Goal: Information Seeking & Learning: Check status

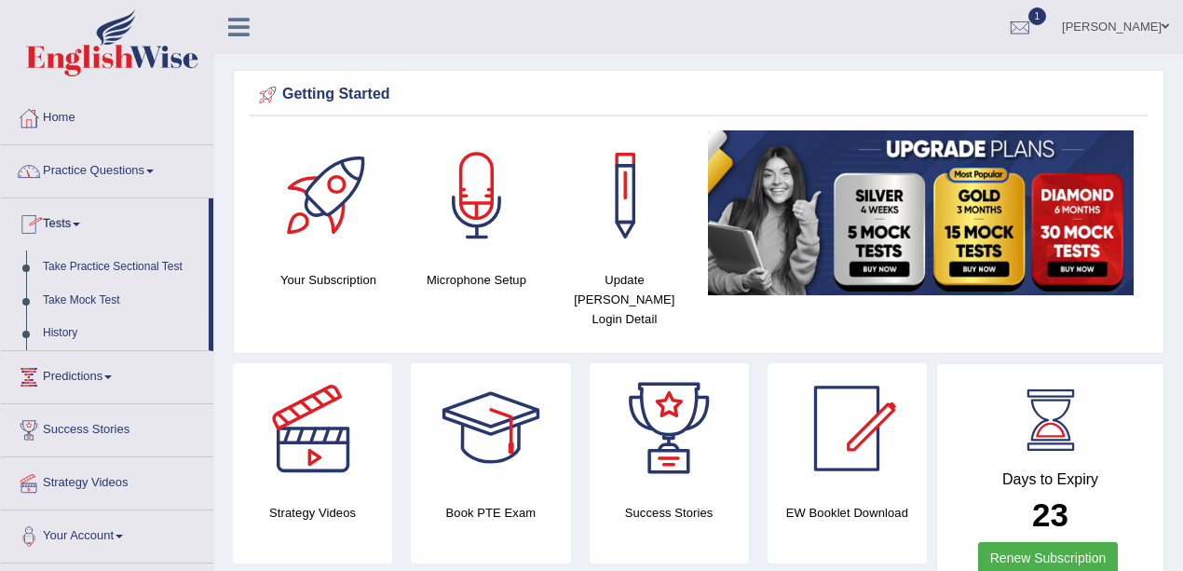
click at [75, 335] on link "History" at bounding box center [121, 334] width 174 height 34
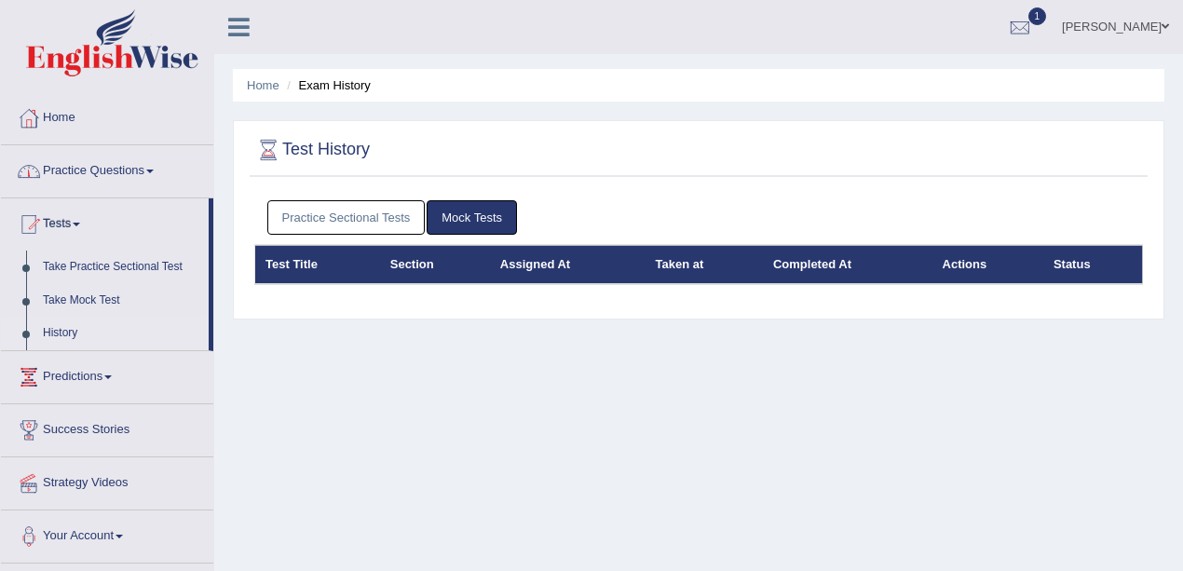
click at [308, 217] on link "Practice Sectional Tests" at bounding box center [346, 217] width 158 height 34
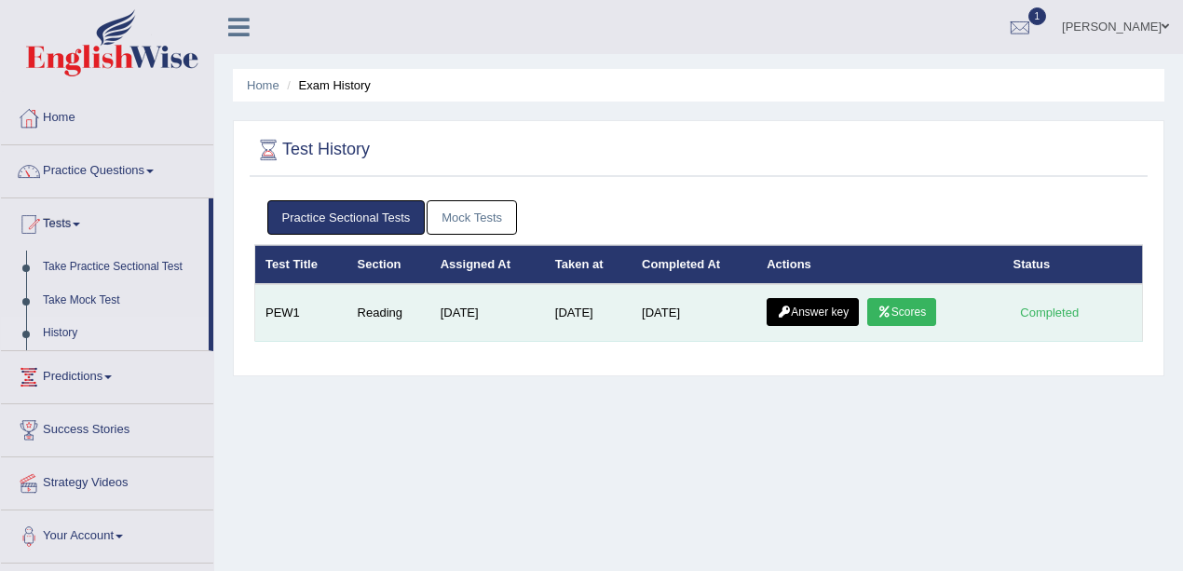
click at [809, 313] on link "Answer key" at bounding box center [813, 312] width 92 height 28
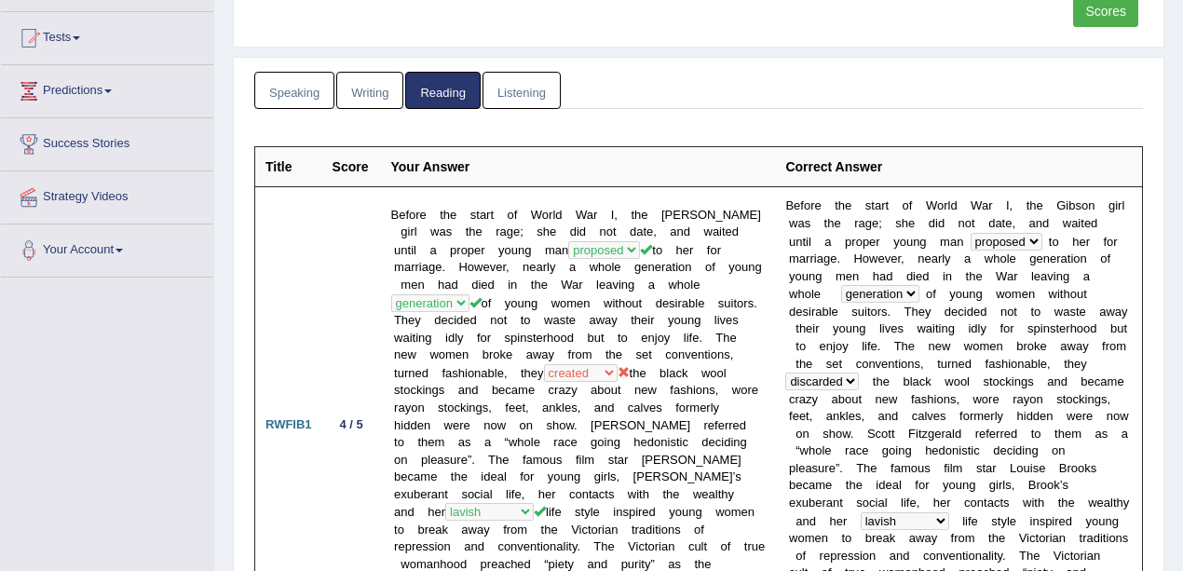
scroll to position [310, 0]
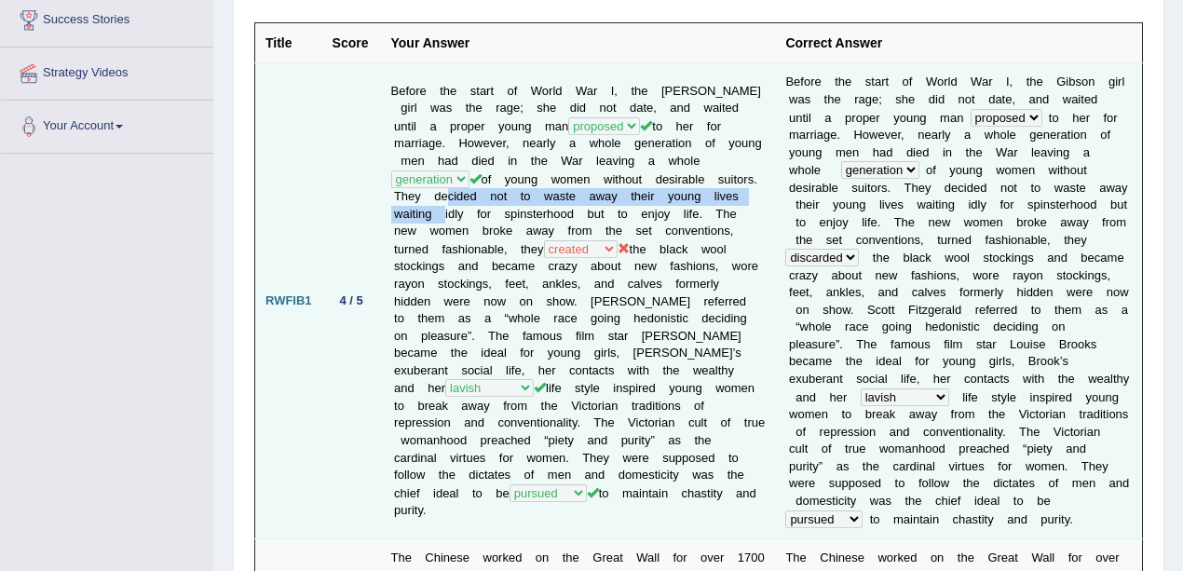
drag, startPoint x: 522, startPoint y: 203, endPoint x: 485, endPoint y: 185, distance: 41.3
click at [485, 185] on td "Before the start of World War I, the Gibson girl was the rage; she did not date…" at bounding box center [578, 301] width 395 height 476
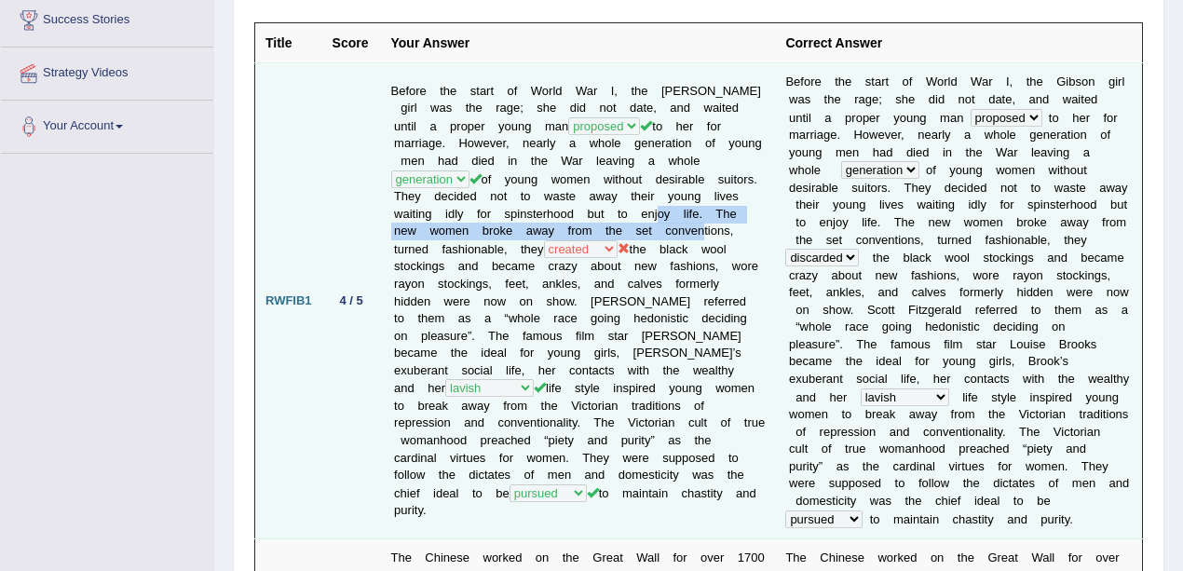
drag, startPoint x: 401, startPoint y: 217, endPoint x: 448, endPoint y: 227, distance: 48.6
click at [448, 227] on td "Before the start of World War I, the Gibson girl was the rage; she did not date…" at bounding box center [578, 301] width 395 height 476
click at [470, 218] on td "Before the start of World War I, the Gibson girl was the rage; she did not date…" at bounding box center [578, 301] width 395 height 476
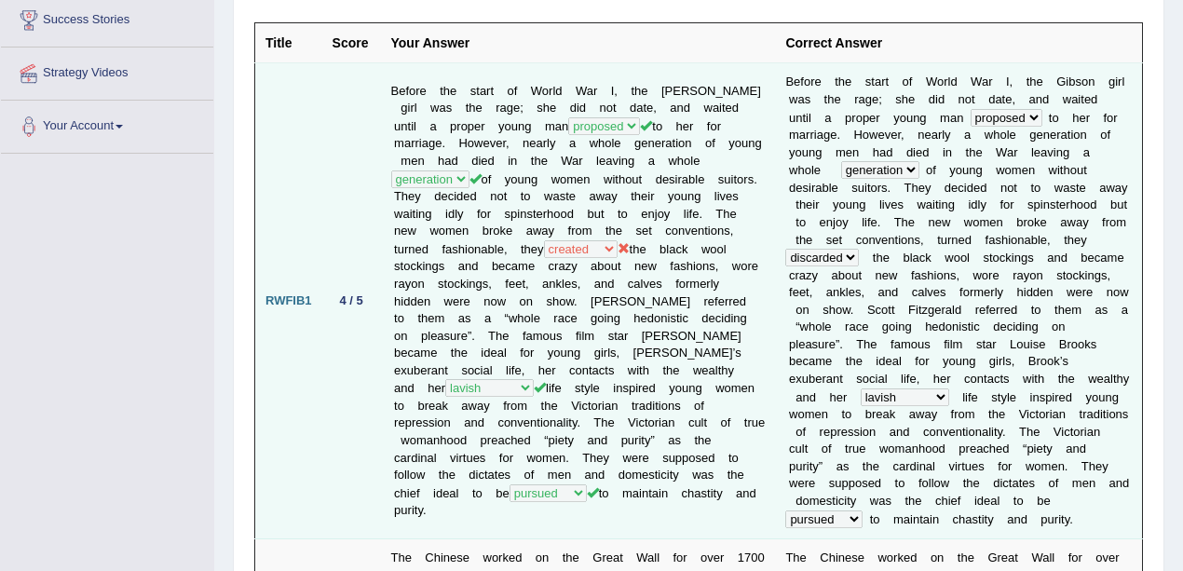
click at [519, 294] on td "Before the start of World War I, the Gibson girl was the rage; she did not date…" at bounding box center [578, 301] width 395 height 476
drag, startPoint x: 583, startPoint y: 215, endPoint x: 490, endPoint y: 237, distance: 95.6
click at [490, 237] on td "Before the start of World War I, the Gibson girl was the rage; she did not date…" at bounding box center [578, 301] width 395 height 476
drag, startPoint x: 504, startPoint y: 235, endPoint x: 611, endPoint y: 233, distance: 107.2
click at [611, 233] on td "Before the start of World War I, the Gibson girl was the rage; she did not date…" at bounding box center [578, 301] width 395 height 476
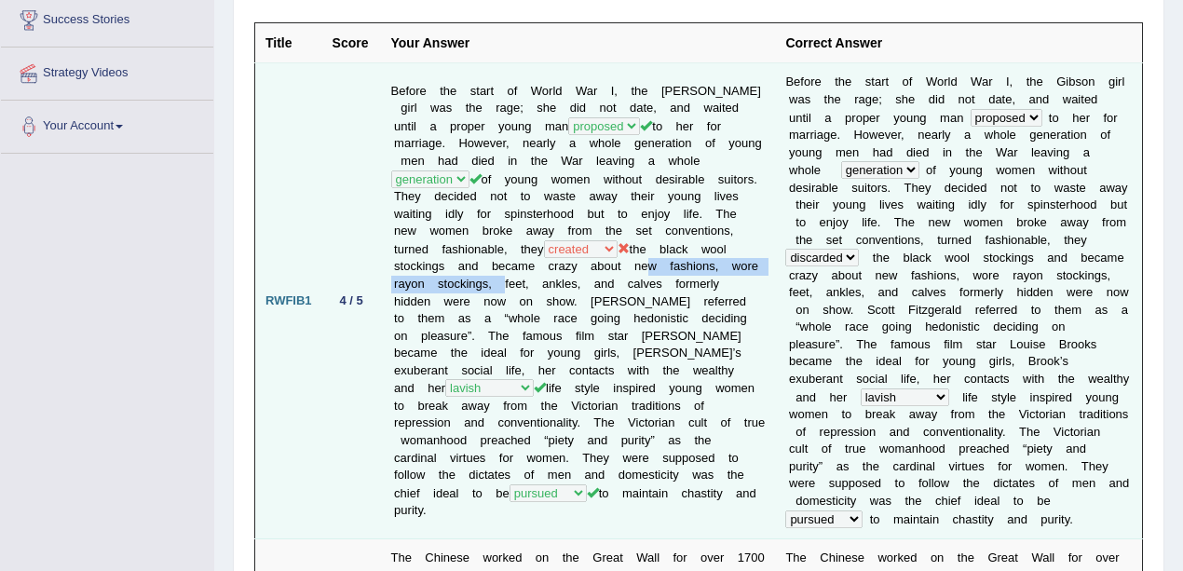
drag, startPoint x: 430, startPoint y: 266, endPoint x: 673, endPoint y: 270, distance: 243.2
click at [673, 270] on td "Before the start of World War I, the Gibson girl was the rage; she did not date…" at bounding box center [578, 301] width 395 height 476
drag, startPoint x: 437, startPoint y: 252, endPoint x: 512, endPoint y: 252, distance: 75.5
click at [512, 252] on td "Before the start of World War I, the Gibson girl was the rage; she did not date…" at bounding box center [578, 301] width 395 height 476
click at [1131, 232] on td "B e f o r e t h e s t a r t o f W o r l d W a r I , t h e G i b s o n g i r l w…" at bounding box center [958, 301] width 367 height 476
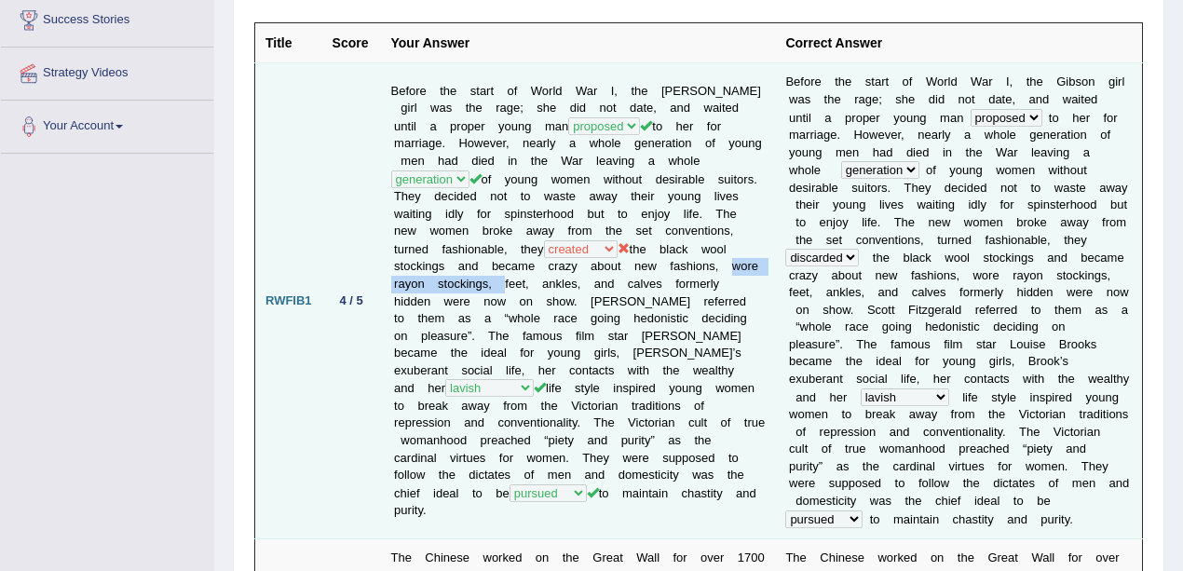
drag, startPoint x: 522, startPoint y: 267, endPoint x: 673, endPoint y: 266, distance: 151.0
click at [673, 266] on td "Before the start of World War I, the Gibson girl was the rage; she did not date…" at bounding box center [578, 301] width 395 height 476
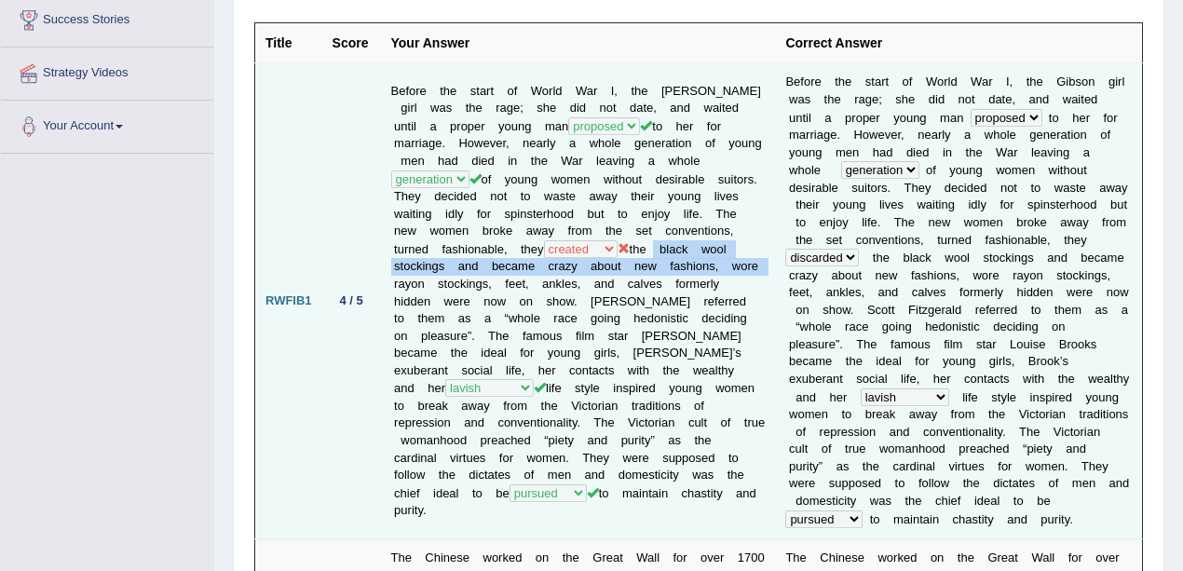
drag, startPoint x: 419, startPoint y: 254, endPoint x: 556, endPoint y: 261, distance: 137.1
click at [556, 261] on td "Before the start of World War I, the Gibson girl was the rage; she did not date…" at bounding box center [578, 301] width 395 height 476
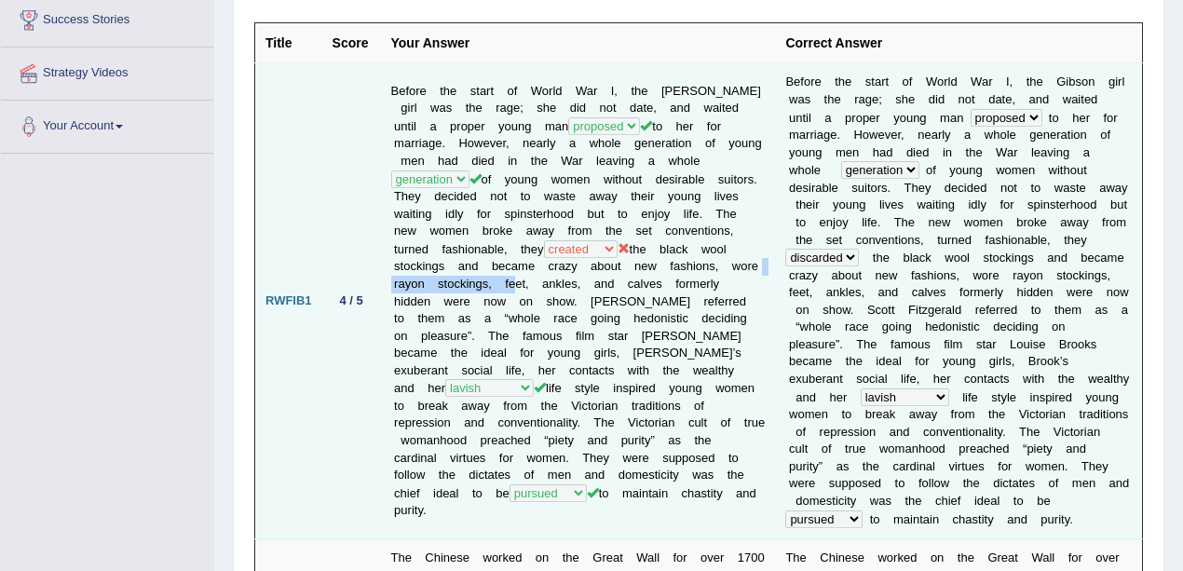
drag, startPoint x: 541, startPoint y: 266, endPoint x: 680, endPoint y: 267, distance: 138.8
click at [680, 267] on td "Before the start of World War I, the Gibson girl was the rage; she did not date…" at bounding box center [578, 301] width 395 height 476
drag, startPoint x: 455, startPoint y: 250, endPoint x: 572, endPoint y: 250, distance: 117.4
click at [572, 250] on td "Before the start of World War I, the Gibson girl was the rage; she did not date…" at bounding box center [578, 301] width 395 height 476
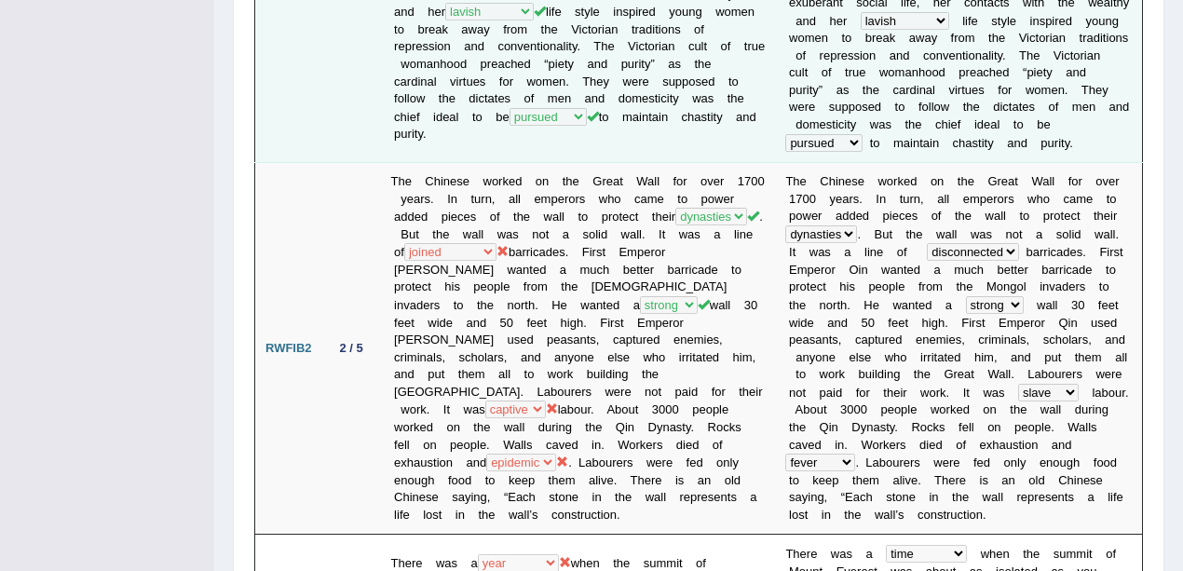
scroll to position [683, 0]
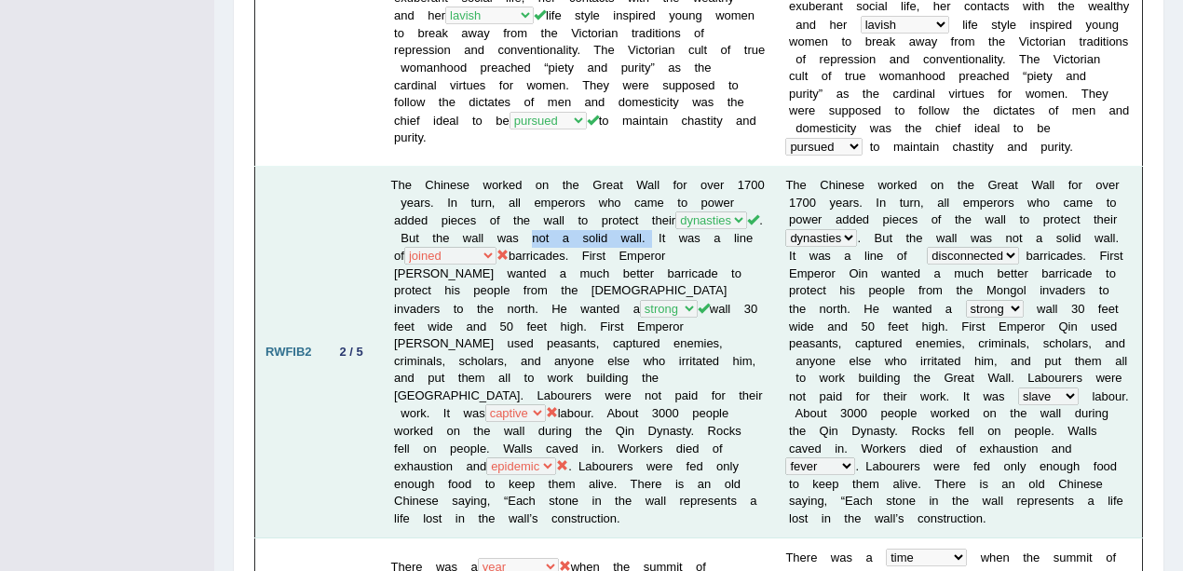
drag, startPoint x: 624, startPoint y: 231, endPoint x: 744, endPoint y: 233, distance: 119.3
click at [744, 233] on td "The Chinese worked on the Great Wall for over 1700 years. In turn, all emperors…" at bounding box center [578, 353] width 395 height 372
drag, startPoint x: 531, startPoint y: 263, endPoint x: 654, endPoint y: 263, distance: 123.0
click at [654, 263] on td "The Chinese worked on the Great Wall for over 1700 years. In turn, all emperors…" at bounding box center [578, 353] width 395 height 372
drag, startPoint x: 487, startPoint y: 232, endPoint x: 704, endPoint y: 252, distance: 218.0
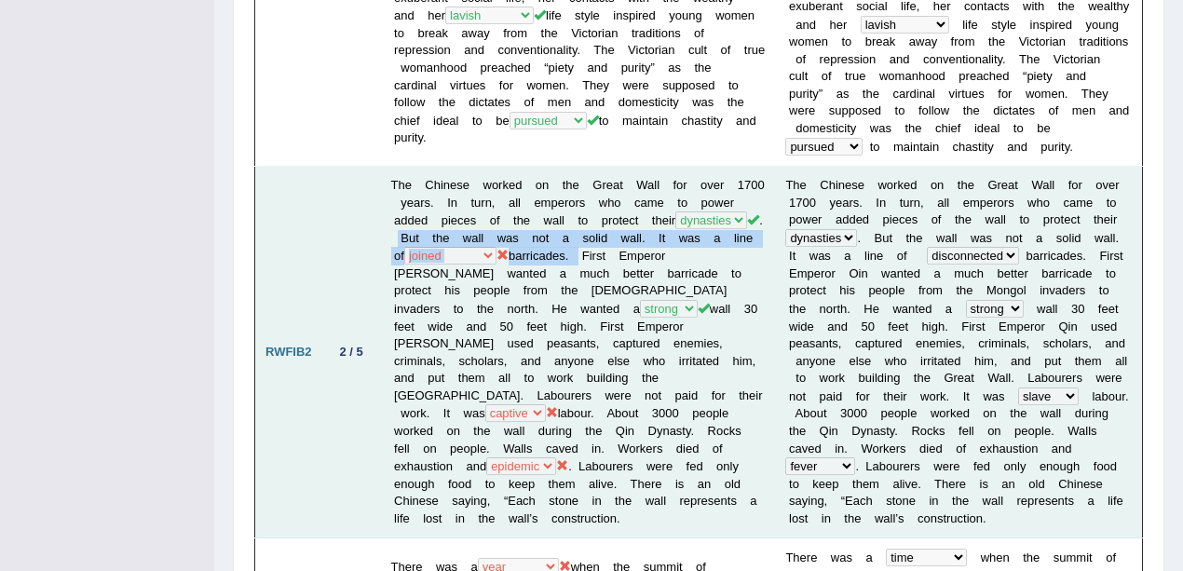
click at [704, 252] on td "The Chinese worked on the Great Wall for over 1700 years. In turn, all emperors…" at bounding box center [578, 353] width 395 height 372
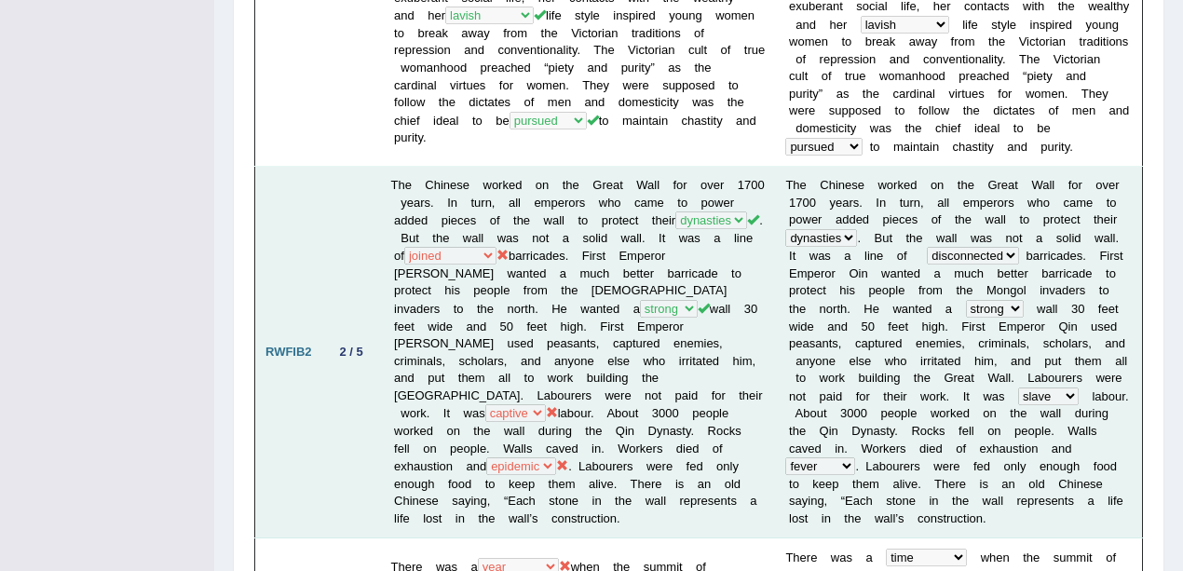
click at [579, 367] on td "The Chinese worked on the Great Wall for over 1700 years. In turn, all emperors…" at bounding box center [578, 353] width 395 height 372
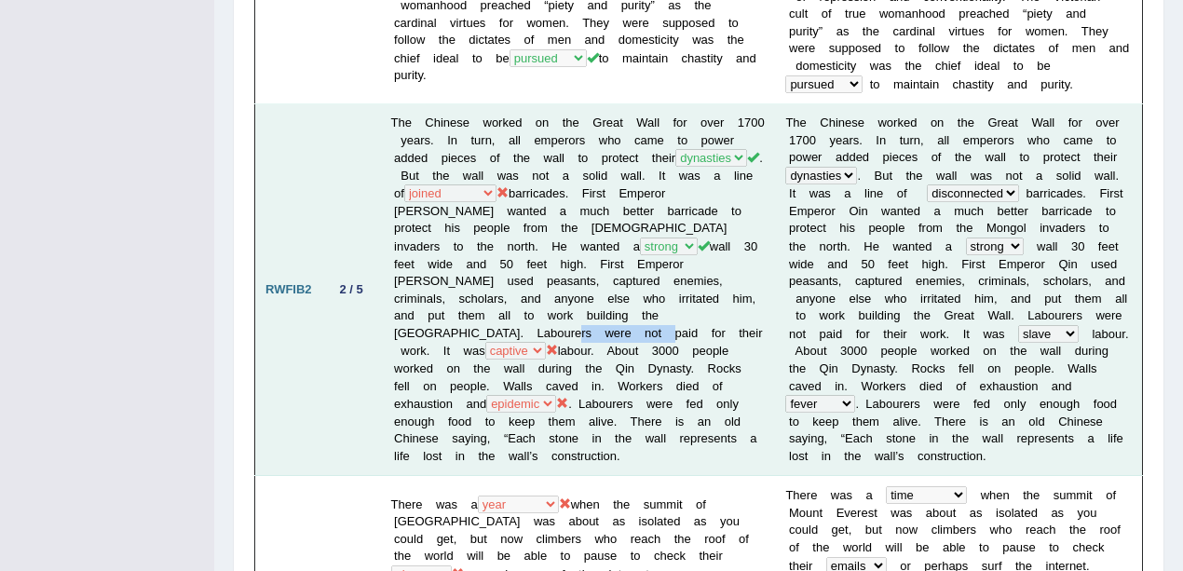
drag, startPoint x: 654, startPoint y: 315, endPoint x: 744, endPoint y: 315, distance: 90.4
click at [744, 315] on td "The Chinese worked on the Great Wall for over 1700 years. In turn, all emperors…" at bounding box center [578, 290] width 395 height 372
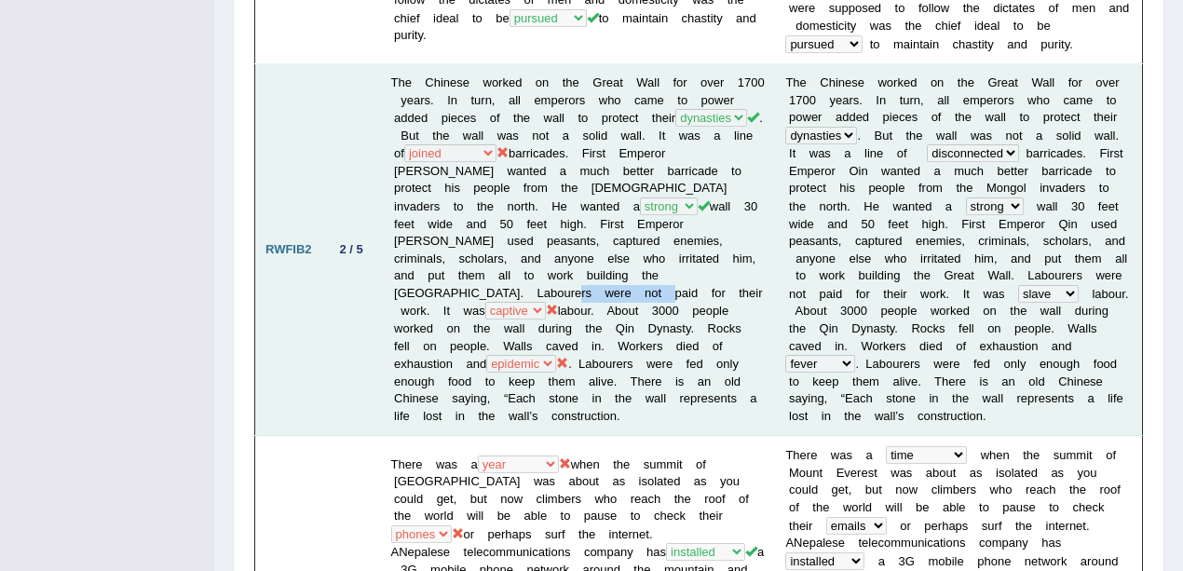
scroll to position [807, 0]
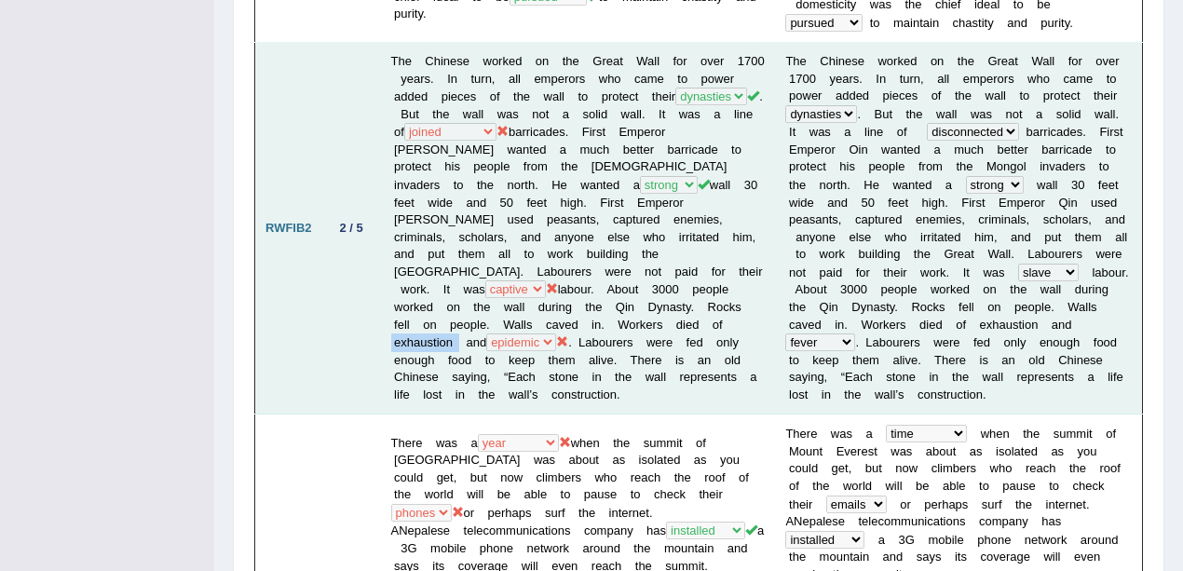
drag, startPoint x: 408, startPoint y: 321, endPoint x: 471, endPoint y: 320, distance: 62.5
click at [471, 320] on td "The Chinese worked on the Great Wall for over 1700 years. In turn, all emperors…" at bounding box center [578, 229] width 395 height 372
drag, startPoint x: 460, startPoint y: 307, endPoint x: 531, endPoint y: 300, distance: 71.2
click at [531, 300] on td "The Chinese worked on the Great Wall for over 1700 years. In turn, all emperors…" at bounding box center [578, 229] width 395 height 372
drag, startPoint x: 564, startPoint y: 300, endPoint x: 637, endPoint y: 298, distance: 73.6
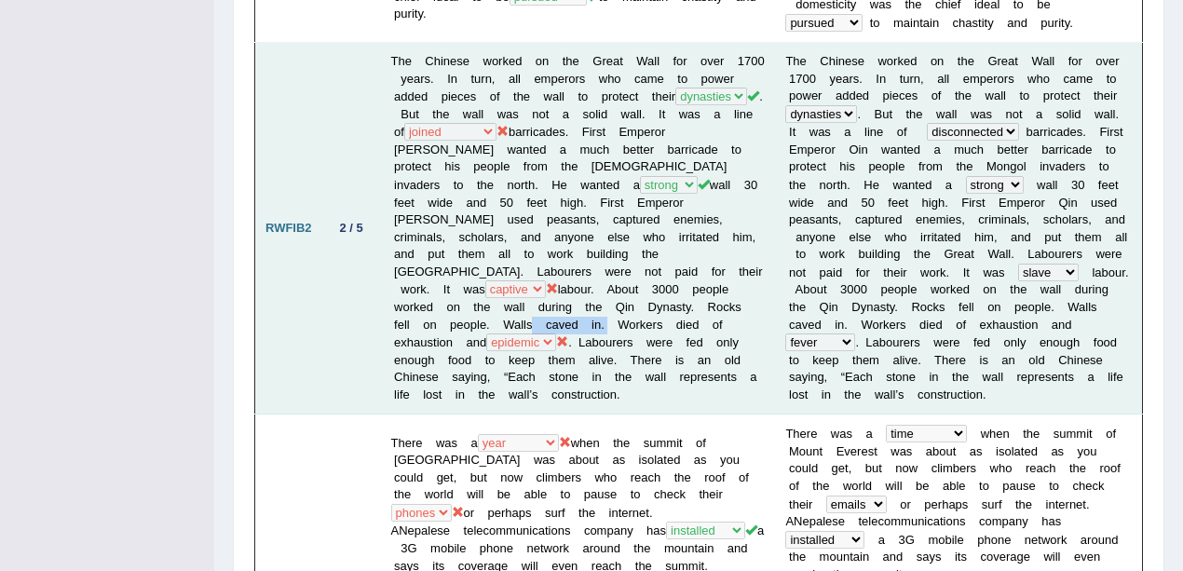
click at [637, 298] on td "The Chinese worked on the Great Wall for over 1700 years. In turn, all emperors…" at bounding box center [578, 229] width 395 height 372
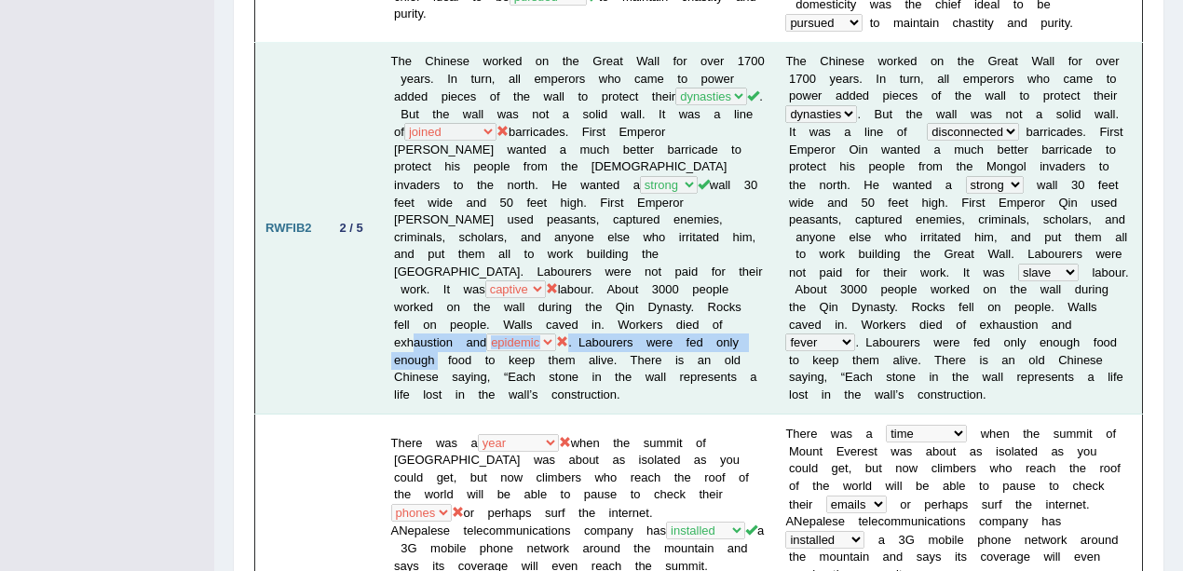
drag, startPoint x: 421, startPoint y: 324, endPoint x: 481, endPoint y: 331, distance: 60.0
click at [481, 331] on td "The Chinese worked on the Great Wall for over 1700 years. In turn, all emperors…" at bounding box center [578, 229] width 395 height 372
click at [485, 316] on td "The Chinese worked on the Great Wall for over 1700 years. In turn, all emperors…" at bounding box center [578, 229] width 395 height 372
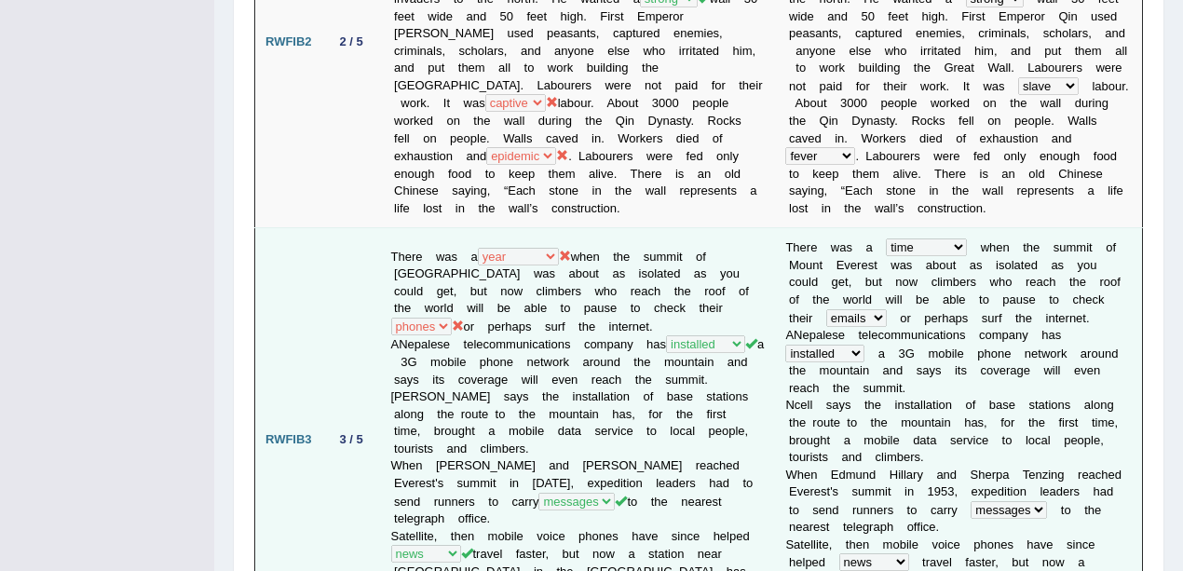
scroll to position [1118, 0]
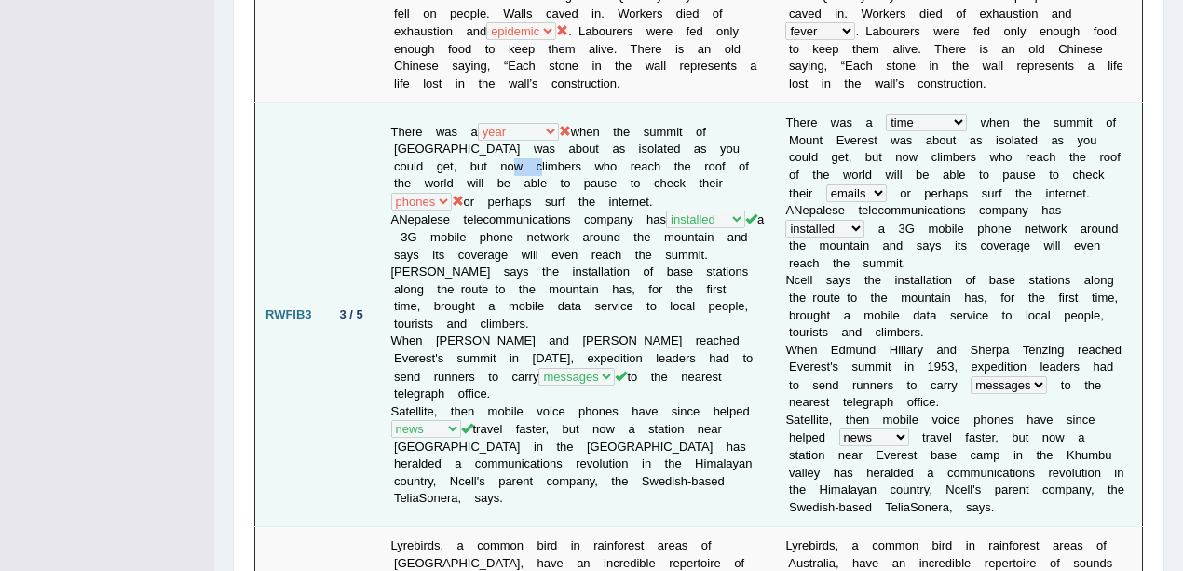
drag, startPoint x: 455, startPoint y: 143, endPoint x: 485, endPoint y: 144, distance: 29.8
click at [485, 144] on td "There was a year occasion opportunity time when the summit of Mount Everest was…" at bounding box center [578, 315] width 395 height 424
click at [464, 193] on td "There was a year occasion opportunity time when the summit of Mount Everest was…" at bounding box center [578, 315] width 395 height 424
drag, startPoint x: 403, startPoint y: 390, endPoint x: 527, endPoint y: 389, distance: 123.9
click at [527, 389] on td "There was a year occasion opportunity time when the summit of Mount Everest was…" at bounding box center [578, 315] width 395 height 424
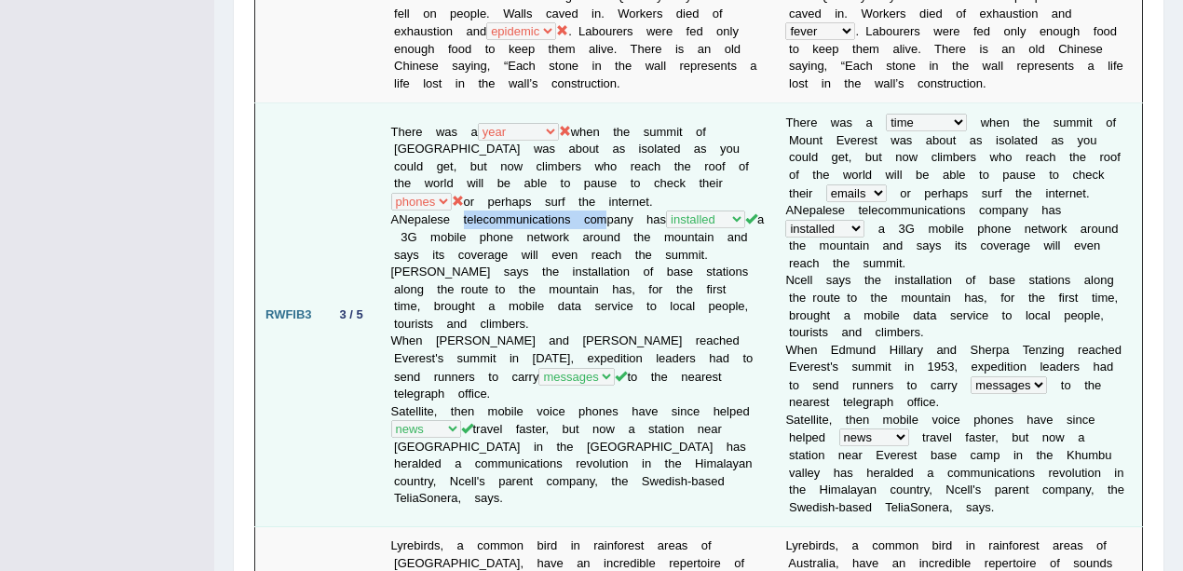
drag, startPoint x: 464, startPoint y: 191, endPoint x: 609, endPoint y: 199, distance: 145.6
click at [609, 199] on td "There was a year occasion opportunity time when the summit of Mount Everest was…" at bounding box center [578, 315] width 395 height 424
drag, startPoint x: 549, startPoint y: 172, endPoint x: 675, endPoint y: 172, distance: 125.8
click at [675, 172] on td "There was a year occasion opportunity time when the summit of Mount Everest was…" at bounding box center [578, 315] width 395 height 424
drag, startPoint x: 628, startPoint y: 154, endPoint x: 457, endPoint y: 180, distance: 173.4
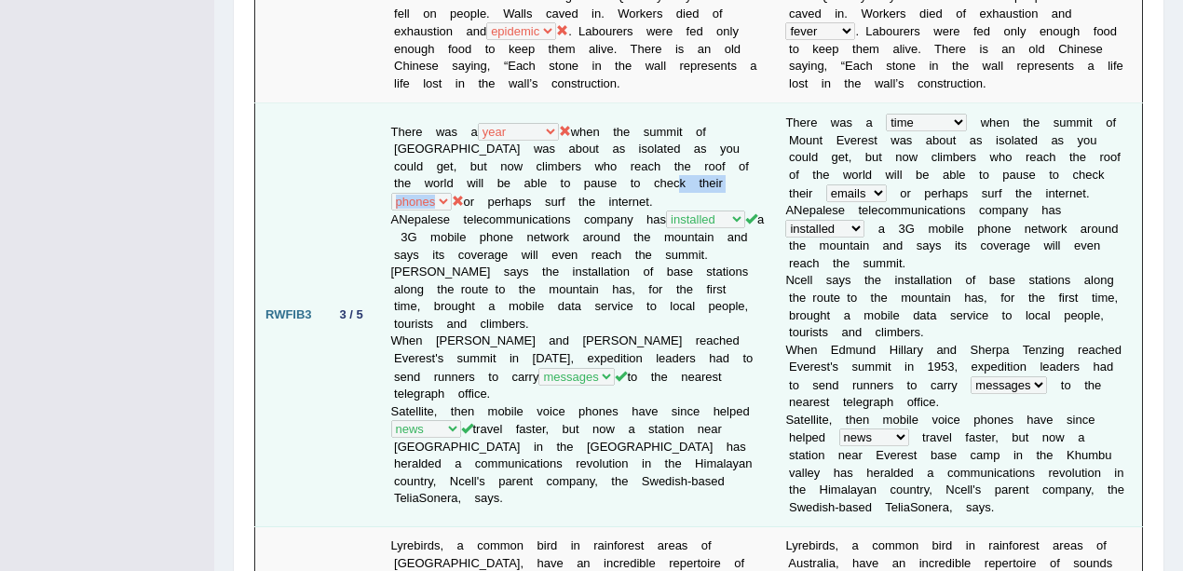
click at [457, 180] on td "There was a year occasion opportunity time when the summit of Mount Everest was…" at bounding box center [578, 315] width 395 height 424
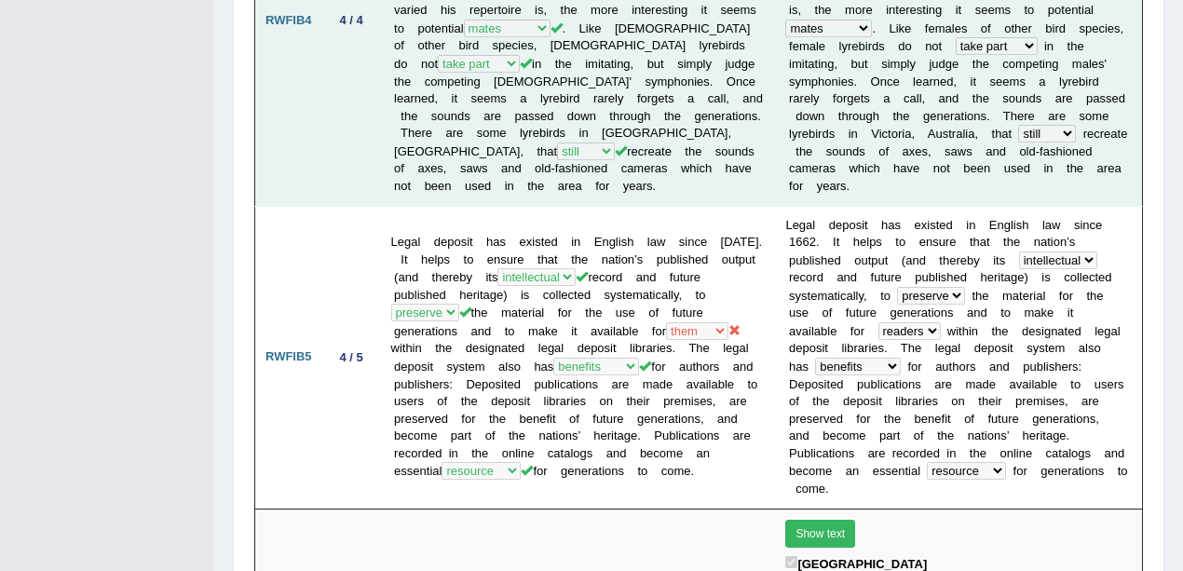
scroll to position [1864, 0]
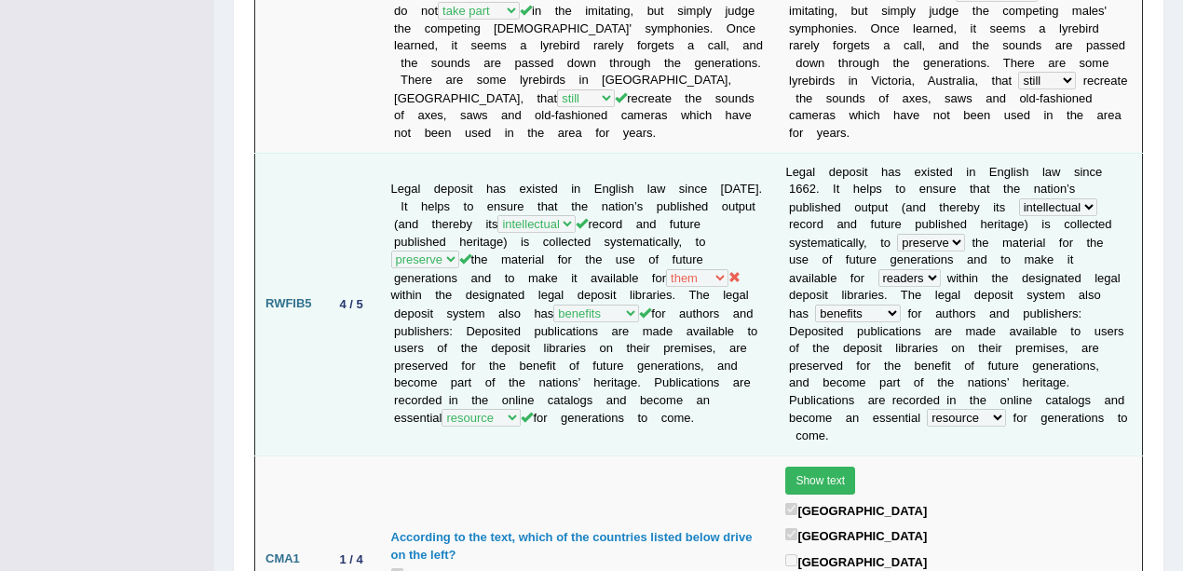
click at [658, 225] on td "Legal deposit has existed in English law since 1662. It helps to ensure that th…" at bounding box center [578, 304] width 395 height 303
drag, startPoint x: 642, startPoint y: 229, endPoint x: 719, endPoint y: 239, distance: 77.9
click at [719, 239] on td "Legal deposit has existed in English law since 1662. It helps to ensure that th…" at bounding box center [578, 304] width 395 height 303
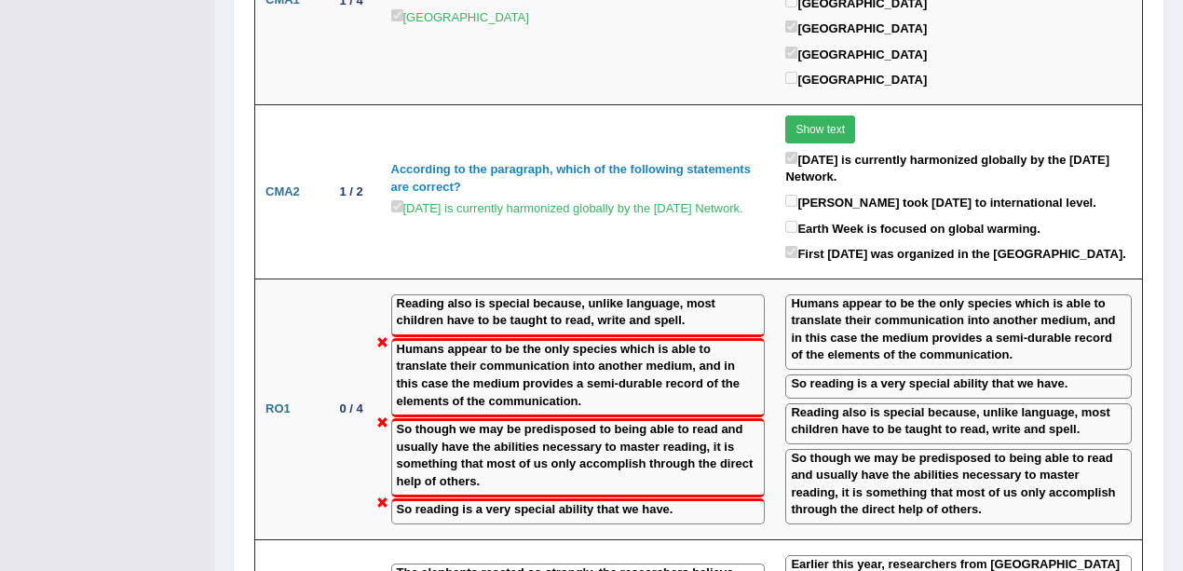
scroll to position [2484, 0]
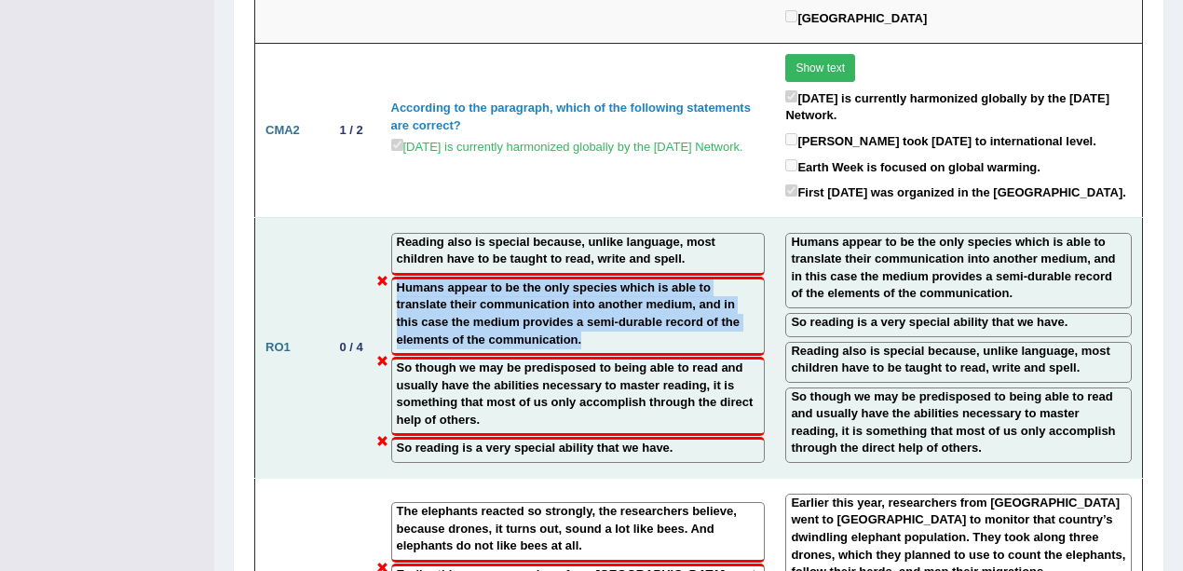
drag, startPoint x: 396, startPoint y: 212, endPoint x: 596, endPoint y: 280, distance: 211.3
click at [596, 280] on label "Humans appear to be the only species which is able to translate their communica…" at bounding box center [578, 314] width 363 height 69
click at [589, 280] on label "Humans appear to be the only species which is able to translate their communica…" at bounding box center [578, 314] width 363 height 69
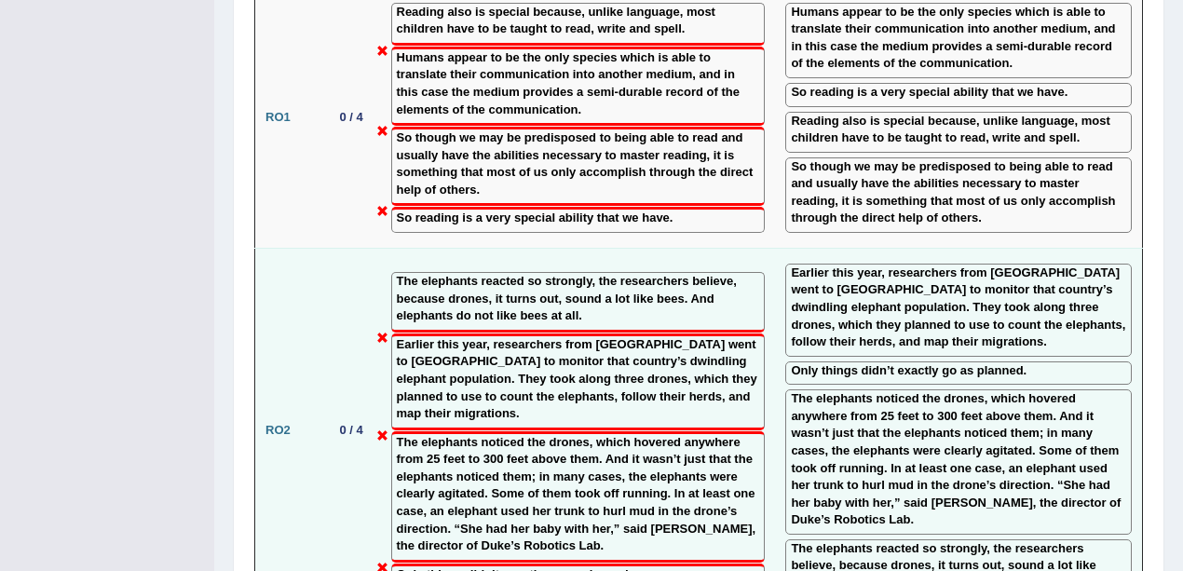
scroll to position [2733, 0]
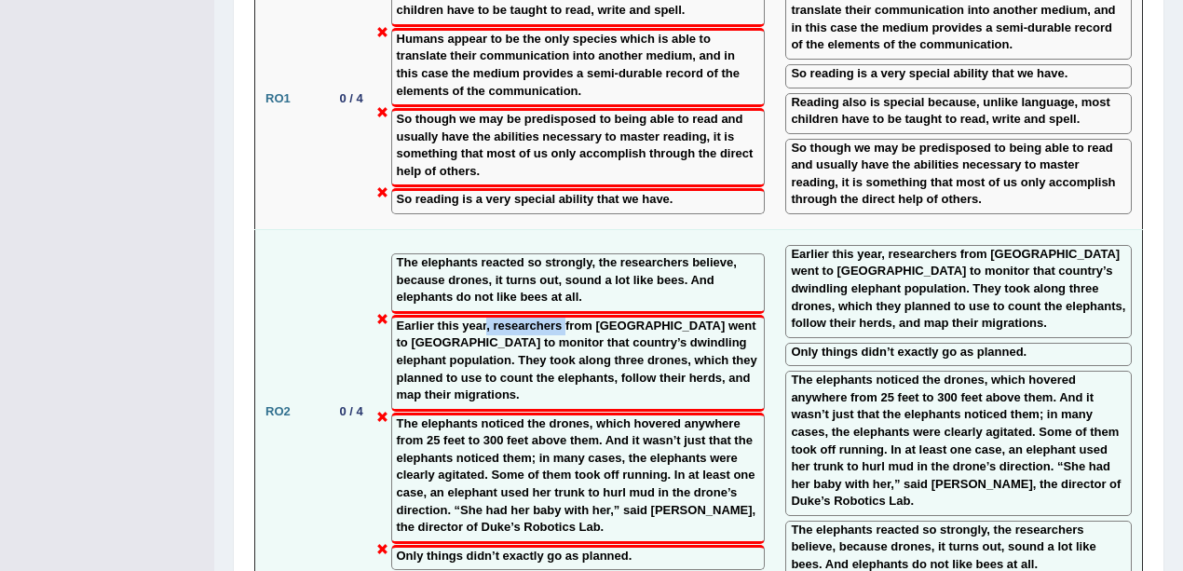
drag, startPoint x: 486, startPoint y: 244, endPoint x: 565, endPoint y: 239, distance: 78.5
click at [565, 318] on label "Earlier this year, researchers from Duke University went to Gabon to monitor th…" at bounding box center [578, 361] width 363 height 87
drag, startPoint x: 600, startPoint y: 184, endPoint x: 694, endPoint y: 183, distance: 94.1
click at [694, 254] on label "The elephants reacted so strongly, the researchers believe, because drones, it …" at bounding box center [578, 280] width 363 height 52
drag, startPoint x: 485, startPoint y: 250, endPoint x: 566, endPoint y: 249, distance: 81.1
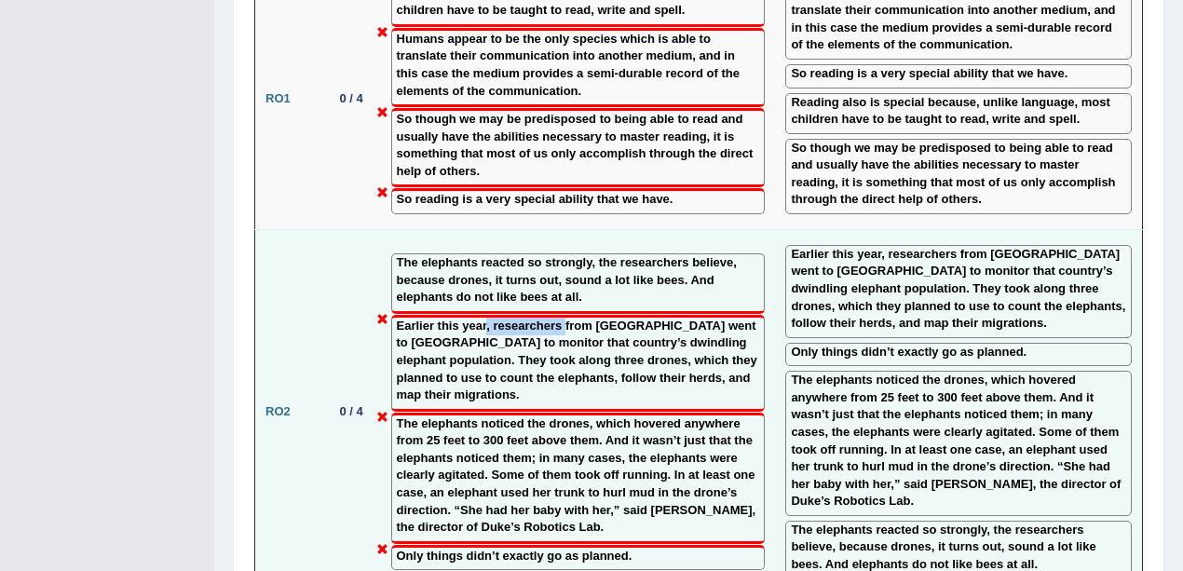
click at [566, 318] on label "Earlier this year, researchers from Duke University went to Gabon to monitor th…" at bounding box center [578, 361] width 363 height 87
drag, startPoint x: 597, startPoint y: 179, endPoint x: 691, endPoint y: 189, distance: 94.7
click at [691, 254] on label "The elephants reacted so strongly, the researchers believe, because drones, it …" at bounding box center [578, 280] width 363 height 52
click at [363, 308] on td "0 / 4" at bounding box center [351, 411] width 59 height 365
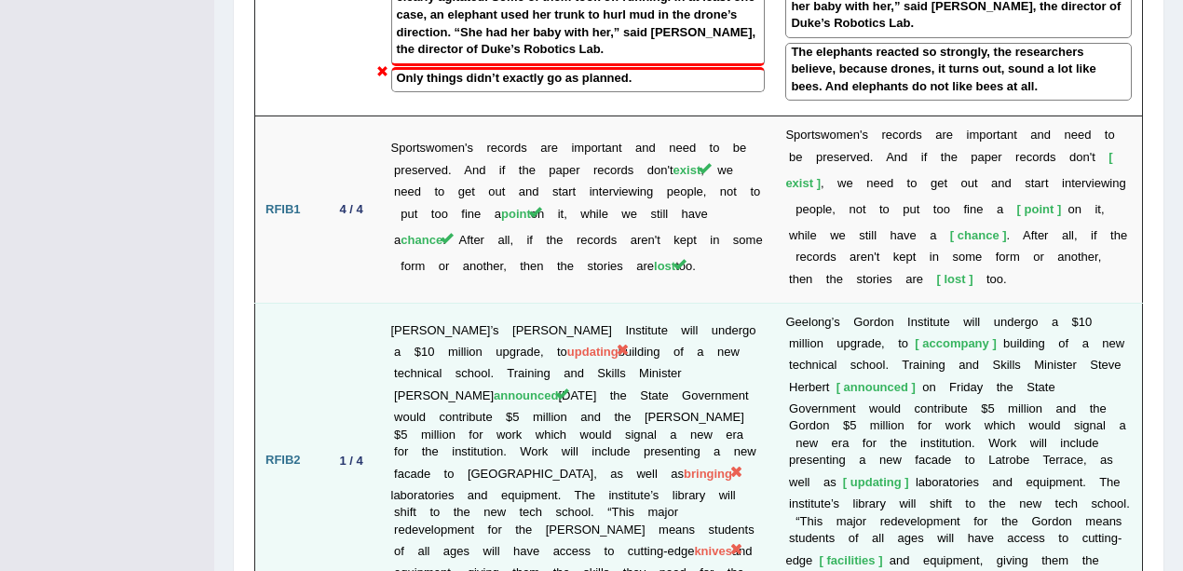
scroll to position [3230, 0]
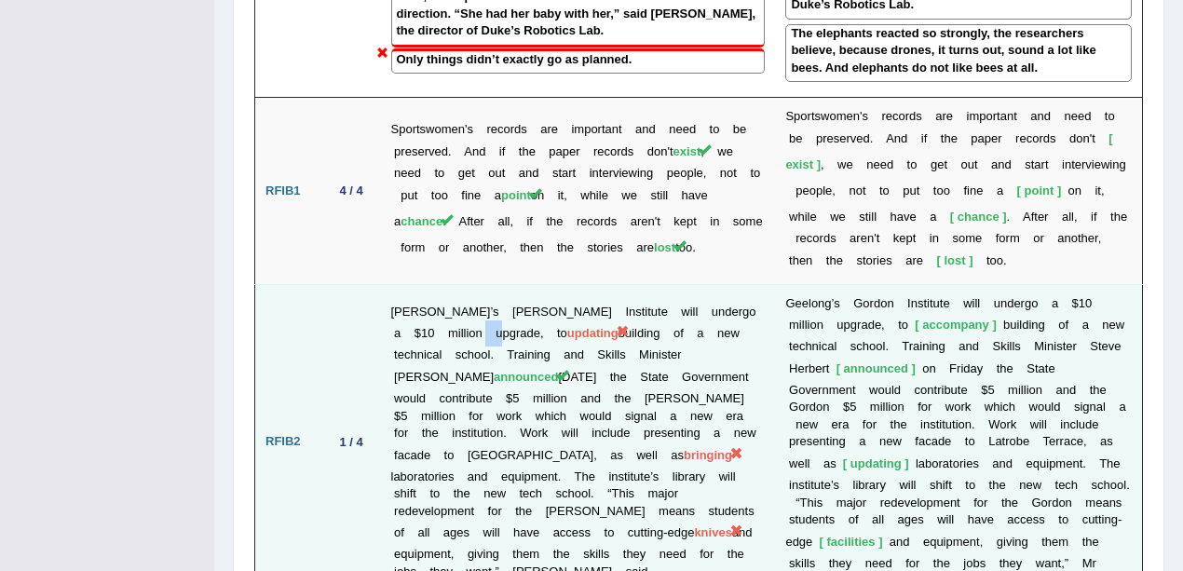
drag, startPoint x: 449, startPoint y: 231, endPoint x: 462, endPoint y: 237, distance: 14.2
click at [462, 284] on td "Geelong’s Gordon Institute will undergo a $10 million upgrade, to updating buil…" at bounding box center [578, 442] width 395 height 316
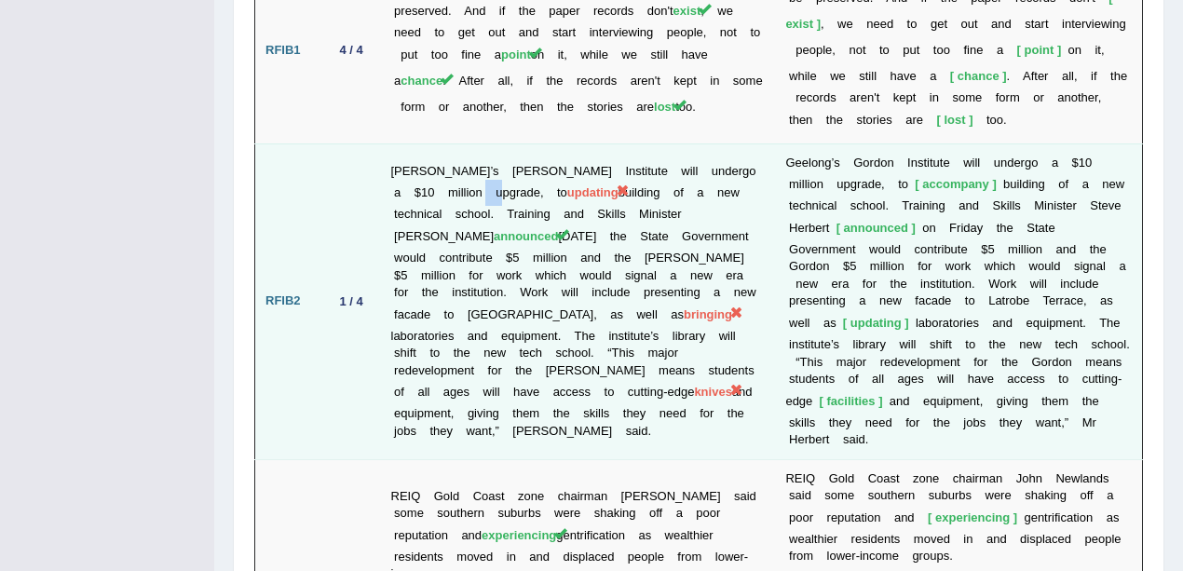
scroll to position [3416, 0]
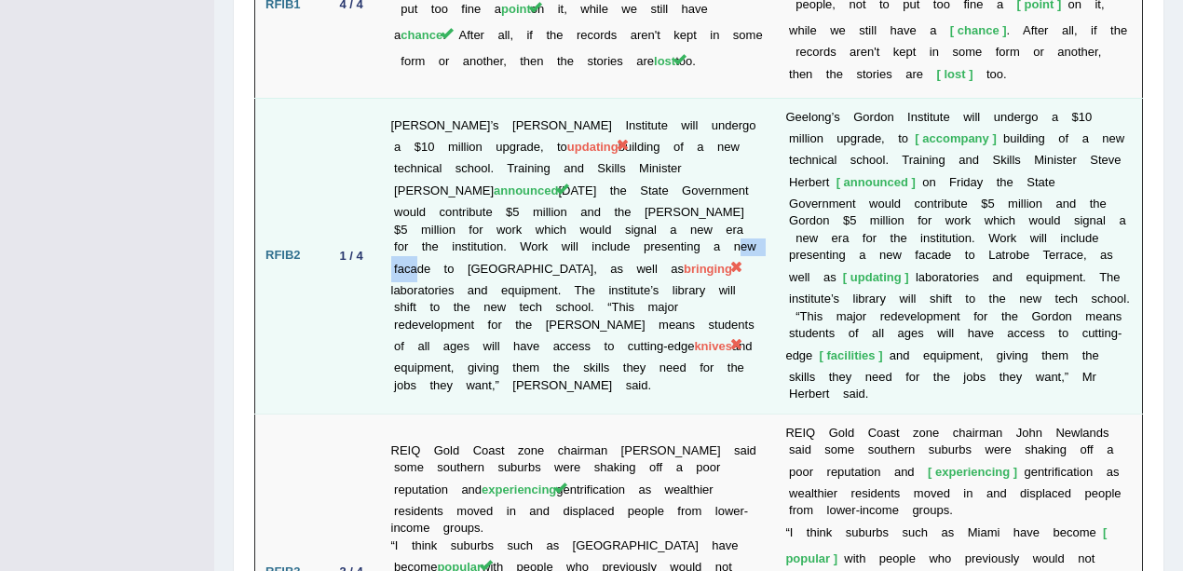
drag, startPoint x: 676, startPoint y: 138, endPoint x: 724, endPoint y: 145, distance: 48.1
click at [724, 145] on td "Geelong’s Gordon Institute will undergo a $10 million upgrade, to updating buil…" at bounding box center [578, 256] width 395 height 316
drag, startPoint x: 622, startPoint y: 240, endPoint x: 678, endPoint y: 244, distance: 56.0
click at [678, 244] on td "Geelong’s Gordon Institute will undergo a $10 million upgrade, to updating buil…" at bounding box center [578, 256] width 395 height 316
drag, startPoint x: 464, startPoint y: 244, endPoint x: 539, endPoint y: 242, distance: 75.5
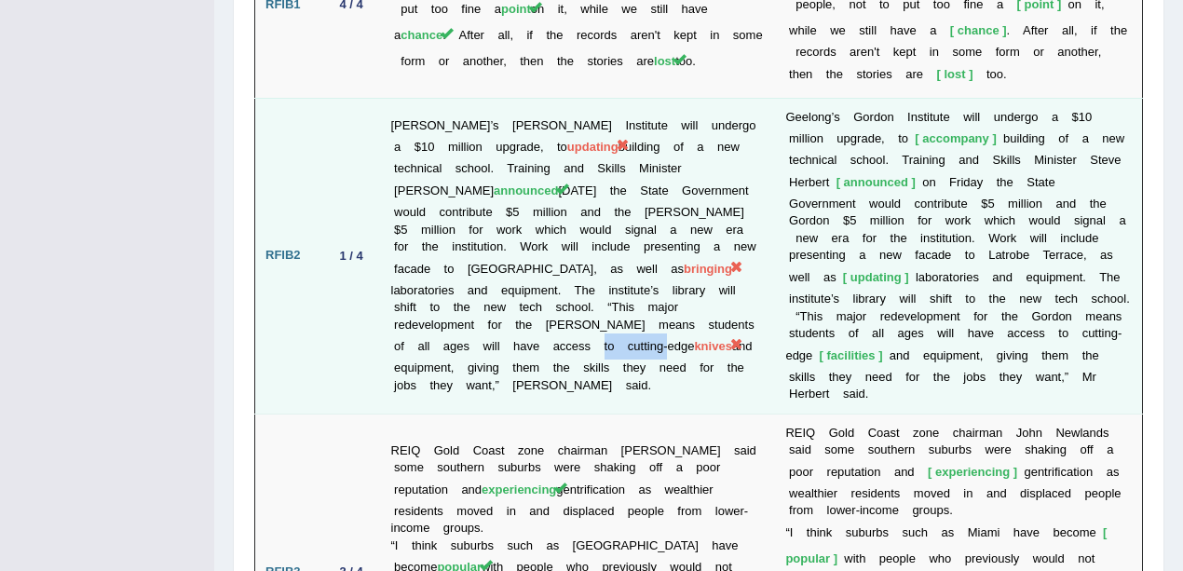
click at [539, 242] on td "Geelong’s Gordon Institute will undergo a $10 million upgrade, to updating buil…" at bounding box center [578, 256] width 395 height 316
click at [540, 302] on td "Geelong’s Gordon Institute will undergo a $10 million upgrade, to updating buil…" at bounding box center [578, 256] width 395 height 316
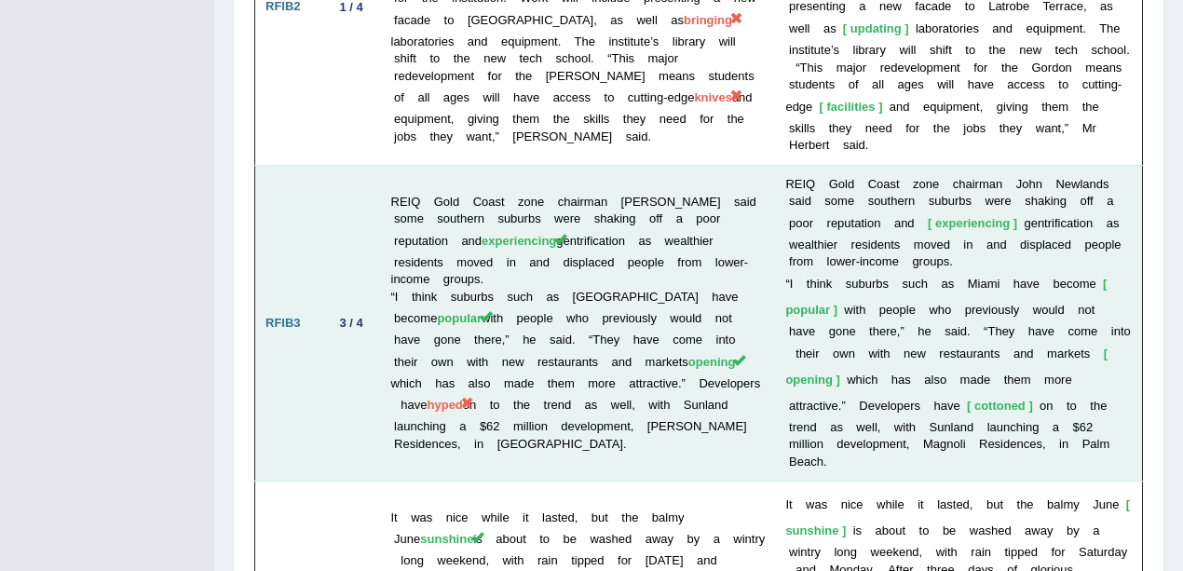
scroll to position [3727, 0]
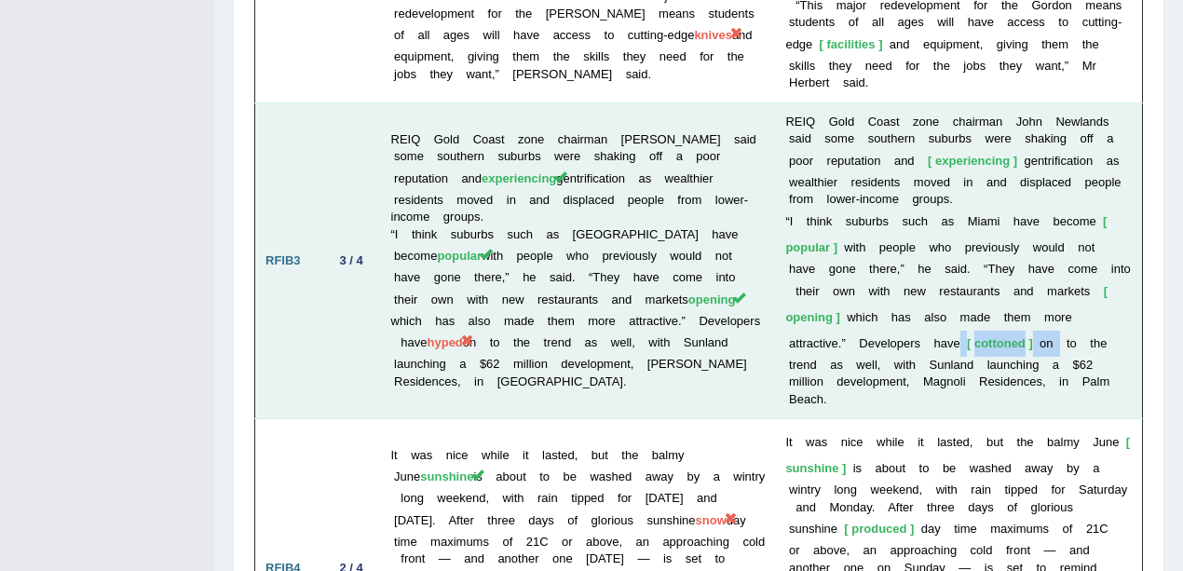
drag, startPoint x: 874, startPoint y: 223, endPoint x: 976, endPoint y: 236, distance: 103.3
click at [976, 236] on td "R E I Q G o l d C o a s t z o n e c h a i r m a n J o h n N e w l a n d s s a i…" at bounding box center [958, 260] width 367 height 317
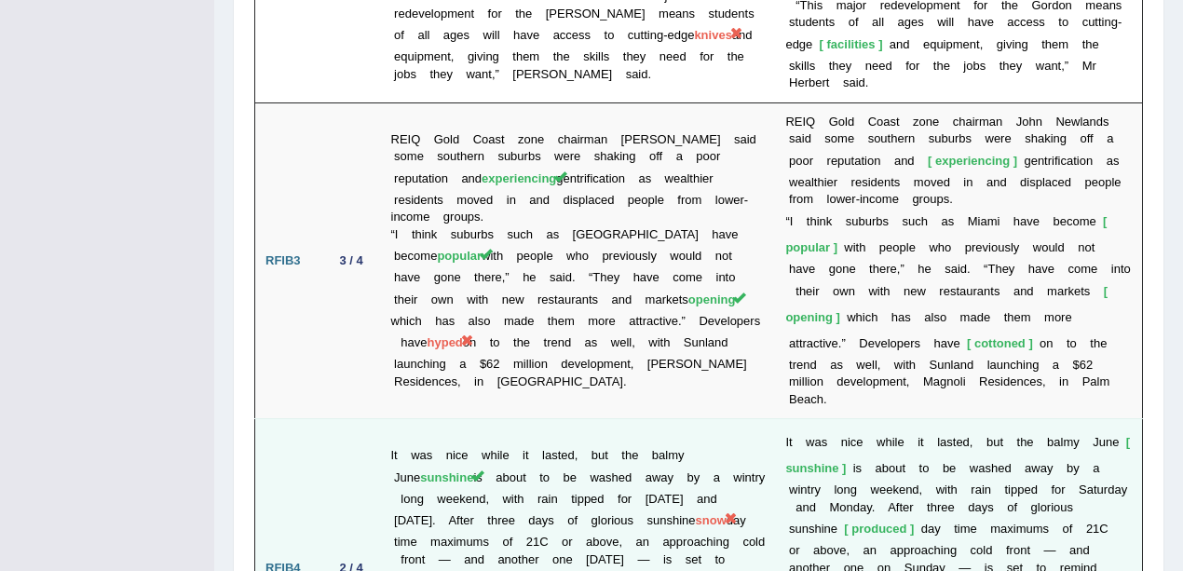
click at [285, 419] on td "RFIB4" at bounding box center [288, 568] width 67 height 299
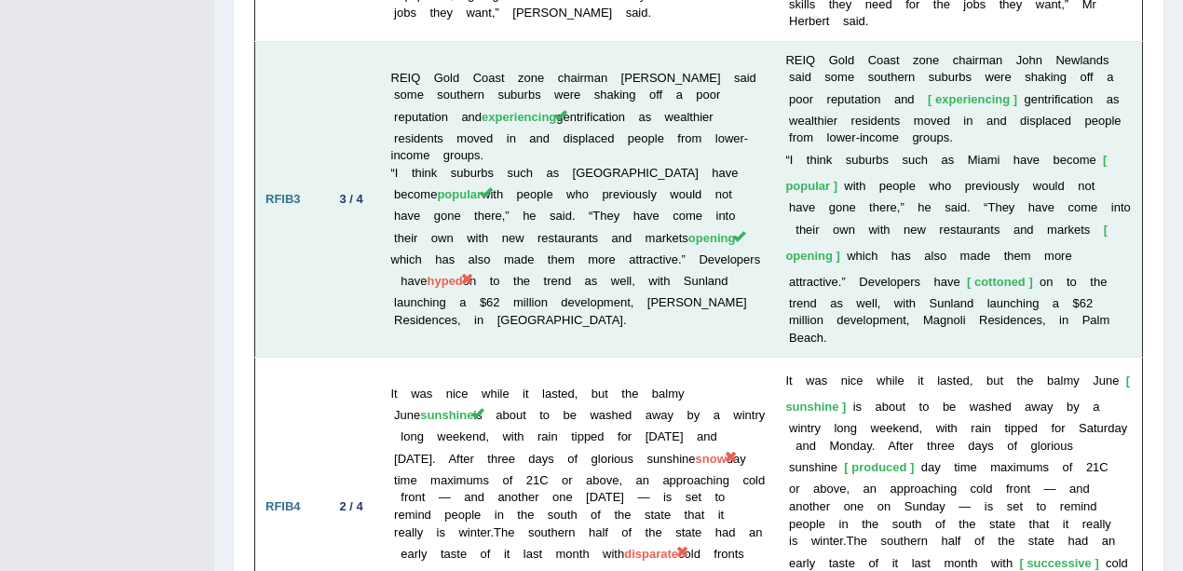
scroll to position [3912, 0]
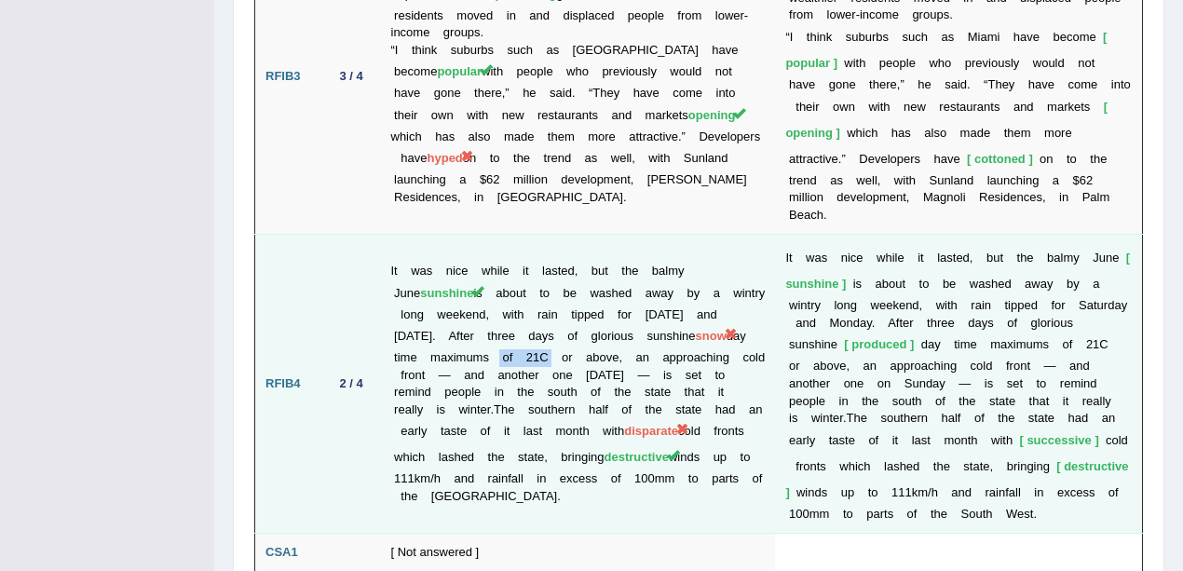
drag, startPoint x: 545, startPoint y: 214, endPoint x: 635, endPoint y: 214, distance: 89.5
click at [630, 235] on td "It was nice while it lasted, but the balmy June sunshine is about to be washed …" at bounding box center [578, 384] width 395 height 299
click at [710, 235] on td "It was nice while it lasted, but the balmy June sunshine is about to be washed …" at bounding box center [578, 384] width 395 height 299
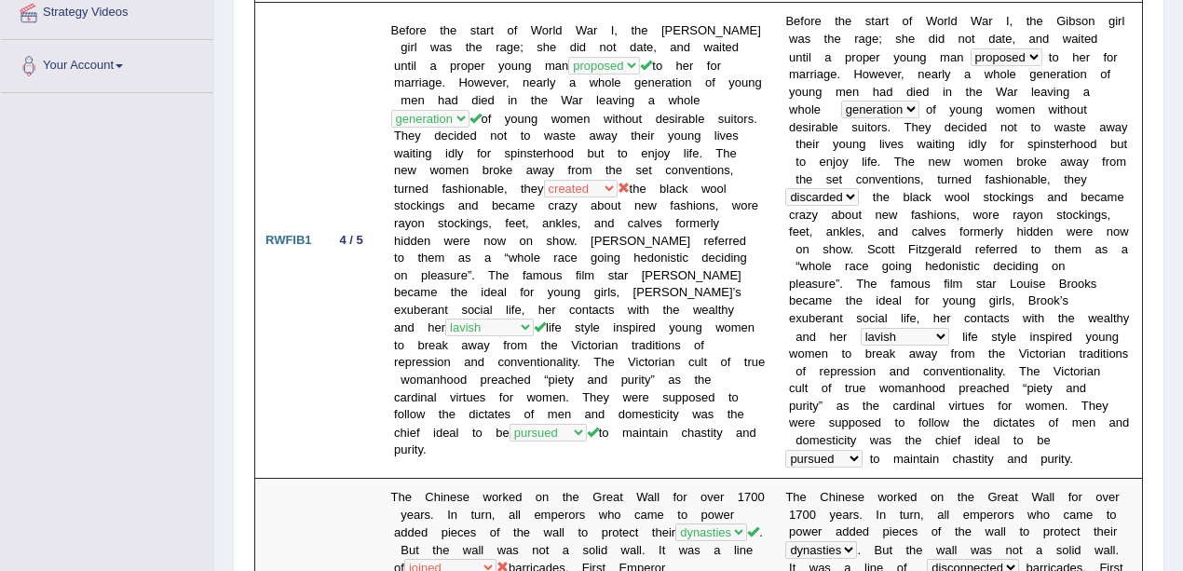
scroll to position [0, 0]
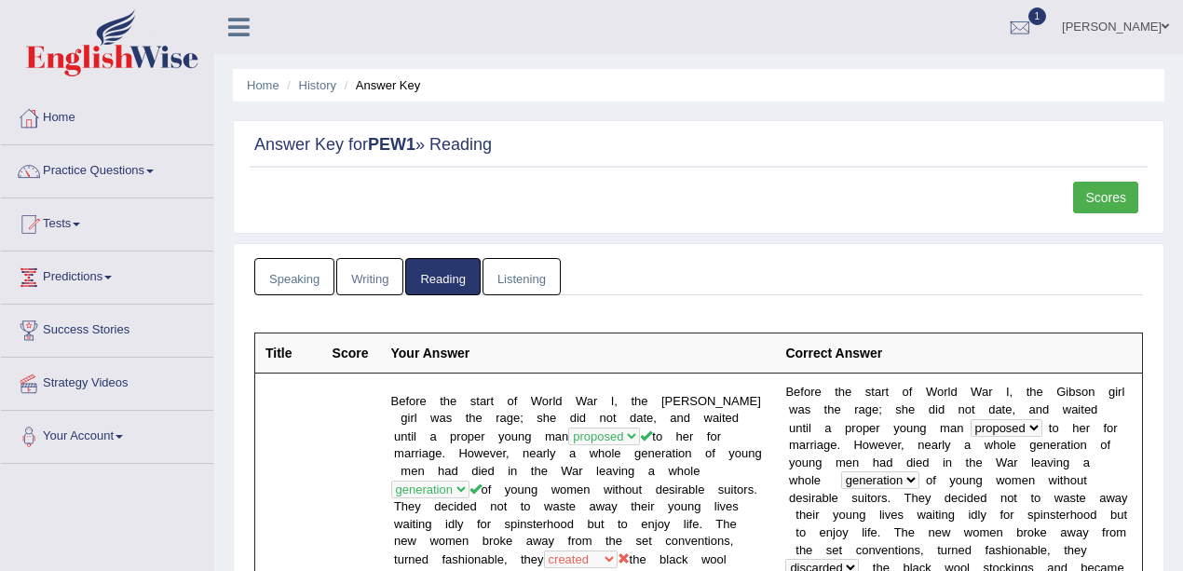
click at [1114, 192] on link "Scores" at bounding box center [1105, 198] width 65 height 32
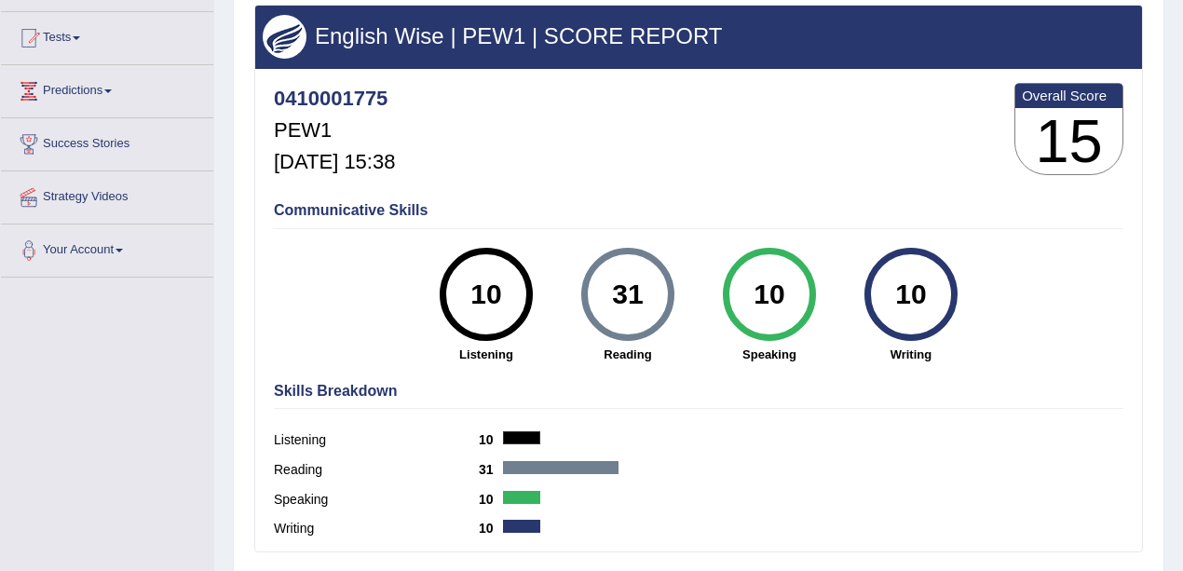
scroll to position [186, 0]
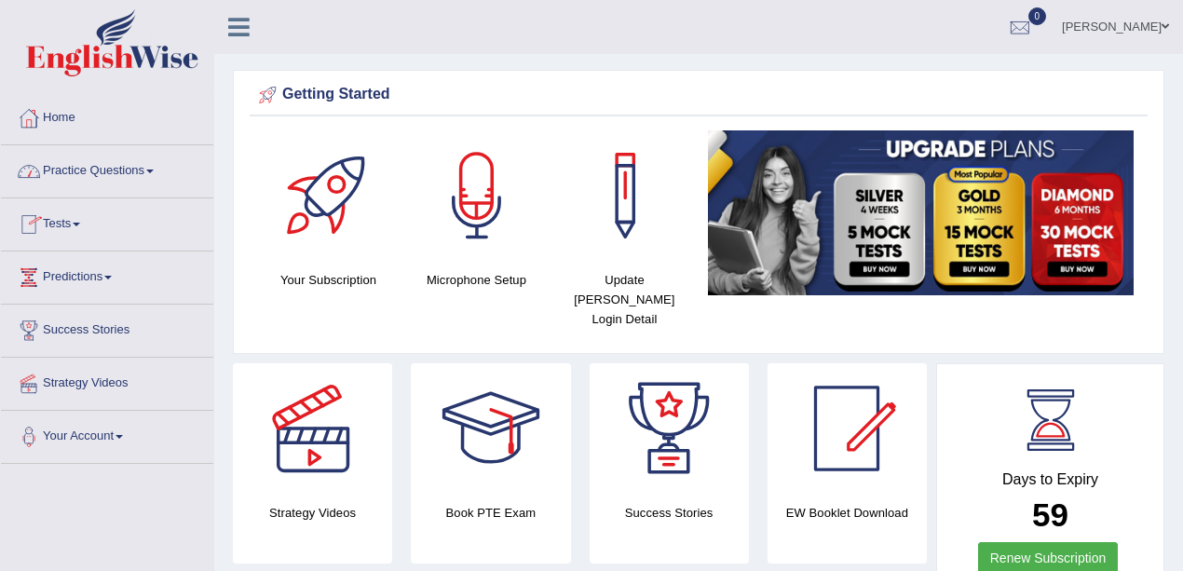
click at [93, 143] on li "Home" at bounding box center [107, 118] width 212 height 53
click at [93, 155] on link "Practice Questions" at bounding box center [107, 168] width 212 height 47
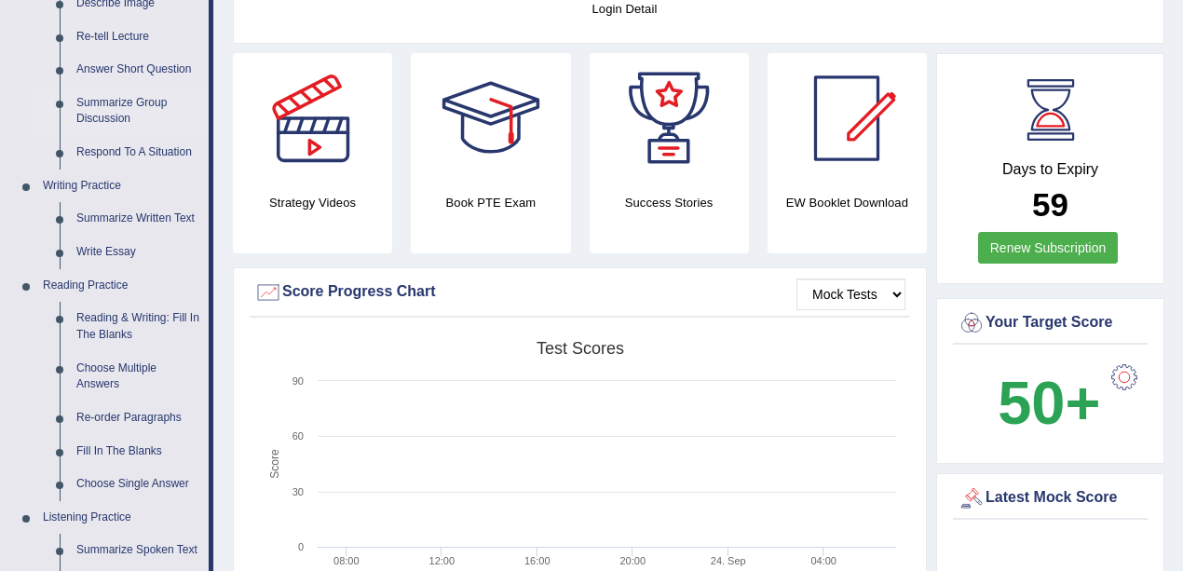
scroll to position [497, 0]
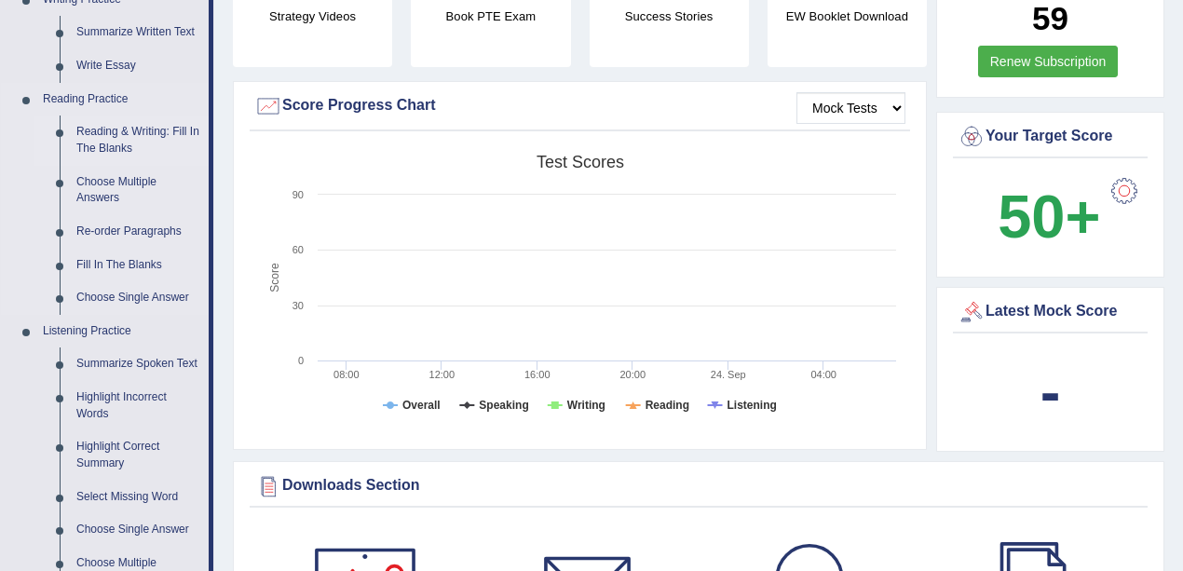
click at [89, 132] on link "Reading & Writing: Fill In The Blanks" at bounding box center [138, 140] width 141 height 49
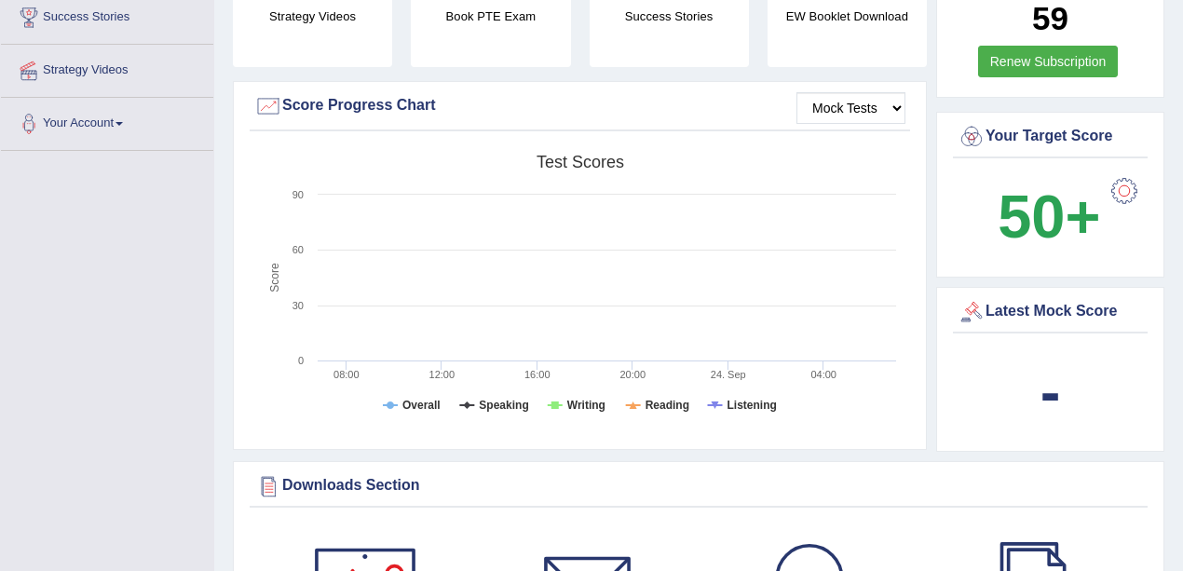
scroll to position [266, 0]
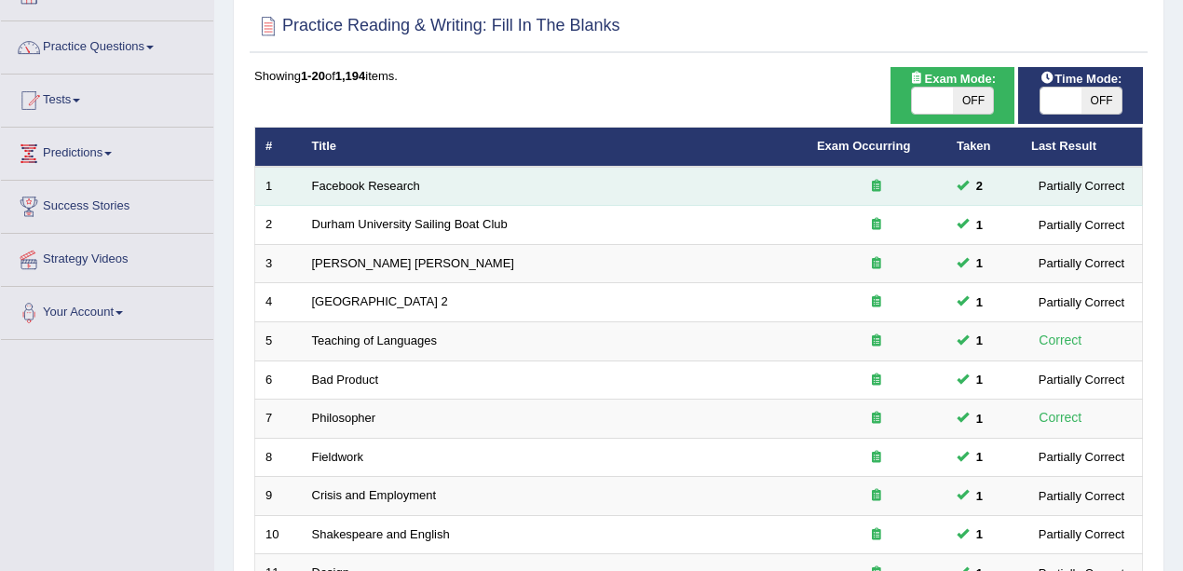
click at [385, 175] on td "Facebook Research" at bounding box center [554, 186] width 505 height 39
click at [386, 180] on link "Facebook Research" at bounding box center [366, 186] width 108 height 14
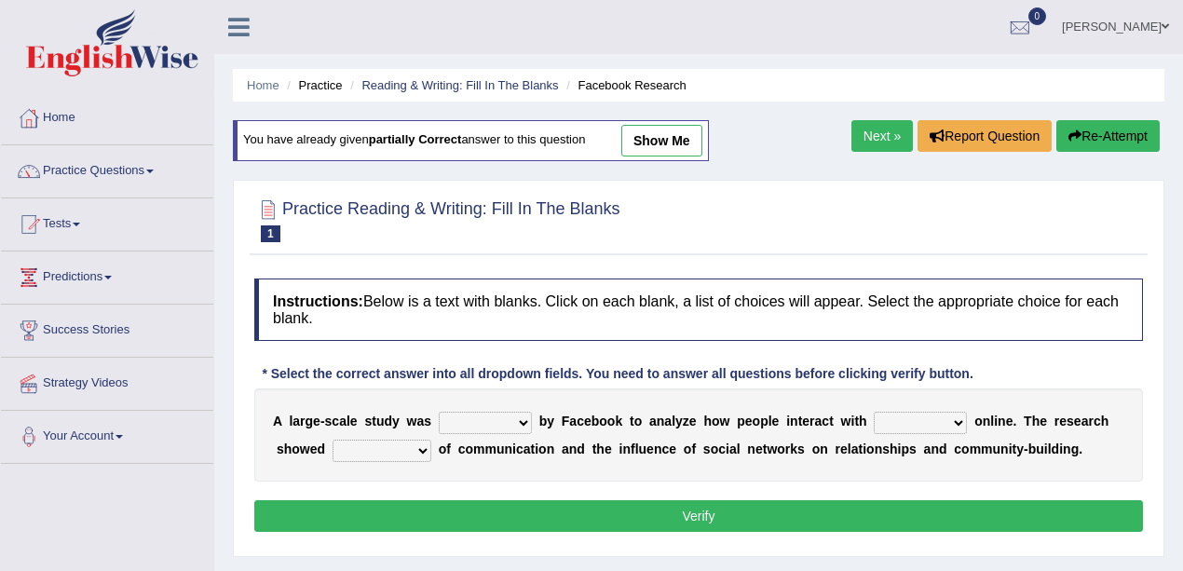
click at [688, 140] on link "show me" at bounding box center [661, 141] width 81 height 32
select select "surveyed"
select select "each other"
select select "advantages"
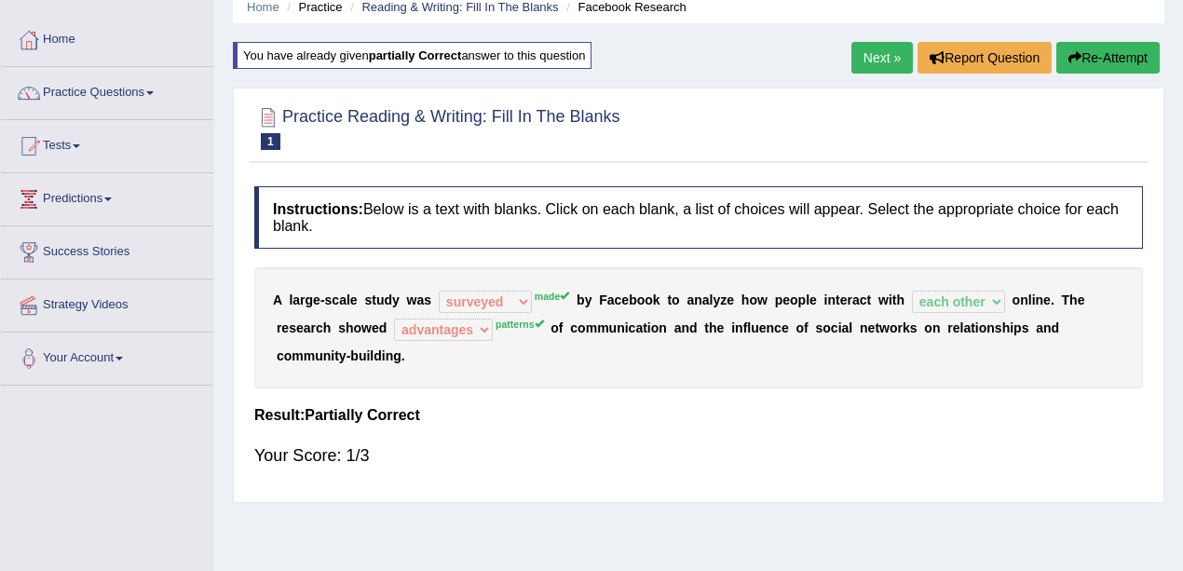
scroll to position [124, 0]
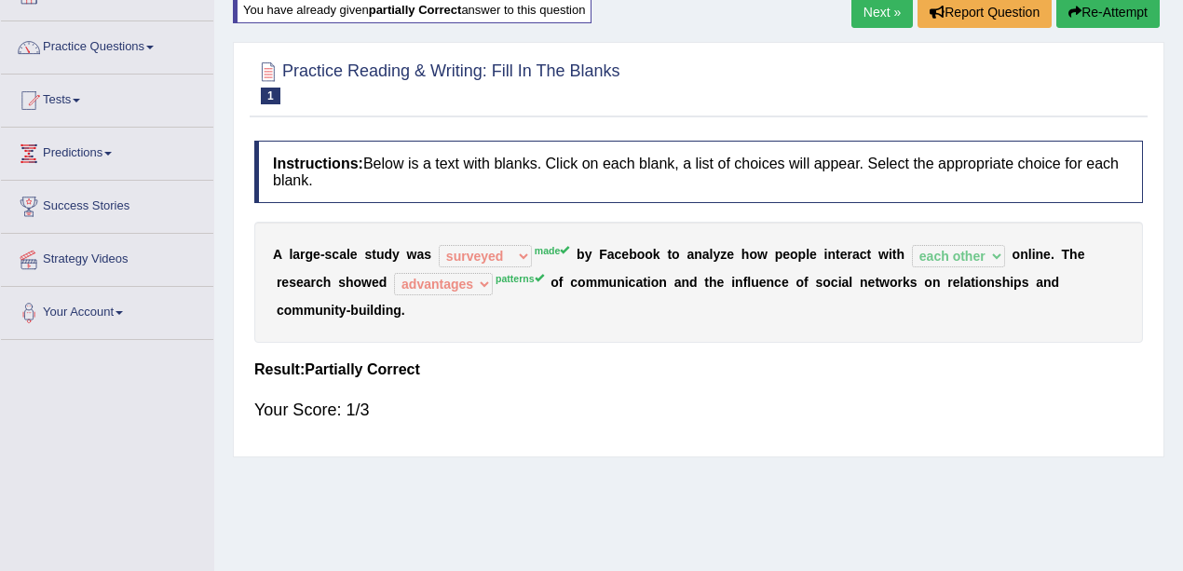
drag, startPoint x: 376, startPoint y: 248, endPoint x: 402, endPoint y: 253, distance: 26.7
click at [402, 253] on div "A l a r g e - s c a l e s t u d y w a s surveyed had asked made made b y F a c …" at bounding box center [698, 282] width 889 height 121
drag, startPoint x: 744, startPoint y: 253, endPoint x: 811, endPoint y: 266, distance: 68.3
click at [811, 266] on div "A l a r g e - s c a l e s t u d y w a s surveyed had asked made made b y F a c …" at bounding box center [698, 282] width 889 height 121
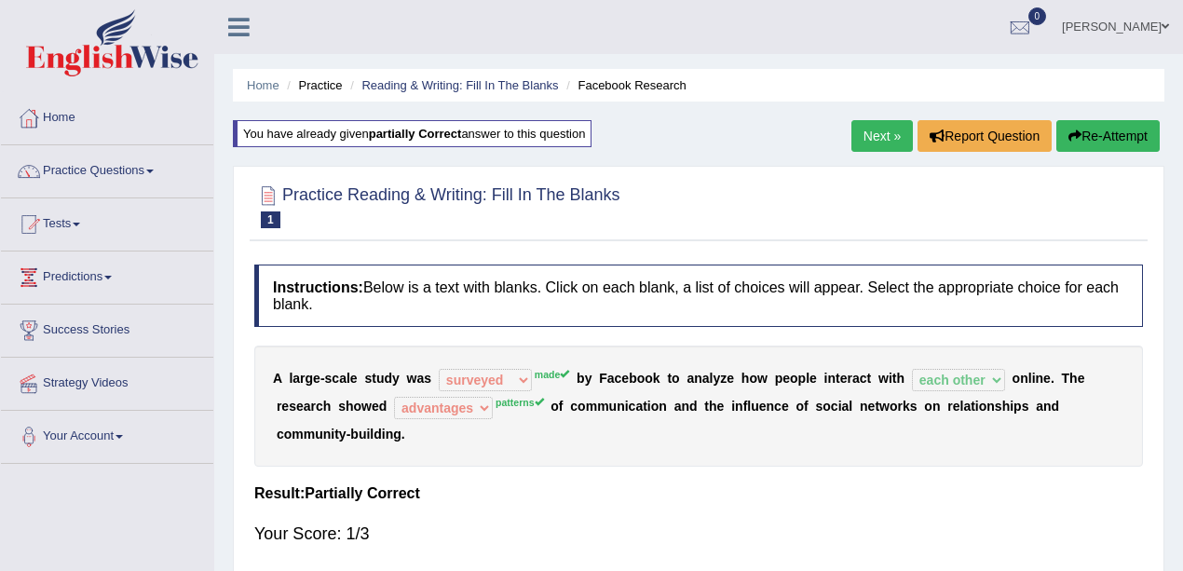
click at [875, 142] on link "Next »" at bounding box center [882, 136] width 61 height 32
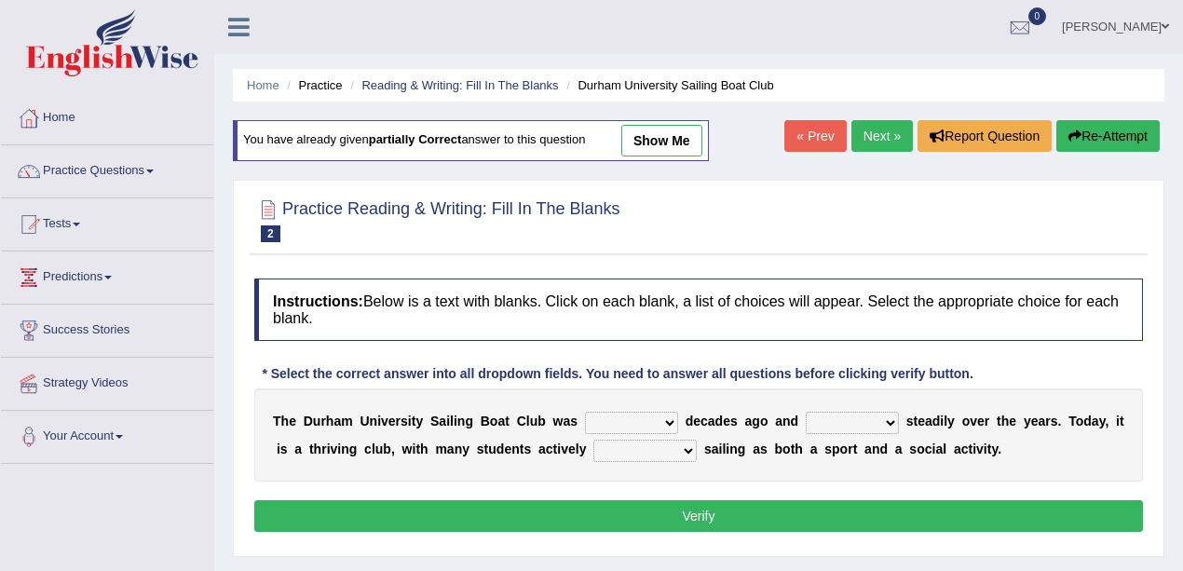
click at [671, 131] on link "show me" at bounding box center [661, 141] width 81 height 32
select select "founded"
select select "has grown"
select select "enjoying"
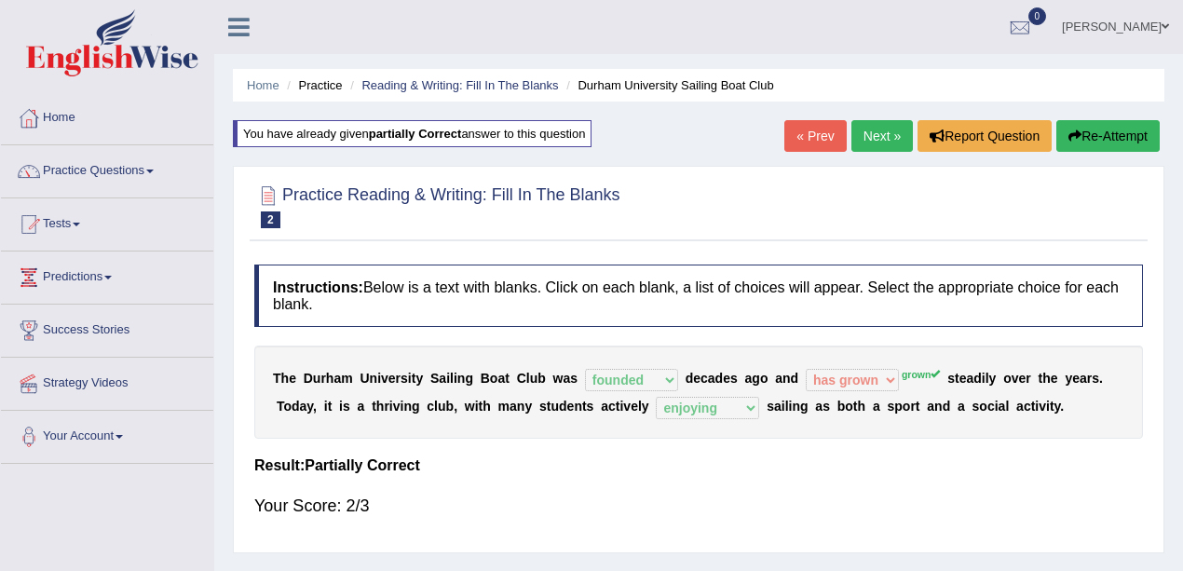
click at [590, 376] on div "T h e D u r h a m U n i v e r s i t y S a i l i n g B o a t C l u b w a s found…" at bounding box center [698, 392] width 889 height 93
click at [897, 127] on link "Next »" at bounding box center [882, 136] width 61 height 32
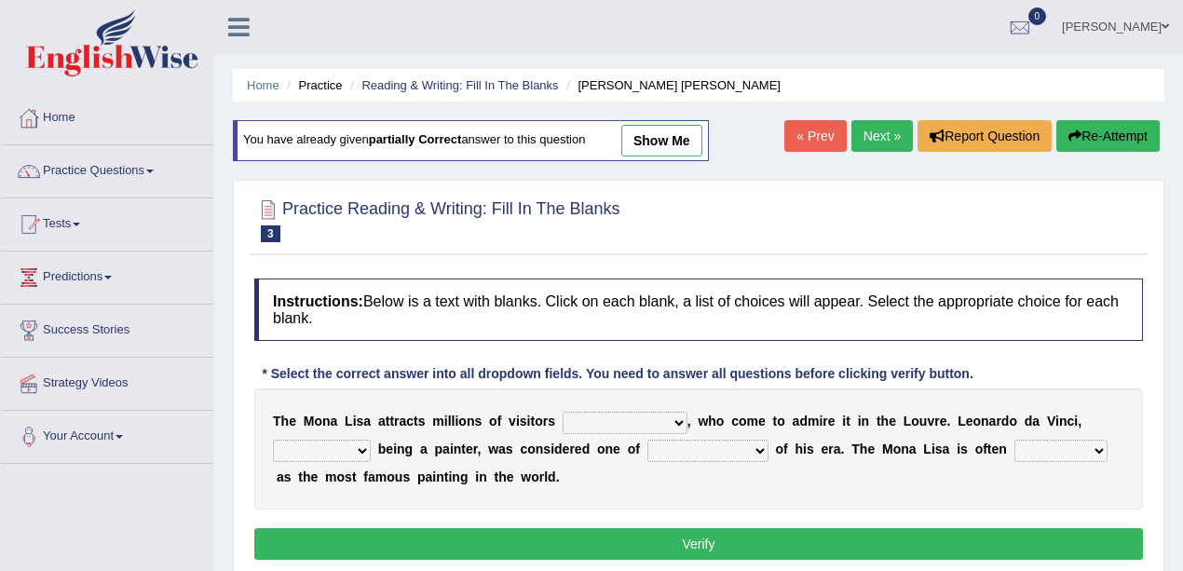
click at [688, 148] on link "show me" at bounding box center [661, 141] width 81 height 32
select select "around the year"
select select "rather than"
select select "the best artists"
select select "described"
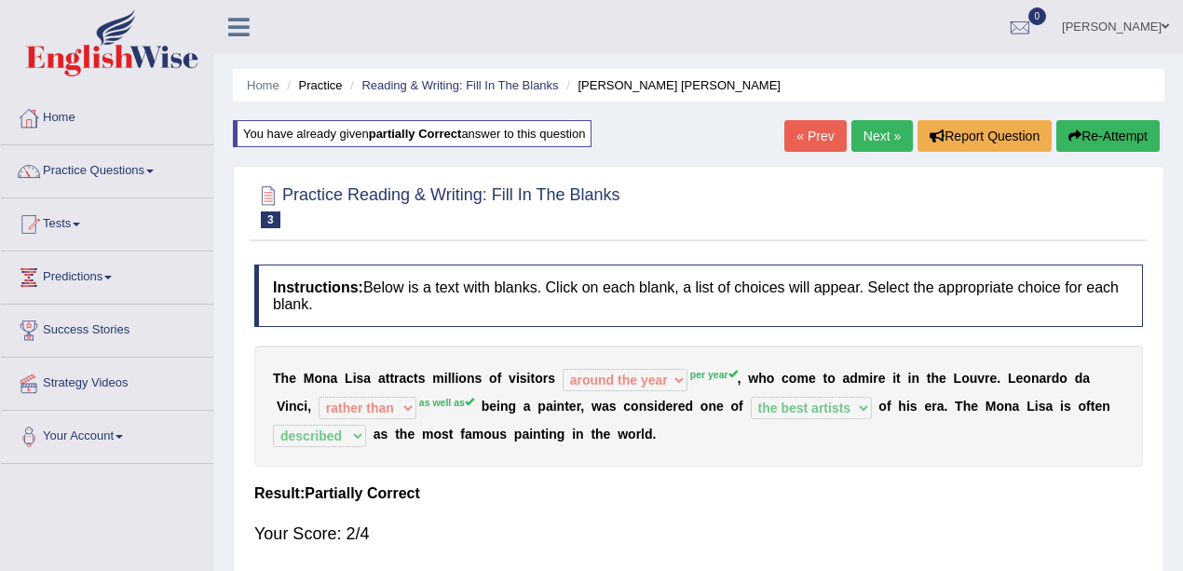
click at [893, 138] on link "Next »" at bounding box center [882, 136] width 61 height 32
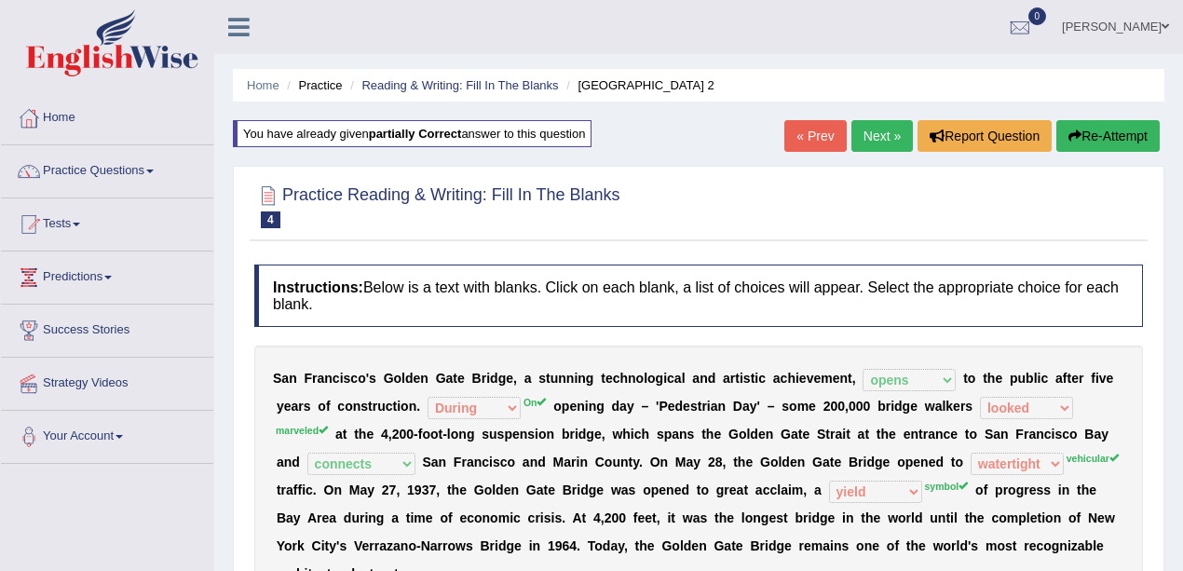
select select "opens"
select select "During"
select select "looked"
select select "connects"
select select "watertight"
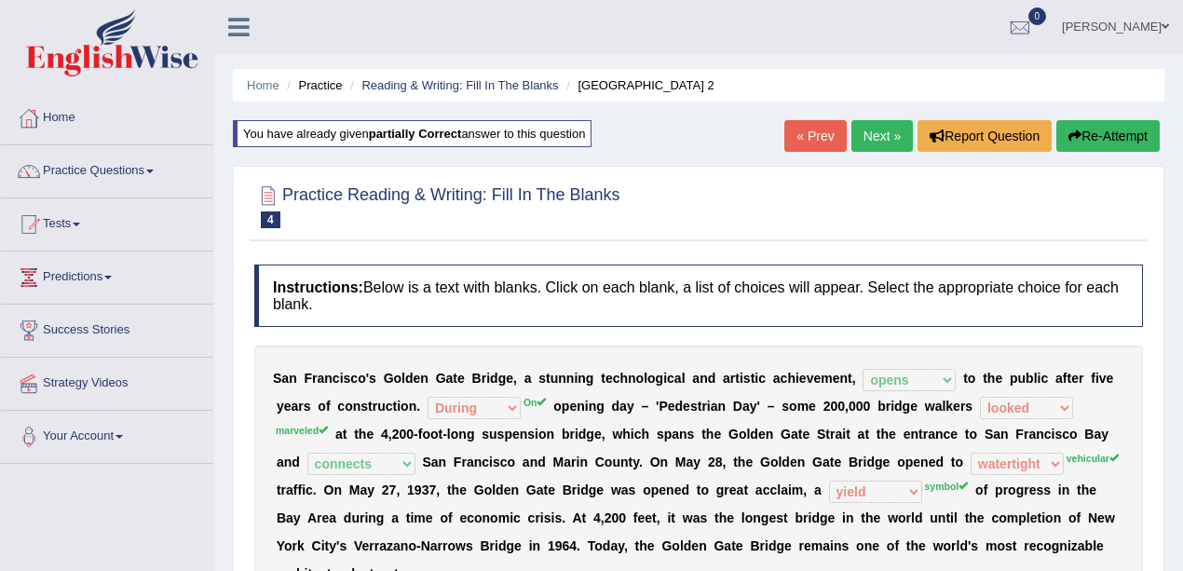
select select "yield"
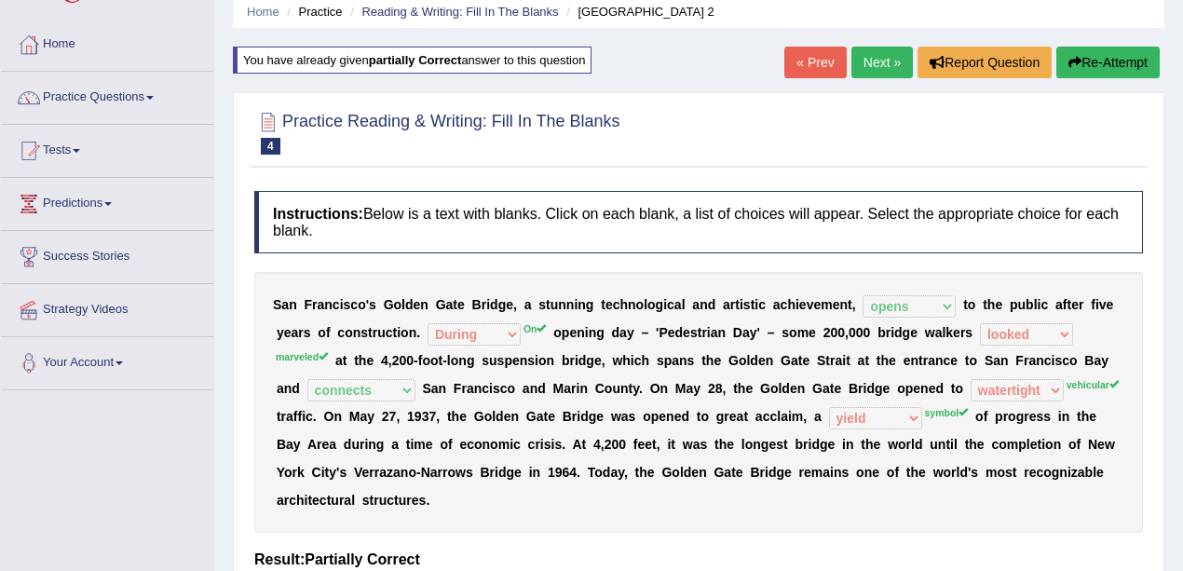
scroll to position [124, 0]
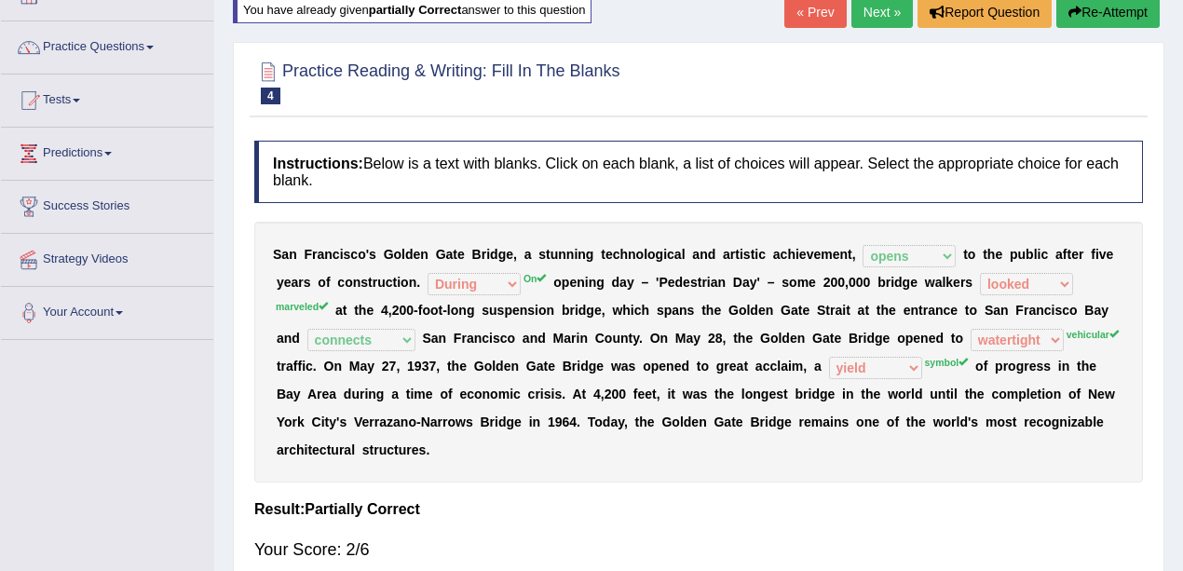
drag, startPoint x: 548, startPoint y: 277, endPoint x: 643, endPoint y: 289, distance: 95.8
click at [643, 289] on div "S a n F r a n c i s c o ' [PERSON_NAME] G a t e B r i d g e , a s t u n n i n g…" at bounding box center [698, 352] width 889 height 261
drag, startPoint x: 843, startPoint y: 330, endPoint x: 889, endPoint y: 335, distance: 46.0
click at [889, 335] on div "S a n F r a n c i s c o ' [PERSON_NAME] G a t e B r i d g e , a s t u n n i n g…" at bounding box center [698, 352] width 889 height 261
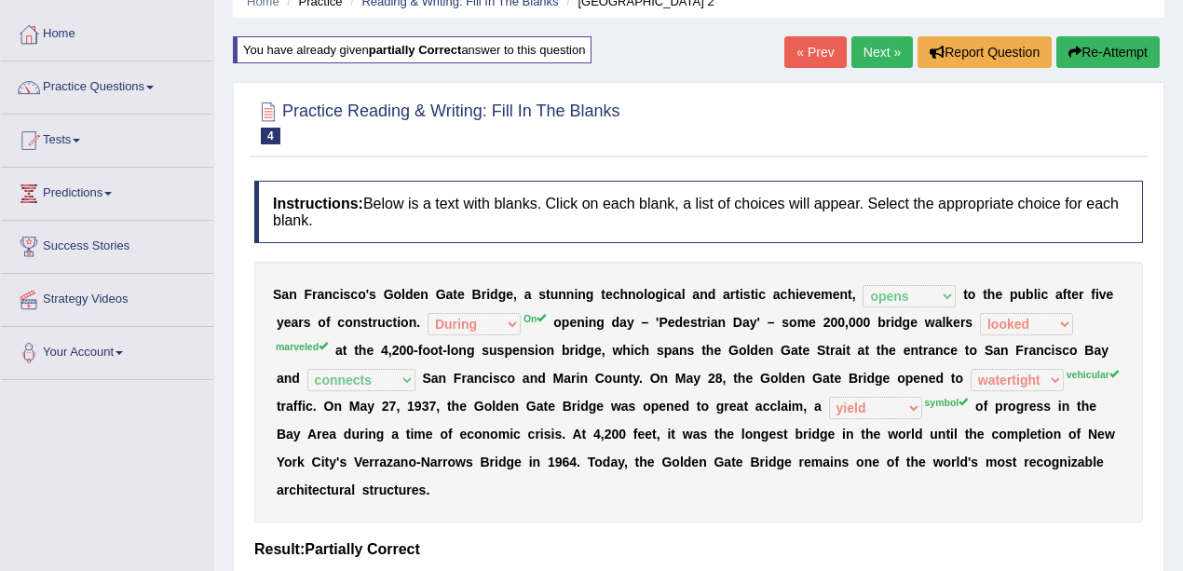
scroll to position [61, 0]
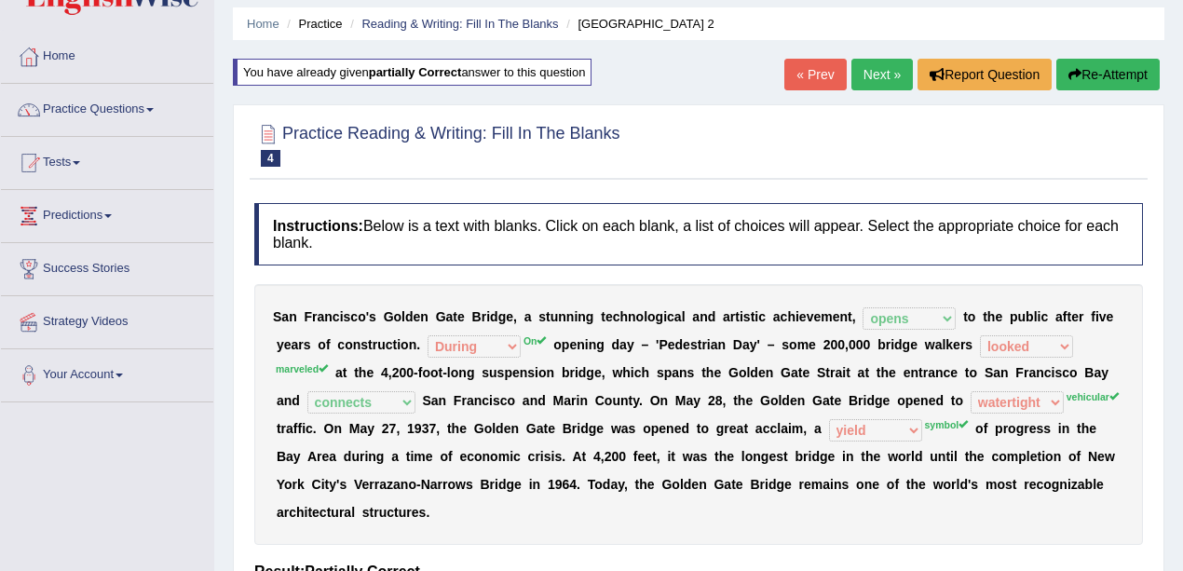
click at [878, 74] on link "Next »" at bounding box center [882, 75] width 61 height 32
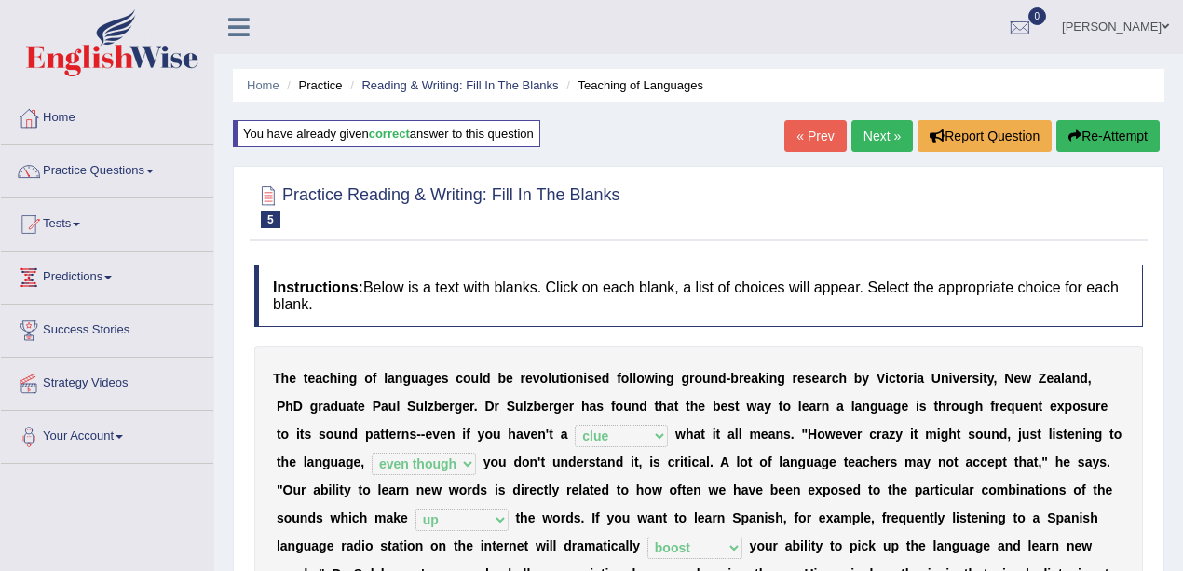
select select "clue"
select select "even though"
select select "up"
select select "boost"
select select "required"
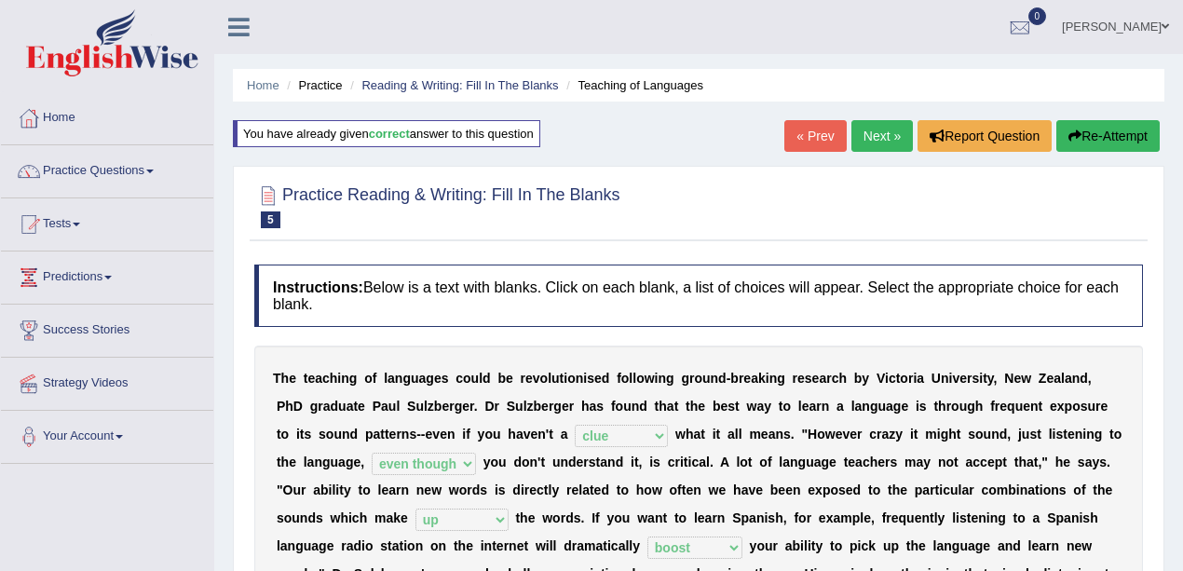
click at [876, 145] on link "Next »" at bounding box center [882, 136] width 61 height 32
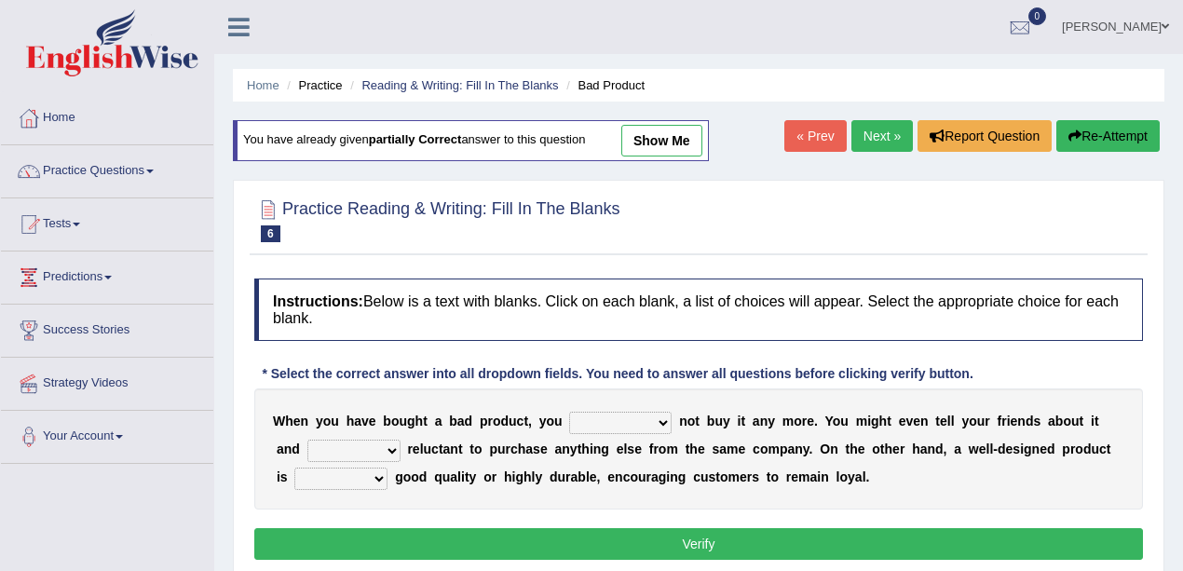
click at [662, 140] on link "show me" at bounding box center [661, 141] width 81 height 32
select select "should"
select select "are"
select select "either"
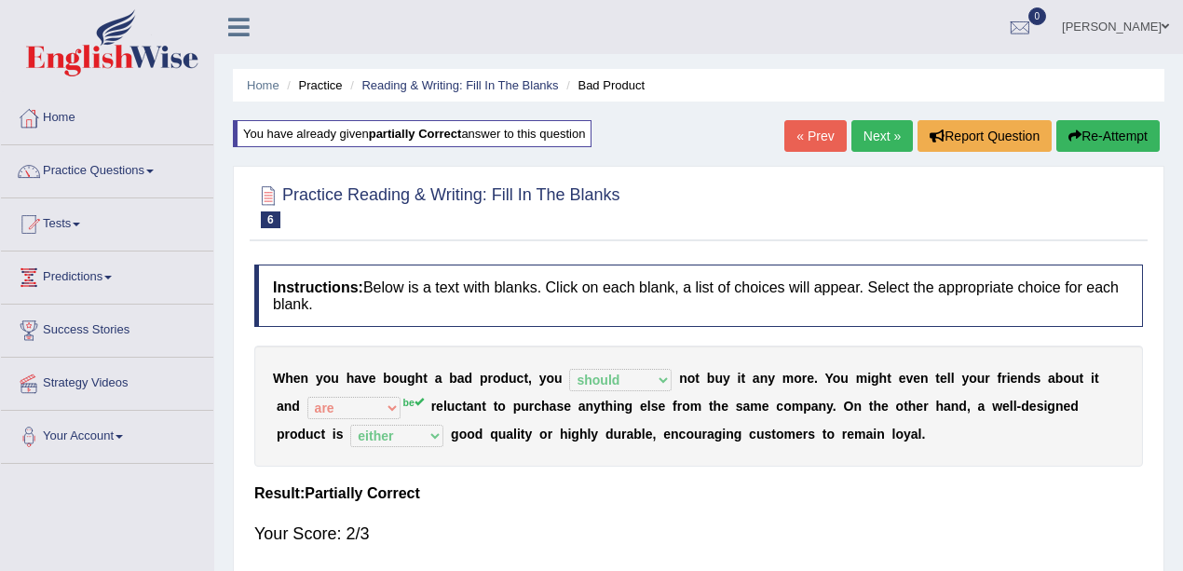
click at [880, 130] on link "Next »" at bounding box center [882, 136] width 61 height 32
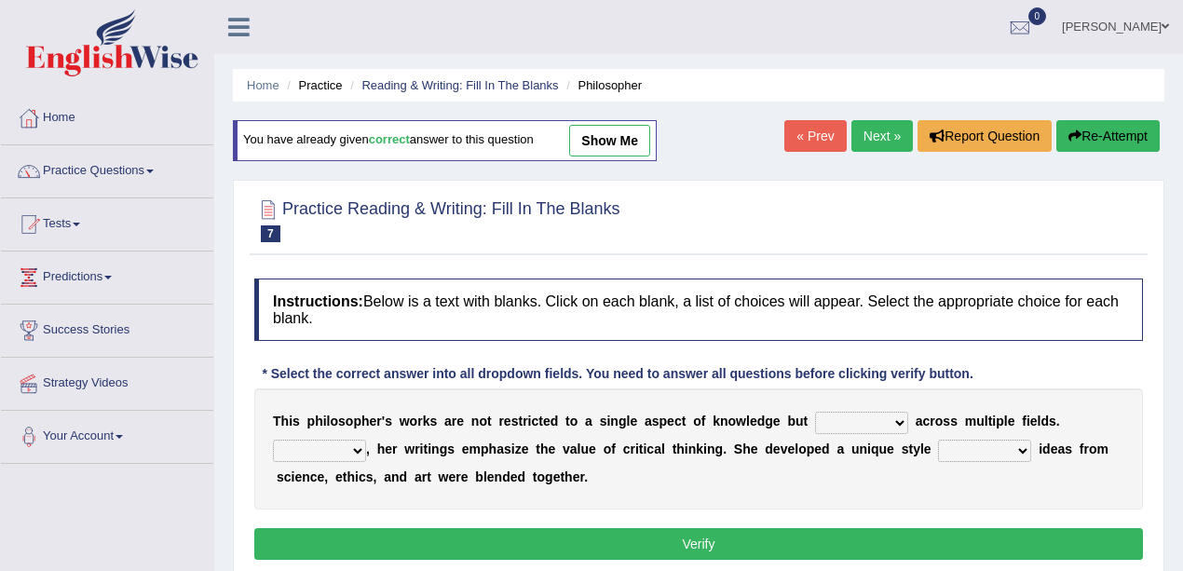
click at [608, 143] on link "show me" at bounding box center [609, 141] width 81 height 32
select select "extend"
select select "Moreover"
select select "in which"
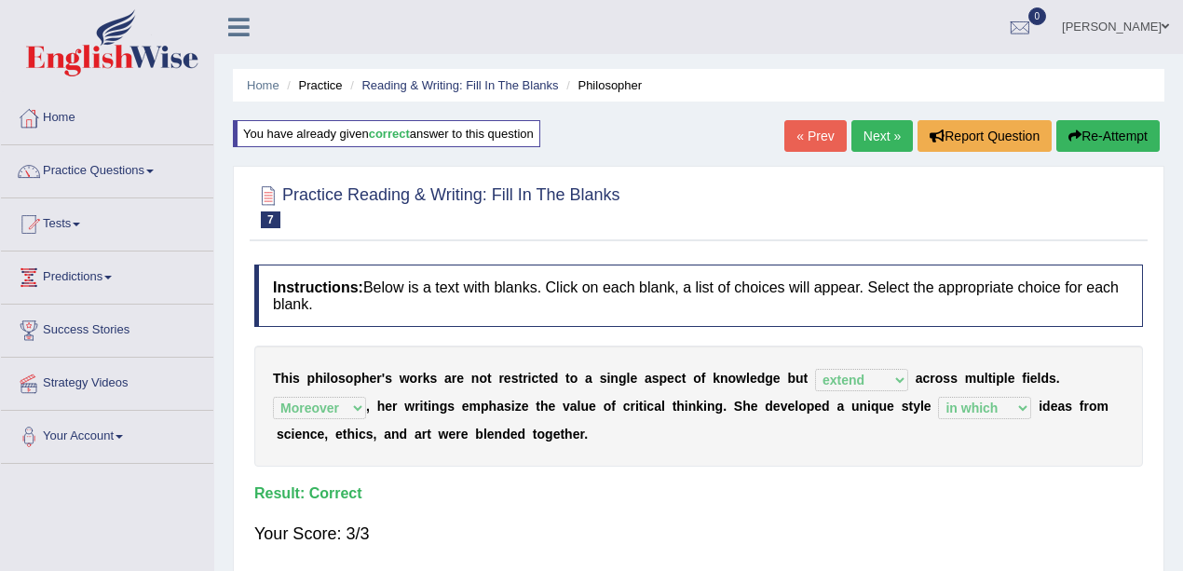
click at [877, 128] on link "Next »" at bounding box center [882, 136] width 61 height 32
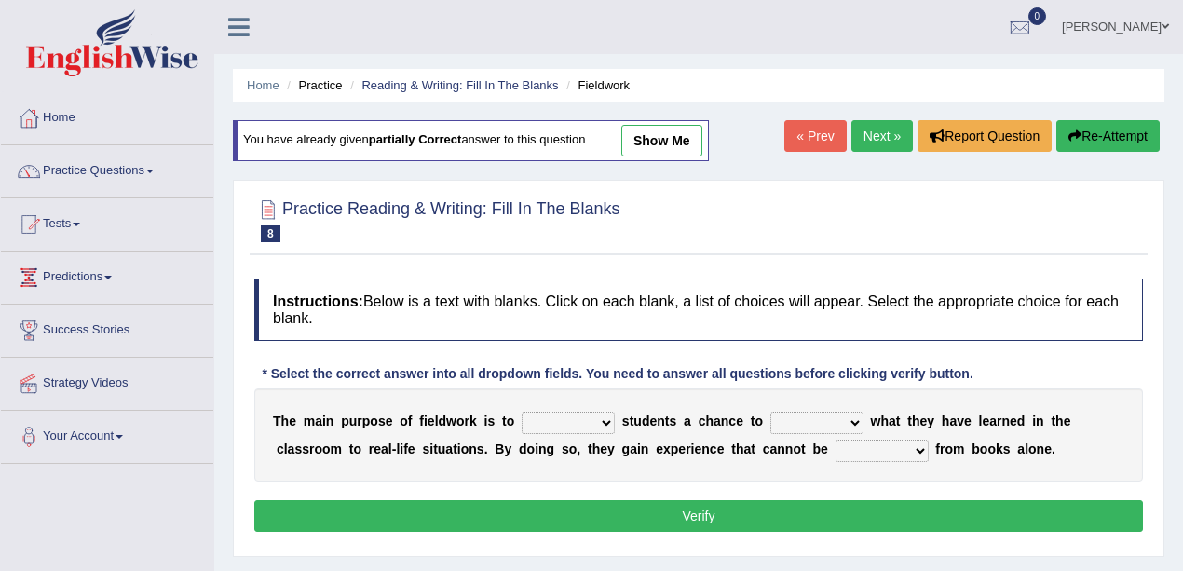
click at [676, 136] on link "show me" at bounding box center [661, 141] width 81 height 32
select select "offer"
select select "compare"
select select "obtained"
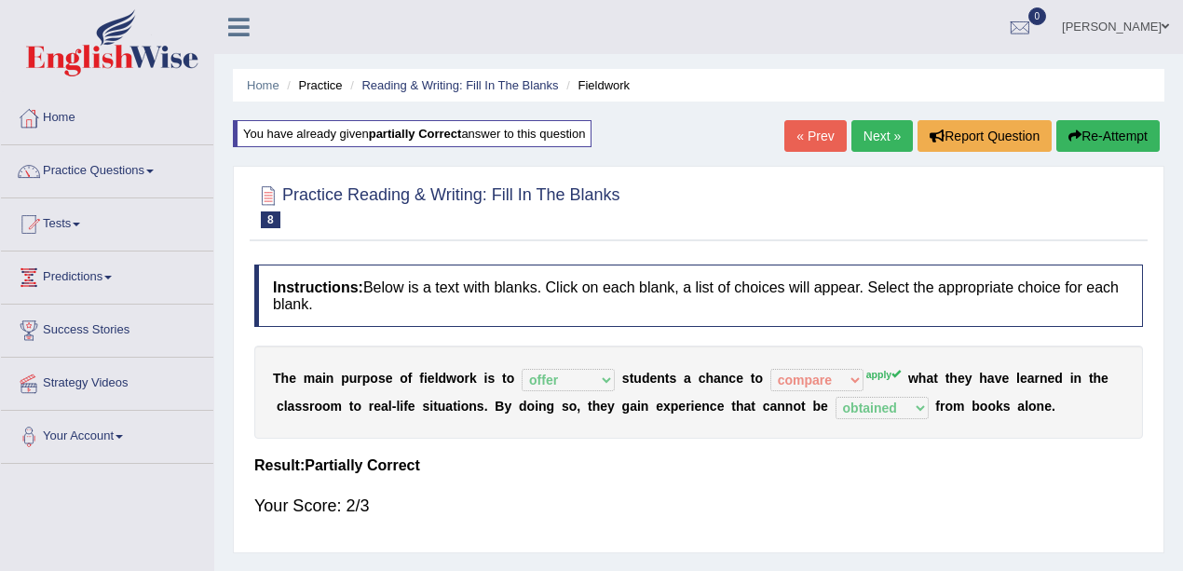
drag, startPoint x: 371, startPoint y: 407, endPoint x: 440, endPoint y: 412, distance: 69.1
click at [440, 412] on div "T h e m a i n p u r p o s e o f f i e l d w o r k i s t o resemble stow rave of…" at bounding box center [698, 392] width 889 height 93
click at [882, 142] on link "Next »" at bounding box center [882, 136] width 61 height 32
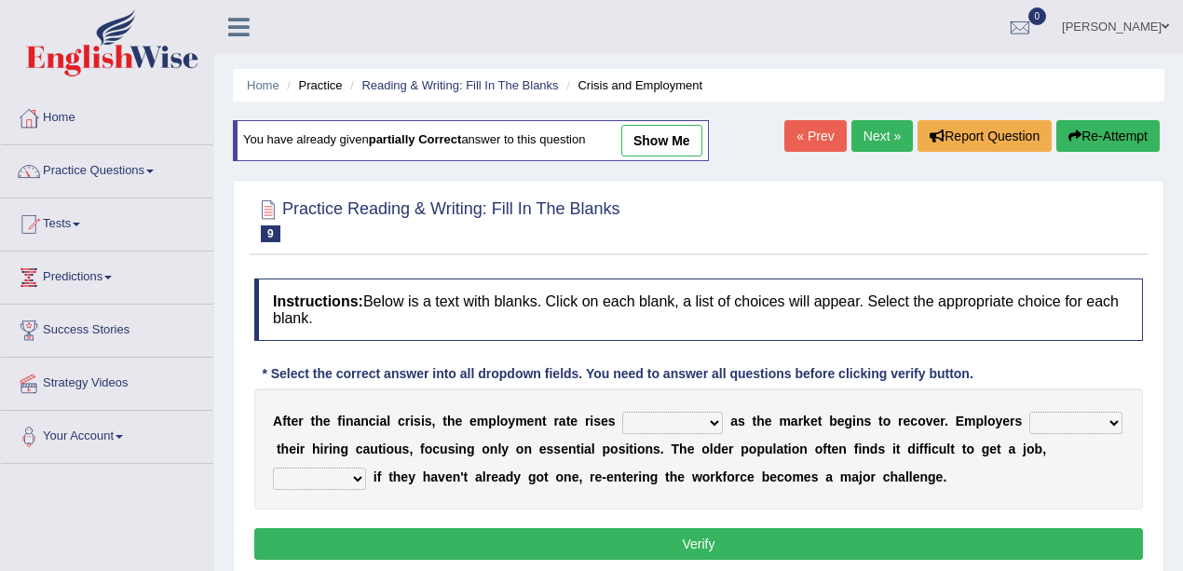
click at [654, 131] on link "show me" at bounding box center [661, 141] width 81 height 32
select select "normally"
select select "keeping"
select select "because"
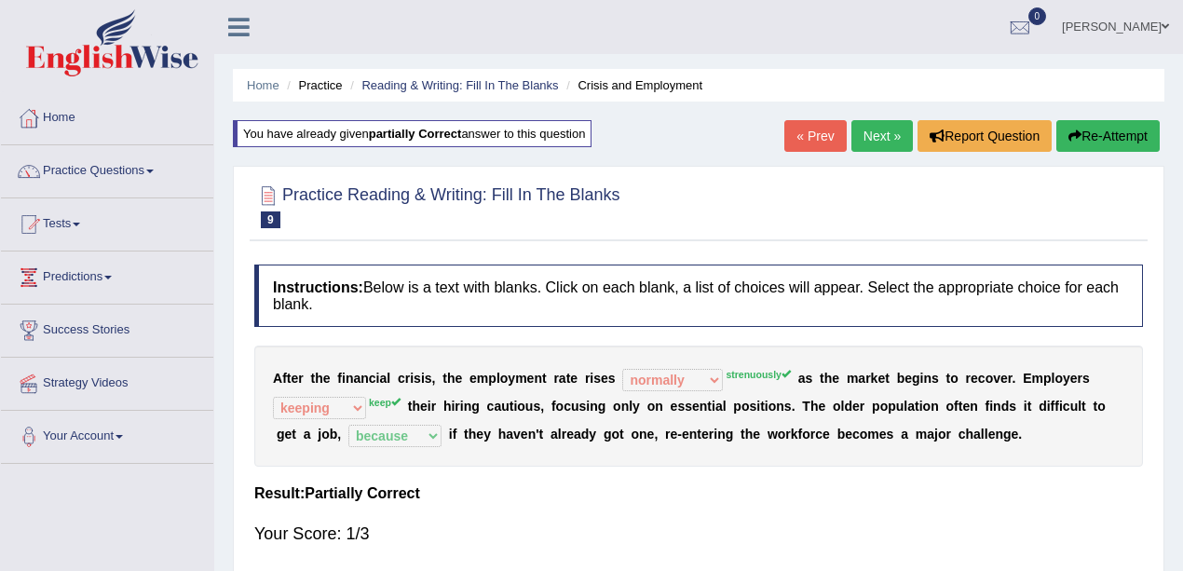
click at [1073, 158] on div "Home Practice Reading & Writing: Fill In The Blanks Crisis and Employment You h…" at bounding box center [698, 466] width 969 height 932
click at [1079, 134] on button "Re-Attempt" at bounding box center [1108, 136] width 103 height 32
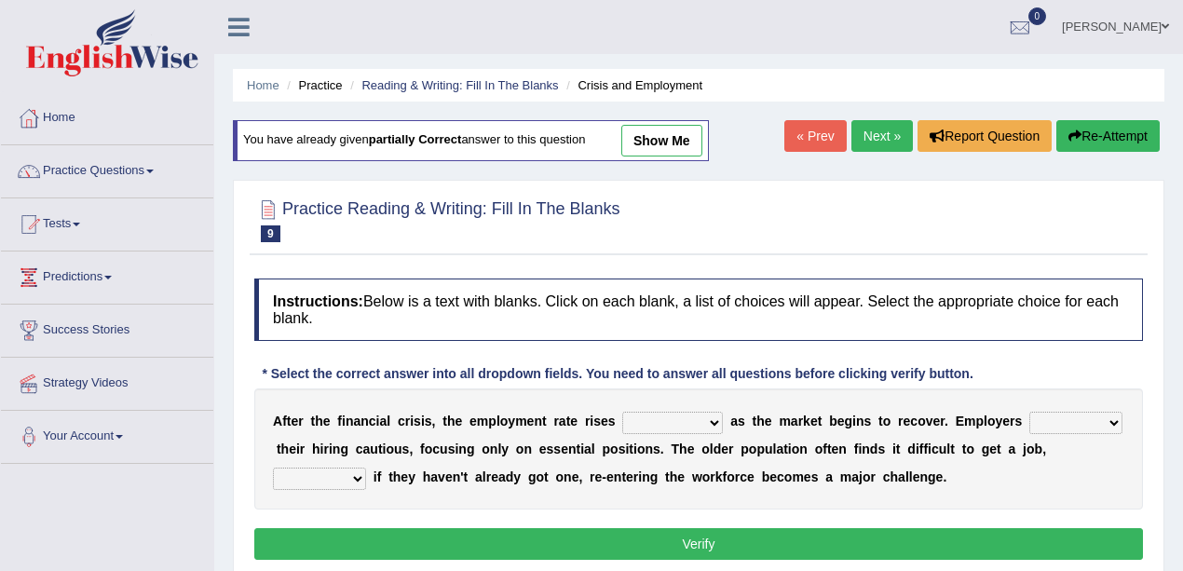
click at [678, 416] on select "normally conversely strenuously sharply" at bounding box center [672, 423] width 101 height 22
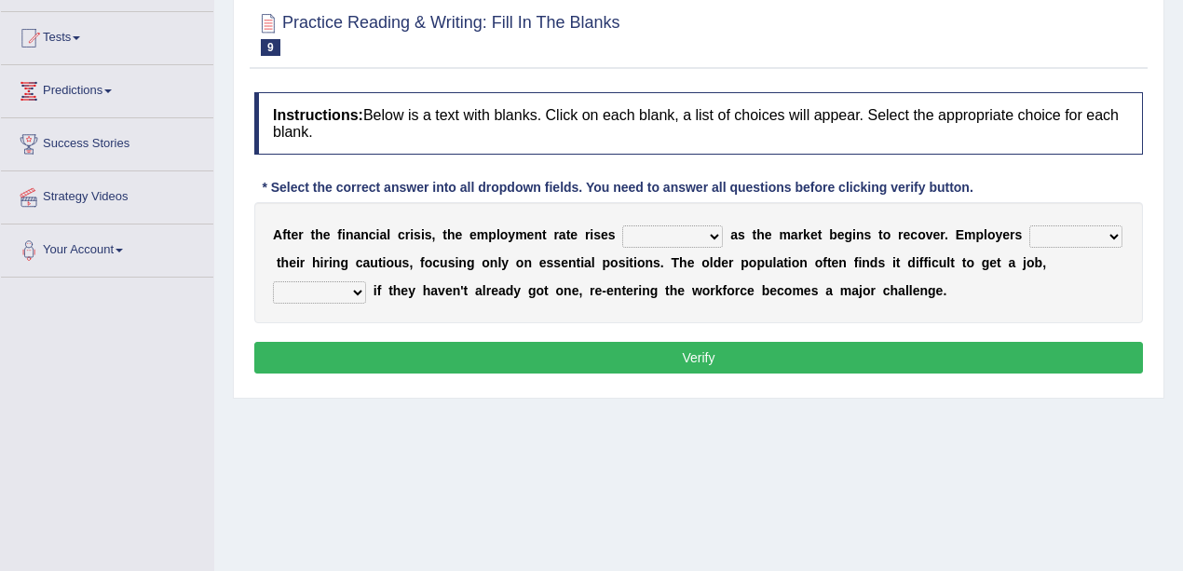
drag, startPoint x: 648, startPoint y: 235, endPoint x: 636, endPoint y: 235, distance: 11.2
click at [646, 235] on select "normally conversely strenuously sharply" at bounding box center [672, 236] width 101 height 22
select select "strenuously"
click at [622, 225] on select "normally conversely strenuously sharply" at bounding box center [672, 236] width 101 height 22
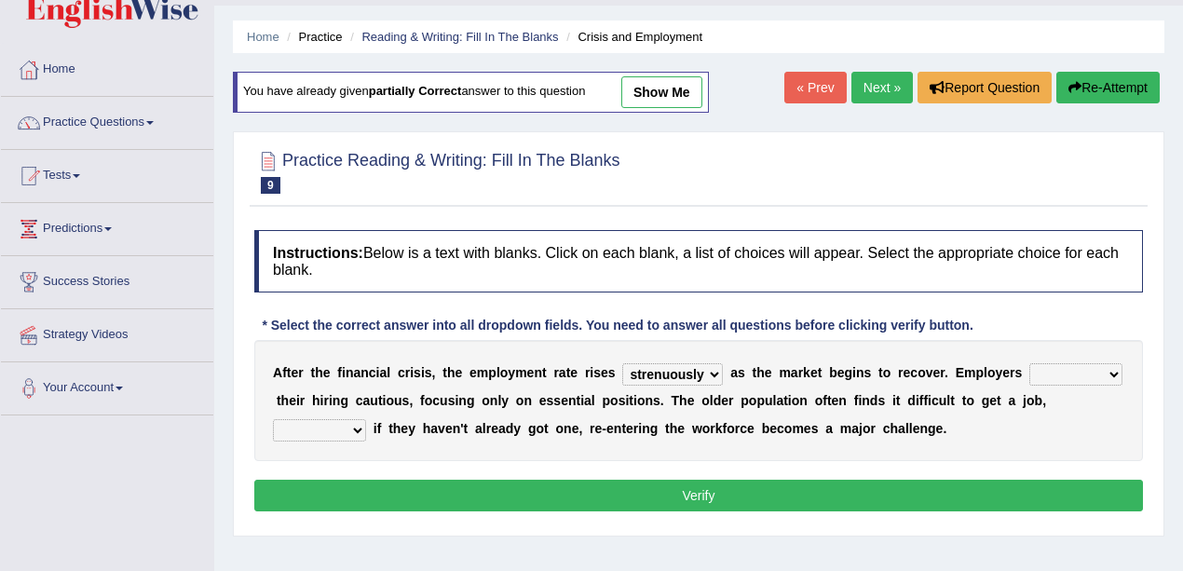
scroll to position [0, 0]
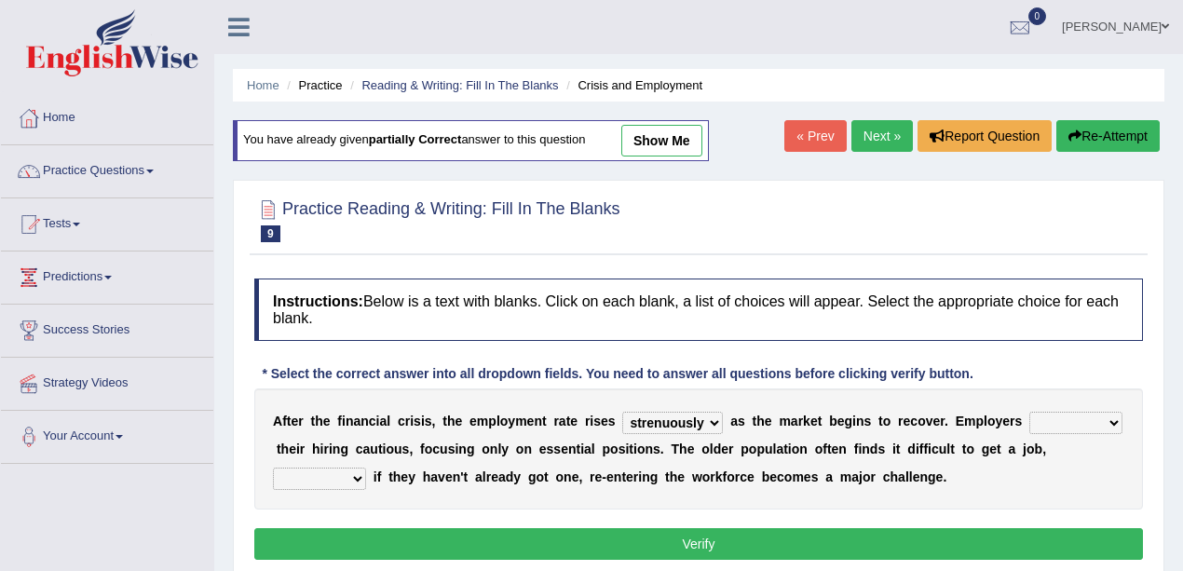
click at [1082, 130] on button "Re-Attempt" at bounding box center [1108, 136] width 103 height 32
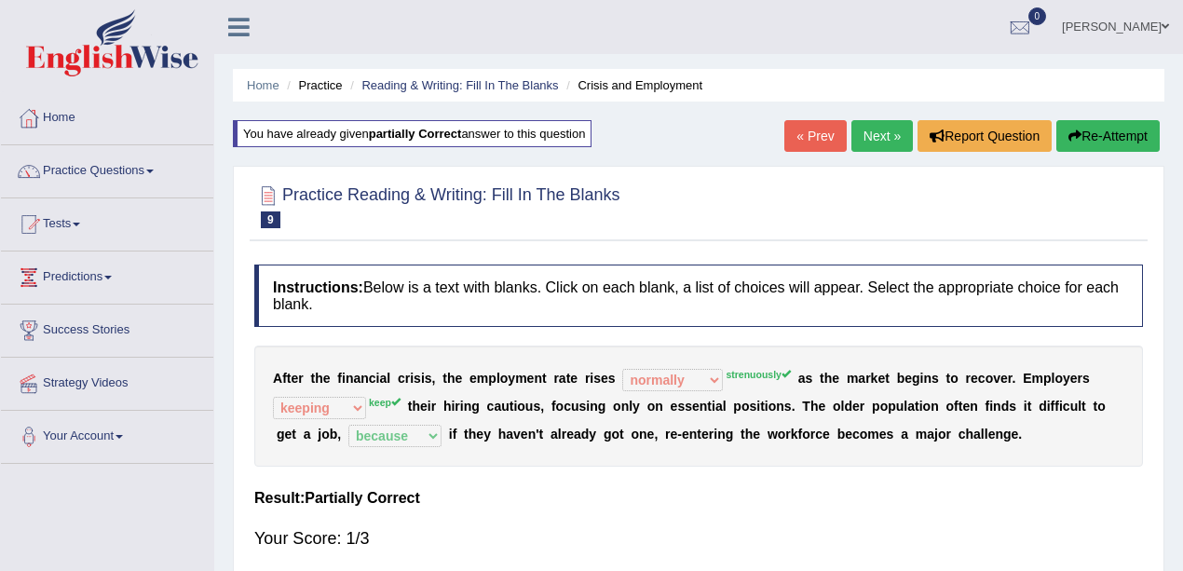
select select "normally"
select select "keeping"
select select "because"
click at [871, 131] on link "Next »" at bounding box center [882, 136] width 61 height 32
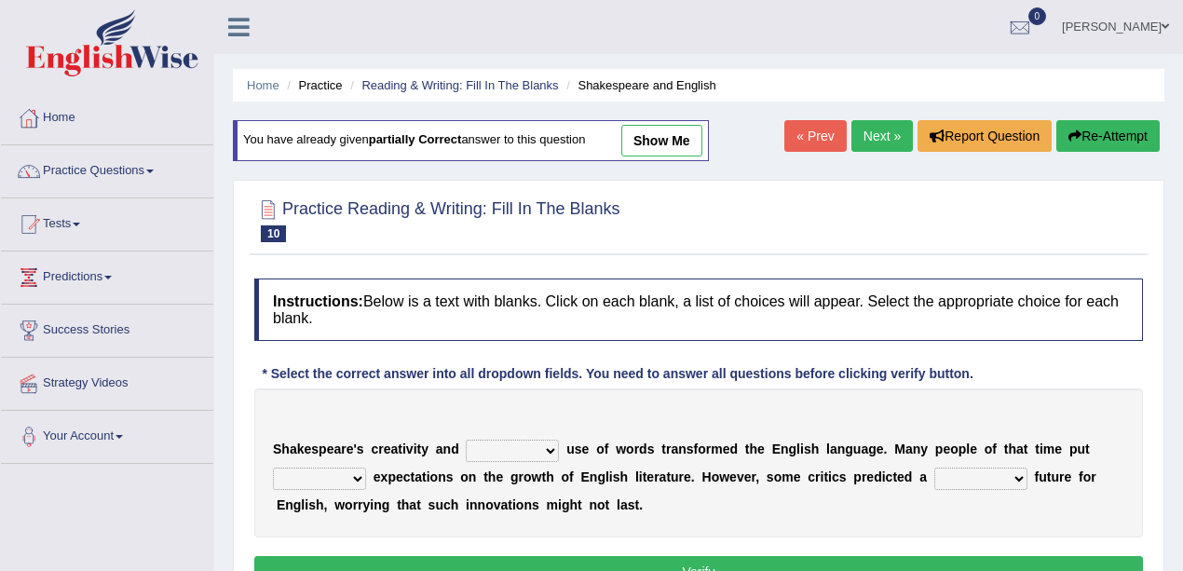
click at [676, 138] on link "show me" at bounding box center [661, 141] width 81 height 32
select select "idealized"
select select "high"
select select "promising"
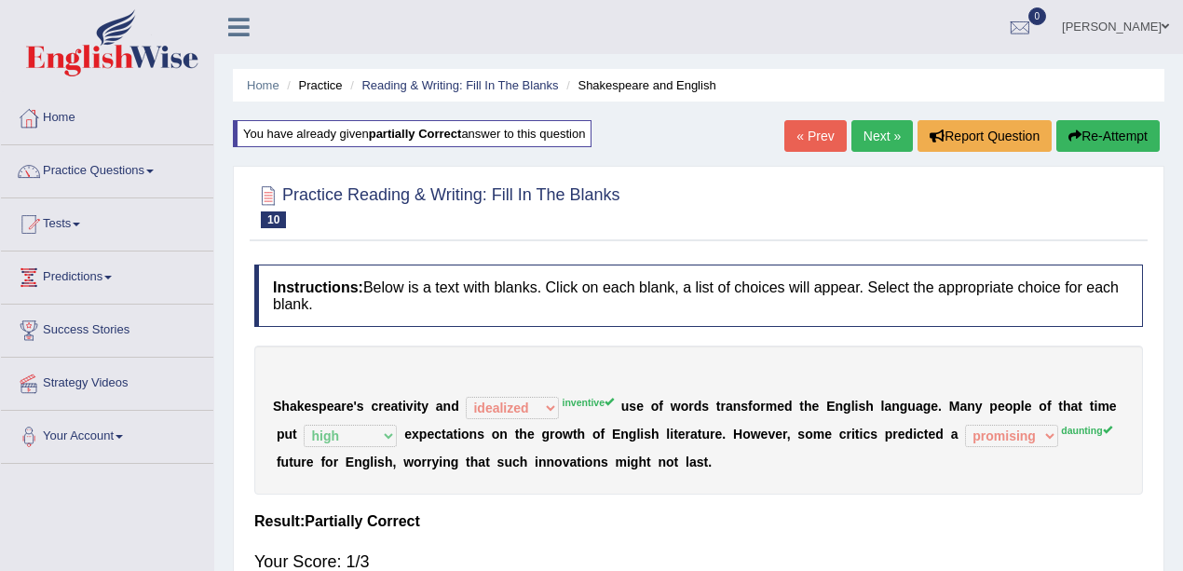
click at [1088, 133] on button "Re-Attempt" at bounding box center [1108, 136] width 103 height 32
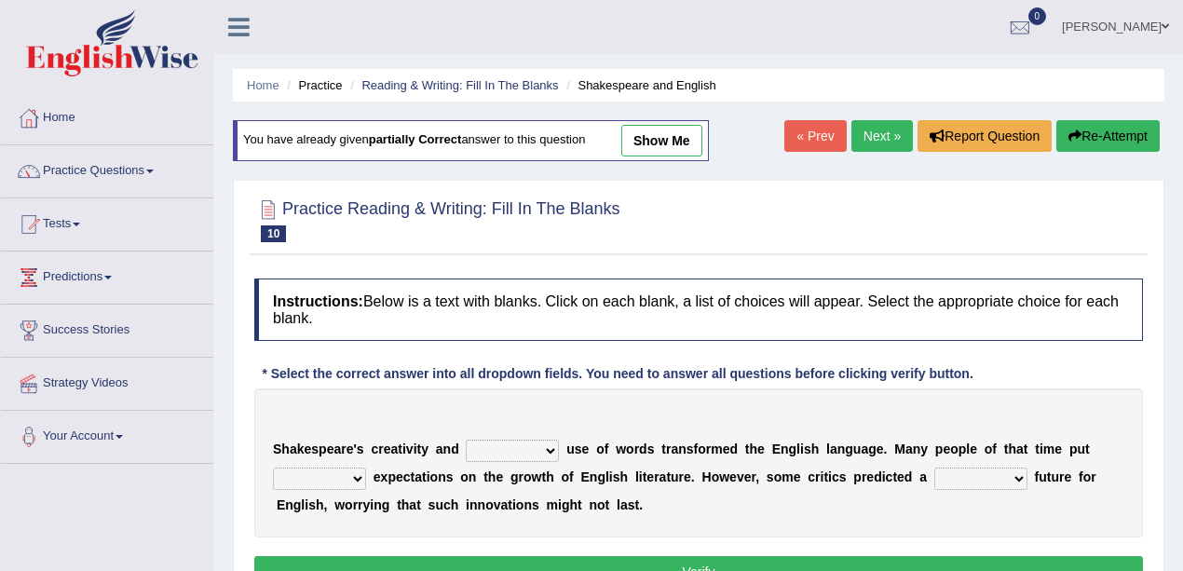
scroll to position [61, 0]
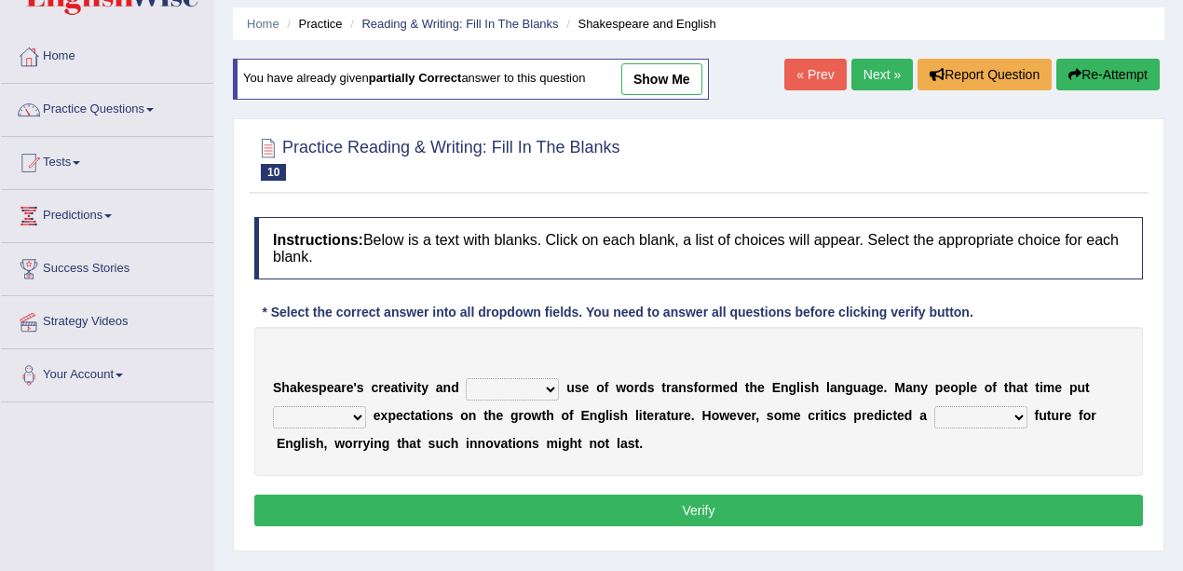
click at [990, 423] on select "monetary promising irresistible daunting" at bounding box center [981, 417] width 93 height 22
select select "daunting"
click at [935, 406] on select "monetary promising irresistible daunting" at bounding box center [981, 417] width 93 height 22
click at [961, 419] on select "monetary promising irresistible daunting" at bounding box center [981, 417] width 93 height 22
click at [747, 486] on div "Instructions: Below is a text with blanks. Click on each blank, a list of choic…" at bounding box center [699, 375] width 898 height 334
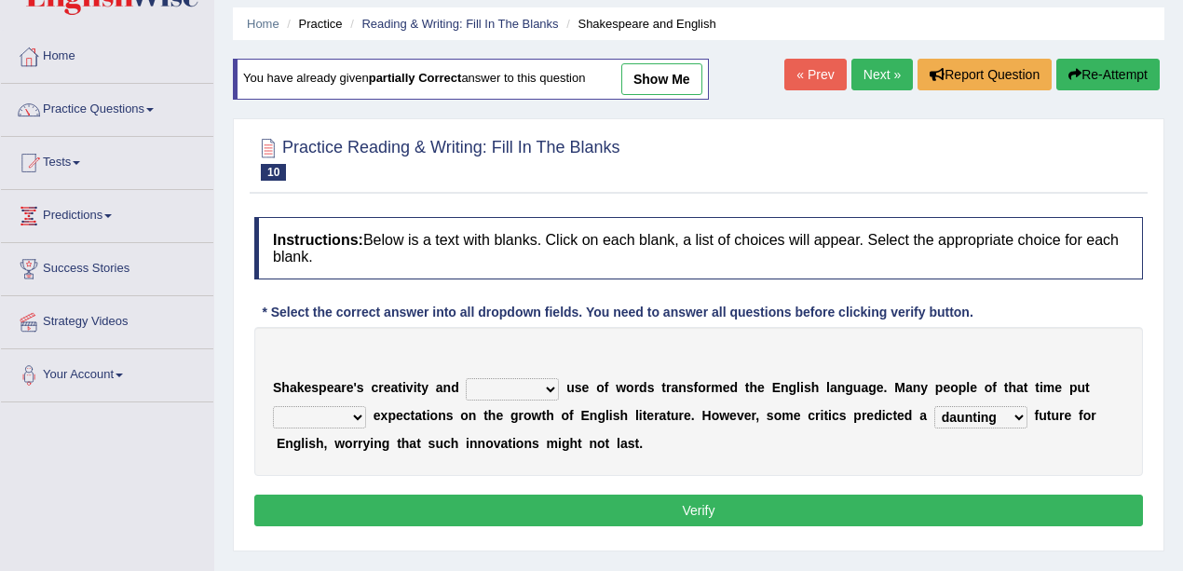
click at [876, 68] on link "Next »" at bounding box center [882, 75] width 61 height 32
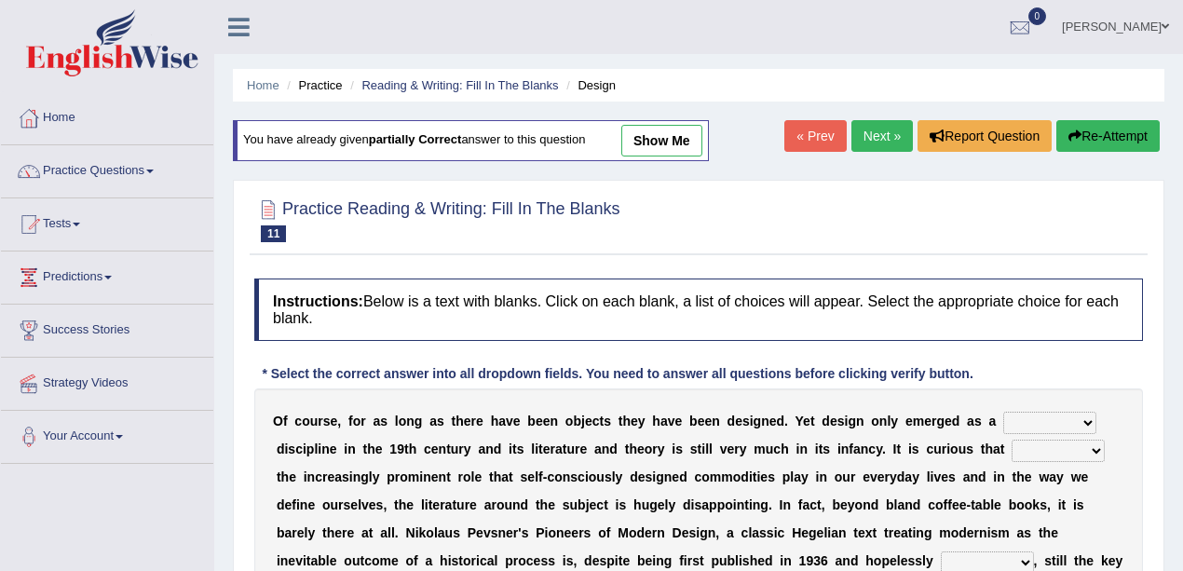
click at [645, 140] on link "show me" at bounding box center [661, 141] width 81 height 32
select select "foremost"
select select "through"
select select "dated"
select select "which"
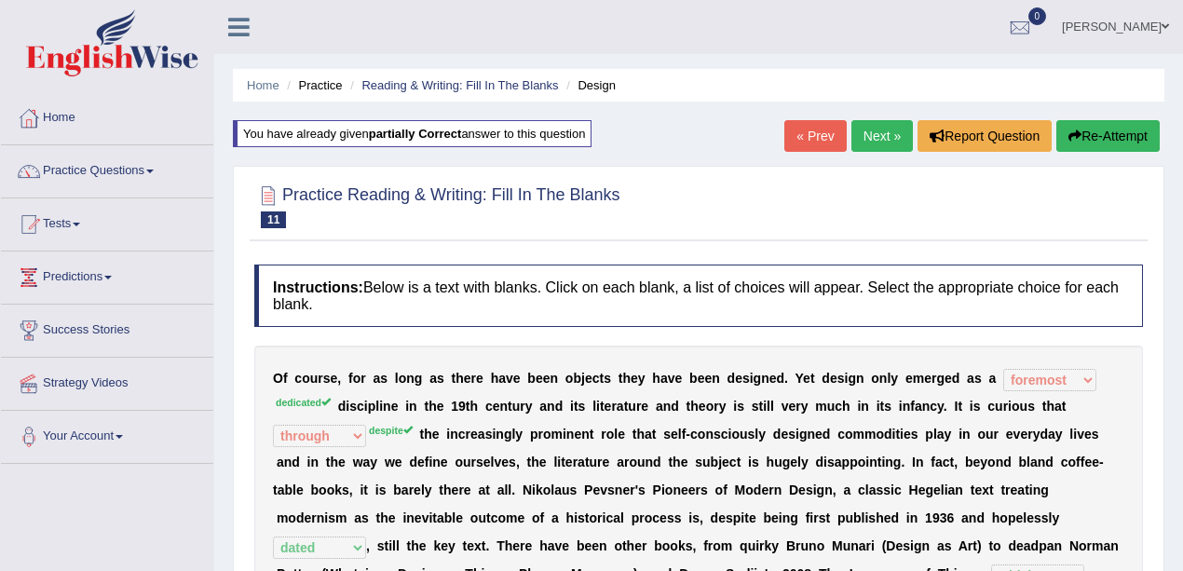
click at [1091, 130] on button "Re-Attempt" at bounding box center [1108, 136] width 103 height 32
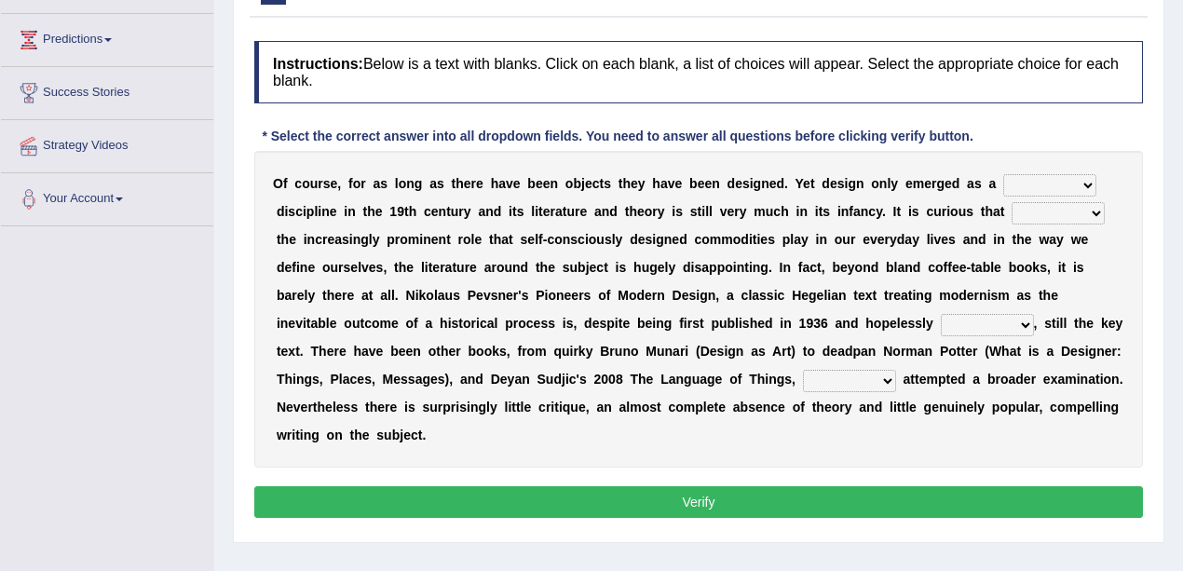
scroll to position [61, 0]
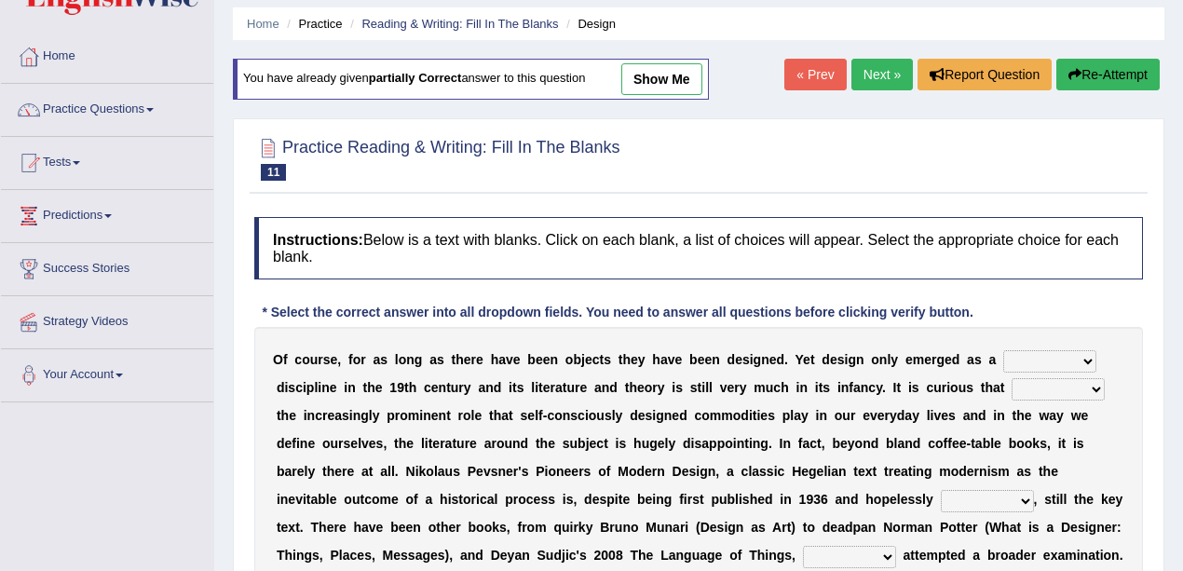
click at [1018, 362] on select "bilateral ubiquitous foremost dedicated" at bounding box center [1050, 361] width 93 height 22
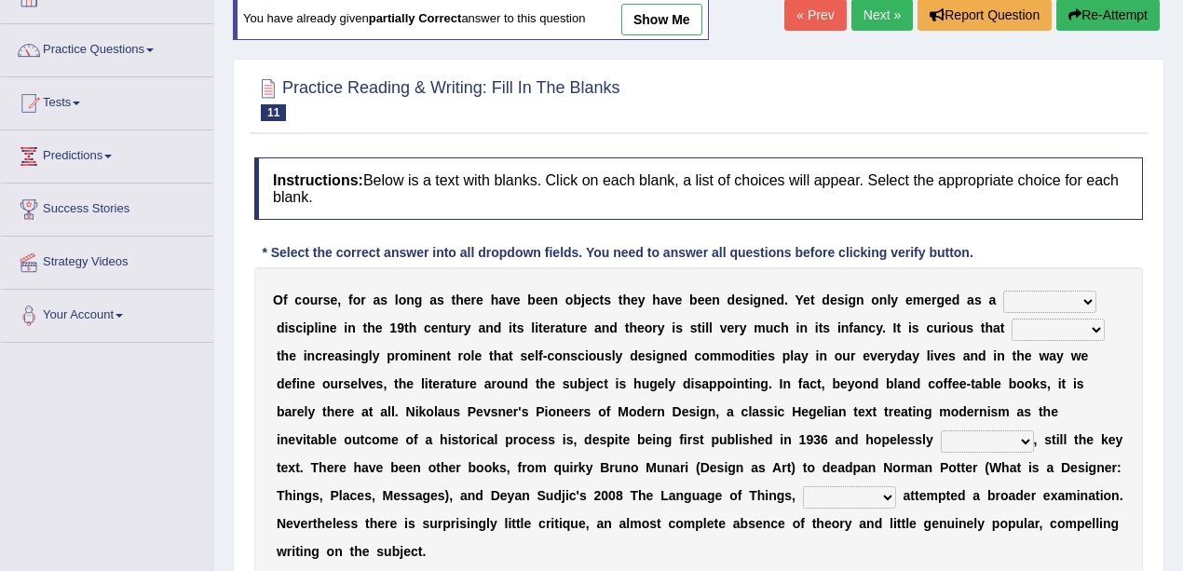
scroll to position [186, 0]
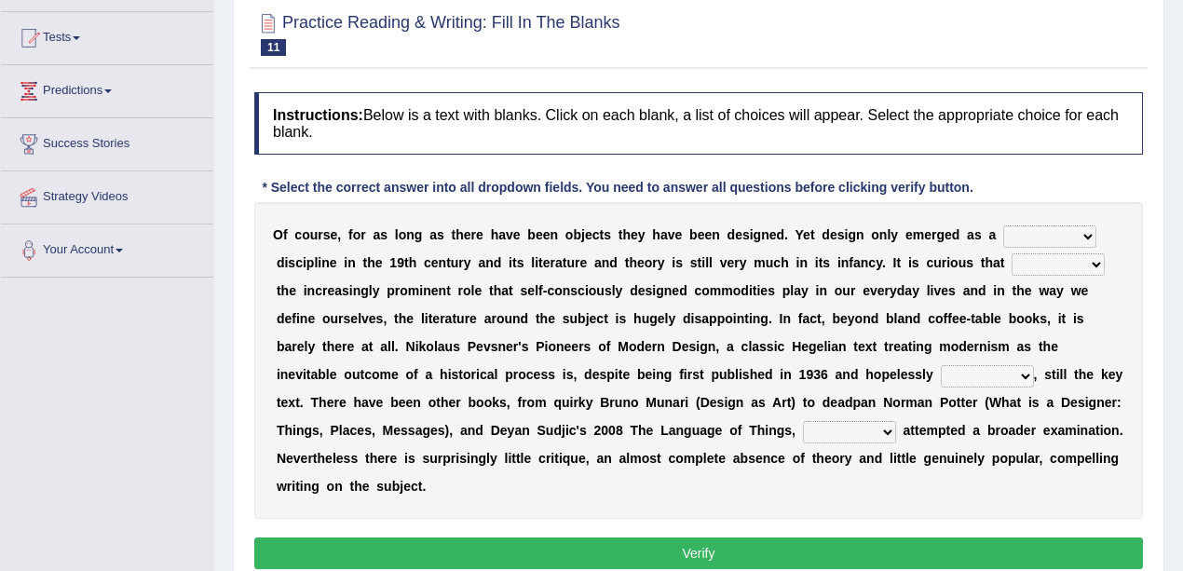
click at [1045, 241] on select "bilateral ubiquitous foremost dedicated" at bounding box center [1050, 236] width 93 height 22
click at [1004, 225] on select "bilateral ubiquitous foremost dedicated" at bounding box center [1050, 236] width 93 height 22
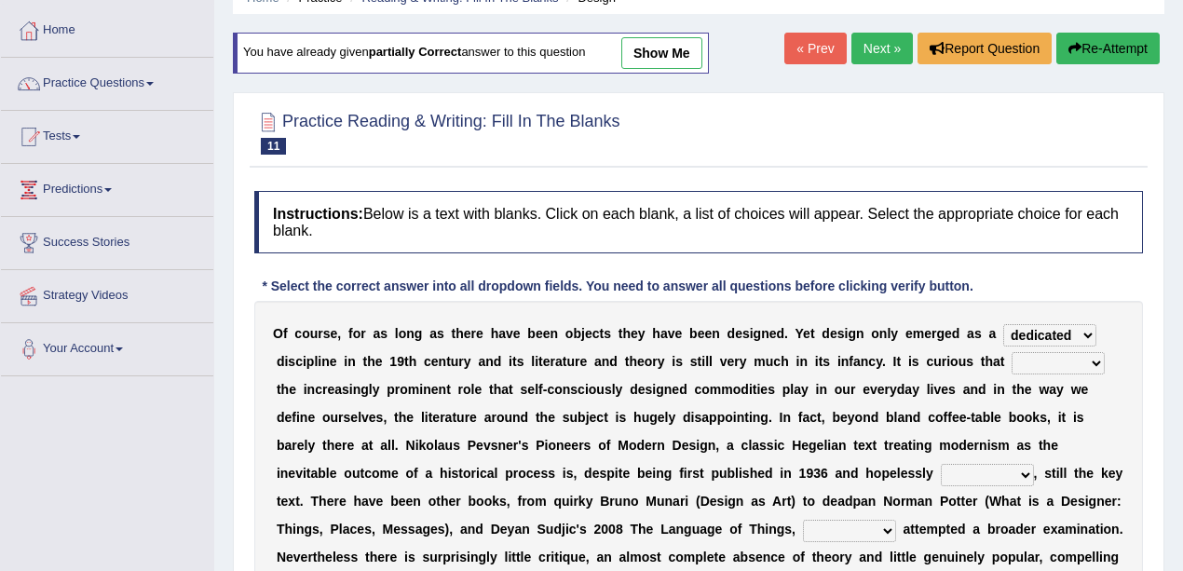
scroll to position [0, 0]
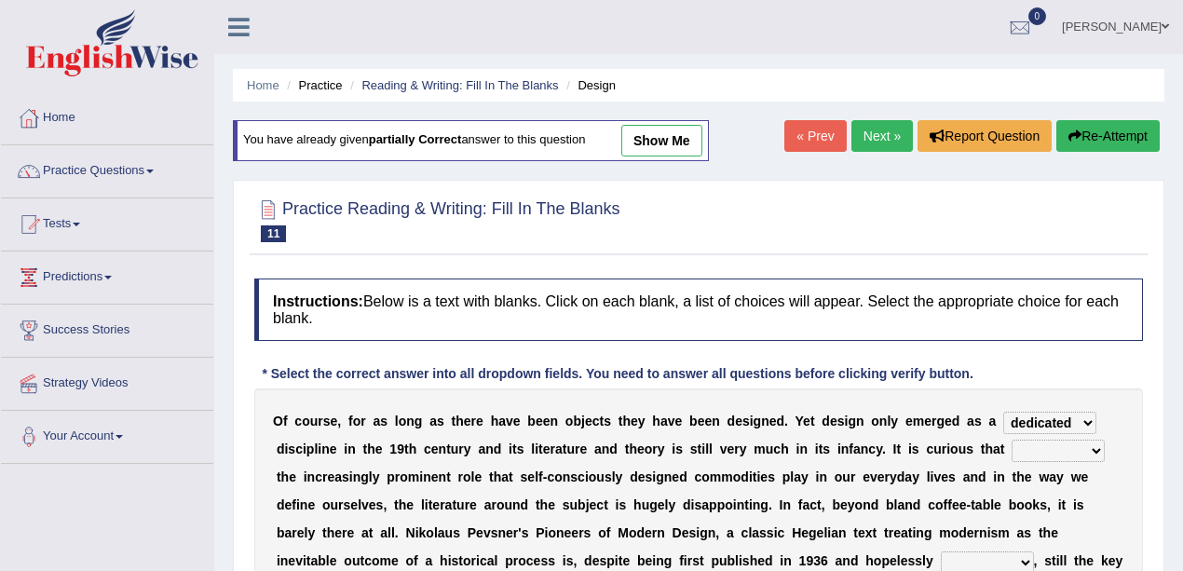
click at [662, 138] on link "show me" at bounding box center [661, 141] width 81 height 32
select select "foremost"
select select "through"
select select "dated"
select select "which"
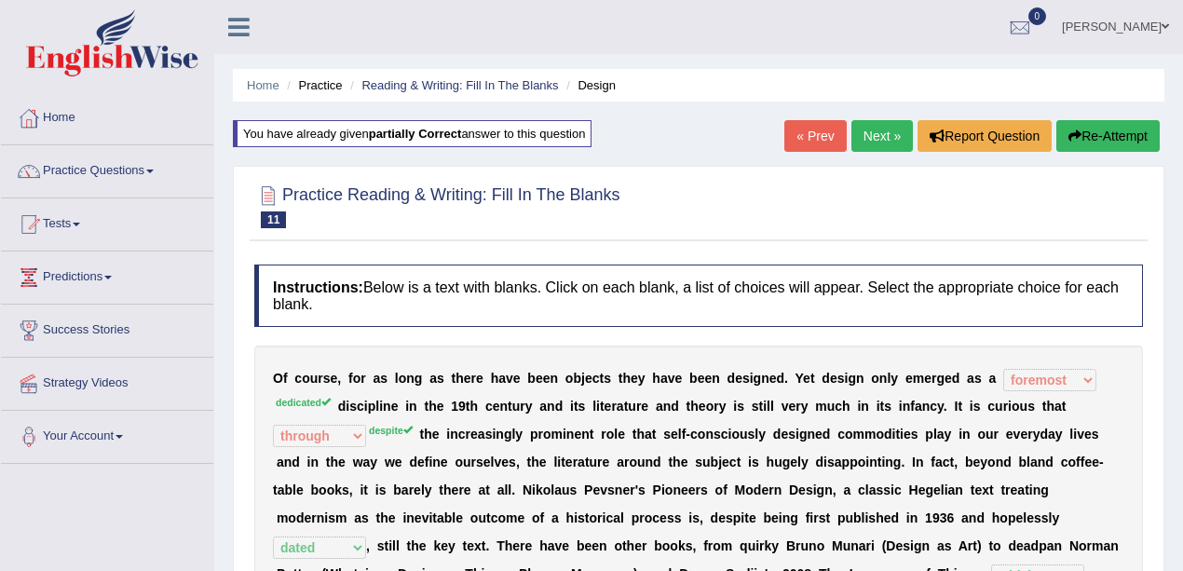
click at [886, 143] on link "Next »" at bounding box center [882, 136] width 61 height 32
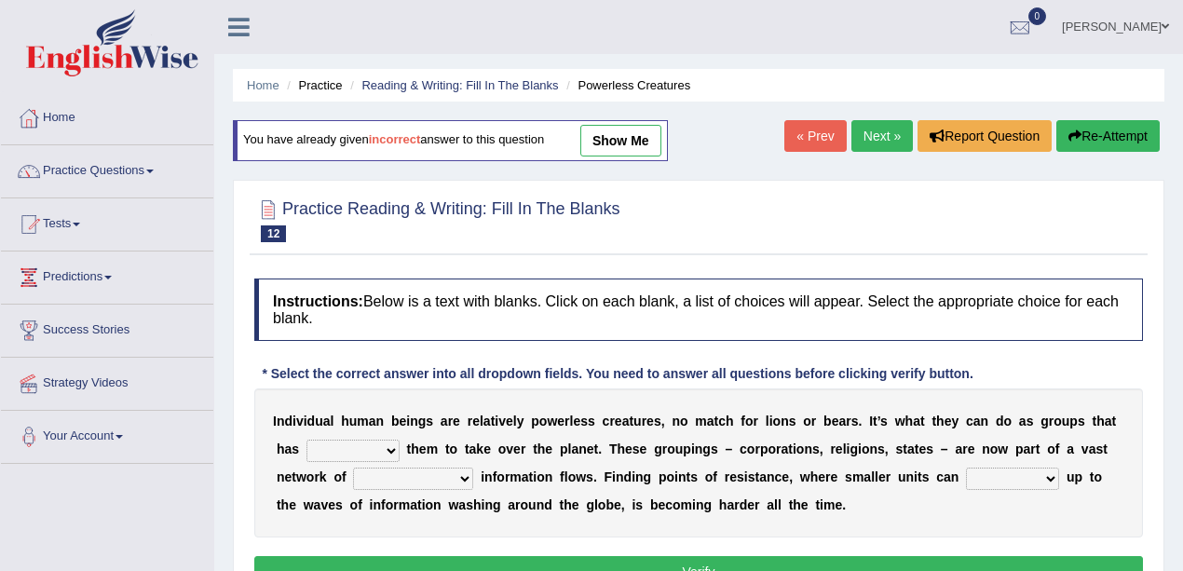
click at [645, 141] on link "show me" at bounding box center [620, 141] width 81 height 32
select select "contended"
select select "overlapping"
select select "raise"
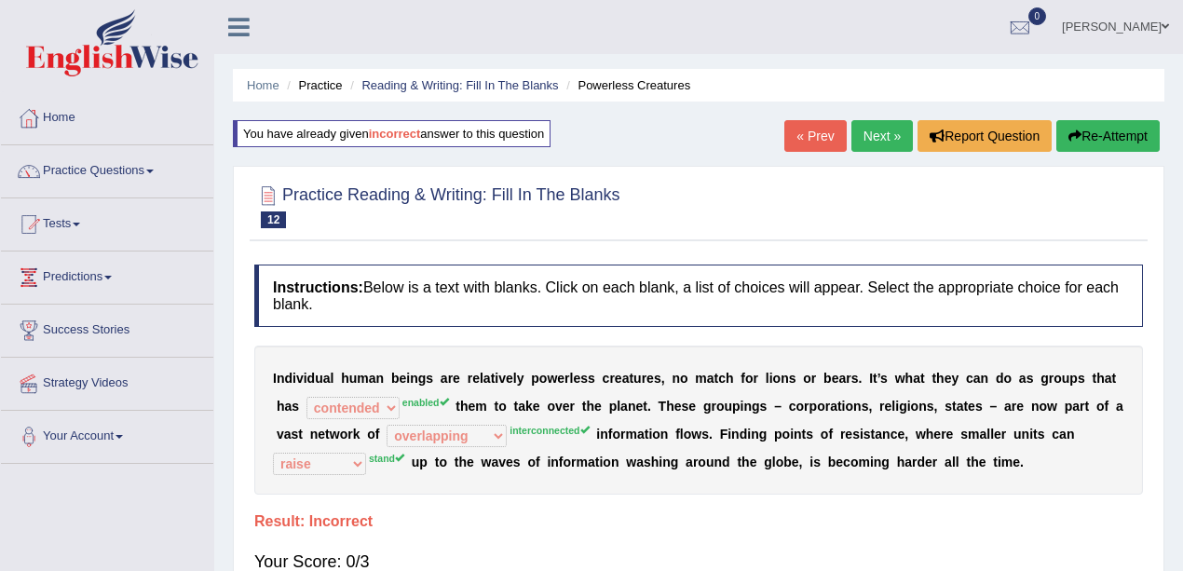
click at [890, 137] on link "Next »" at bounding box center [882, 136] width 61 height 32
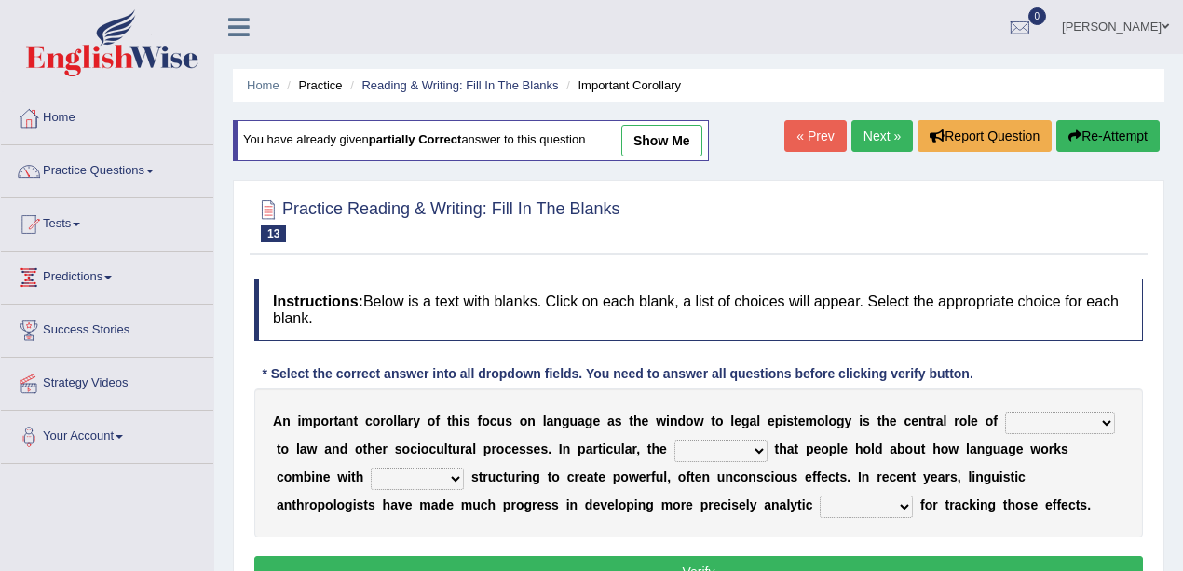
click at [649, 151] on link "show me" at bounding box center [661, 141] width 81 height 32
select select "acquaintance"
select select "ideas"
select select "linguistic"
select select "tools"
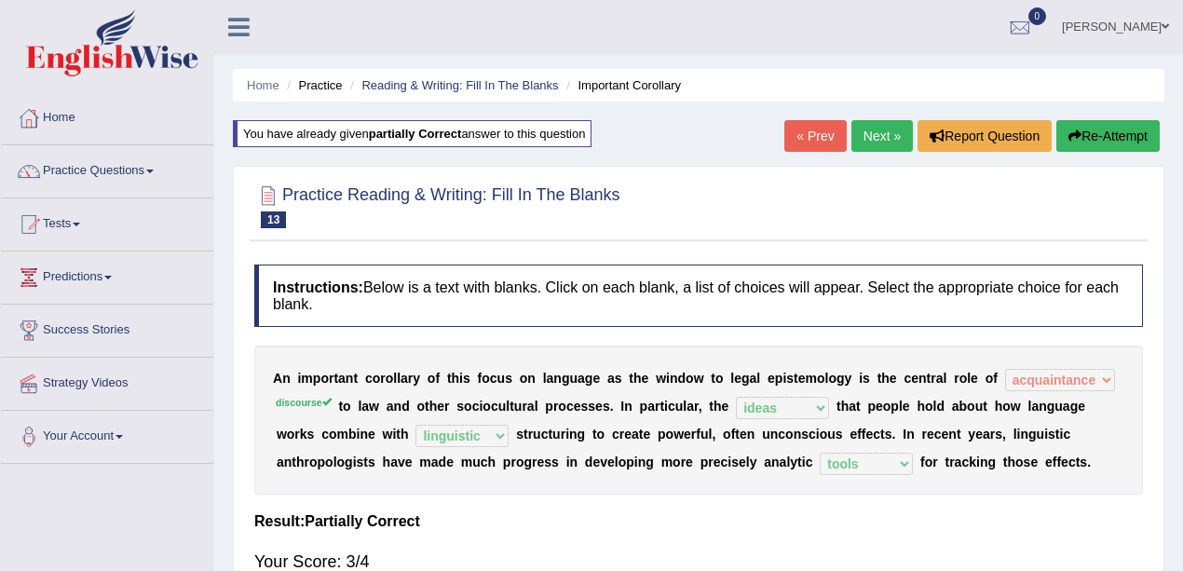
drag, startPoint x: 544, startPoint y: 372, endPoint x: 616, endPoint y: 381, distance: 72.3
click at [616, 381] on div "A n i m p o r t a n t c o r o l l a r y o f t h i s f o c u s o n l a n g u a g…" at bounding box center [698, 420] width 889 height 149
click at [867, 153] on div "« Prev Next » Report Question Re-Attempt" at bounding box center [975, 138] width 380 height 36
click at [871, 142] on link "Next »" at bounding box center [882, 136] width 61 height 32
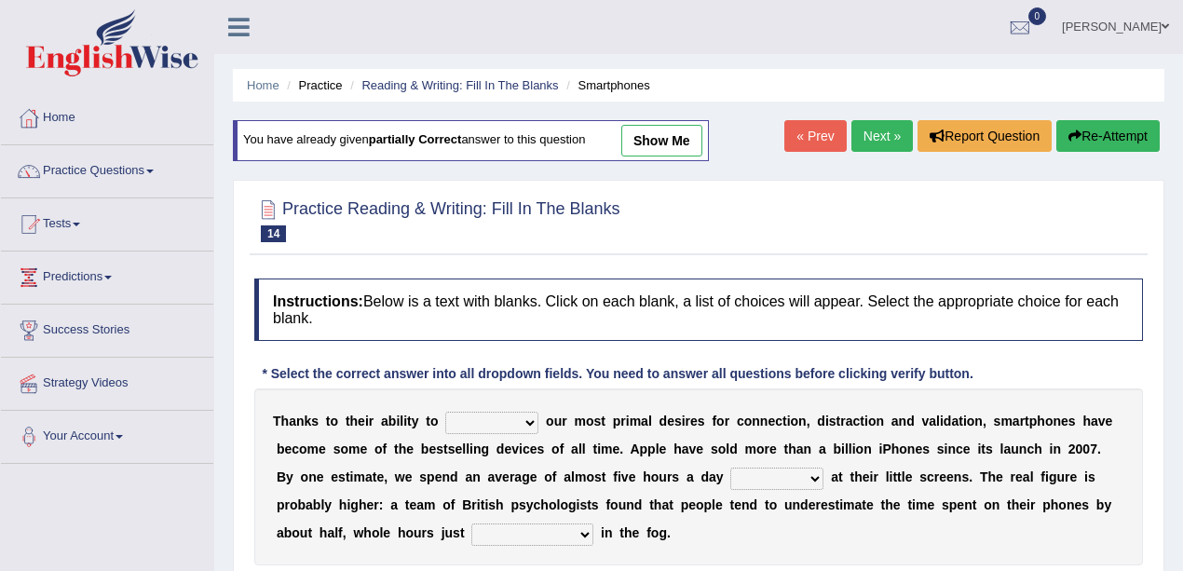
click at [663, 145] on link "show me" at bounding box center [661, 141] width 81 height 32
select select "hijack"
select select "watching"
select select "evaporating"
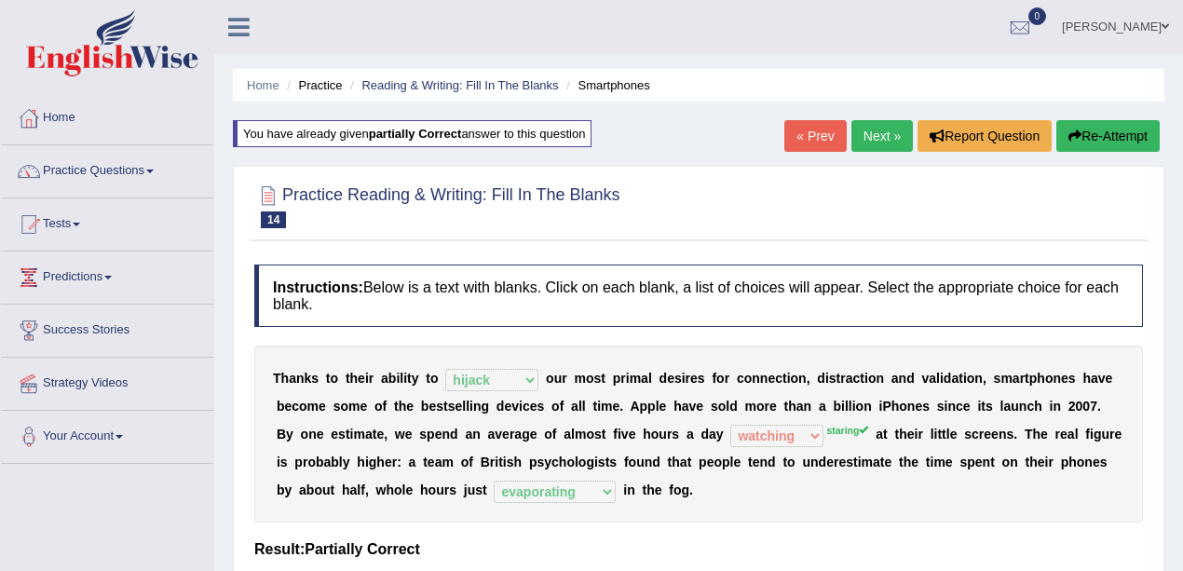
click at [868, 128] on link "Next »" at bounding box center [882, 136] width 61 height 32
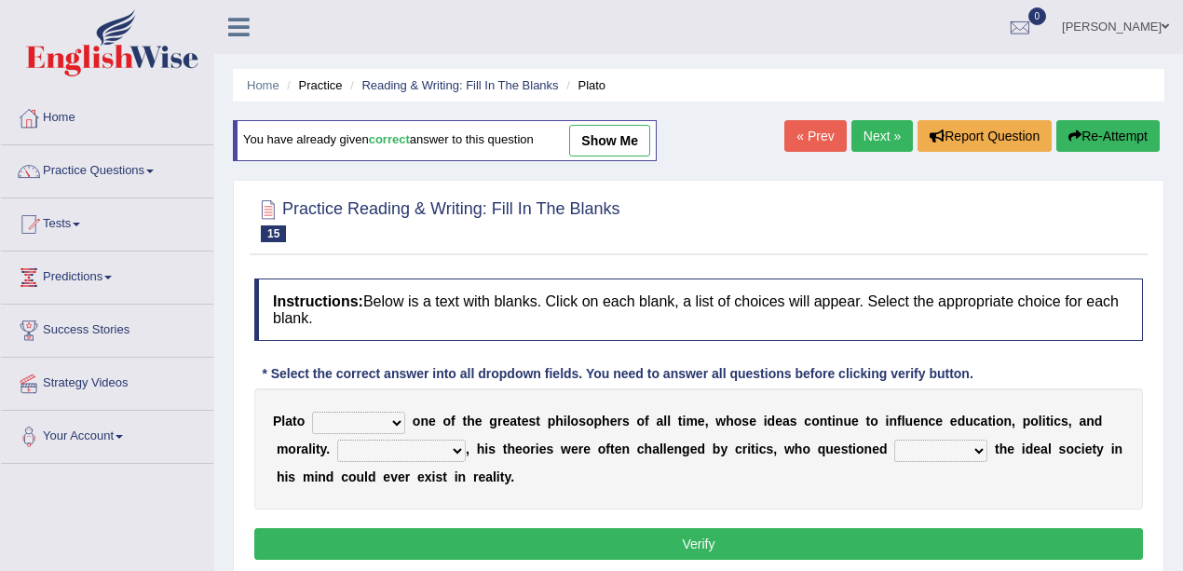
click at [639, 132] on link "show me" at bounding box center [609, 141] width 81 height 32
select select "remains"
select select "However"
select select "whether"
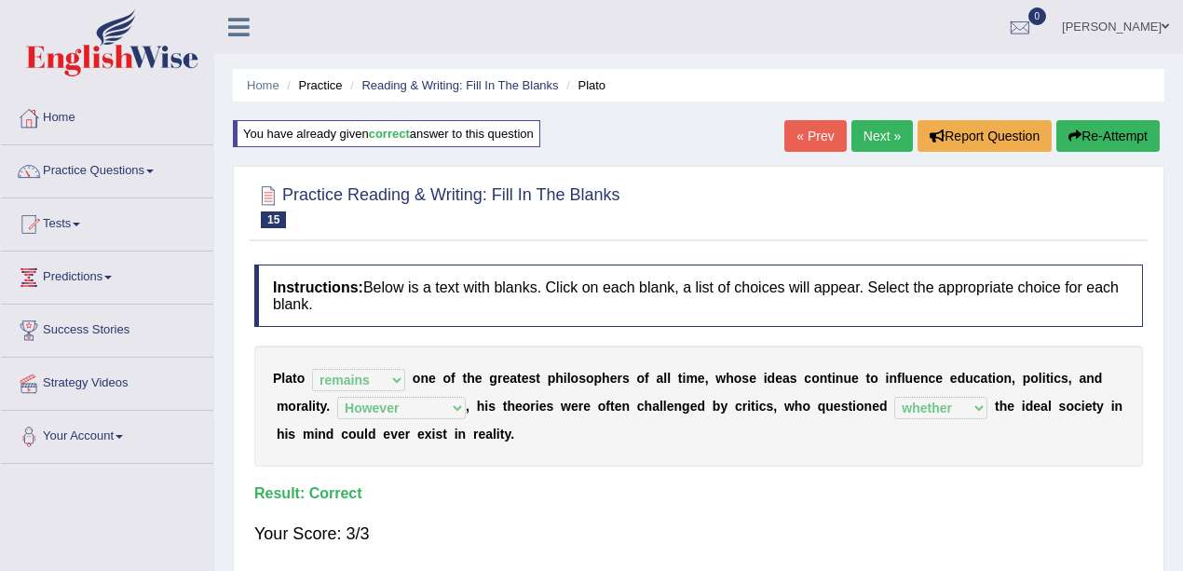
click at [889, 139] on link "Next »" at bounding box center [882, 136] width 61 height 32
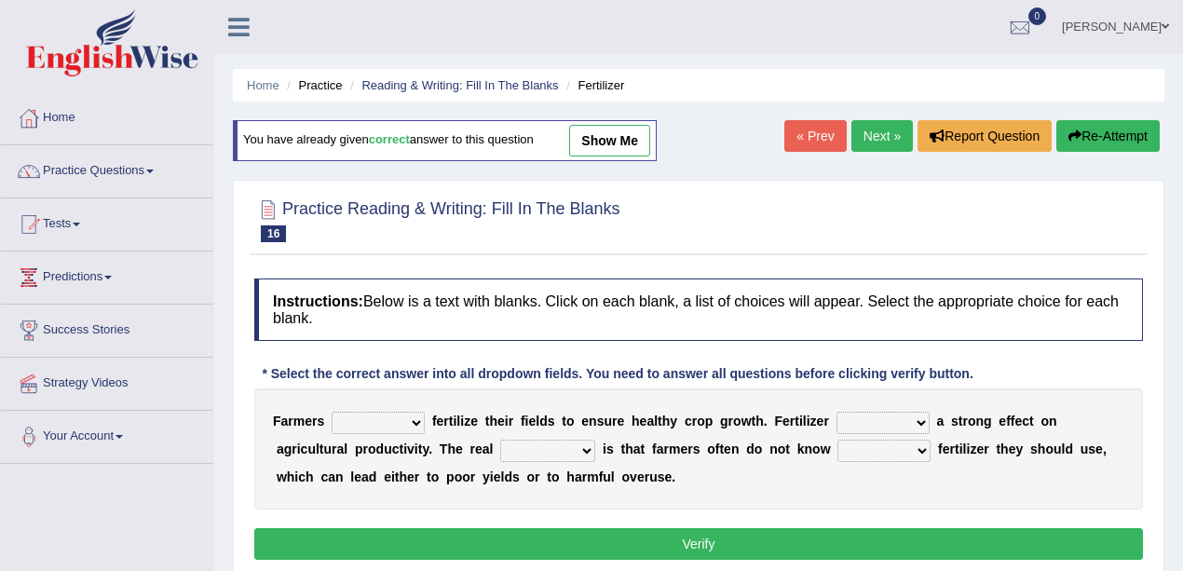
click at [643, 147] on link "show me" at bounding box center [609, 141] width 81 height 32
select select "should"
select select "has"
select select "problem"
select select "how much"
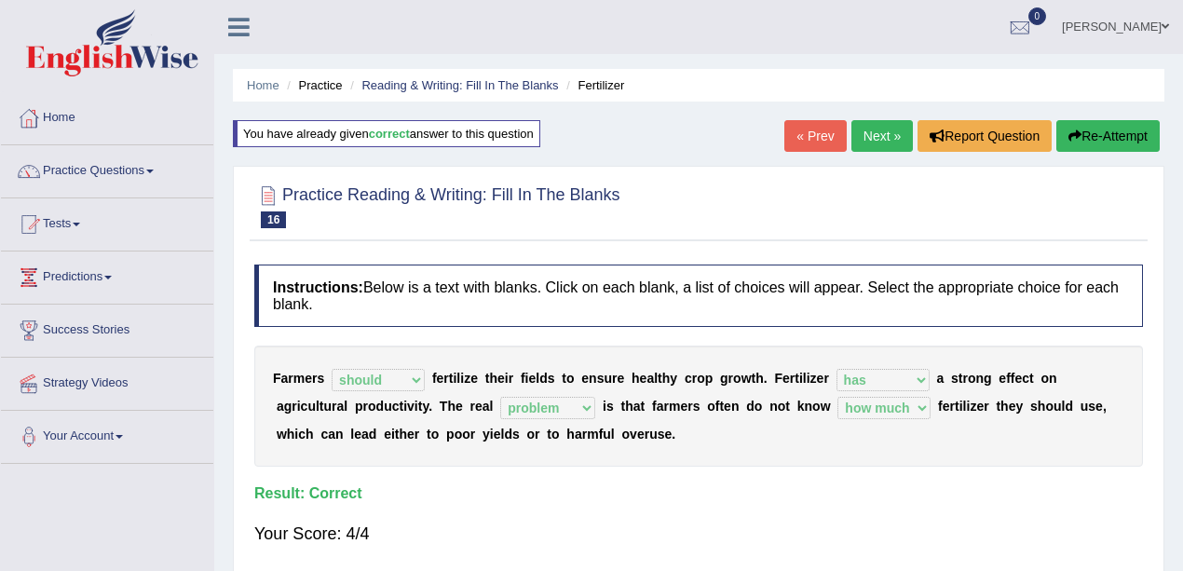
click at [875, 134] on link "Next »" at bounding box center [882, 136] width 61 height 32
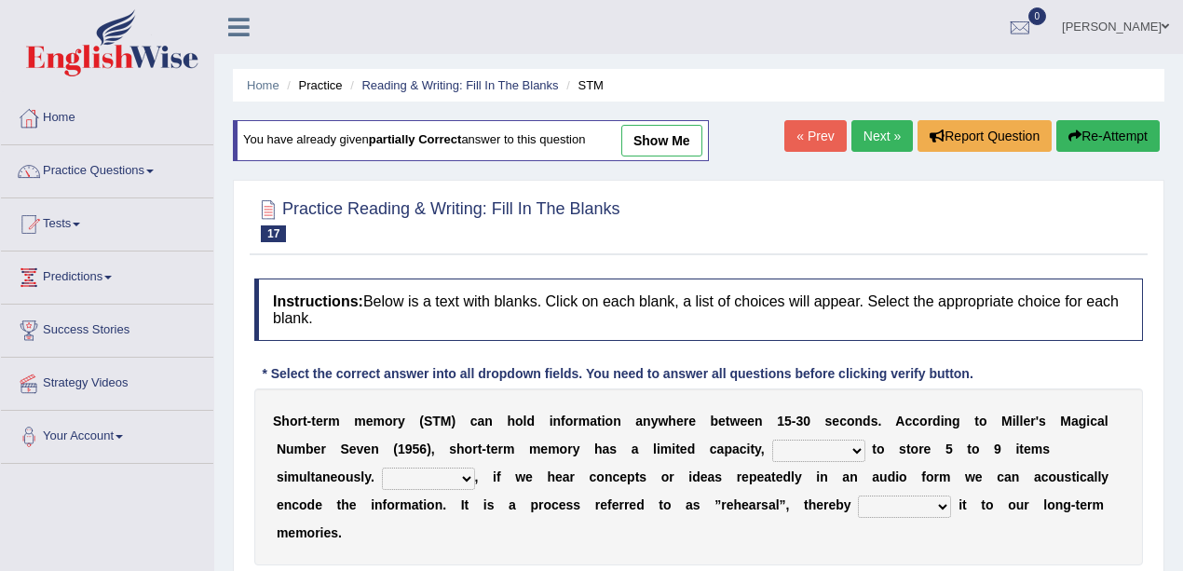
click at [685, 136] on link "show me" at bounding box center [661, 141] width 81 height 32
select select "be able"
select select "Moreover"
select select "commiting"
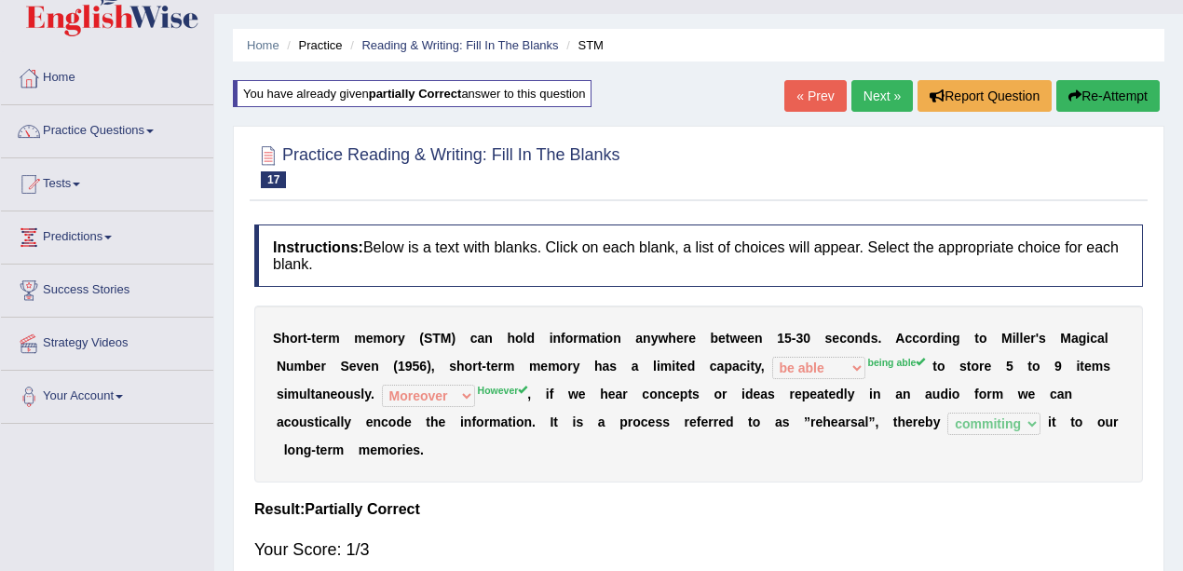
scroll to position [61, 0]
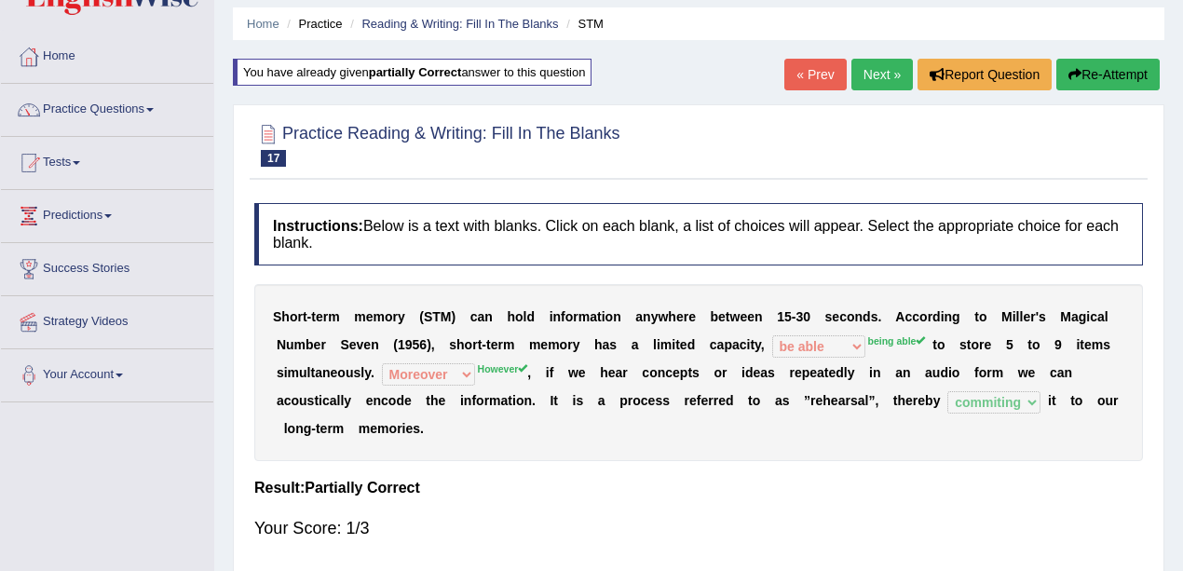
click at [869, 78] on link "Next »" at bounding box center [882, 75] width 61 height 32
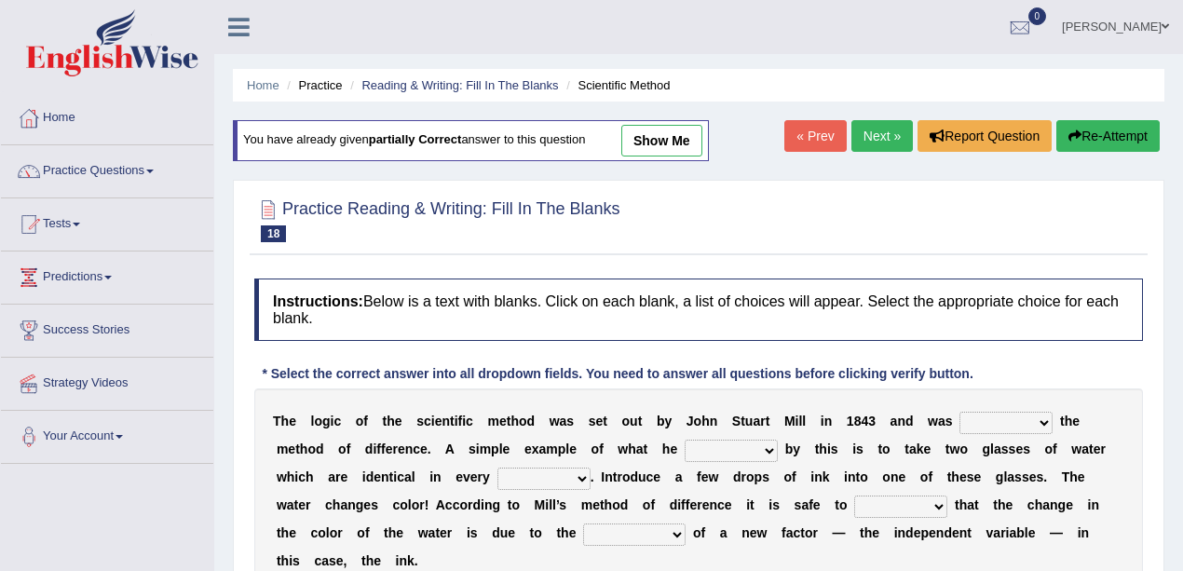
click at [659, 136] on link "show me" at bounding box center [661, 141] width 81 height 32
select select "pointed"
select select "found"
select select "measure"
select select "assume"
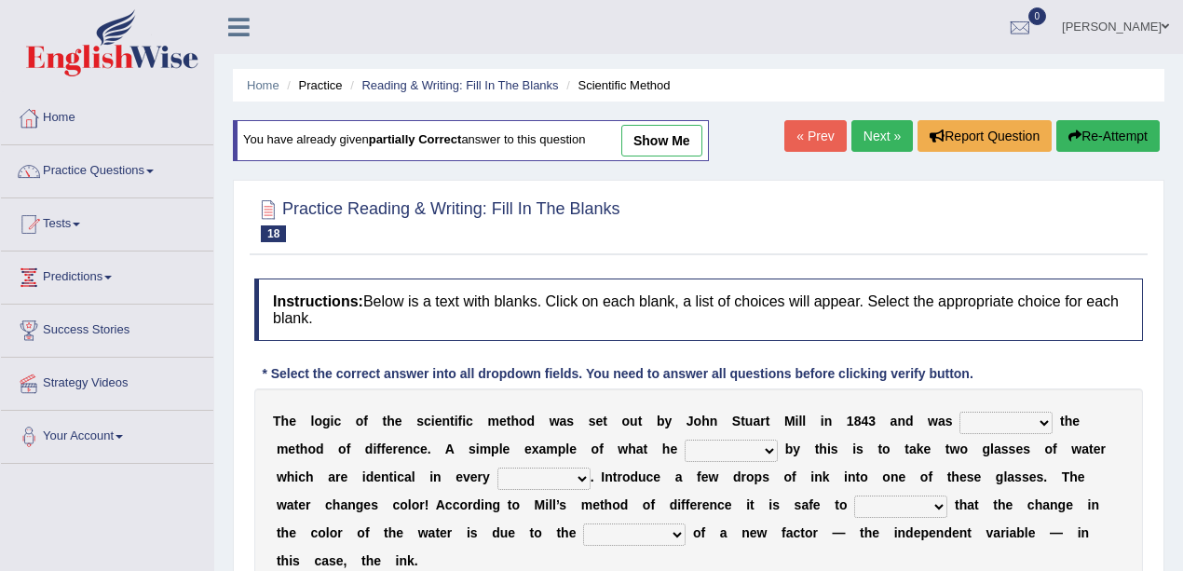
select select "introduction"
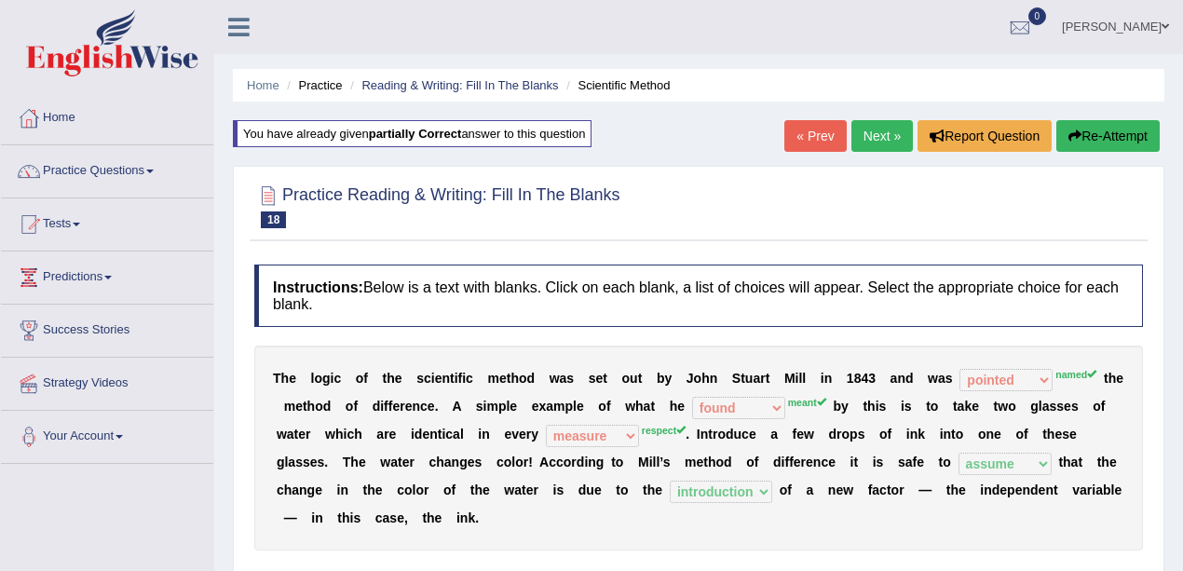
click at [857, 130] on link "Next »" at bounding box center [882, 136] width 61 height 32
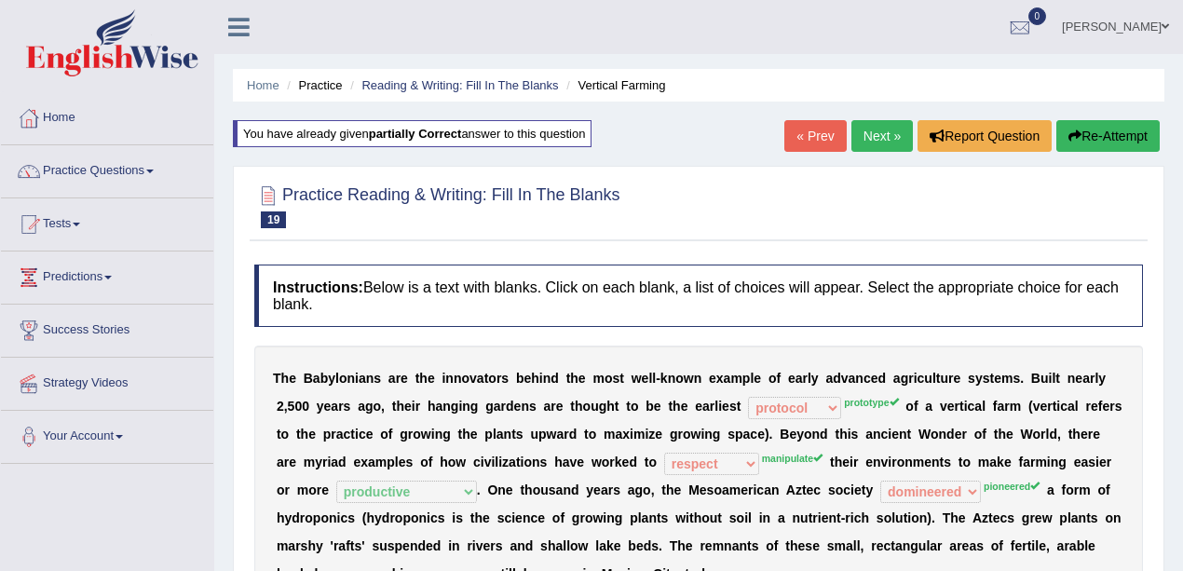
select select "protocol"
select select "respect"
select select "productive"
select select "domineered"
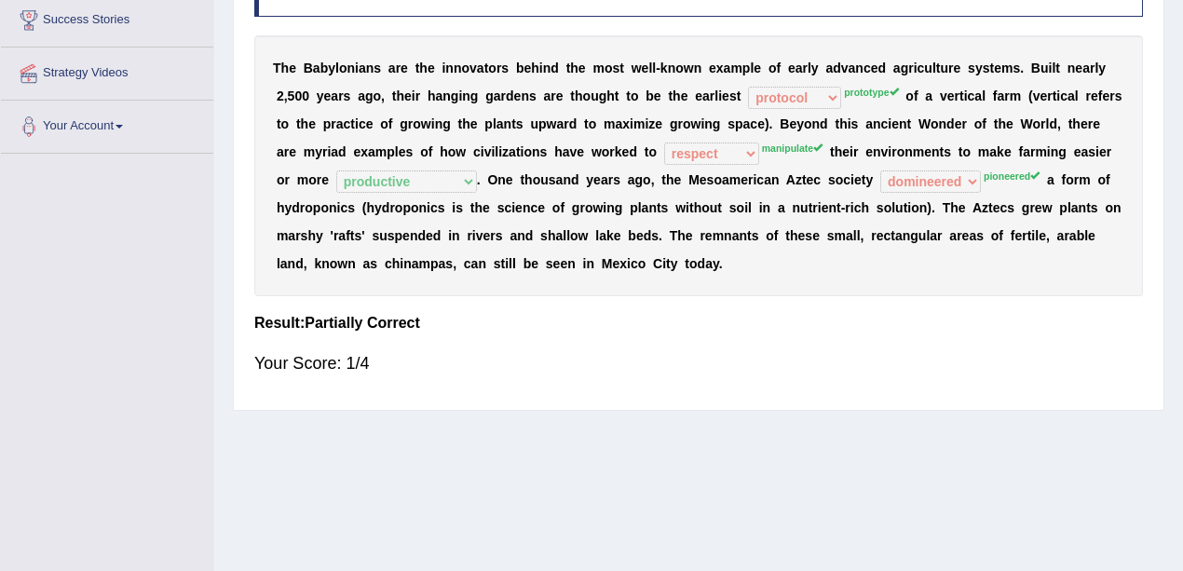
scroll to position [124, 0]
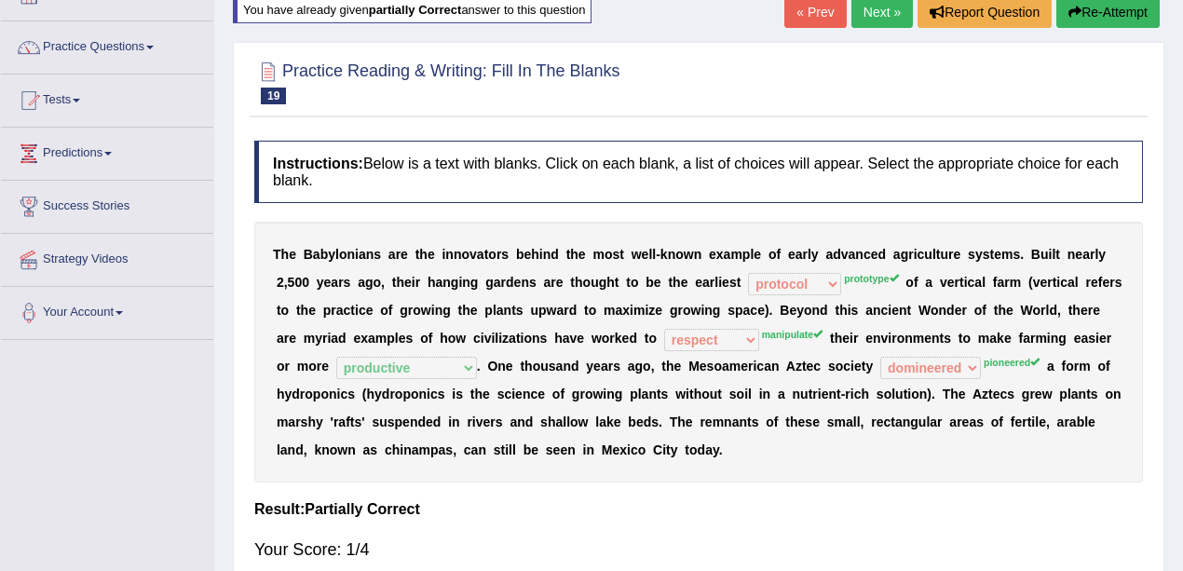
click at [876, 8] on link "Next »" at bounding box center [882, 12] width 61 height 32
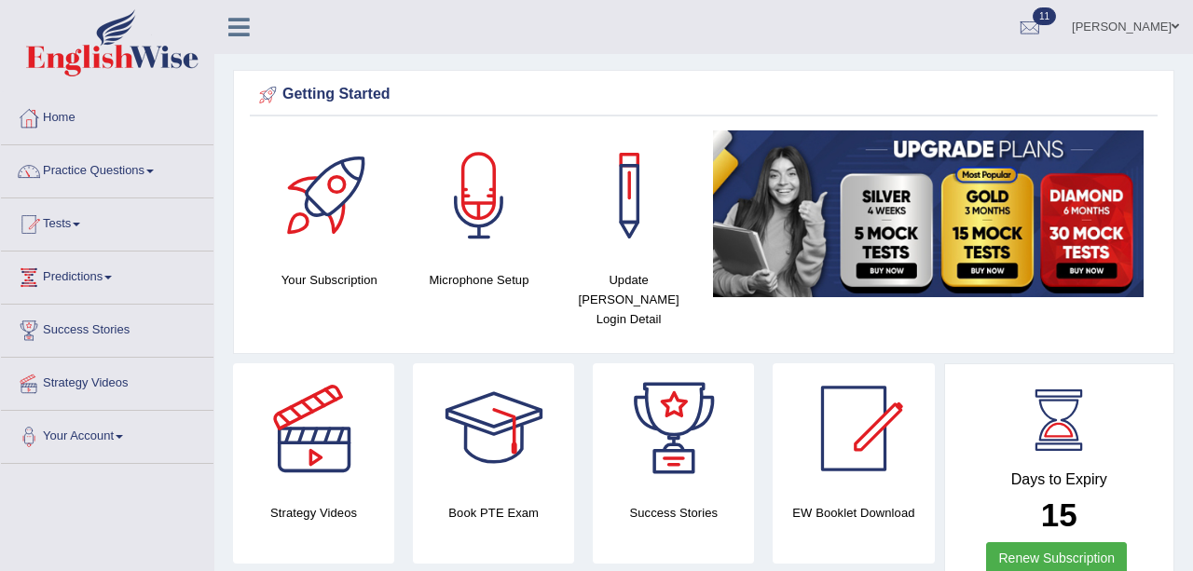
click at [80, 209] on link "Tests" at bounding box center [107, 221] width 212 height 47
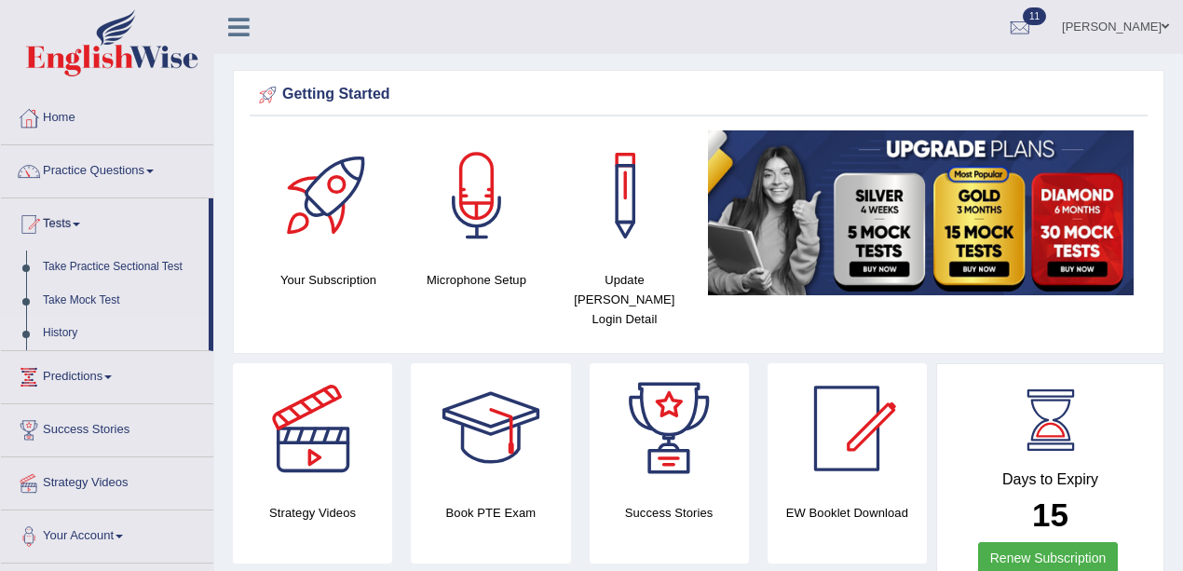
click at [41, 330] on link "History" at bounding box center [121, 334] width 174 height 34
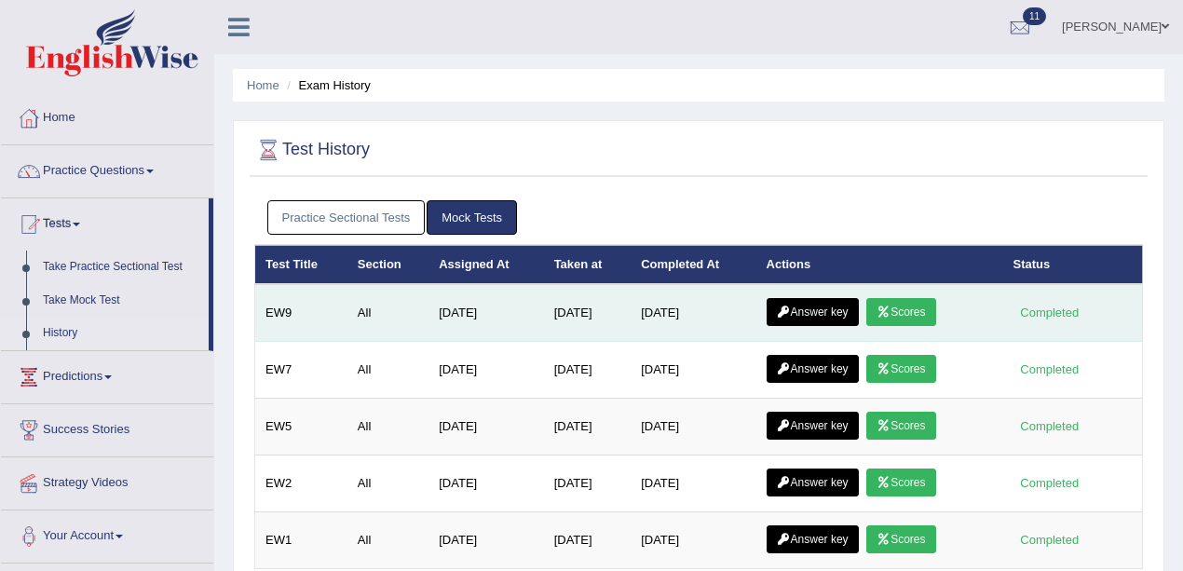
click at [835, 315] on link "Answer key" at bounding box center [813, 312] width 92 height 28
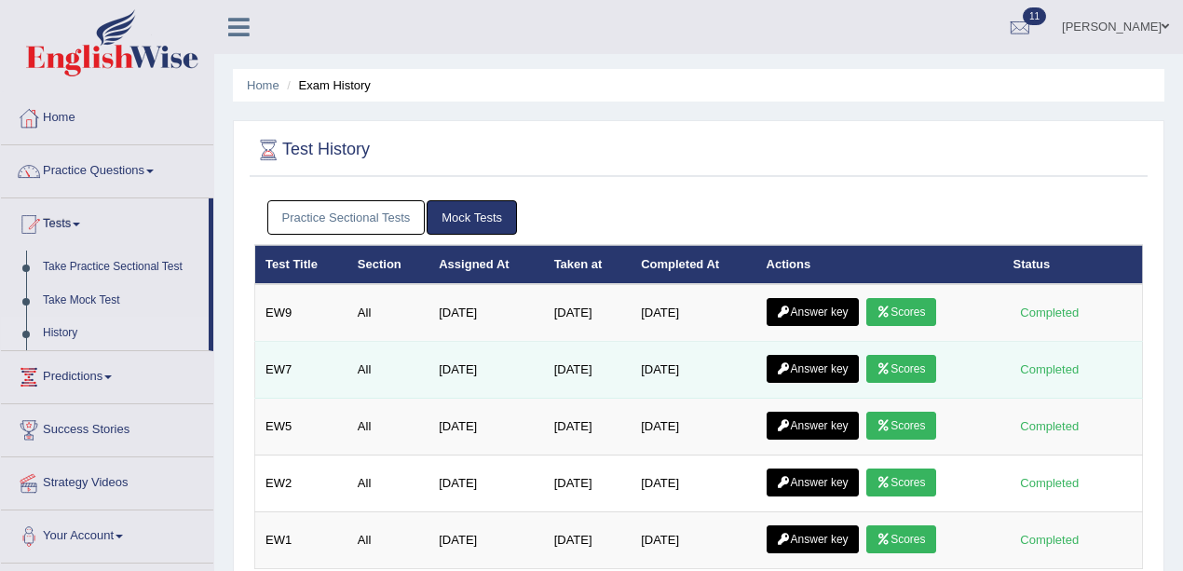
click at [809, 371] on link "Answer key" at bounding box center [813, 369] width 92 height 28
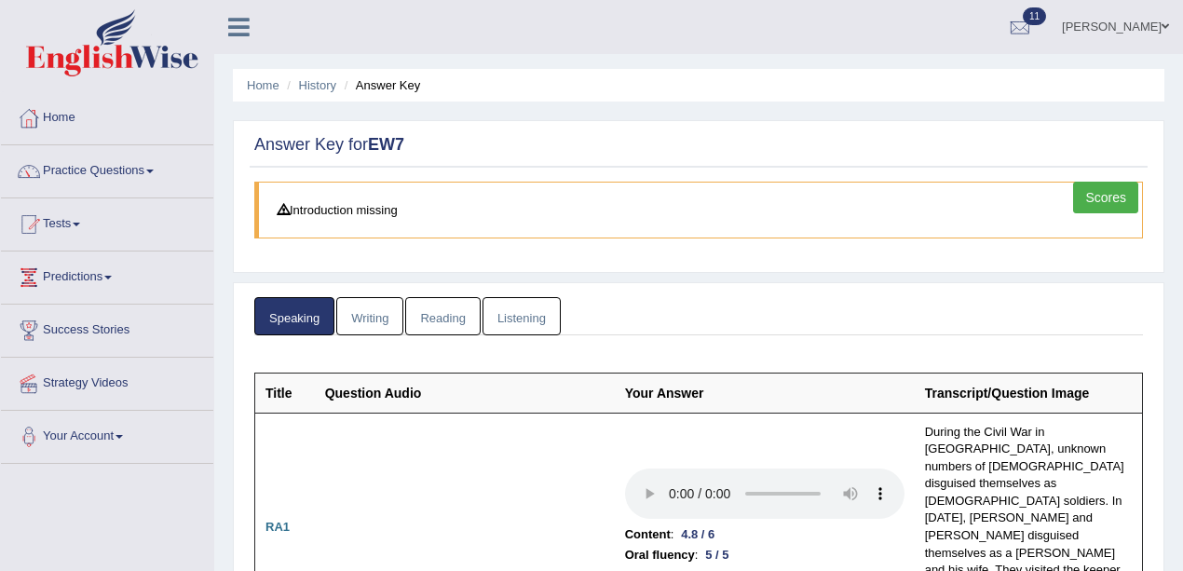
click at [1095, 201] on link "Scores" at bounding box center [1105, 198] width 65 height 32
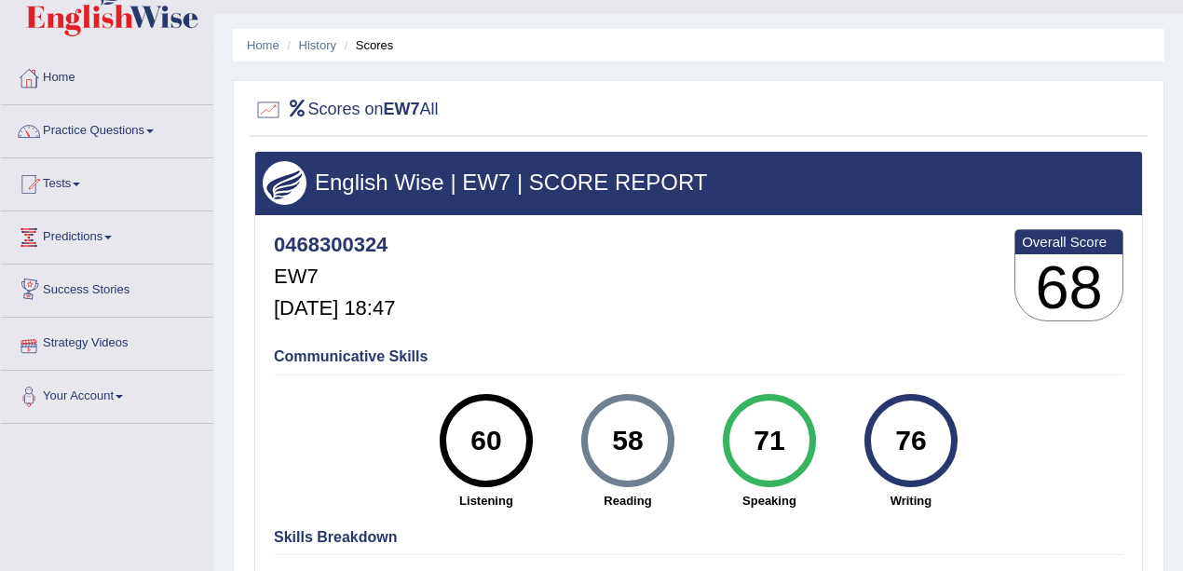
scroll to position [61, 0]
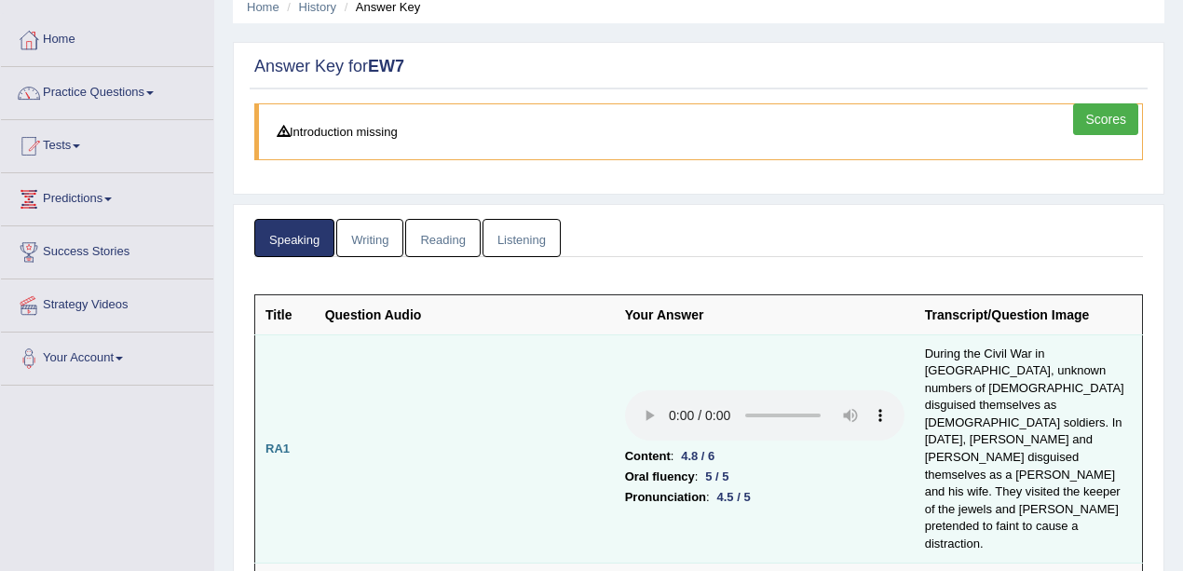
scroll to position [124, 0]
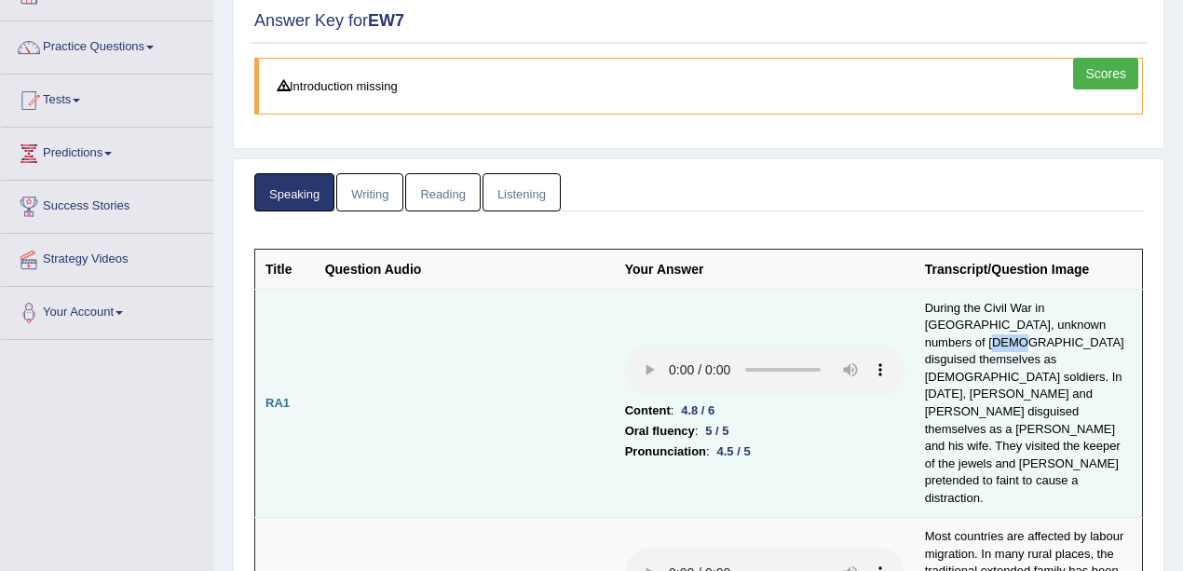
drag, startPoint x: 941, startPoint y: 338, endPoint x: 962, endPoint y: 337, distance: 20.5
click at [962, 337] on td "During the Civil War in America, unknown numbers of females disguised themselve…" at bounding box center [1029, 403] width 228 height 229
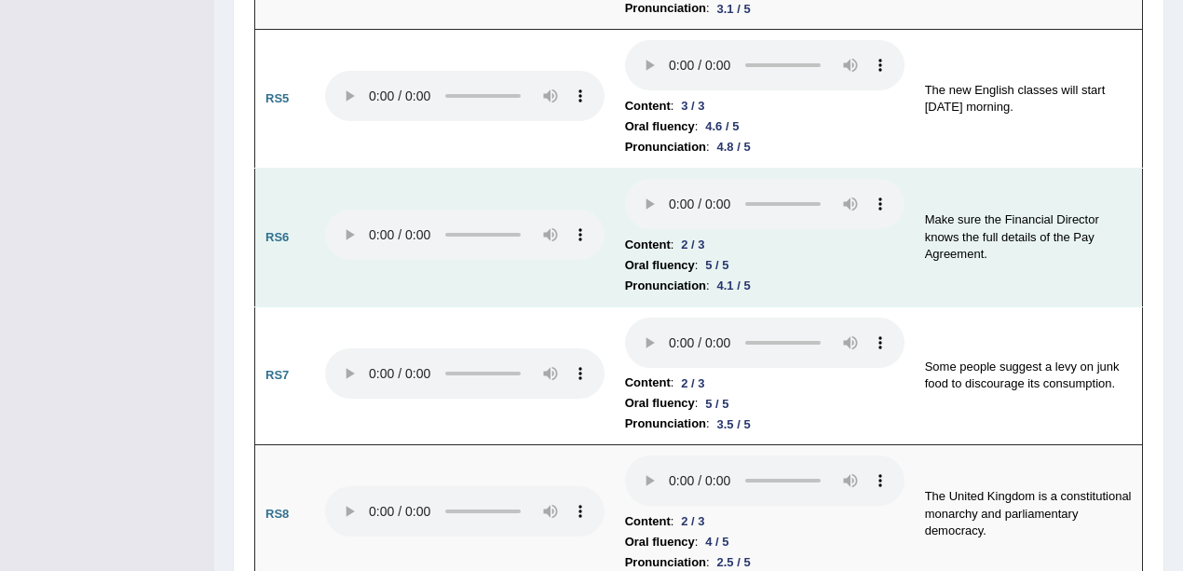
scroll to position [2174, 0]
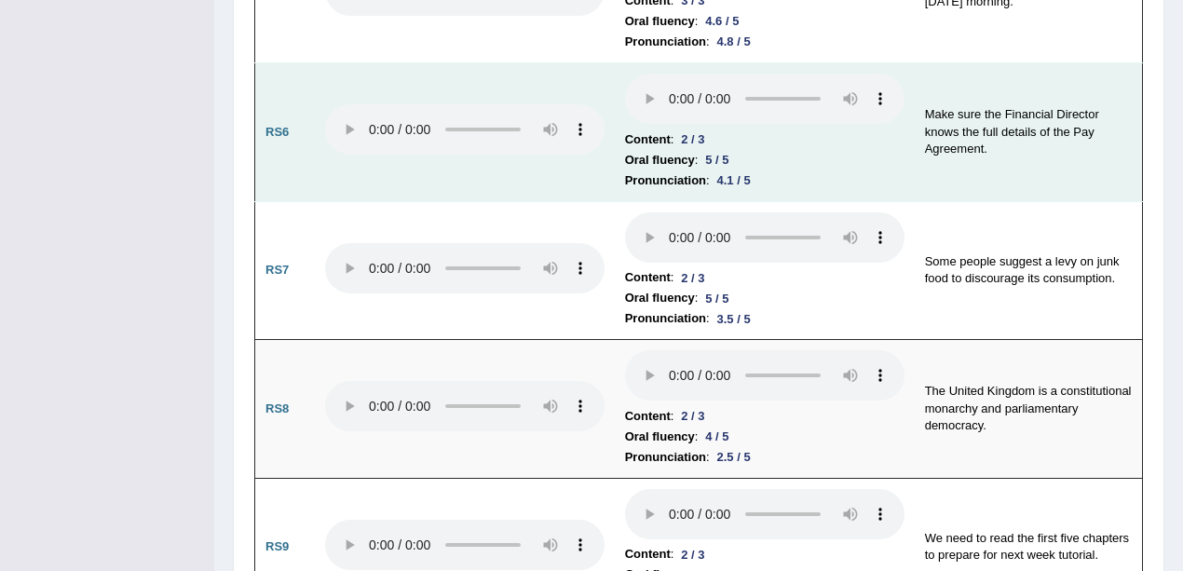
click at [648, 406] on b "Content" at bounding box center [648, 416] width 46 height 20
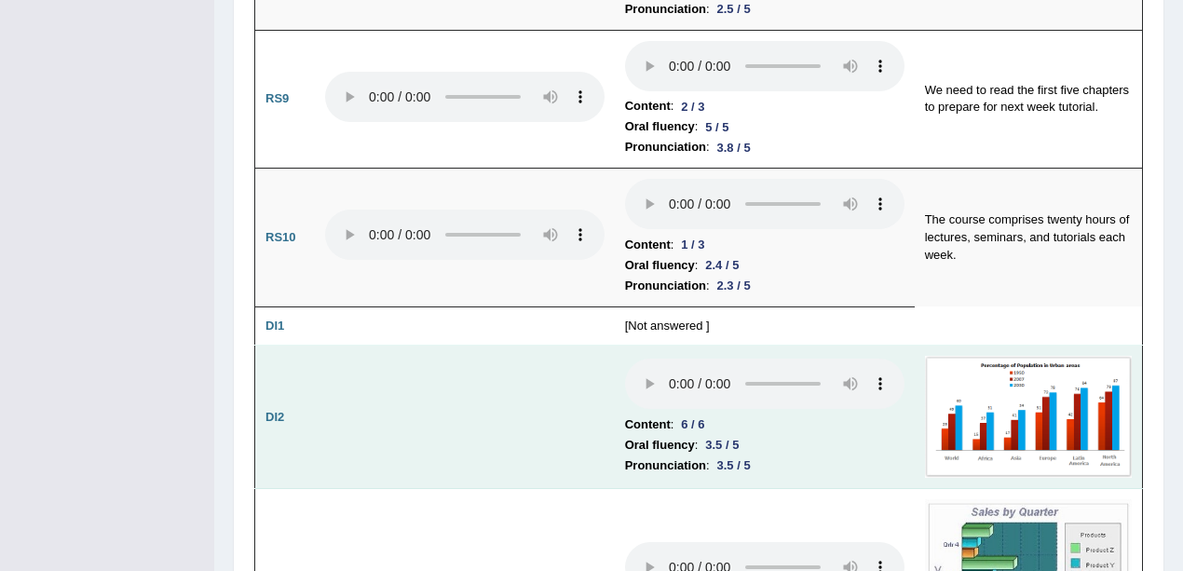
scroll to position [2733, 0]
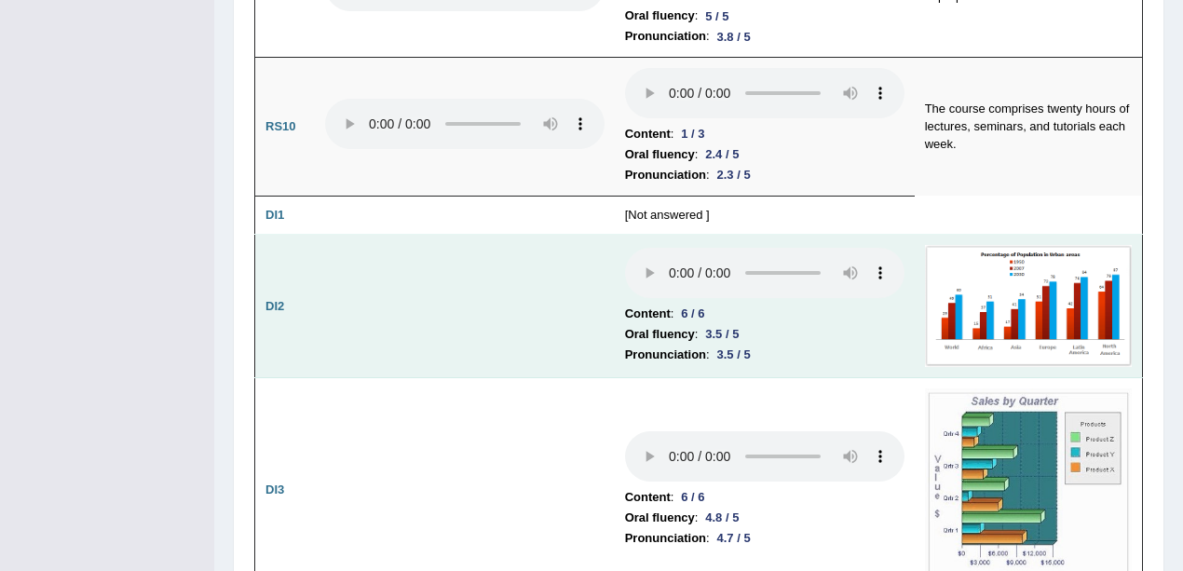
click at [1024, 250] on img at bounding box center [1028, 306] width 207 height 122
click at [1026, 245] on img at bounding box center [1028, 306] width 207 height 122
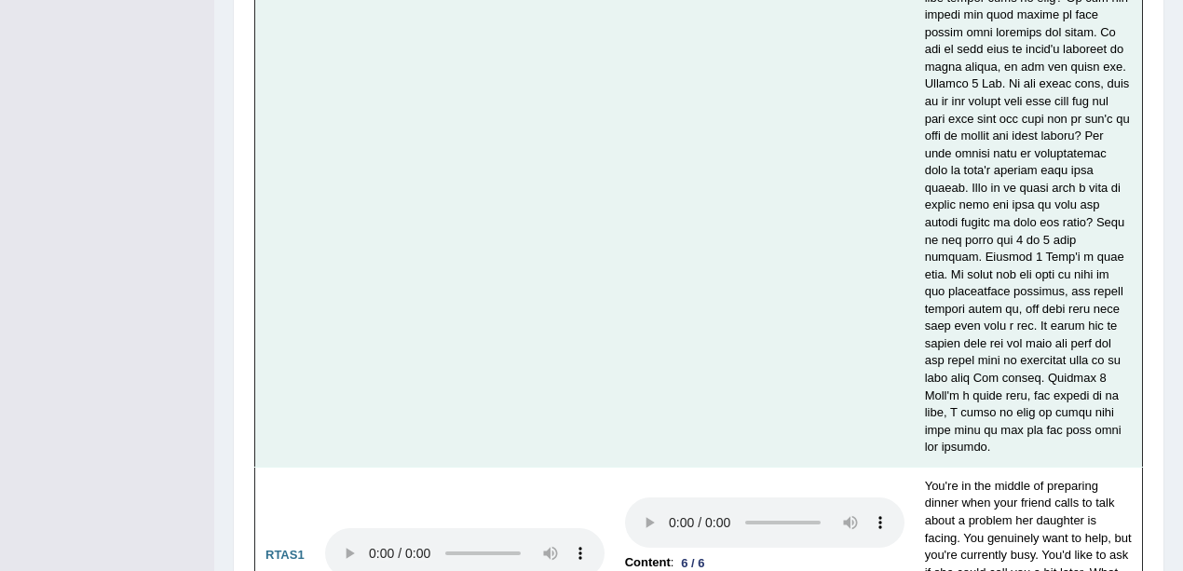
scroll to position [6569, 0]
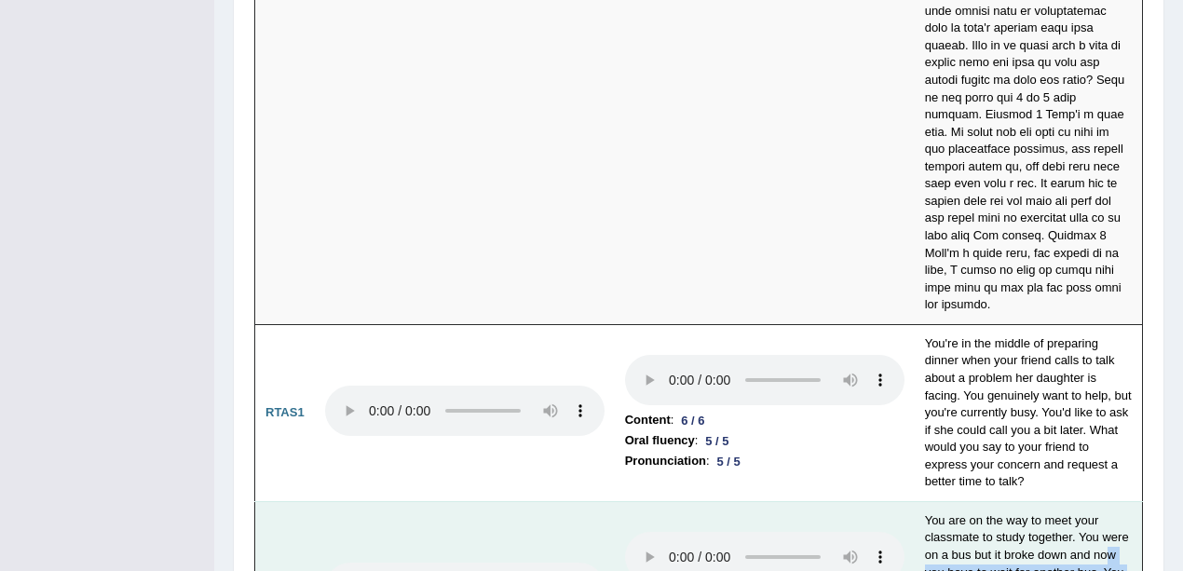
drag, startPoint x: 1105, startPoint y: 378, endPoint x: 1099, endPoint y: 415, distance: 36.8
drag, startPoint x: 979, startPoint y: 423, endPoint x: 997, endPoint y: 385, distance: 42.1
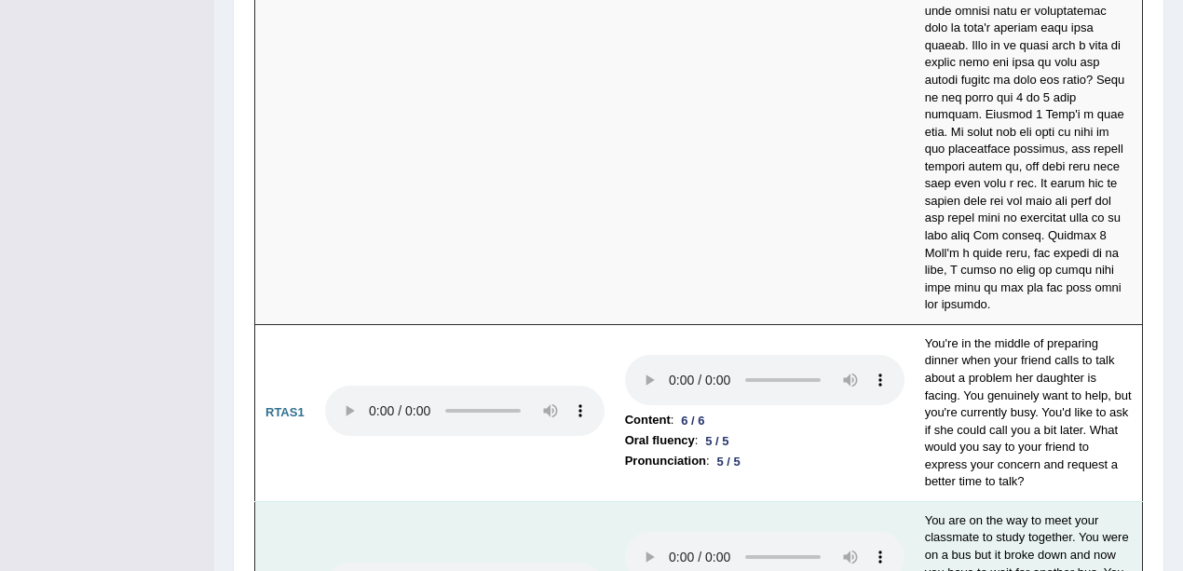
drag, startPoint x: 987, startPoint y: 421, endPoint x: 987, endPoint y: 471, distance: 49.4
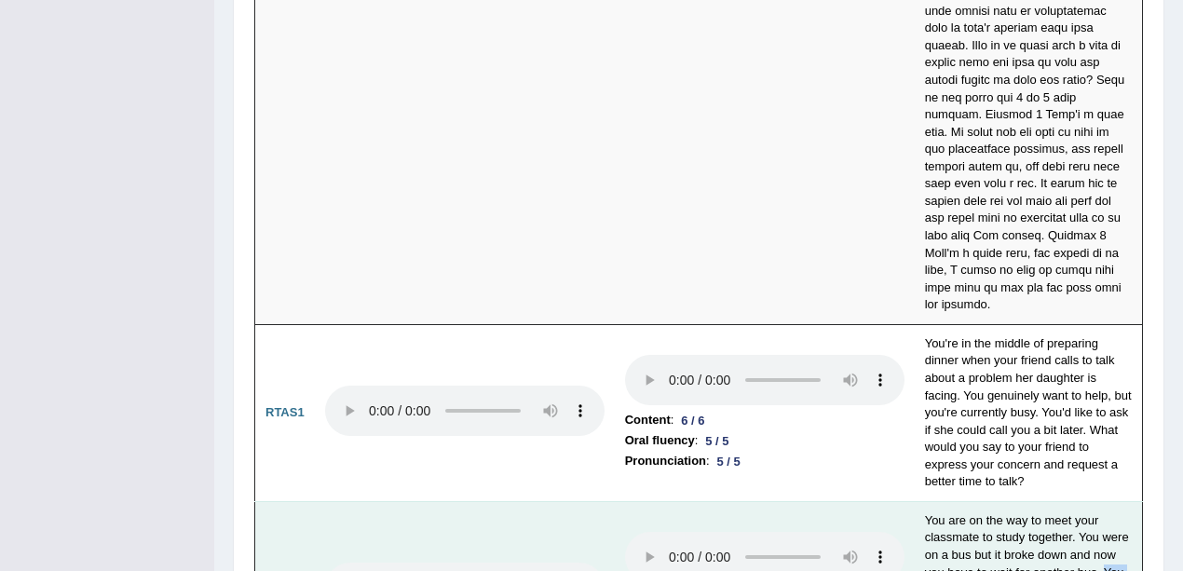
drag, startPoint x: 1106, startPoint y: 386, endPoint x: 976, endPoint y: 427, distance: 135.9
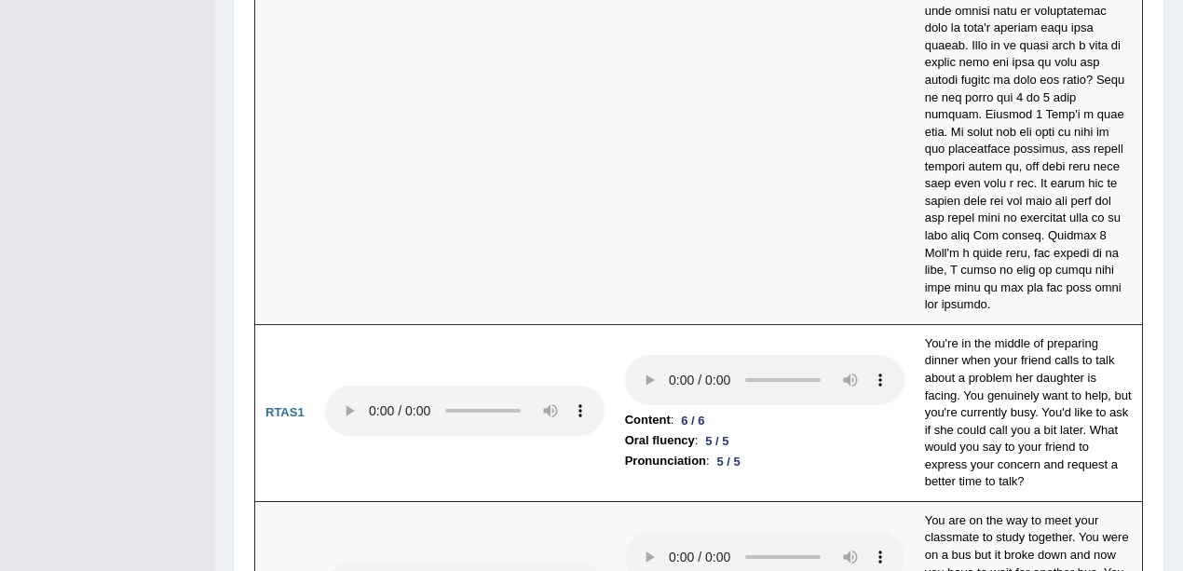
drag, startPoint x: 986, startPoint y: 421, endPoint x: 972, endPoint y: 475, distance: 55.8
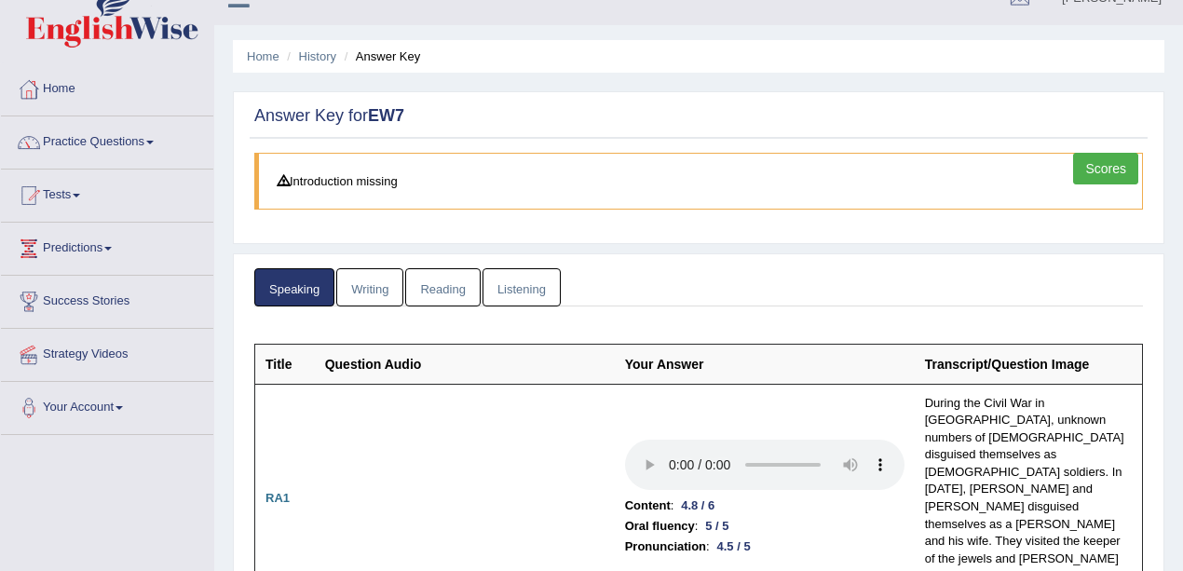
scroll to position [0, 0]
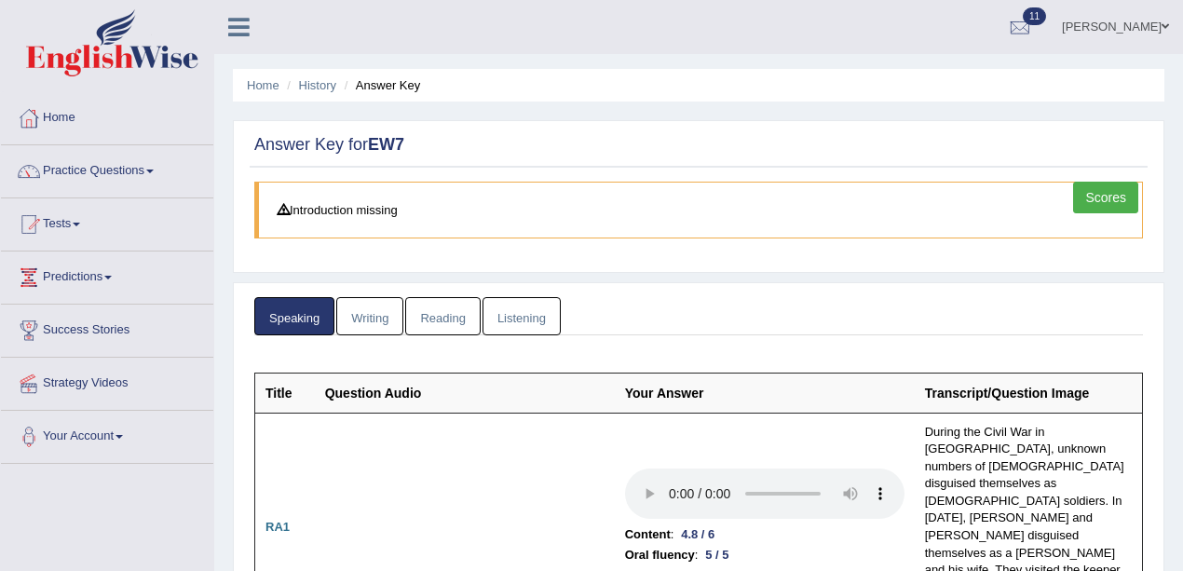
click at [381, 320] on link "Writing" at bounding box center [369, 316] width 67 height 38
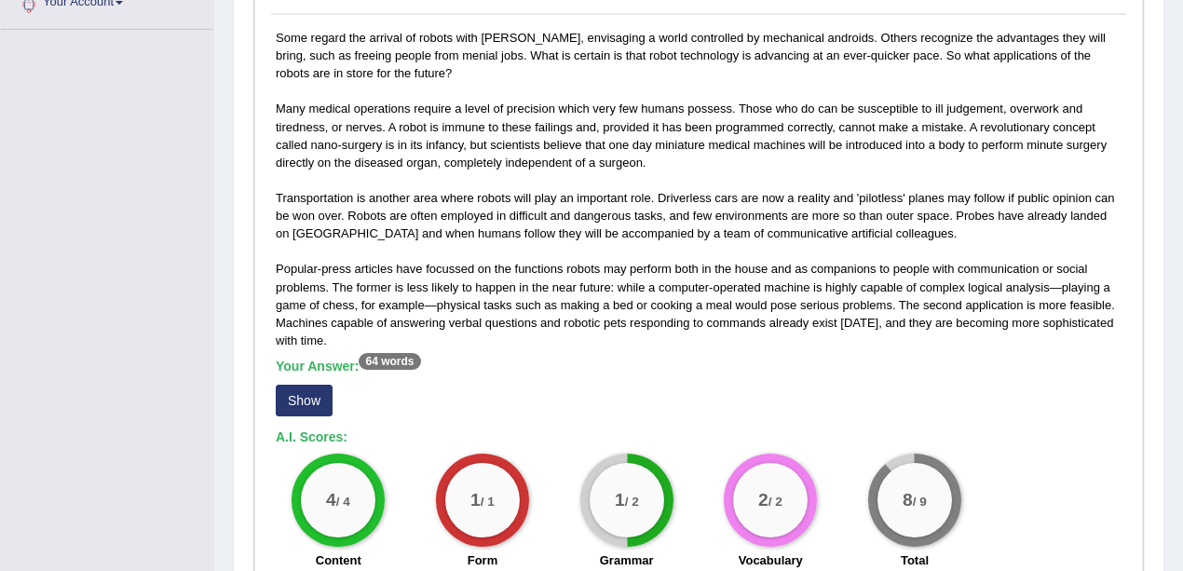
scroll to position [497, 0]
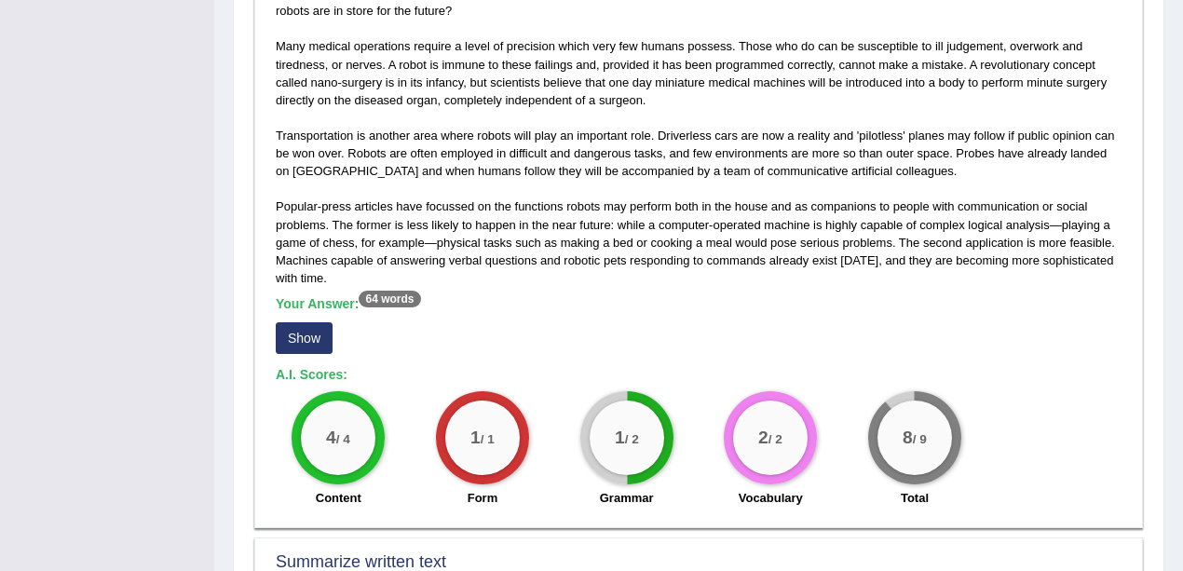
click at [271, 335] on div "Some regard the arrival of robots with dread, envisaging a world controlled by …" at bounding box center [698, 242] width 855 height 552
click at [281, 343] on button "Show" at bounding box center [304, 338] width 57 height 32
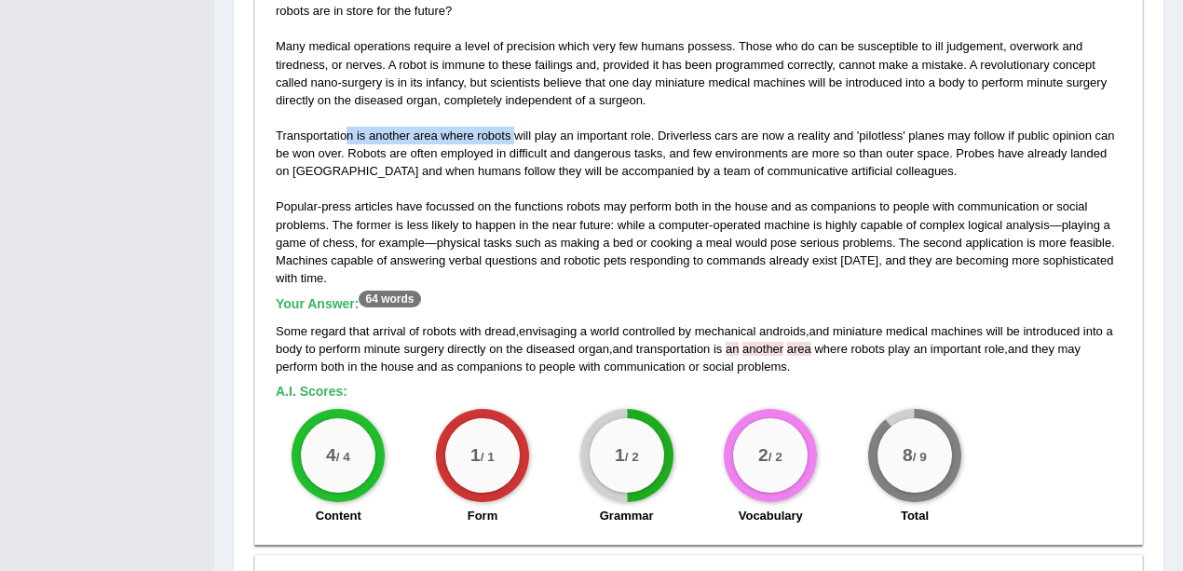
drag, startPoint x: 344, startPoint y: 129, endPoint x: 516, endPoint y: 134, distance: 172.5
click at [516, 134] on div "Some regard the arrival of robots with dread, envisaging a world controlled by …" at bounding box center [698, 250] width 855 height 568
click at [837, 129] on div "Some regard the arrival of robots with dread, envisaging a world controlled by …" at bounding box center [698, 250] width 855 height 568
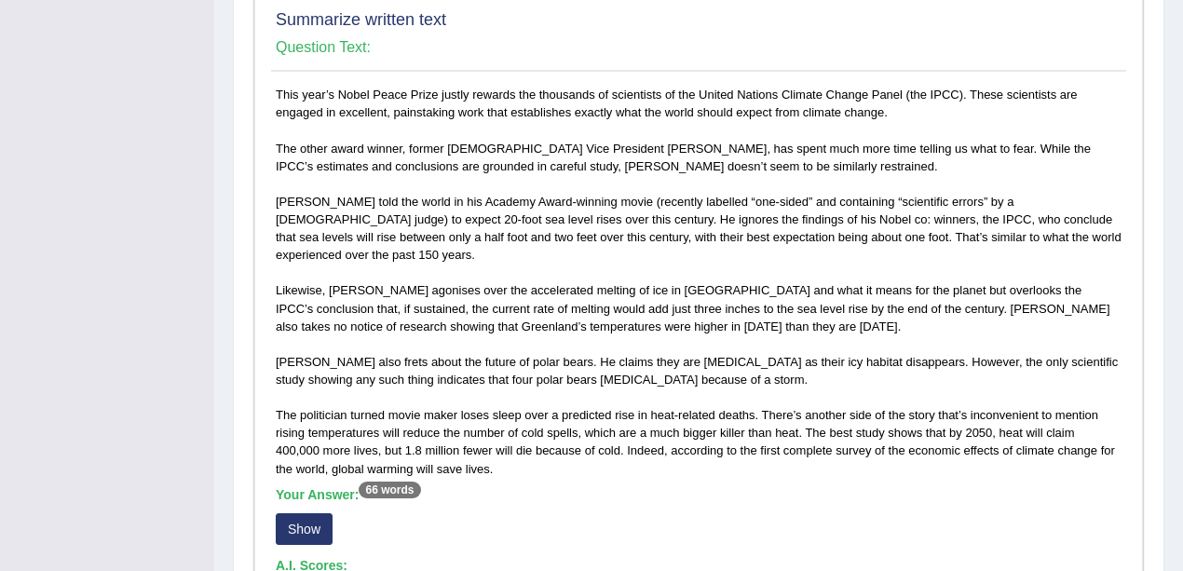
scroll to position [1304, 0]
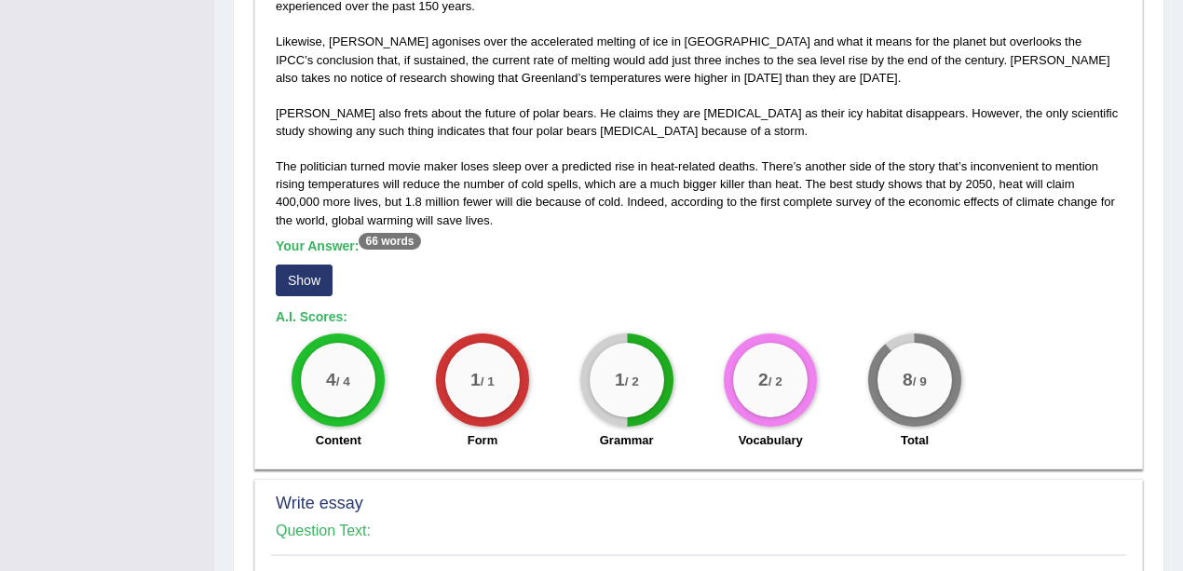
click at [319, 265] on button "Show" at bounding box center [304, 281] width 57 height 32
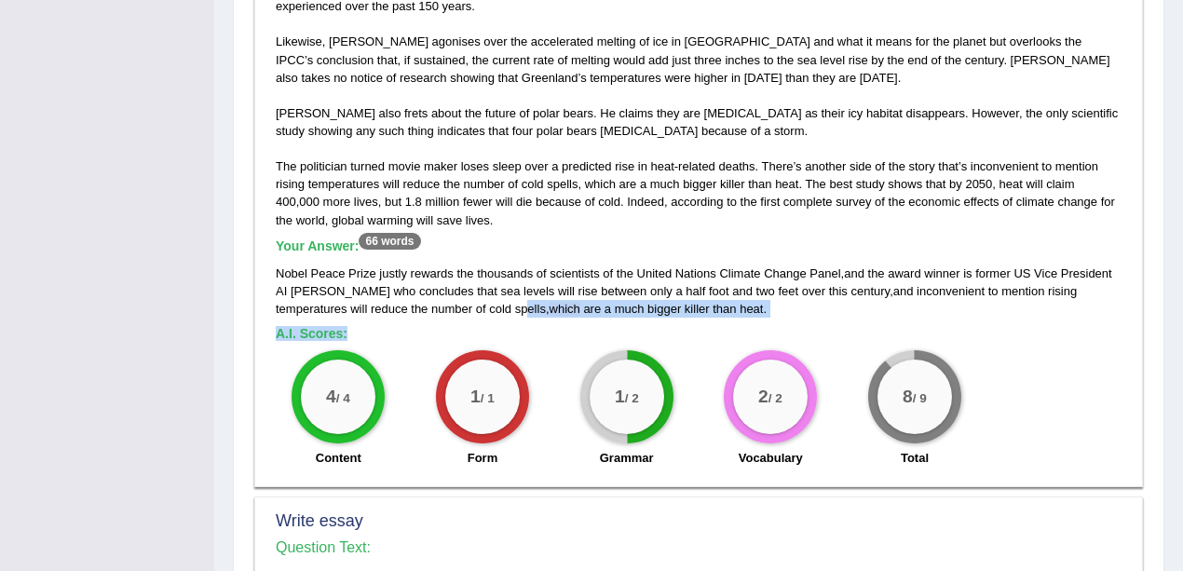
drag, startPoint x: 435, startPoint y: 288, endPoint x: 498, endPoint y: 310, distance: 66.3
click at [498, 310] on div "This year’s Nobel Peace Prize justly rewards the thousands of scientists of the…" at bounding box center [698, 156] width 855 height 639
click at [498, 327] on h5 "A.I. Scores:" at bounding box center [699, 334] width 846 height 14
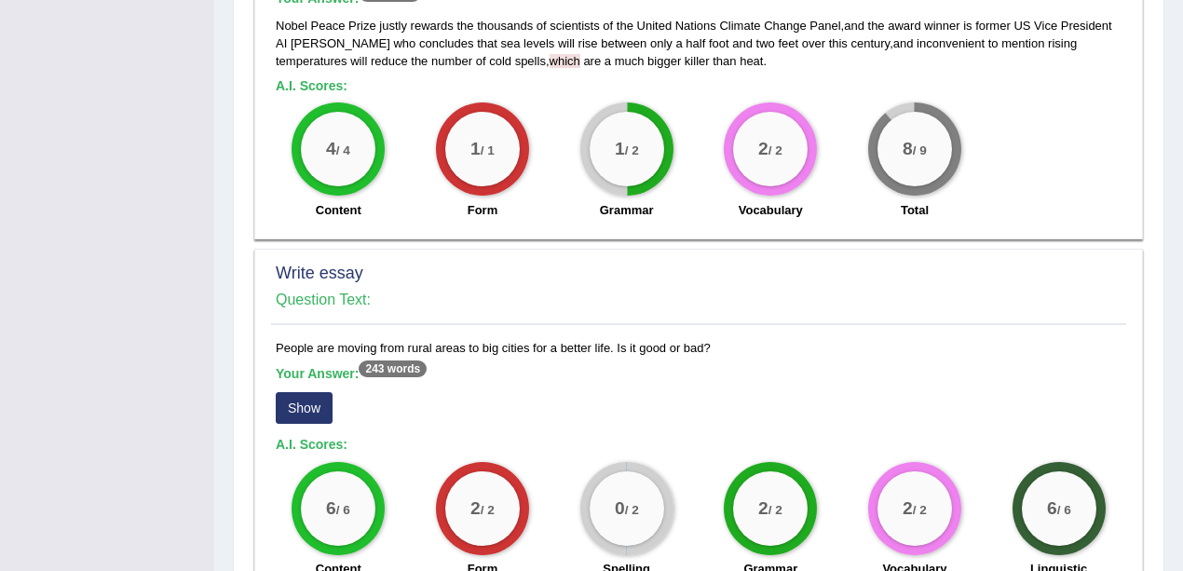
scroll to position [1763, 0]
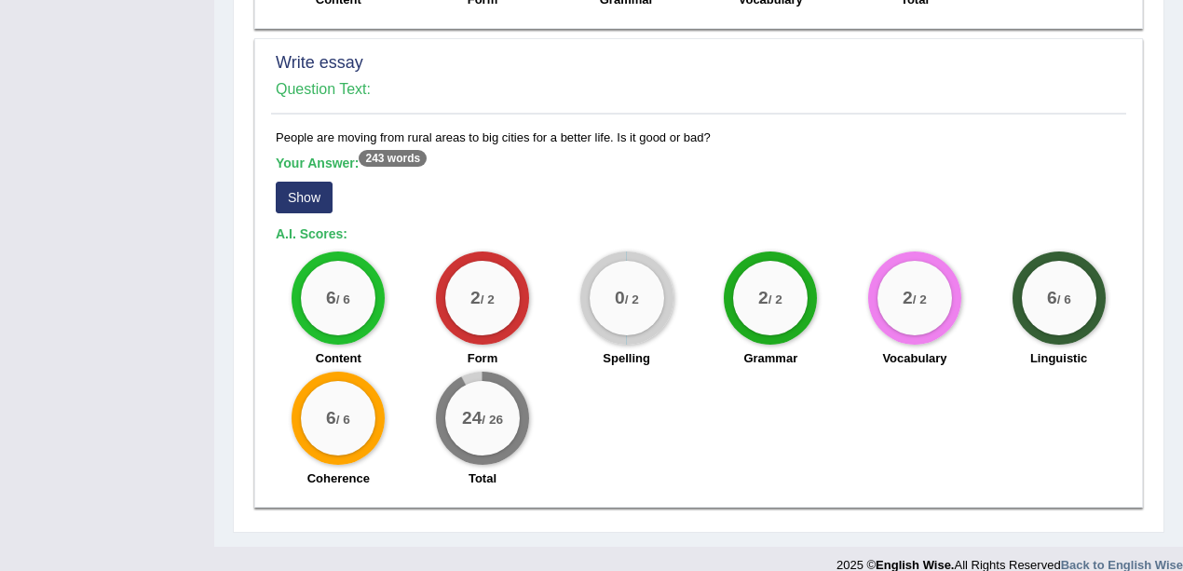
click at [315, 182] on button "Show" at bounding box center [304, 198] width 57 height 32
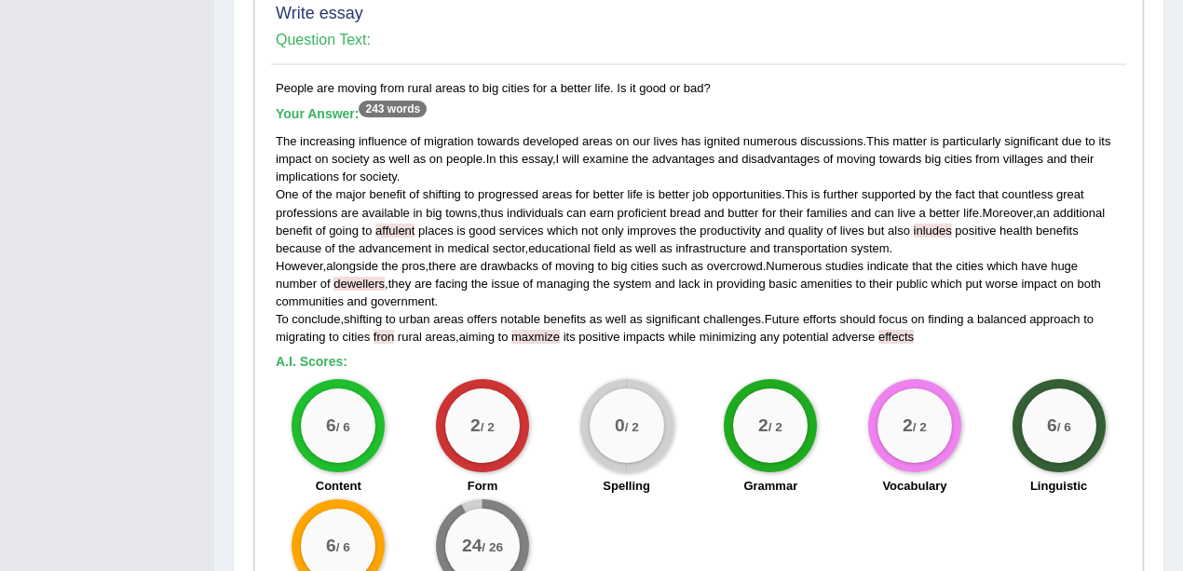
scroll to position [1904, 0]
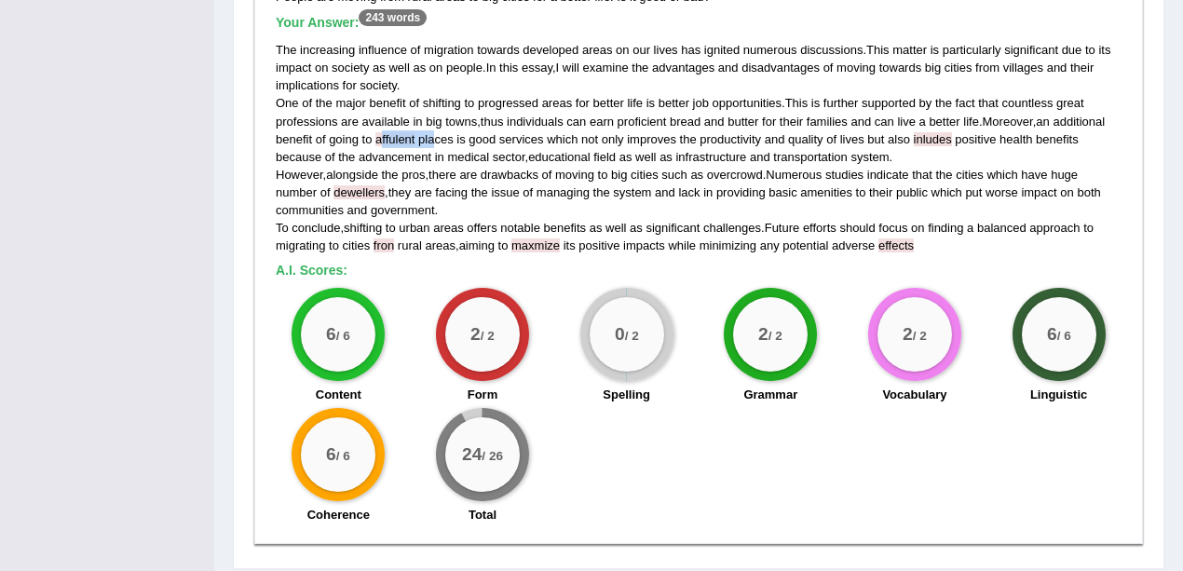
drag, startPoint x: 384, startPoint y: 115, endPoint x: 457, endPoint y: 134, distance: 75.3
click at [444, 123] on div "The increasing influence of migration towards developed areas on our lives has …" at bounding box center [699, 147] width 846 height 213
click at [921, 223] on div "The increasing influence of migration towards developed areas on our lives has …" at bounding box center [699, 147] width 846 height 213
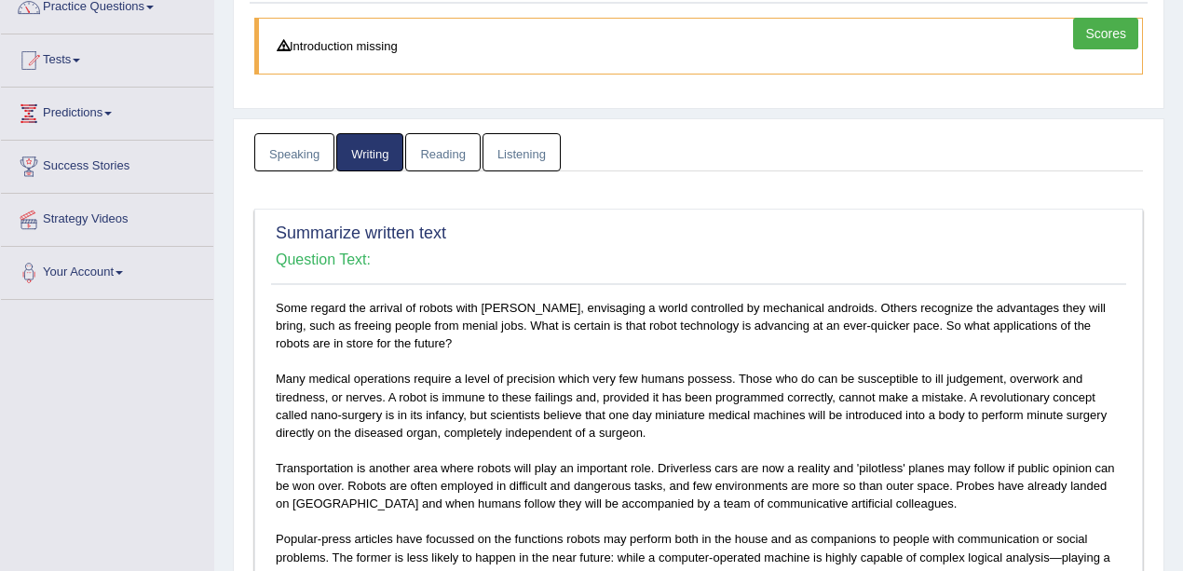
scroll to position [0, 0]
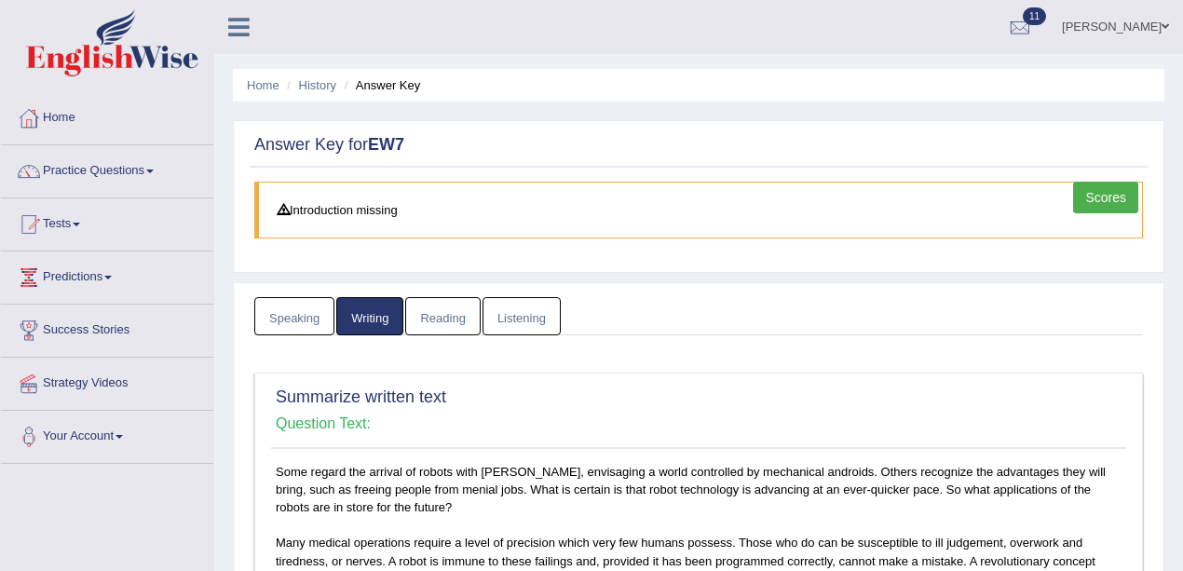
click at [438, 322] on link "Reading" at bounding box center [442, 316] width 75 height 38
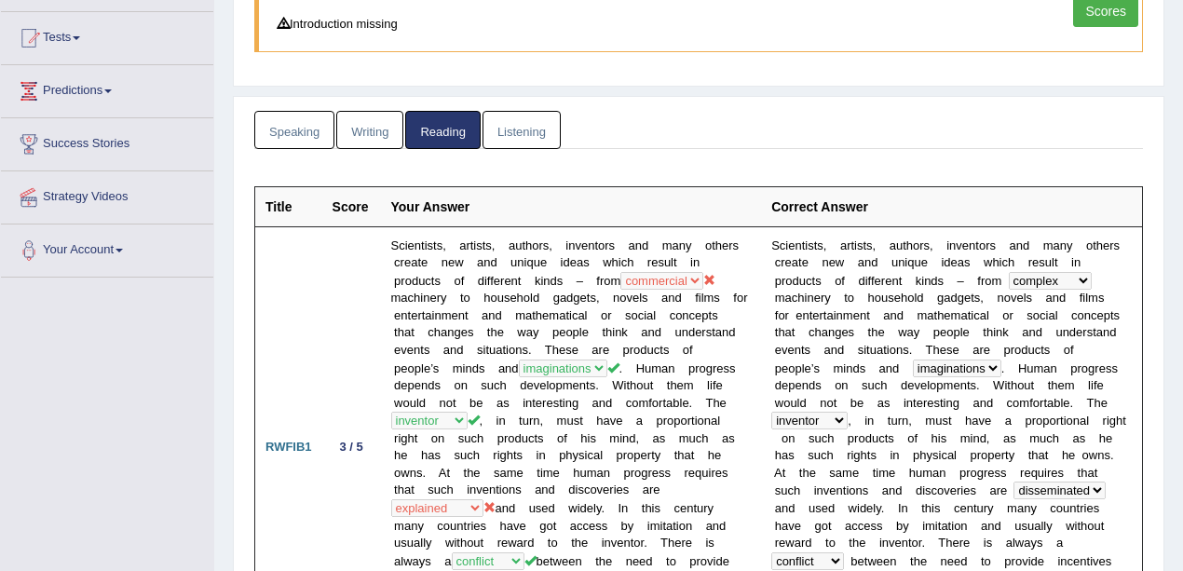
scroll to position [248, 0]
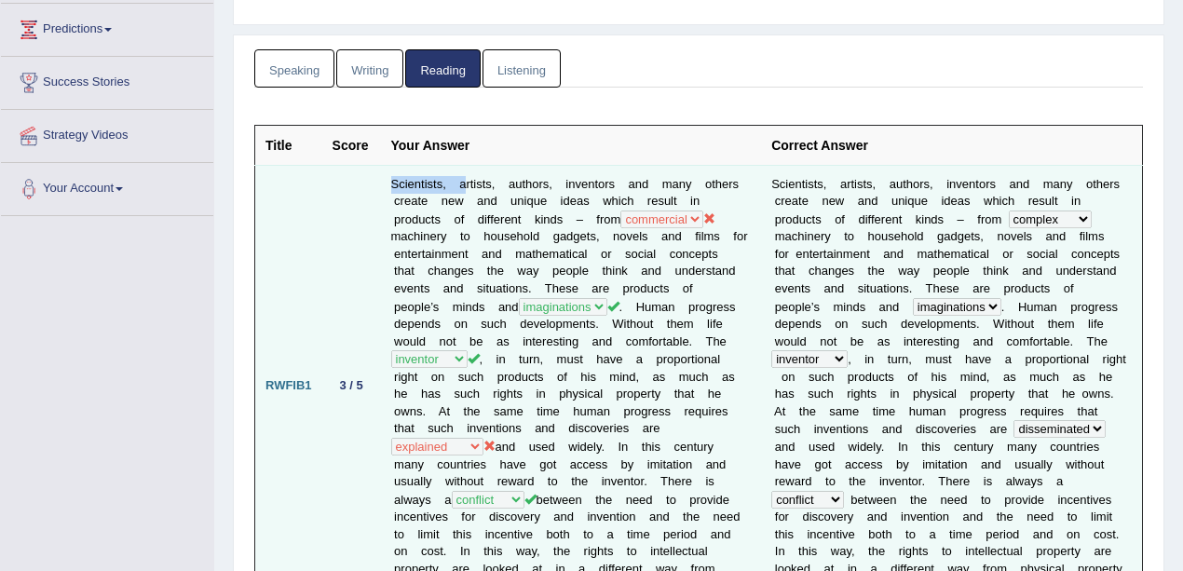
drag, startPoint x: 381, startPoint y: 181, endPoint x: 467, endPoint y: 169, distance: 86.6
click at [467, 169] on td "Scientists, artists, authors, inventors and many others create new and unique i…" at bounding box center [571, 386] width 381 height 442
click at [626, 232] on td "Scientists, artists, authors, inventors and many others create new and unique i…" at bounding box center [571, 386] width 381 height 442
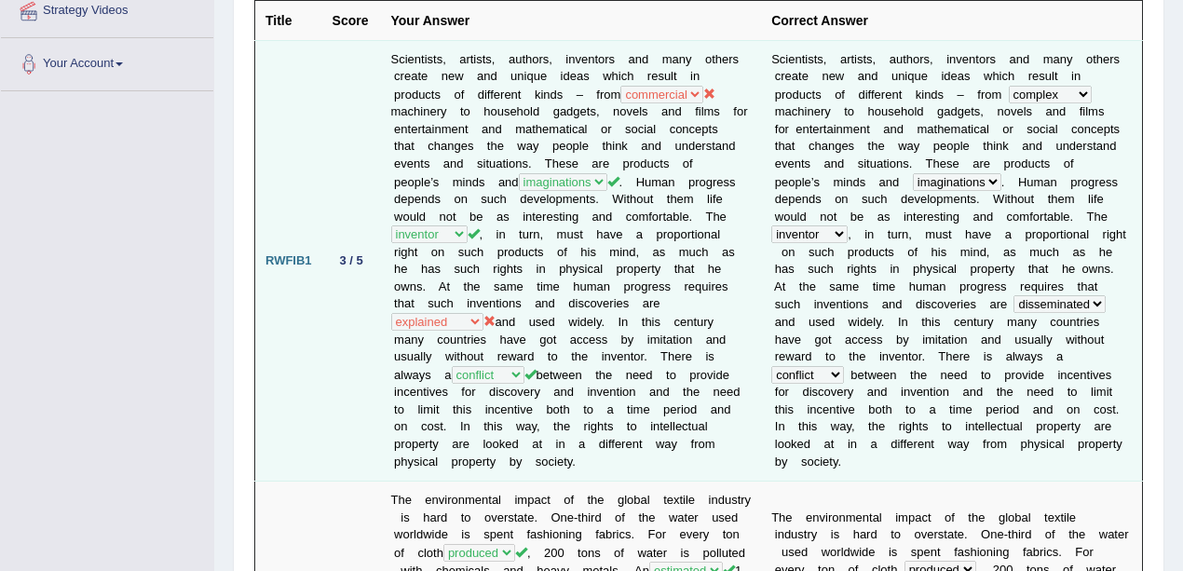
scroll to position [559, 0]
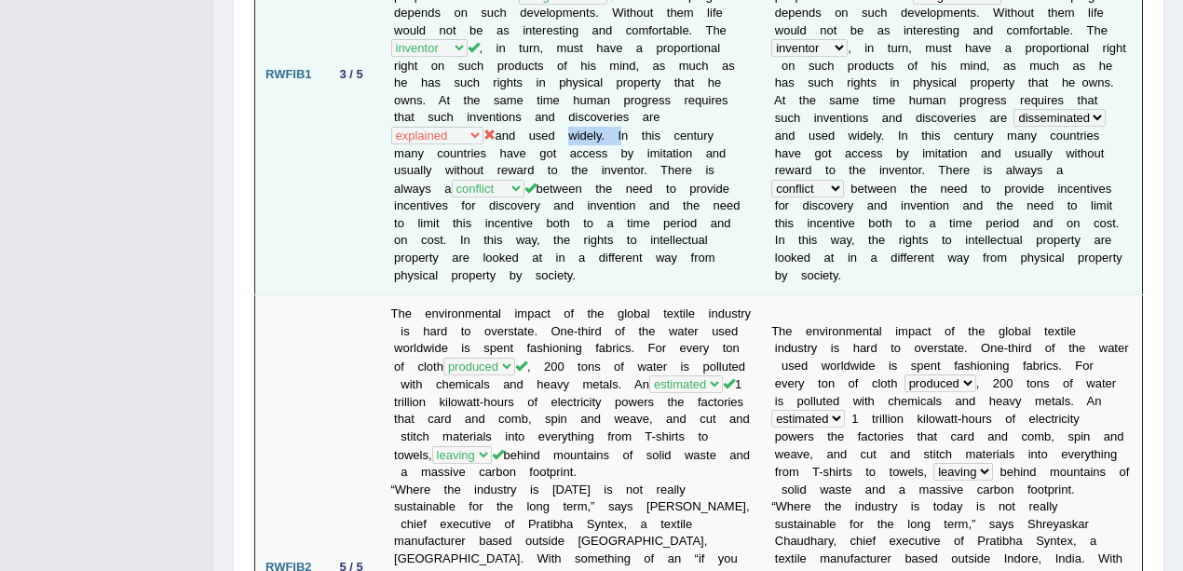
drag, startPoint x: 566, startPoint y: 127, endPoint x: 619, endPoint y: 127, distance: 53.1
click at [619, 127] on td "Scientists, artists, authors, inventors and many others create new and unique i…" at bounding box center [571, 75] width 381 height 442
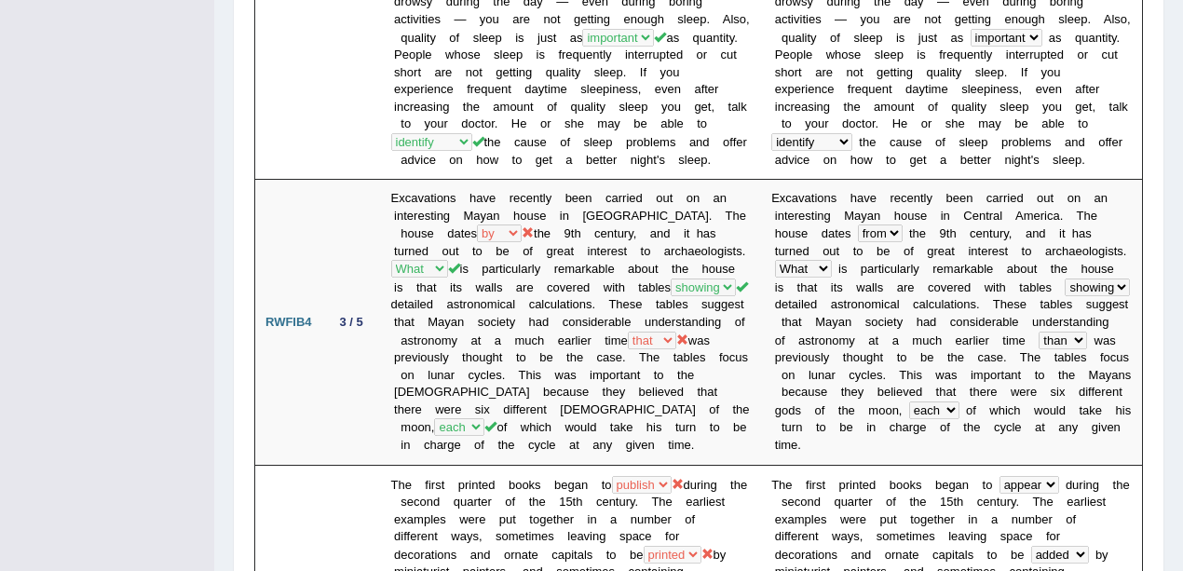
scroll to position [1864, 0]
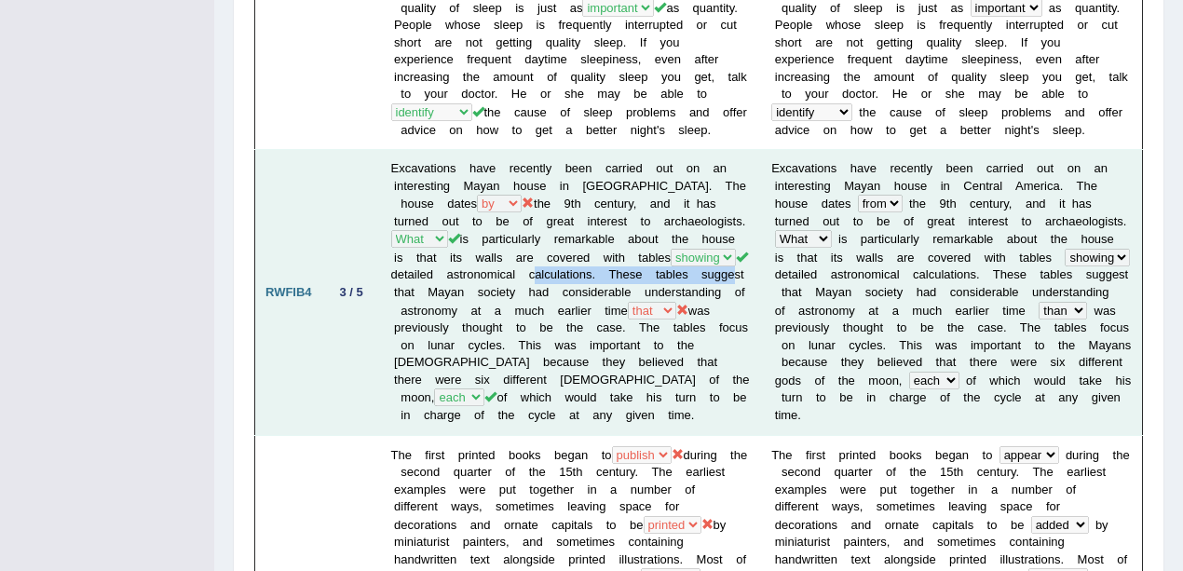
drag, startPoint x: 416, startPoint y: 239, endPoint x: 544, endPoint y: 226, distance: 129.2
click at [544, 226] on td "Excavations have recently been carried out on an interesting Mayan house in Cen…" at bounding box center [571, 292] width 381 height 285
drag, startPoint x: 493, startPoint y: 271, endPoint x: 622, endPoint y: 265, distance: 129.7
click at [622, 265] on td "Excavations have recently been carried out on an interesting Mayan house in Cen…" at bounding box center [571, 292] width 381 height 285
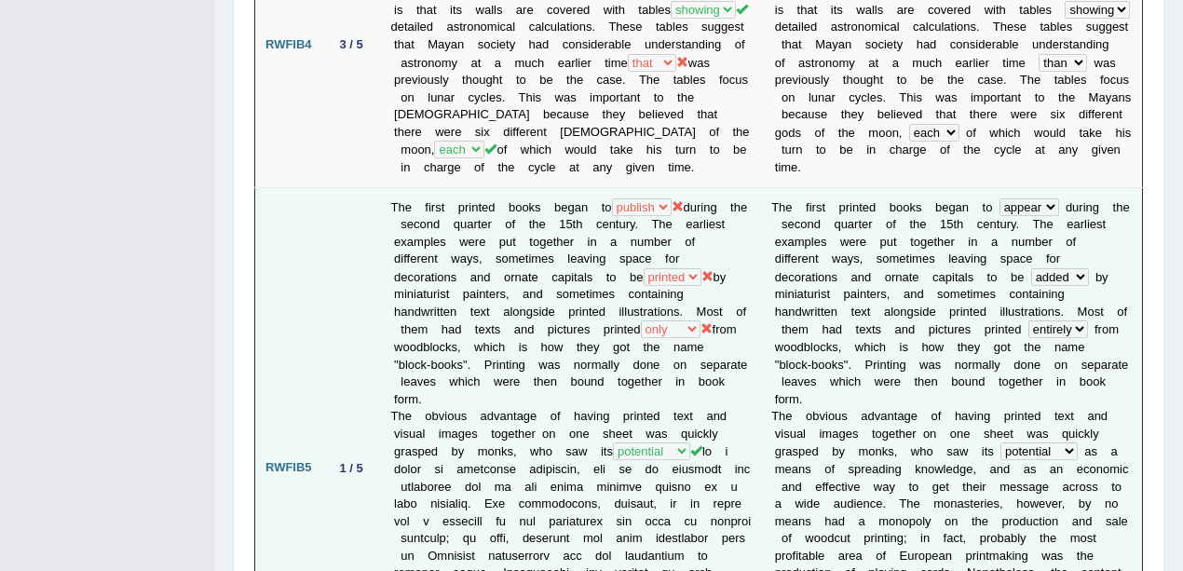
click at [621, 224] on td "The first printed books began to occur publish appear seem during the second qu…" at bounding box center [571, 468] width 381 height 562
drag, startPoint x: 397, startPoint y: 148, endPoint x: 608, endPoint y: 151, distance: 210.6
click at [608, 187] on td "The first printed books began to occur publish appear seem during the second qu…" at bounding box center [571, 468] width 381 height 562
click at [389, 231] on td "The first printed books began to occur publish appear seem during the second qu…" at bounding box center [571, 468] width 381 height 562
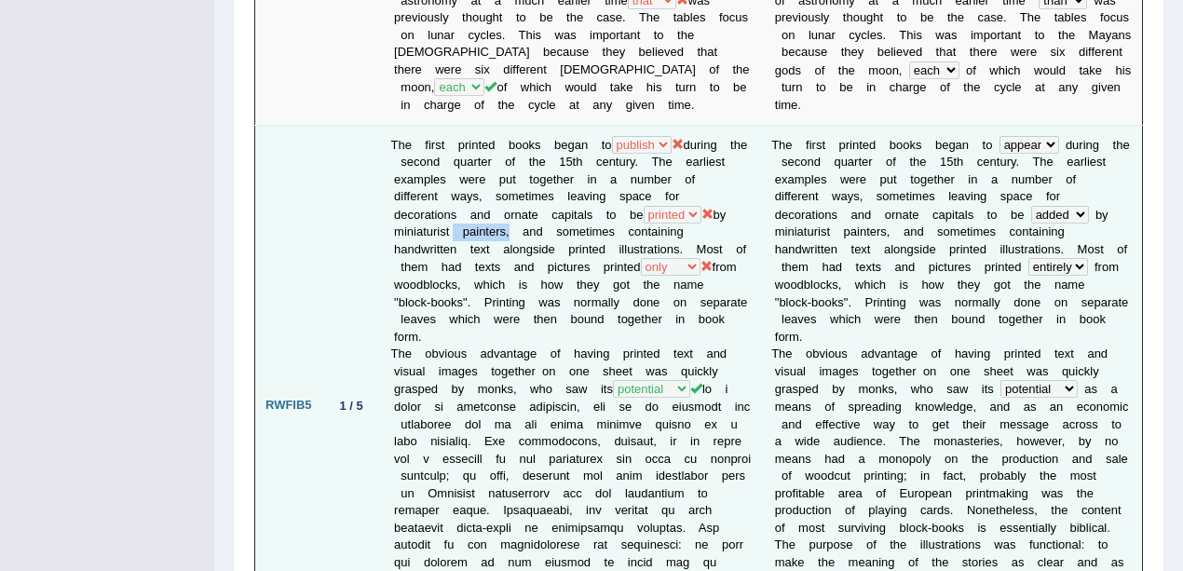
drag, startPoint x: 445, startPoint y: 171, endPoint x: 498, endPoint y: 168, distance: 53.2
click at [498, 168] on td "The first printed books began to occur publish appear seem during the second qu…" at bounding box center [571, 406] width 381 height 562
drag, startPoint x: 466, startPoint y: 82, endPoint x: 536, endPoint y: 91, distance: 70.5
click at [536, 125] on td "The first printed books began to occur publish appear seem during the second qu…" at bounding box center [571, 406] width 381 height 562
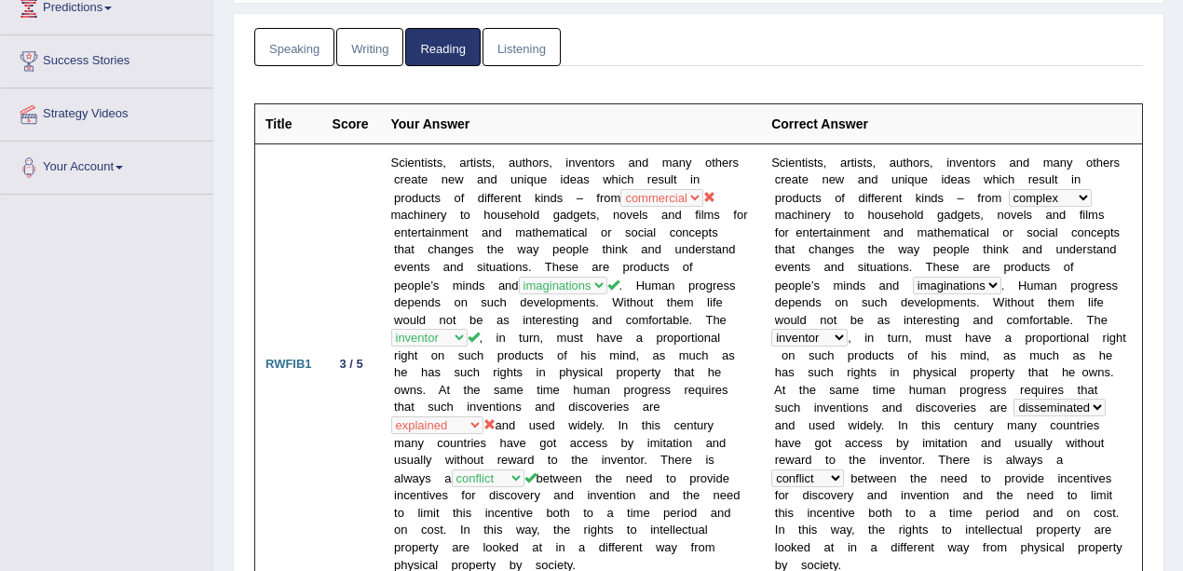
scroll to position [0, 0]
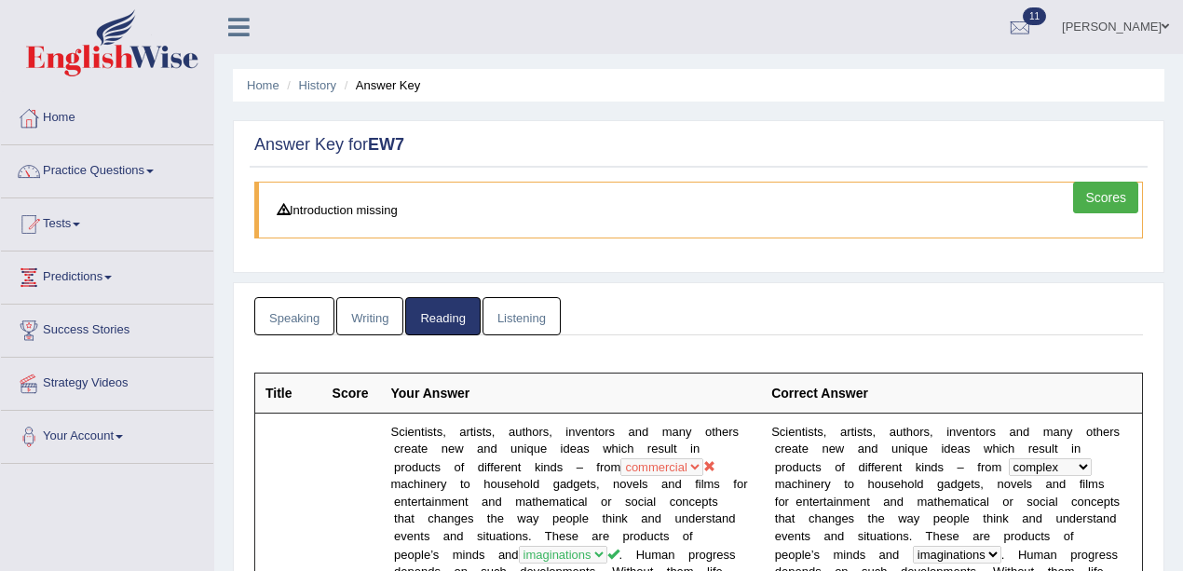
click at [550, 304] on link "Listening" at bounding box center [522, 316] width 78 height 38
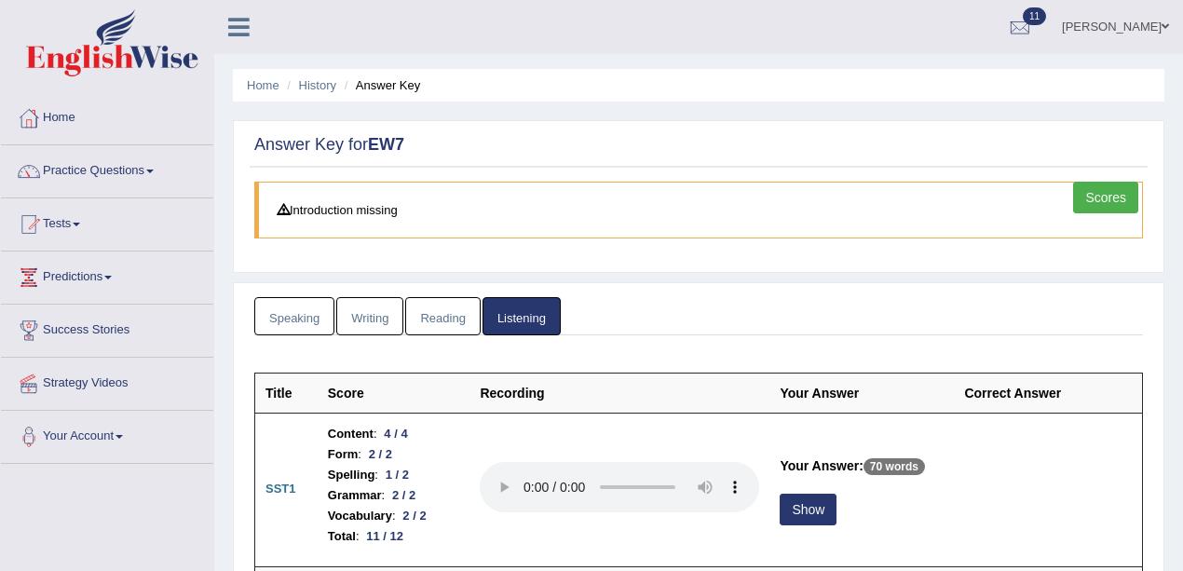
click at [1125, 19] on link "Diksha" at bounding box center [1115, 24] width 135 height 48
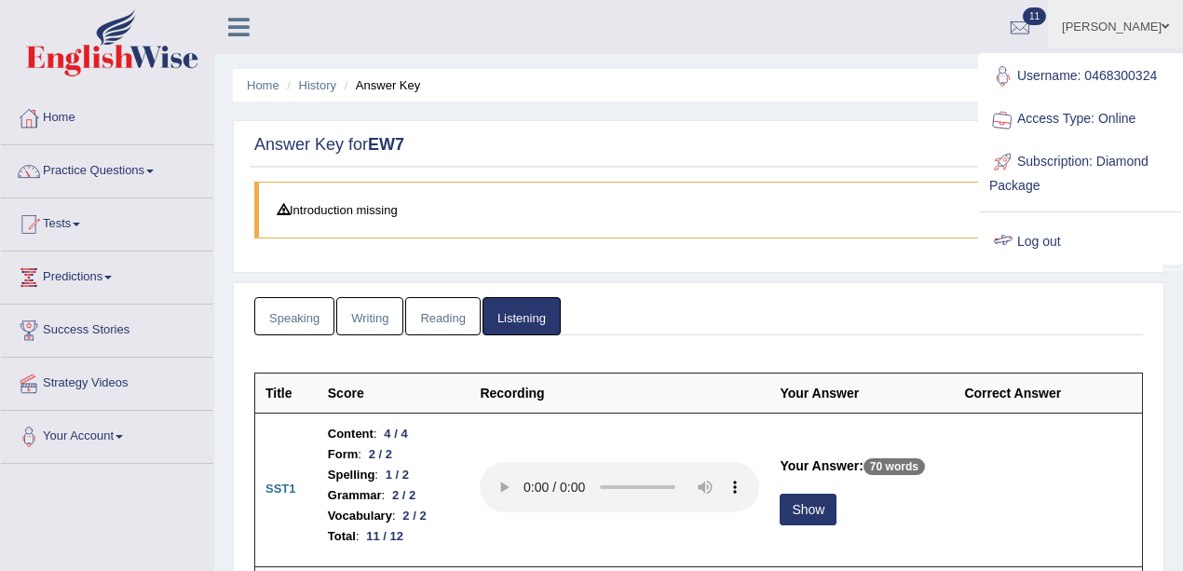
click at [1049, 250] on link "Log out" at bounding box center [1080, 242] width 201 height 43
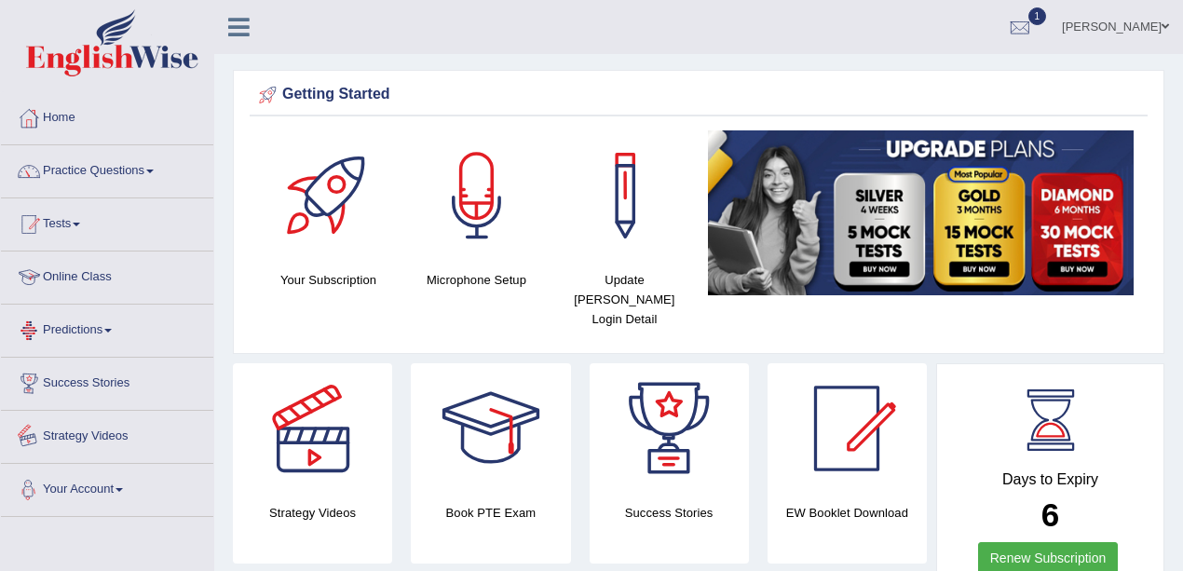
click at [11, 210] on link "Tests" at bounding box center [107, 221] width 212 height 47
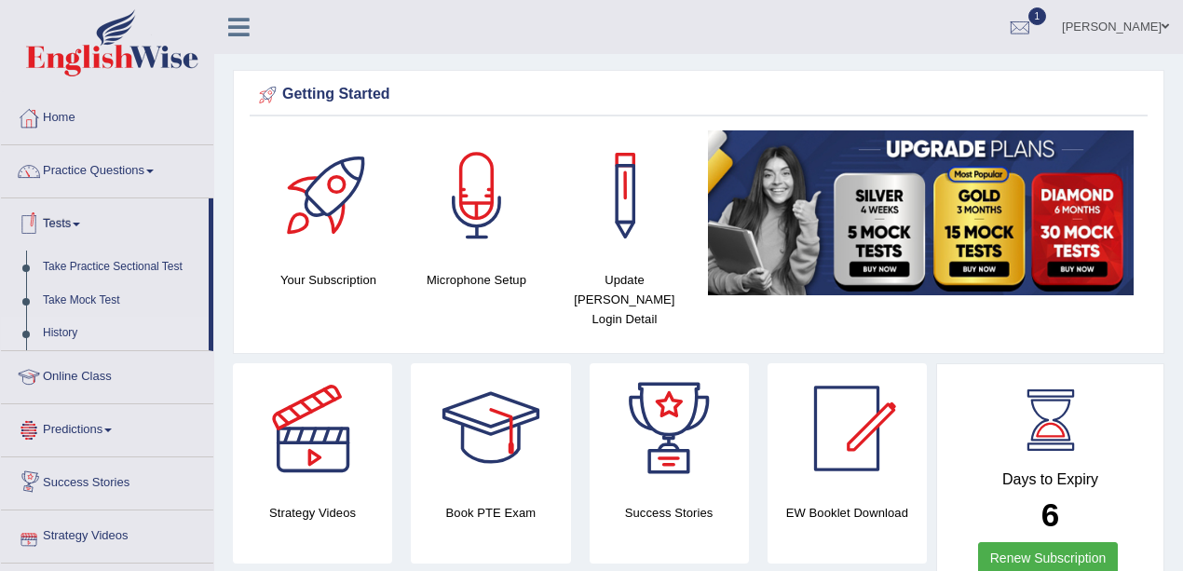
click at [55, 332] on link "History" at bounding box center [121, 334] width 174 height 34
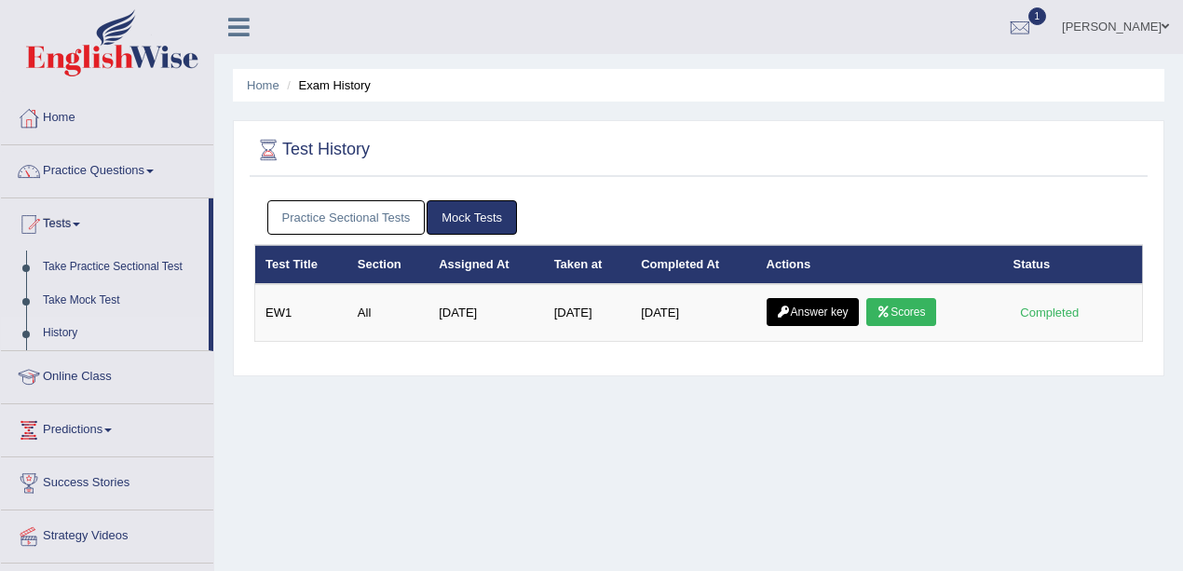
click at [841, 310] on link "Answer key" at bounding box center [813, 312] width 92 height 28
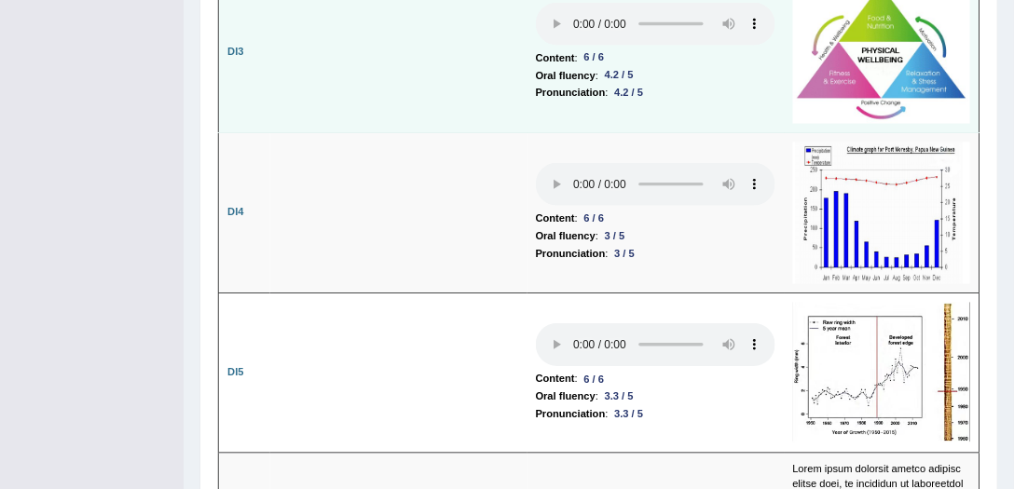
scroll to position [3292, 0]
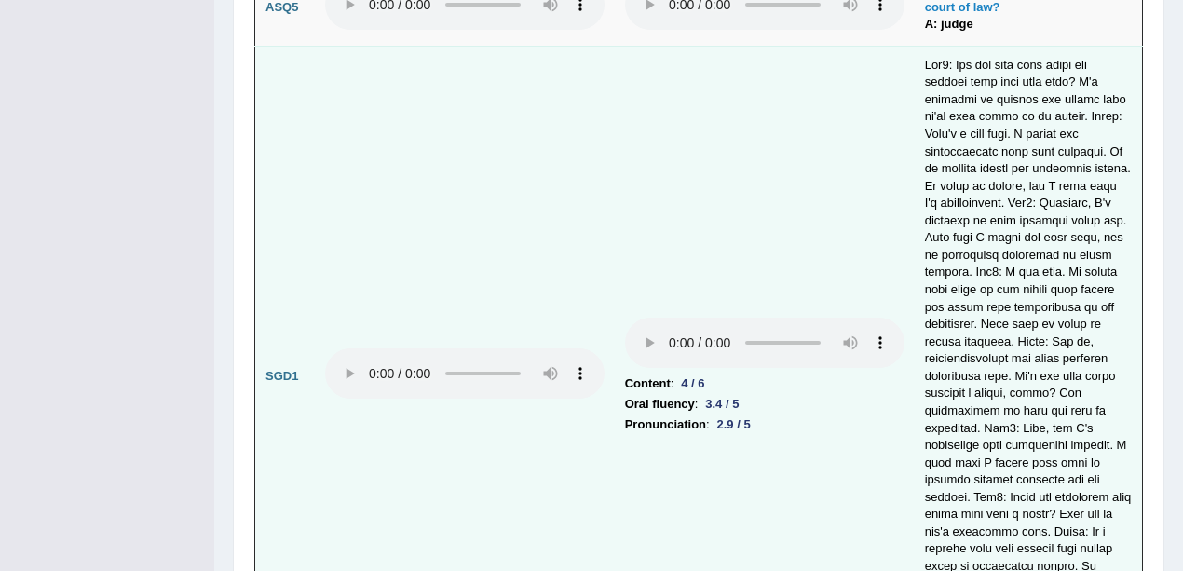
scroll to position [5218, 0]
drag, startPoint x: 677, startPoint y: 259, endPoint x: 712, endPoint y: 265, distance: 34.9
click at [712, 372] on div "4 / 6" at bounding box center [693, 382] width 38 height 20
drag, startPoint x: 708, startPoint y: 273, endPoint x: 753, endPoint y: 302, distance: 53.2
click at [753, 302] on td "Content : 4 / 6 Oral fluency : 3.4 / 5 Pronunciation : 2.9 / 5" at bounding box center [765, 375] width 300 height 662
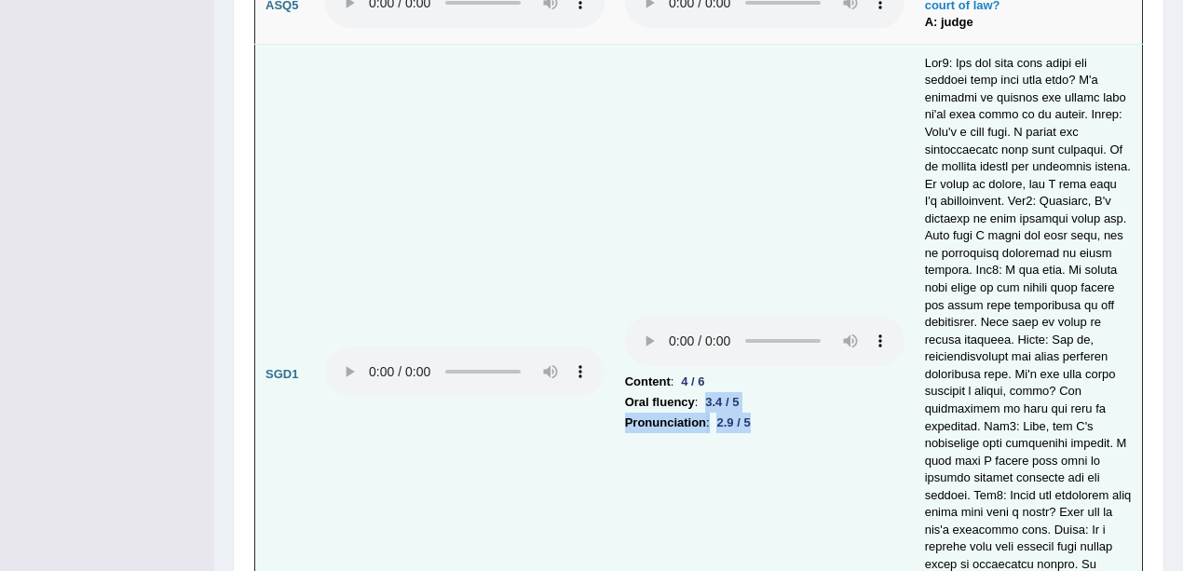
click at [837, 424] on td "Content : 4 / 6 Oral fluency : 3.4 / 5 Pronunciation : 2.9 / 5" at bounding box center [765, 375] width 300 height 662
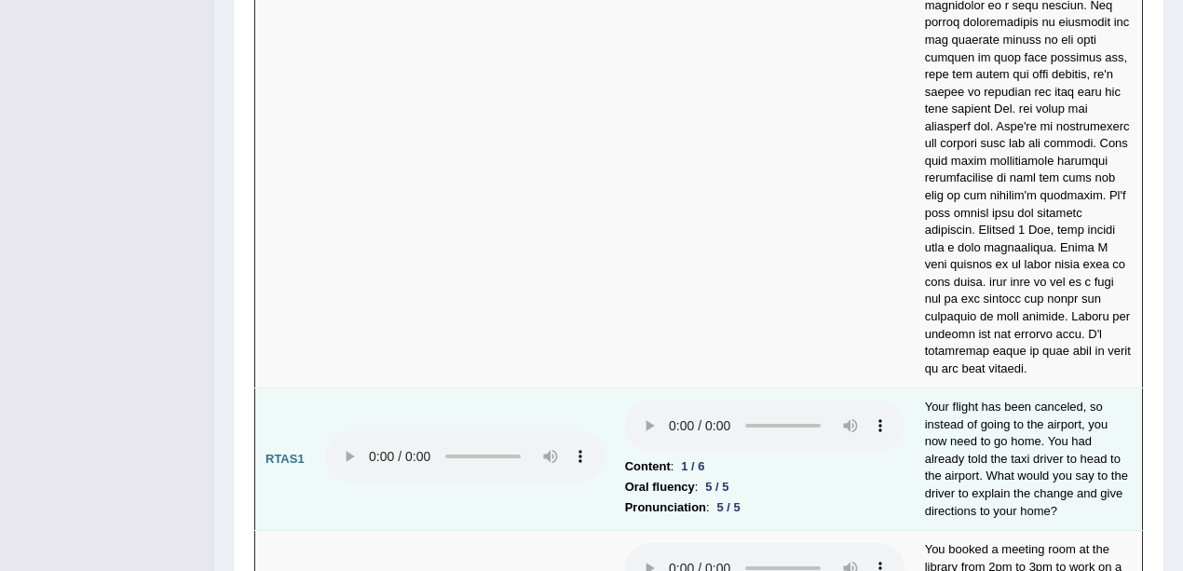
scroll to position [7022, 0]
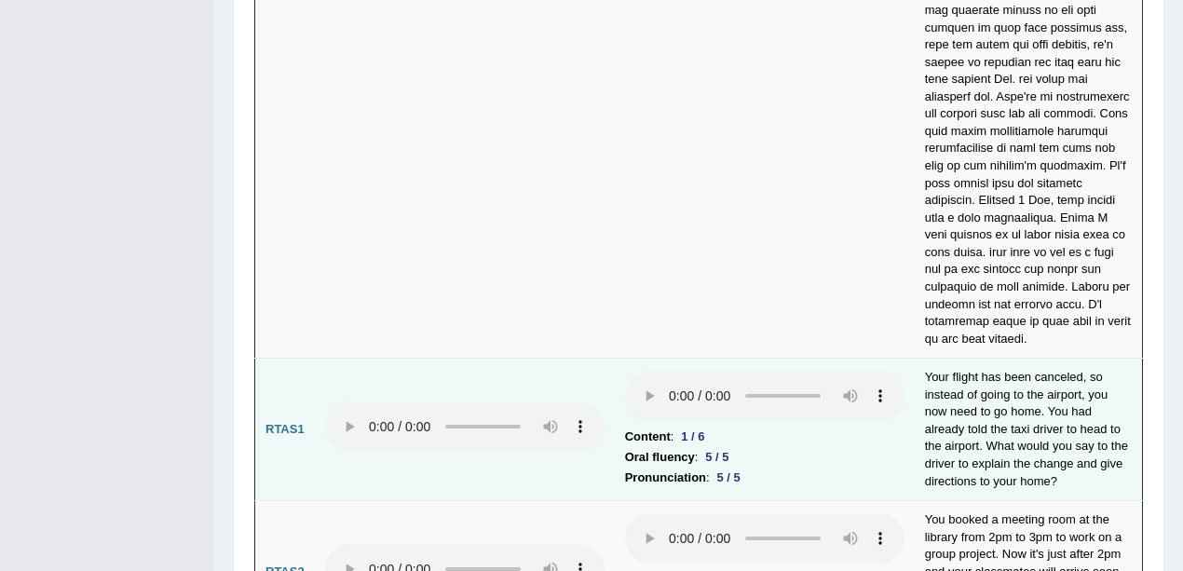
drag, startPoint x: 673, startPoint y: 261, endPoint x: 724, endPoint y: 276, distance: 53.4
click at [724, 427] on li "Content : 1 / 6" at bounding box center [765, 437] width 280 height 20
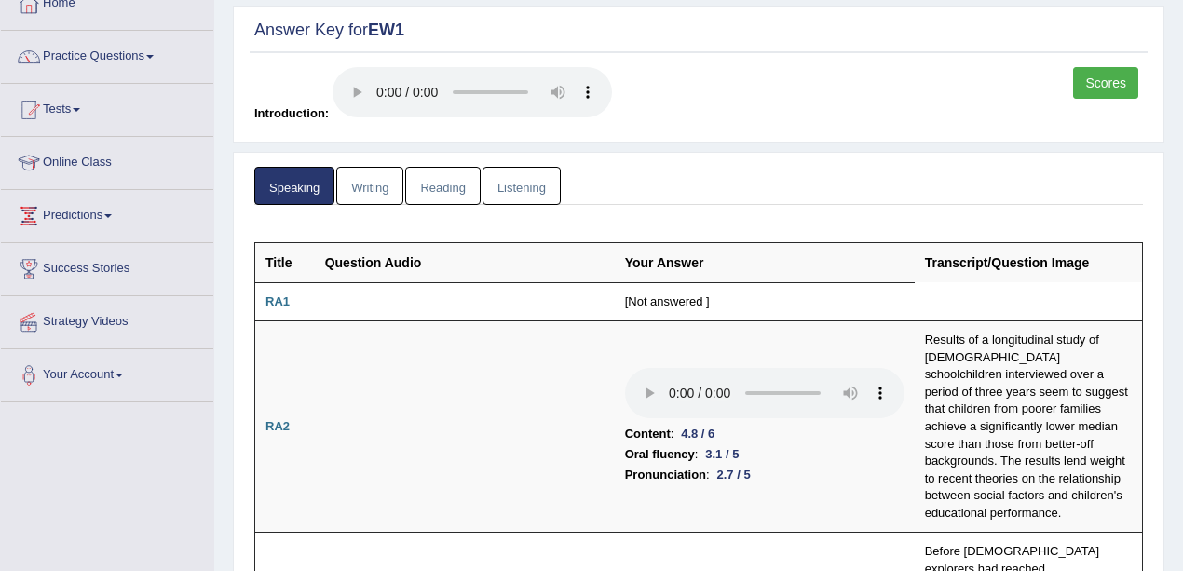
scroll to position [0, 0]
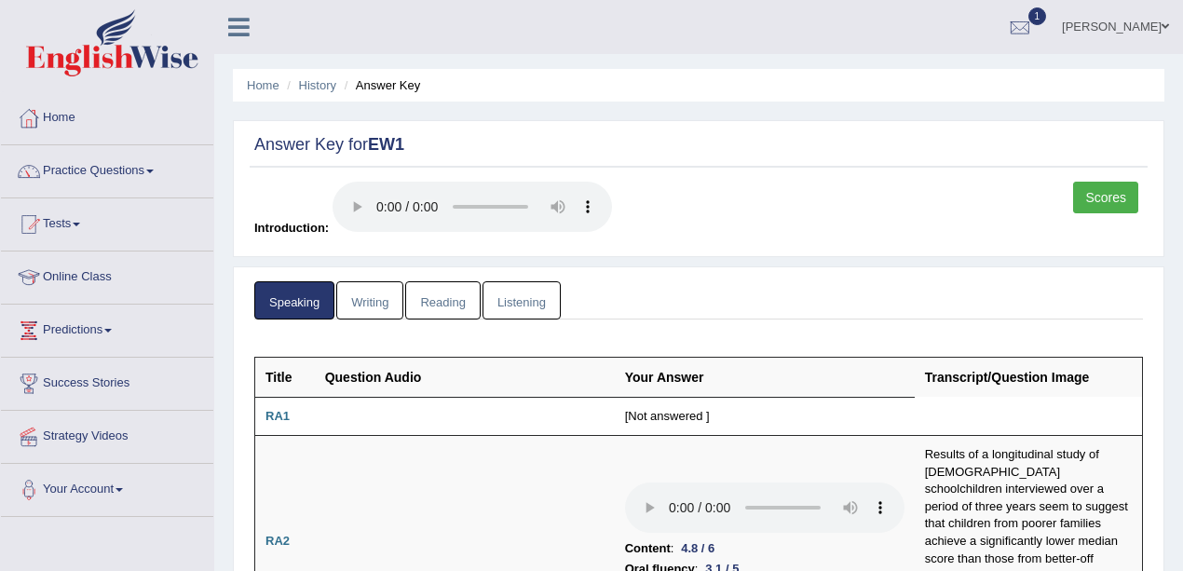
click at [354, 293] on link "Writing" at bounding box center [369, 300] width 67 height 38
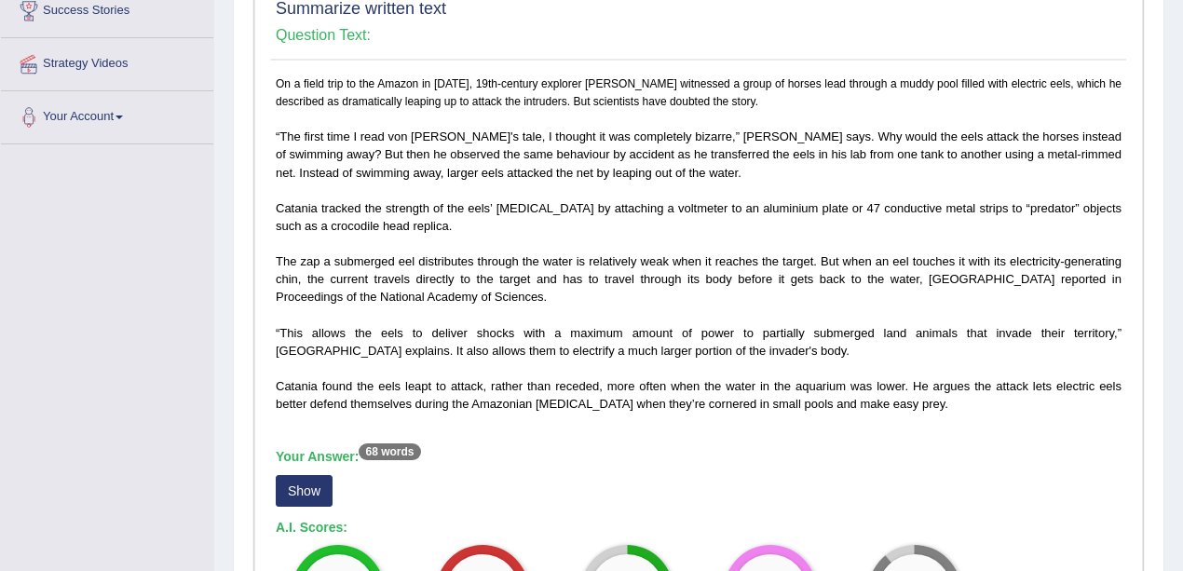
scroll to position [497, 0]
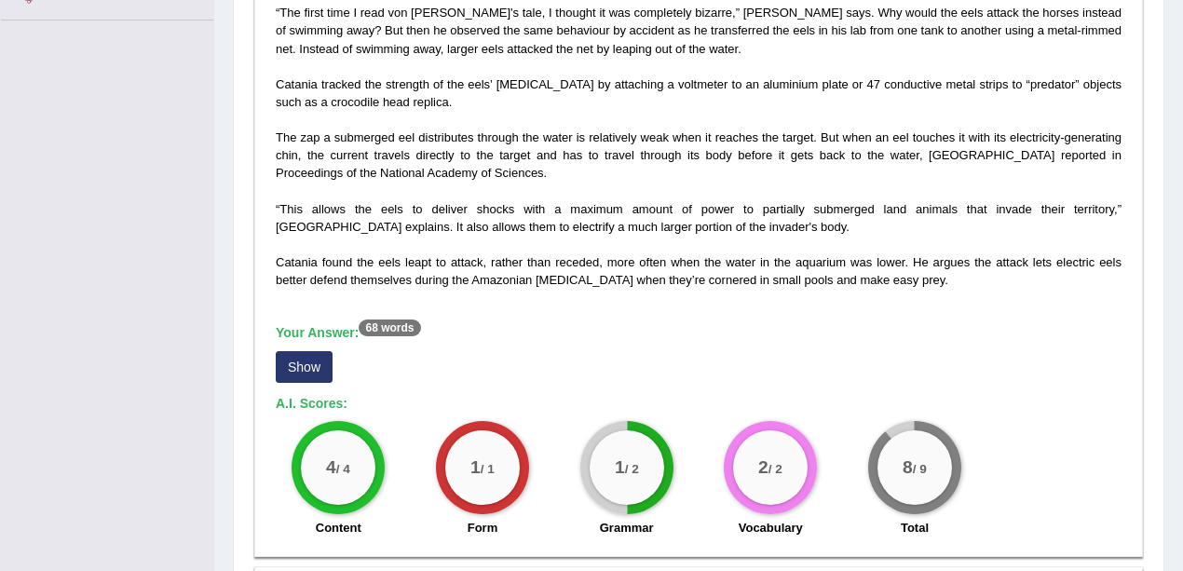
drag, startPoint x: 322, startPoint y: 360, endPoint x: 311, endPoint y: 355, distance: 12.1
click at [319, 362] on button "Show" at bounding box center [304, 367] width 57 height 32
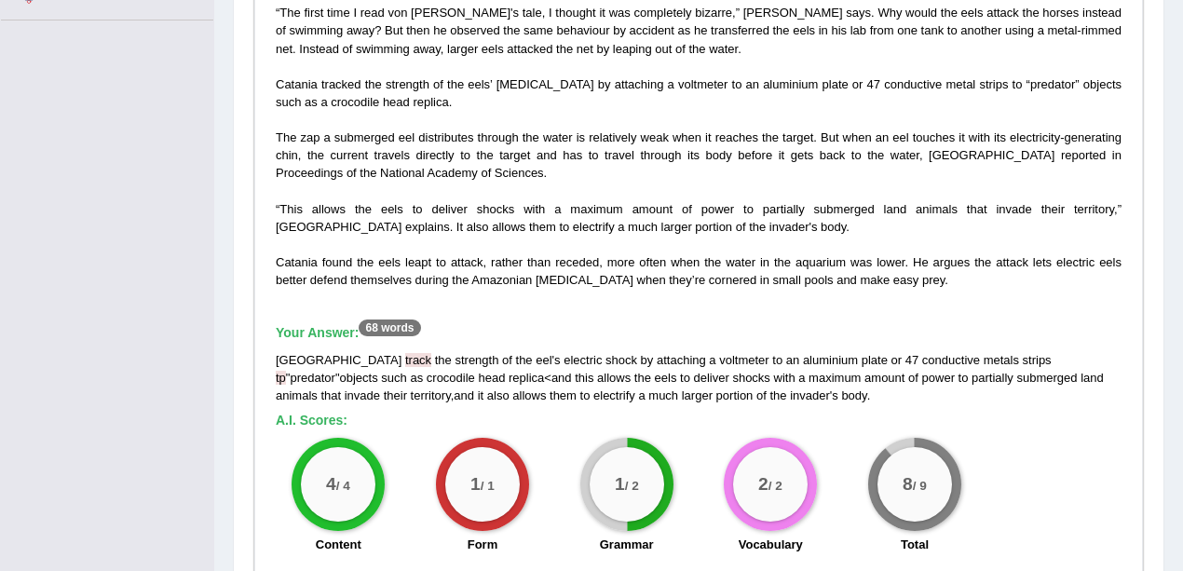
scroll to position [373, 0]
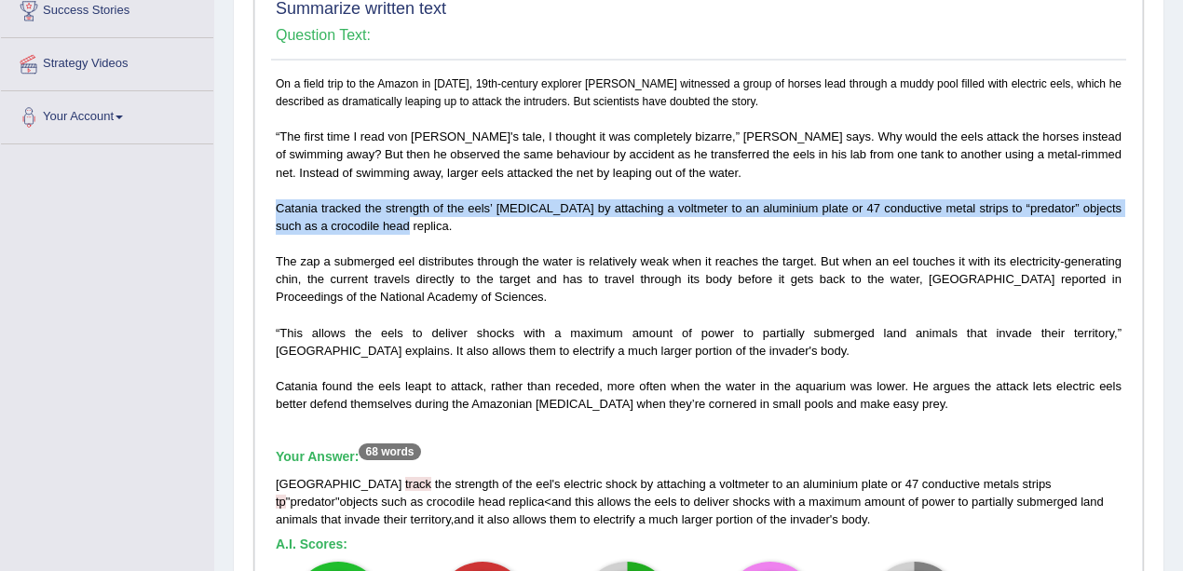
drag, startPoint x: 270, startPoint y: 203, endPoint x: 379, endPoint y: 229, distance: 112.1
click at [379, 229] on div "On a field trip to the Amazon in [DATE], 19th-century explorer [PERSON_NAME] wi…" at bounding box center [698, 381] width 855 height 613
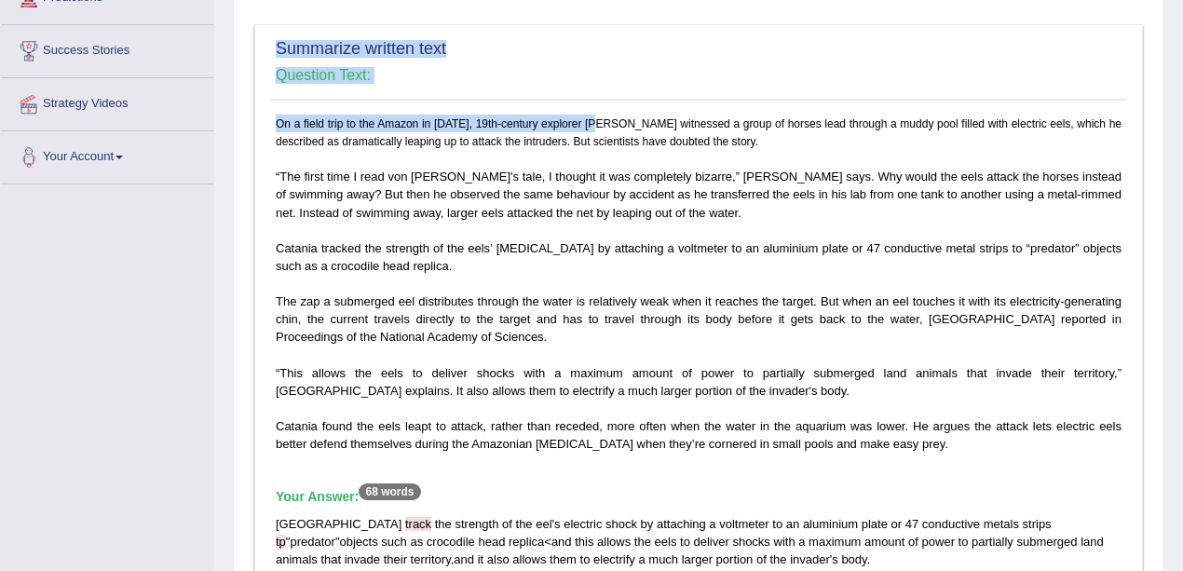
scroll to position [328, 0]
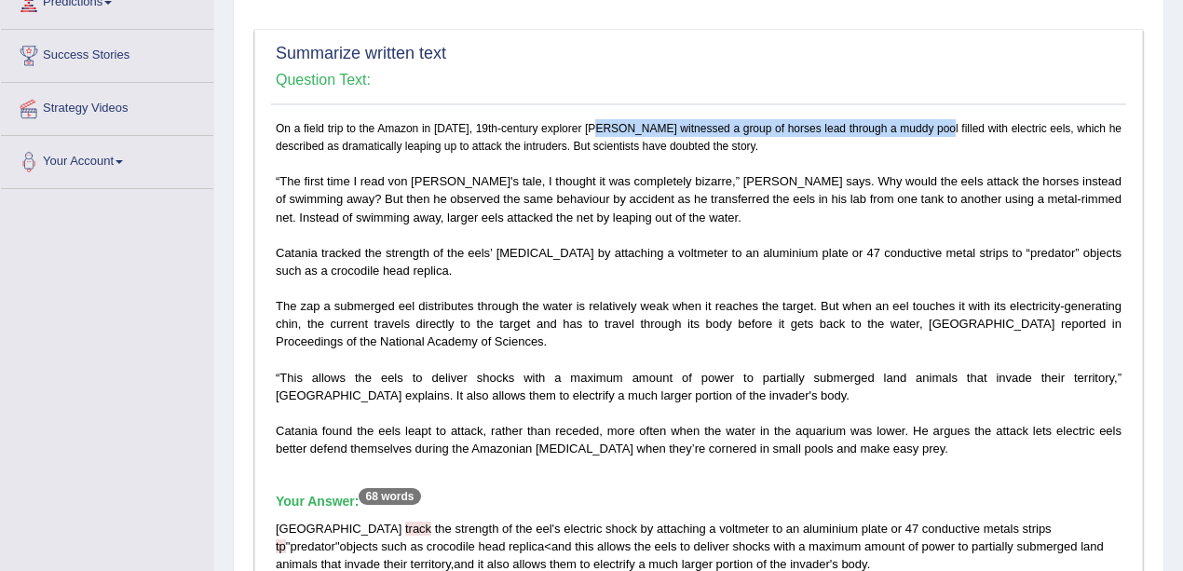
drag, startPoint x: 660, startPoint y: 7, endPoint x: 829, endPoint y: 111, distance: 198.6
click at [960, 122] on span "On a field trip to the Amazon in [DATE], 19th-century explorer [PERSON_NAME] wi…" at bounding box center [699, 137] width 846 height 31
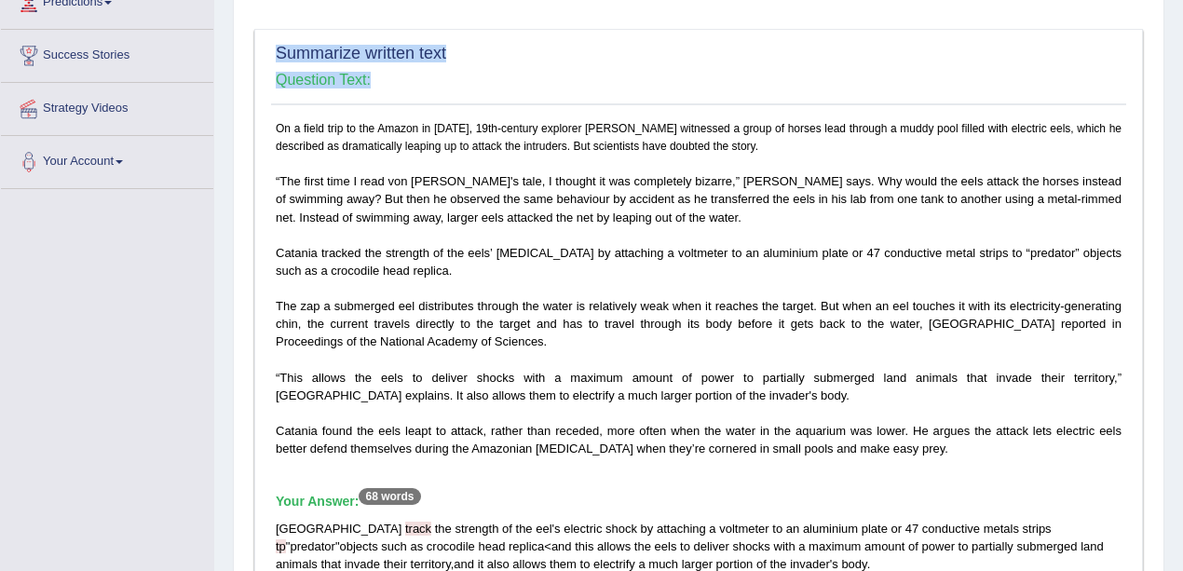
drag, startPoint x: 656, startPoint y: 104, endPoint x: 255, endPoint y: 96, distance: 400.8
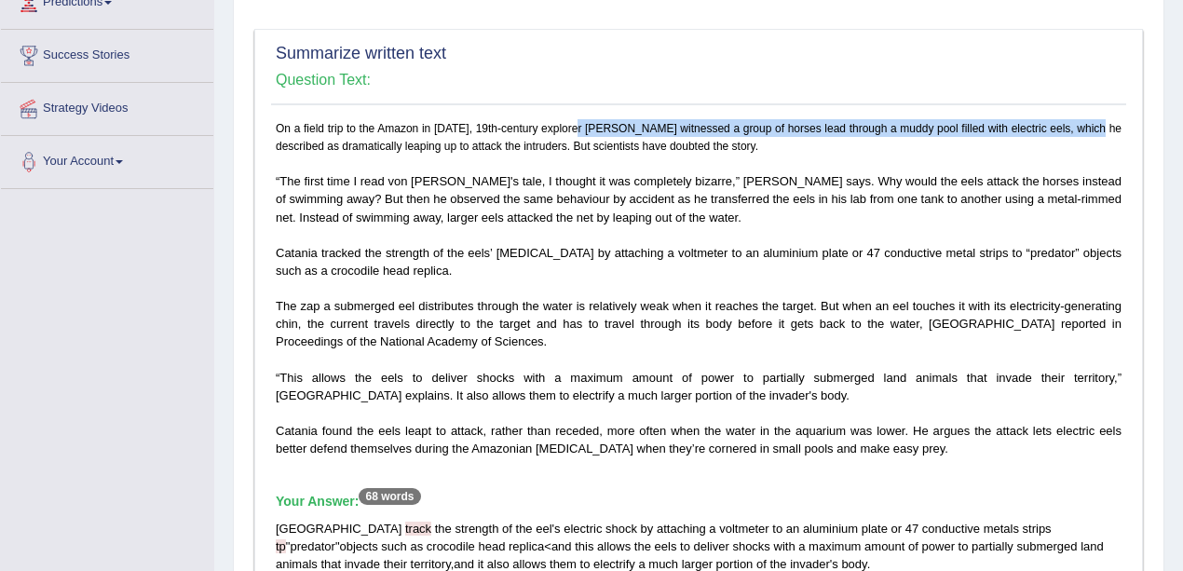
drag, startPoint x: 369, startPoint y: 143, endPoint x: 629, endPoint y: 123, distance: 260.7
click at [629, 123] on span "On a field trip to the Amazon in [DATE], 19th-century explorer [PERSON_NAME] wi…" at bounding box center [699, 137] width 846 height 31
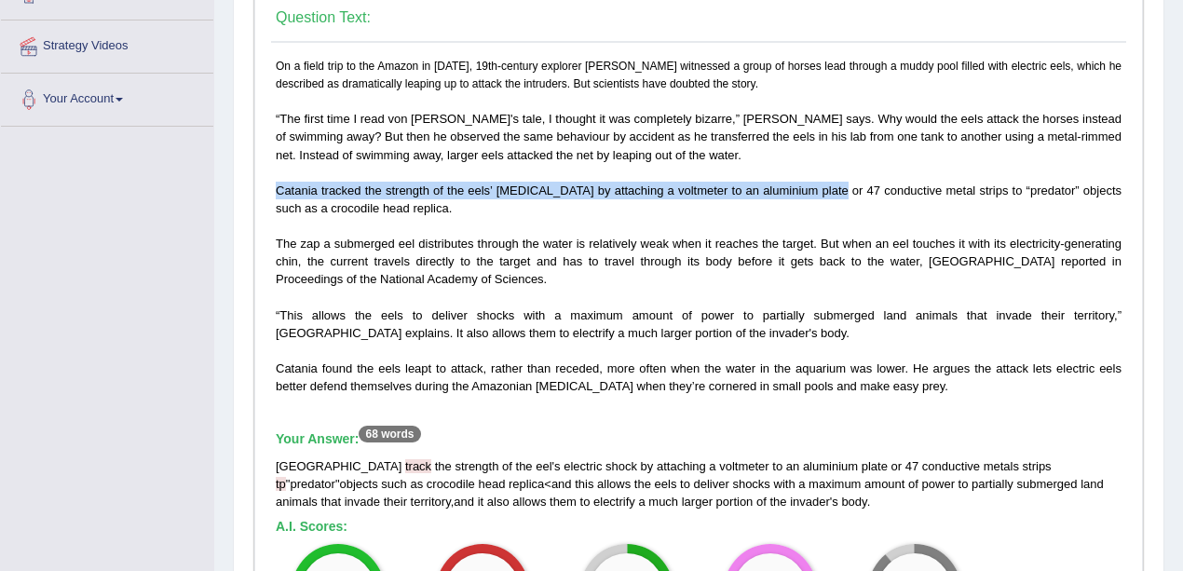
drag, startPoint x: 274, startPoint y: 185, endPoint x: 822, endPoint y: 195, distance: 548.0
click at [820, 195] on div "On a field trip to the Amazon in [DATE], 19th-century explorer [PERSON_NAME] wi…" at bounding box center [698, 363] width 855 height 613
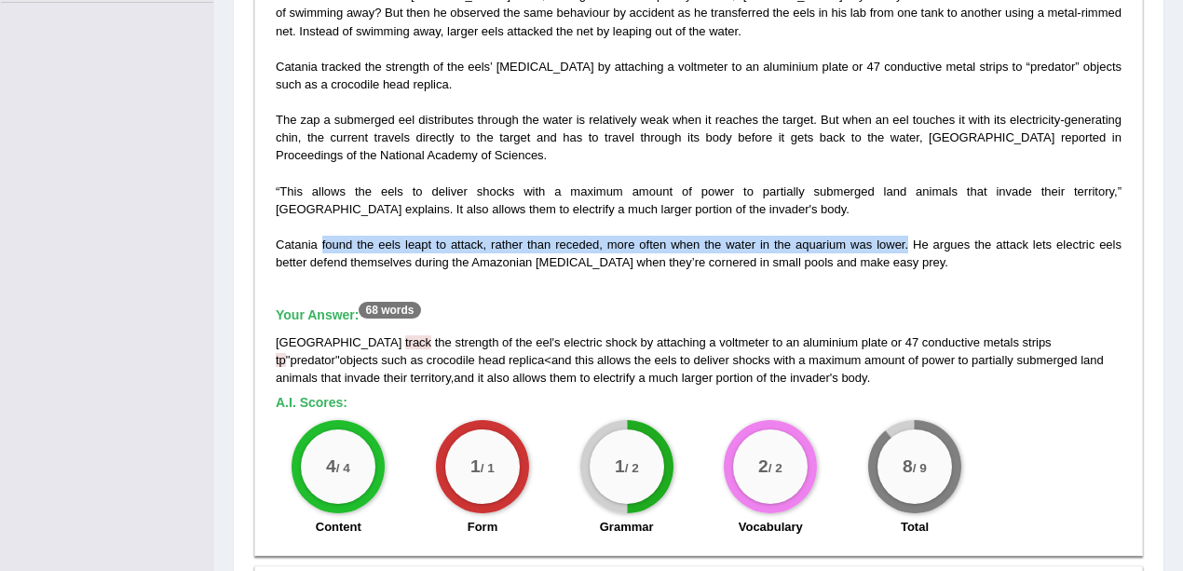
drag, startPoint x: 320, startPoint y: 239, endPoint x: 908, endPoint y: 244, distance: 588.0
click at [908, 244] on span "Catania found the eels leapt to attack, rather than receded, more often when th…" at bounding box center [699, 254] width 846 height 32
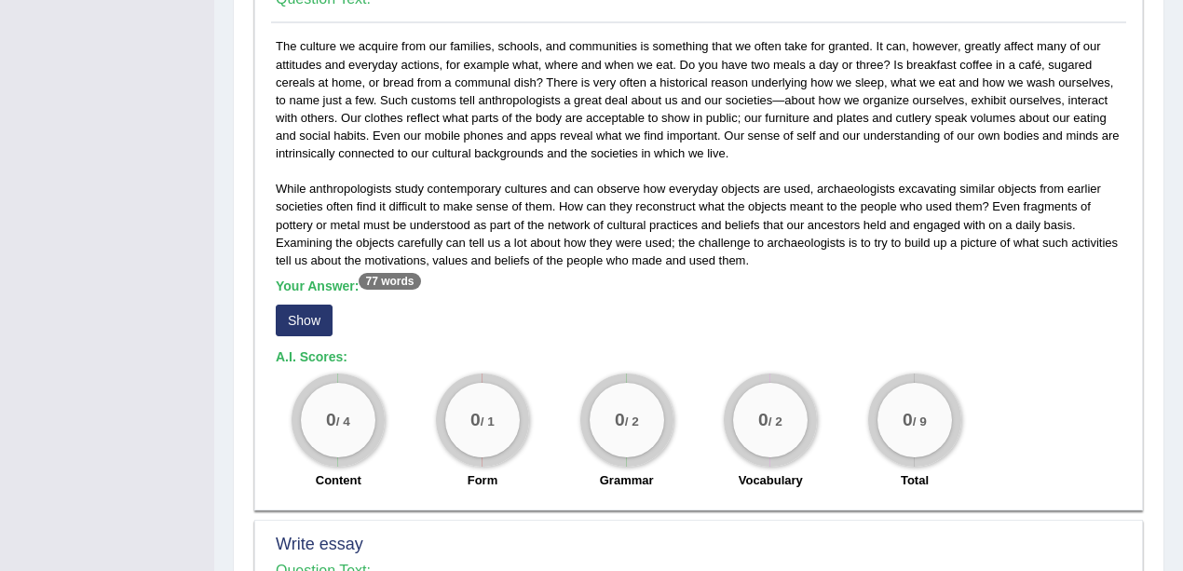
scroll to position [1198, 0]
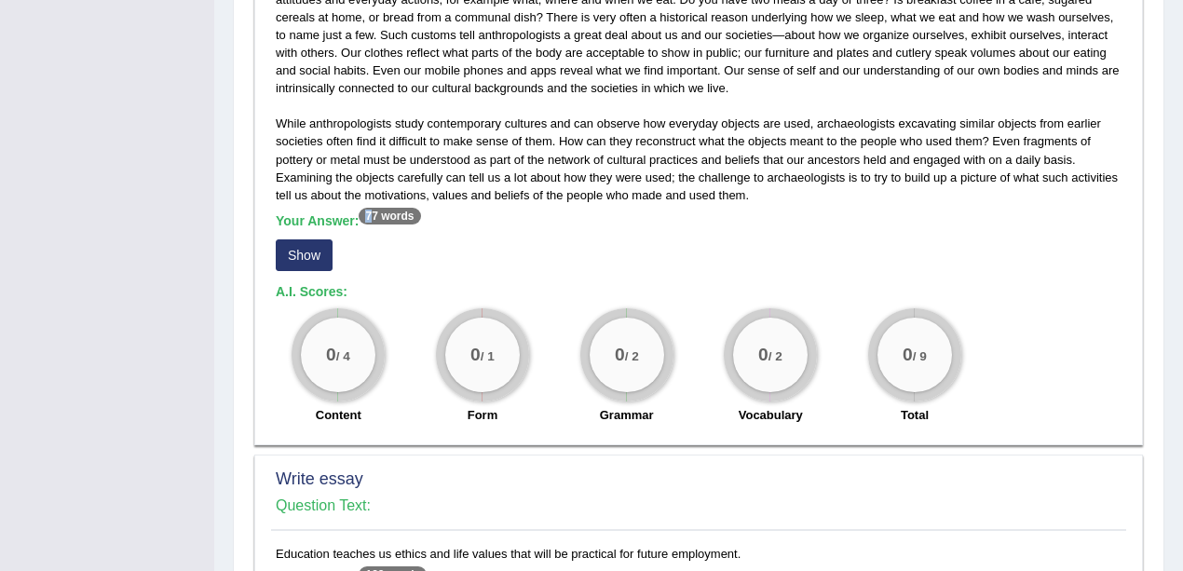
drag, startPoint x: 358, startPoint y: 207, endPoint x: 392, endPoint y: 210, distance: 34.6
click at [386, 210] on div "While anthropologists study contemporary cultures and can observe how everyday …" at bounding box center [698, 203] width 855 height 462
click at [415, 266] on div "Your Answer: 77 words Show" at bounding box center [699, 244] width 846 height 62
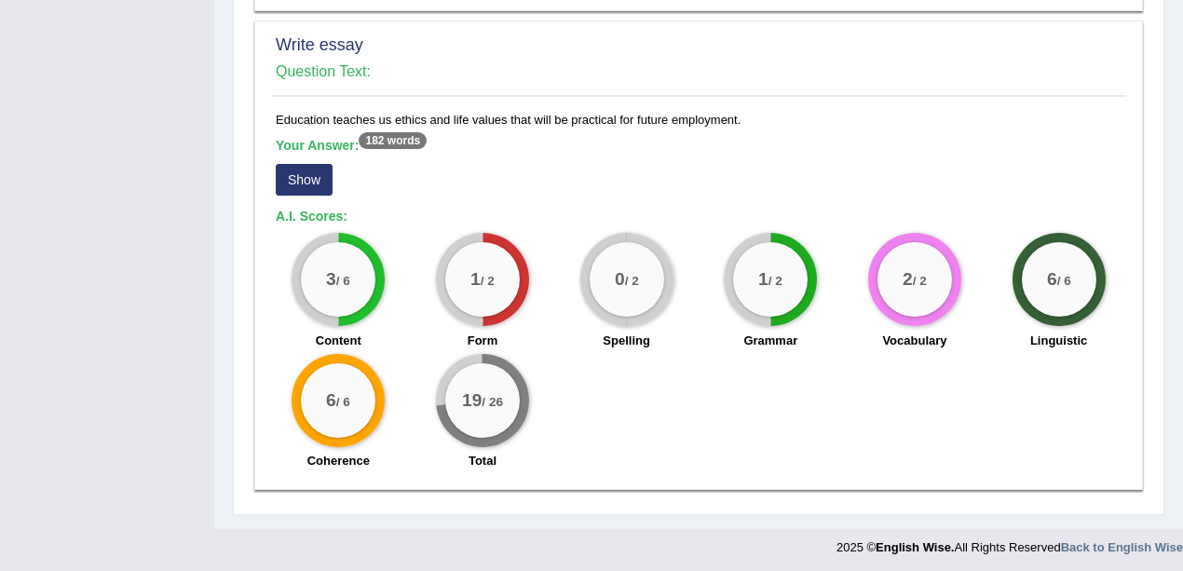
click at [321, 181] on button "Show" at bounding box center [304, 180] width 57 height 32
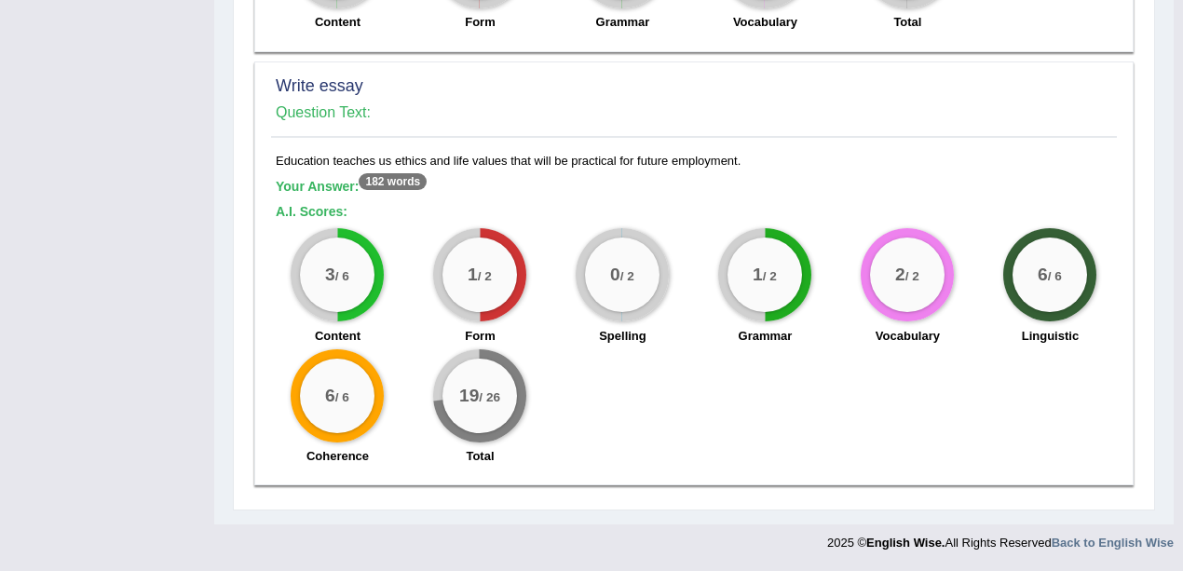
scroll to position [1587, 0]
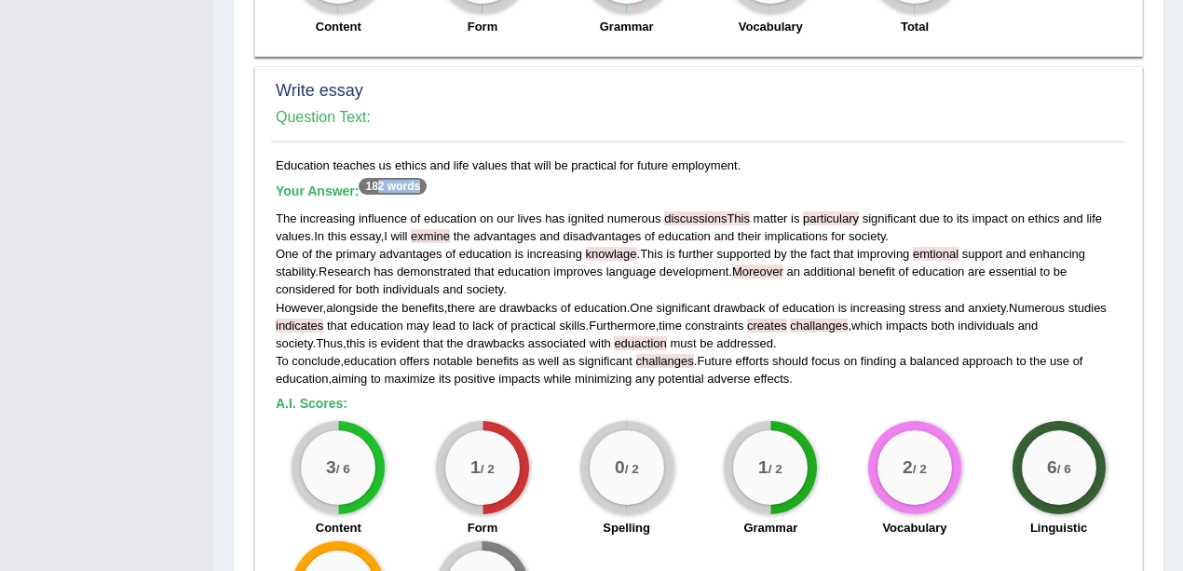
drag, startPoint x: 378, startPoint y: 177, endPoint x: 442, endPoint y: 192, distance: 65.1
click at [442, 192] on h5 "Your Answer: 182 words" at bounding box center [699, 192] width 846 height 17
click at [434, 184] on h5 "Your Answer: 182 words" at bounding box center [699, 192] width 846 height 17
click at [470, 185] on h5 "Your Answer: 182 words" at bounding box center [699, 192] width 846 height 17
drag, startPoint x: 729, startPoint y: 212, endPoint x: 697, endPoint y: 202, distance: 33.3
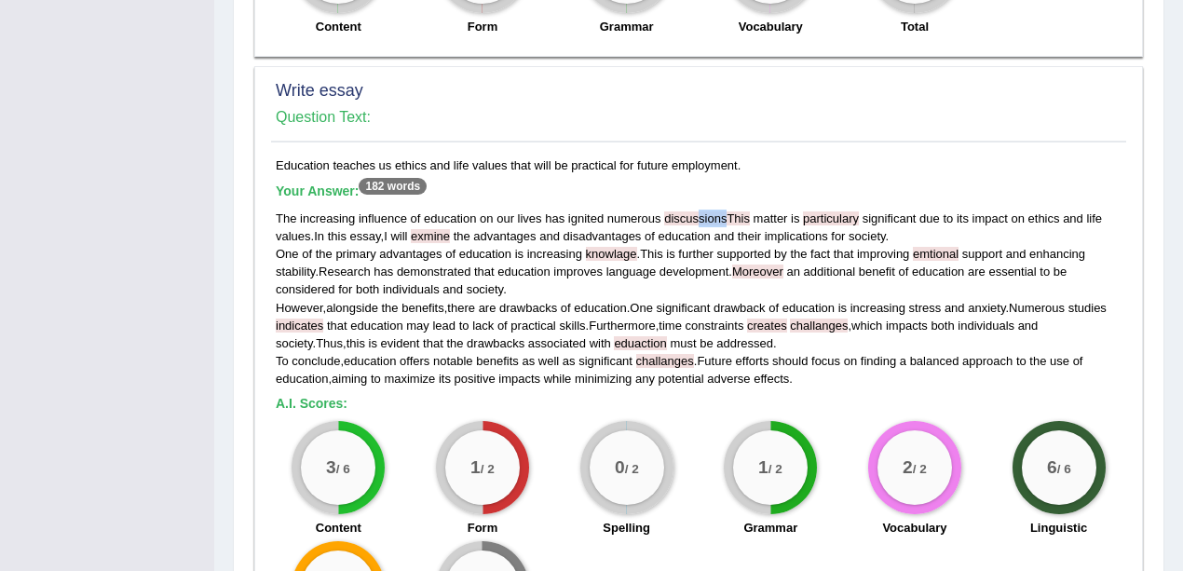
click at [697, 202] on div "Your Answer: 182 words The increasing influence of education on our lives has i…" at bounding box center [699, 286] width 846 height 204
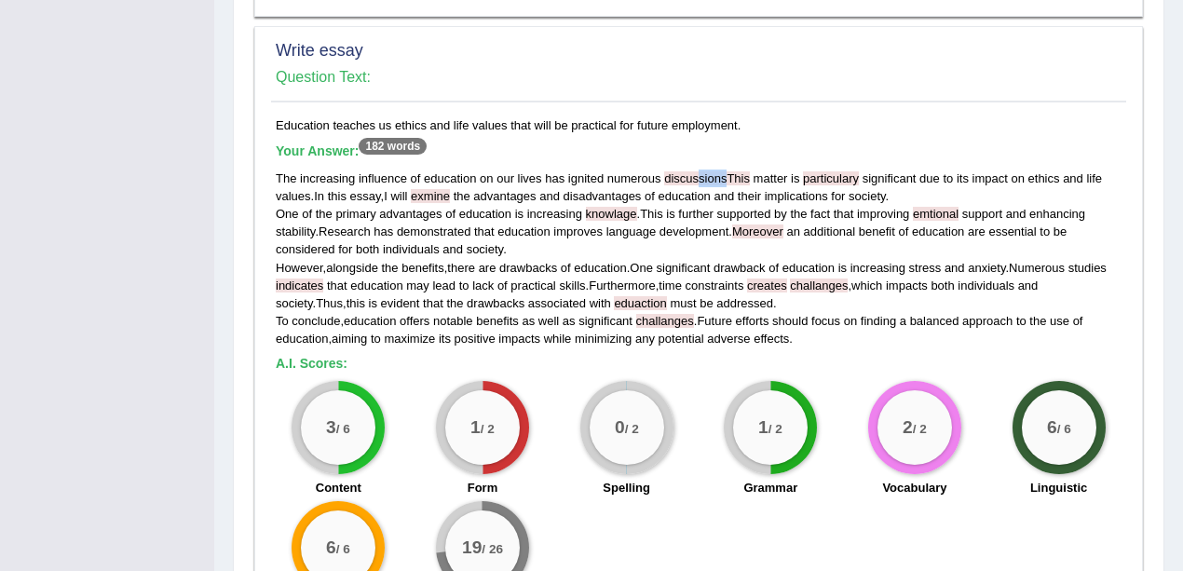
scroll to position [1649, 0]
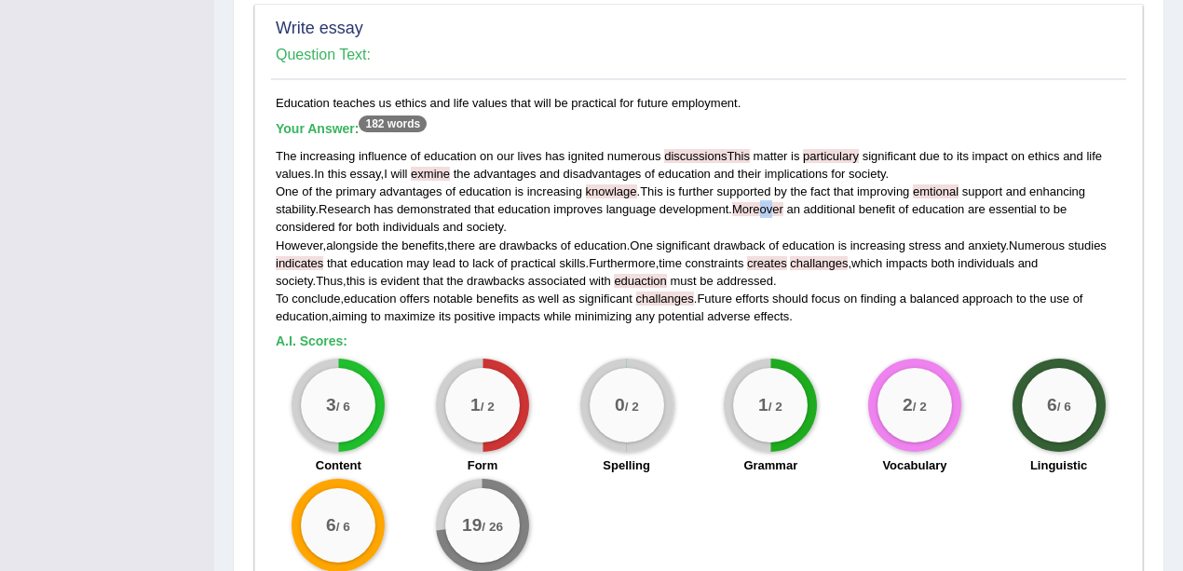
drag, startPoint x: 766, startPoint y: 203, endPoint x: 777, endPoint y: 212, distance: 14.6
click at [777, 212] on div "The increasing influence of education on our lives has ignited numerous discuss…" at bounding box center [699, 236] width 846 height 178
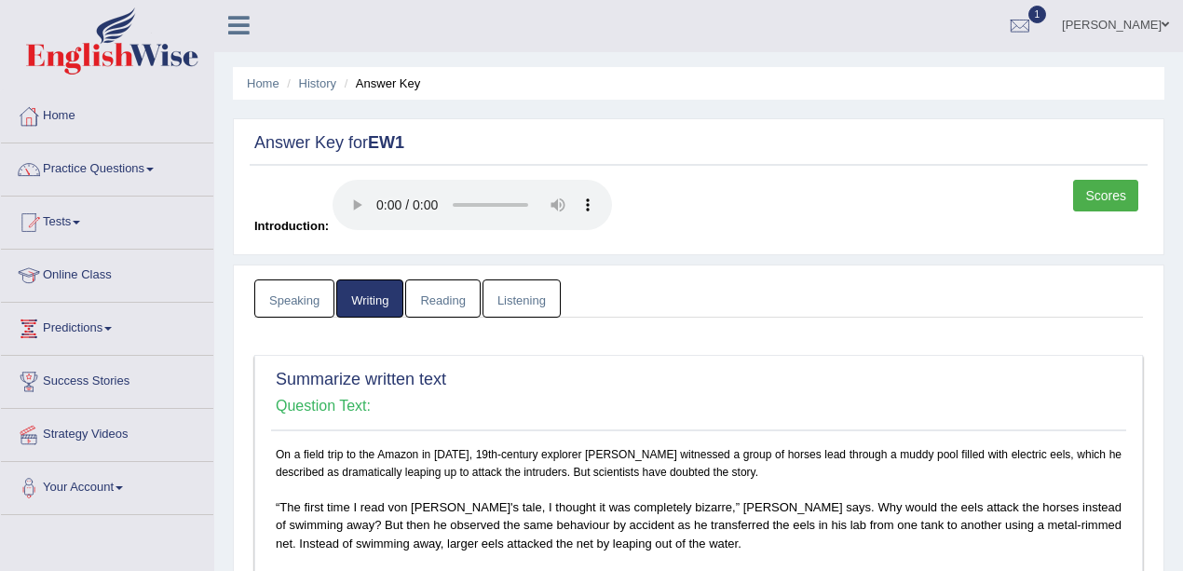
scroll to position [0, 0]
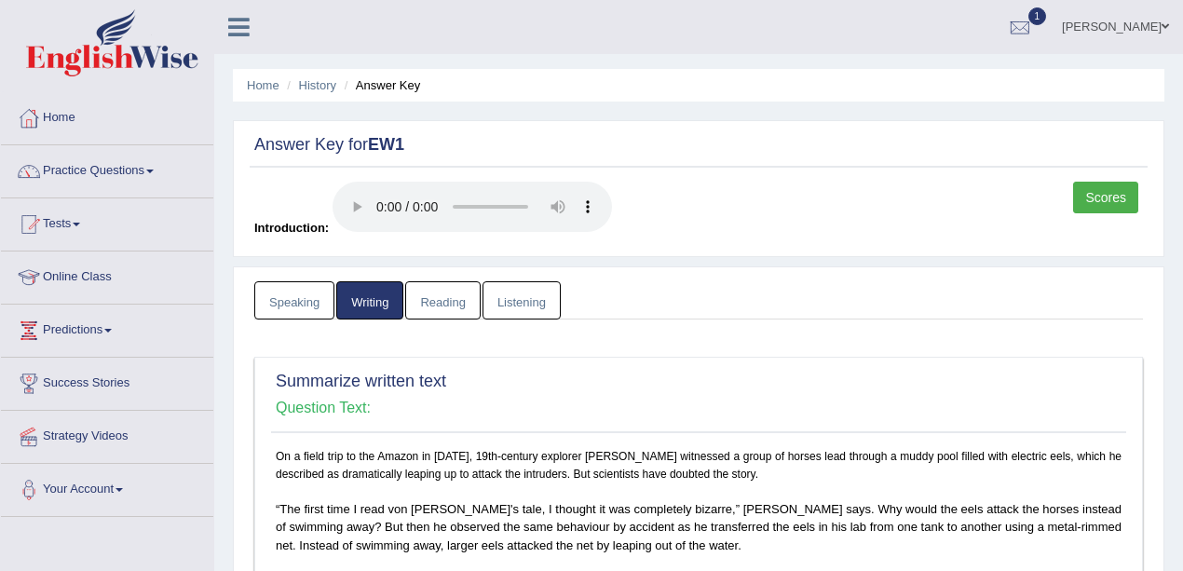
click at [517, 313] on link "Listening" at bounding box center [522, 300] width 78 height 38
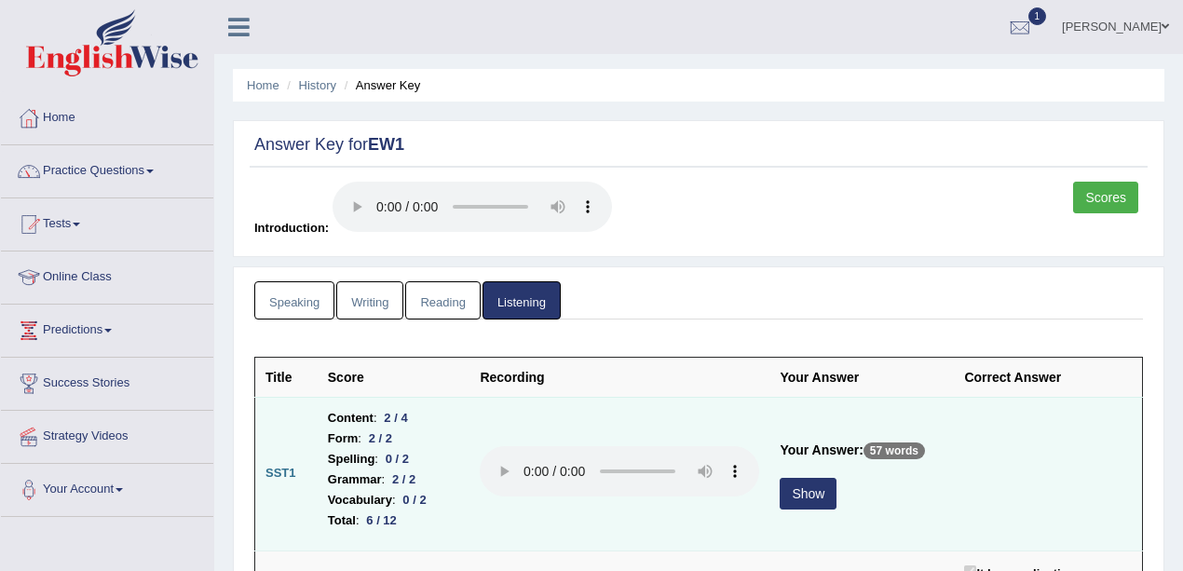
click at [809, 485] on button "Show" at bounding box center [808, 494] width 57 height 32
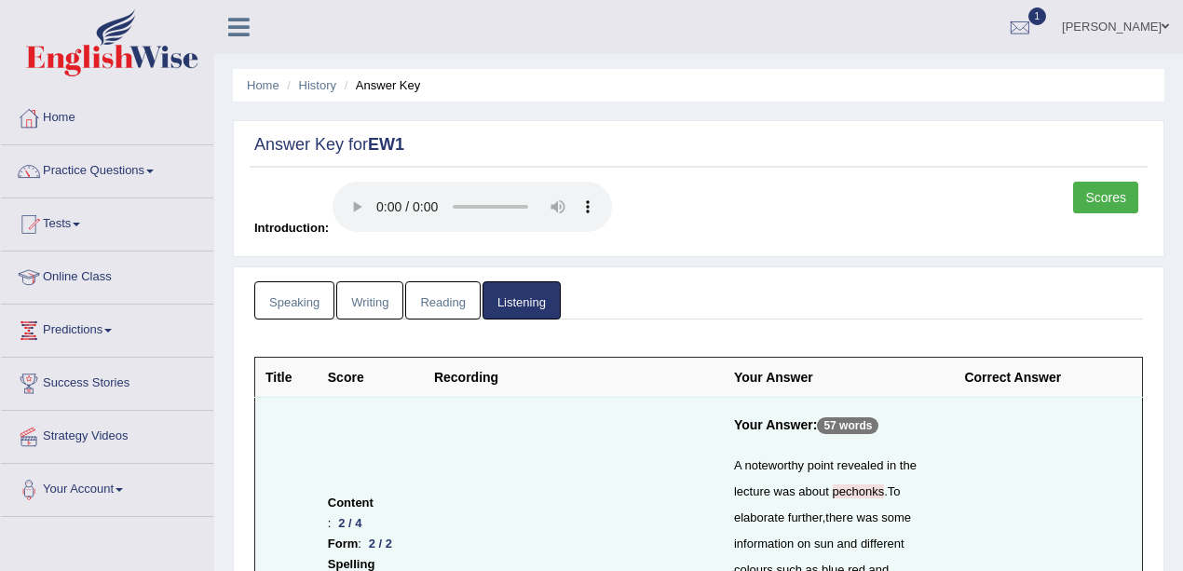
drag, startPoint x: 852, startPoint y: 414, endPoint x: 893, endPoint y: 408, distance: 41.4
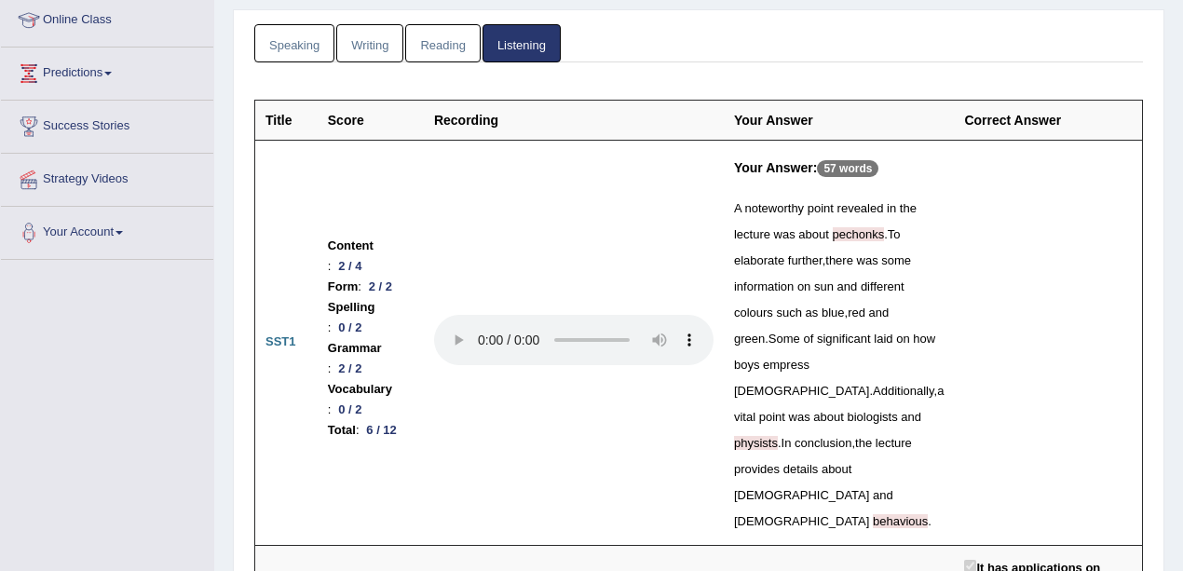
scroll to position [373, 0]
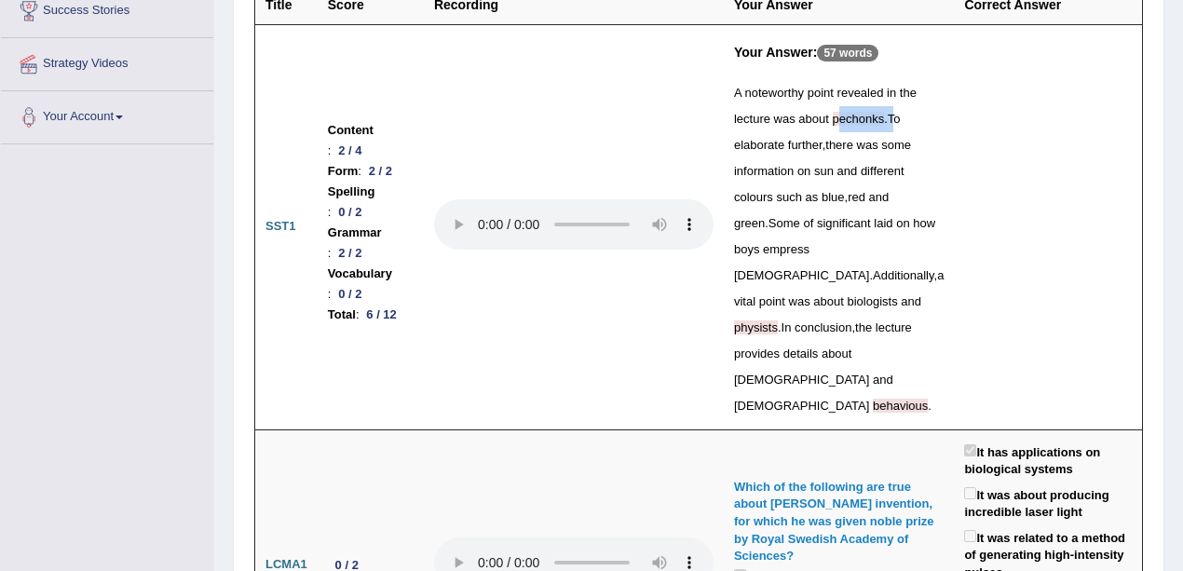
drag, startPoint x: 772, startPoint y: 147, endPoint x: 830, endPoint y: 149, distance: 57.8
click at [830, 149] on div "A noteworthy point revealed in the lecture was about pechonks . To elaborate fu…" at bounding box center [839, 249] width 210 height 339
click at [855, 192] on div "A noteworthy point revealed in the lecture was about pechonks . To elaborate fu…" at bounding box center [839, 249] width 210 height 339
drag, startPoint x: 382, startPoint y: 149, endPoint x: 427, endPoint y: 155, distance: 45.1
click at [414, 155] on li "Content : 2 / 4" at bounding box center [371, 140] width 86 height 41
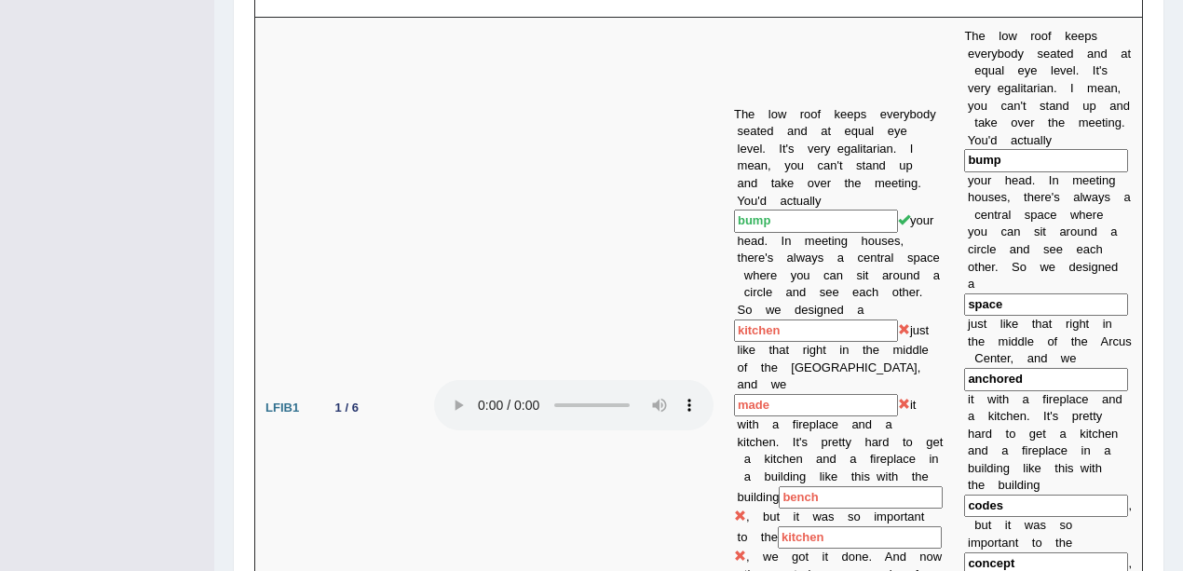
scroll to position [1677, 0]
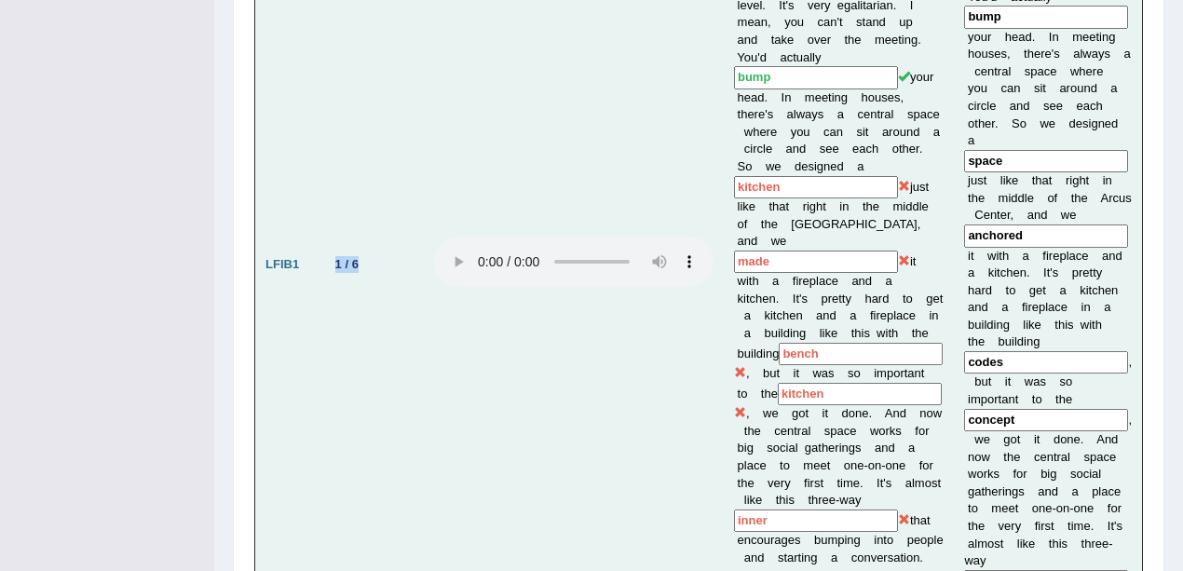
drag, startPoint x: 307, startPoint y: 181, endPoint x: 382, endPoint y: 187, distance: 75.8
click at [382, 187] on tr "LFIB1 1 / 6 The low roof keeps everybody seated and at equal eye level. It's ve…" at bounding box center [699, 265] width 888 height 782
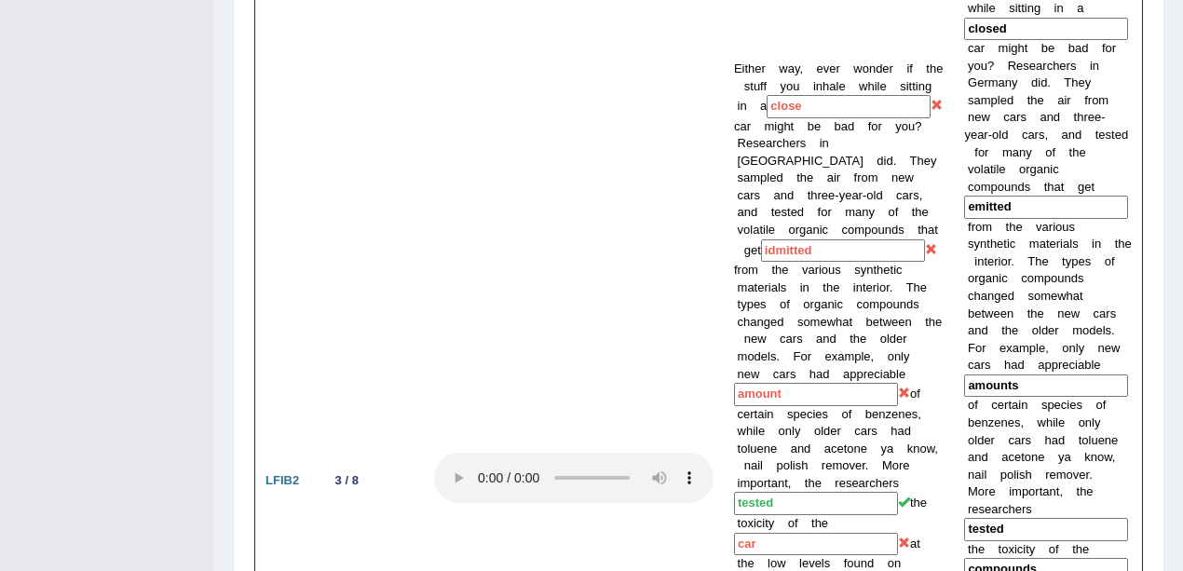
scroll to position [2484, 0]
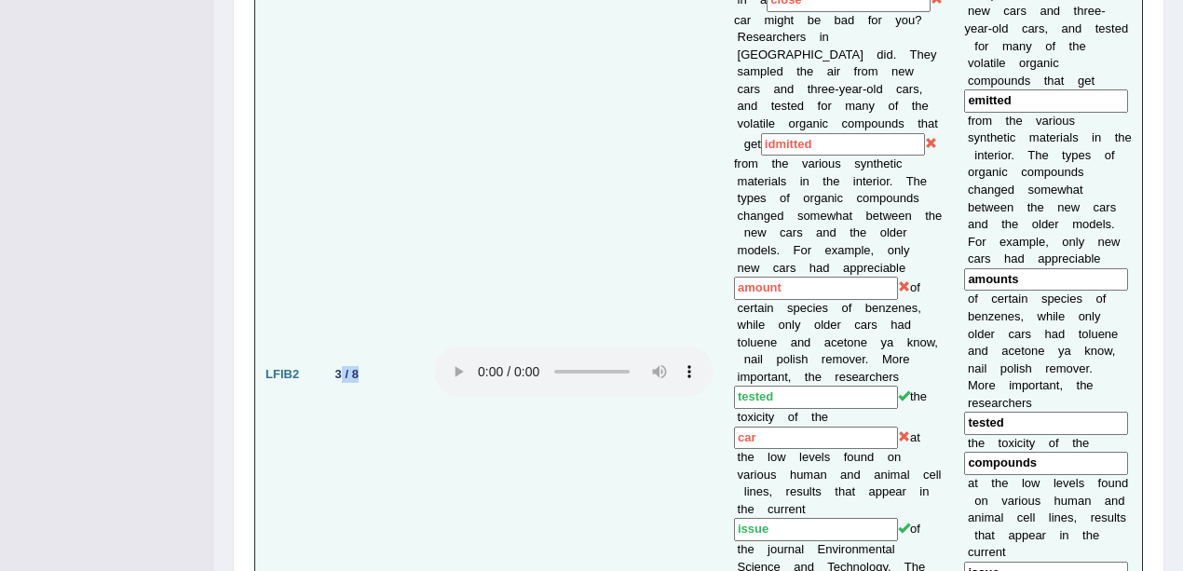
drag, startPoint x: 339, startPoint y: 276, endPoint x: 380, endPoint y: 293, distance: 44.3
click at [380, 293] on td "3 / 8" at bounding box center [371, 374] width 106 height 1052
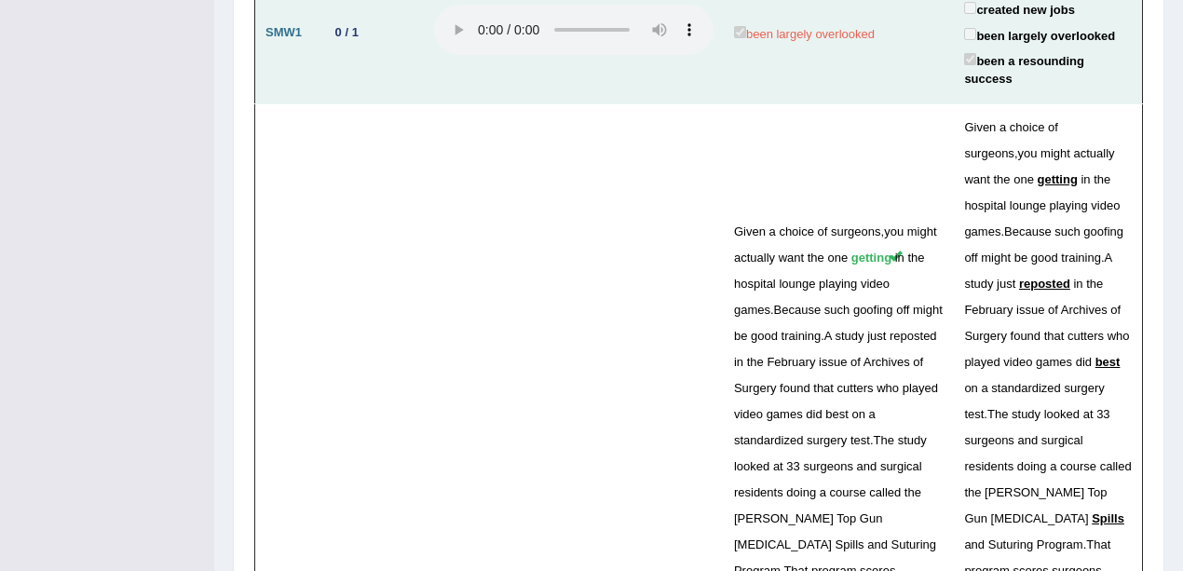
scroll to position [5777, 0]
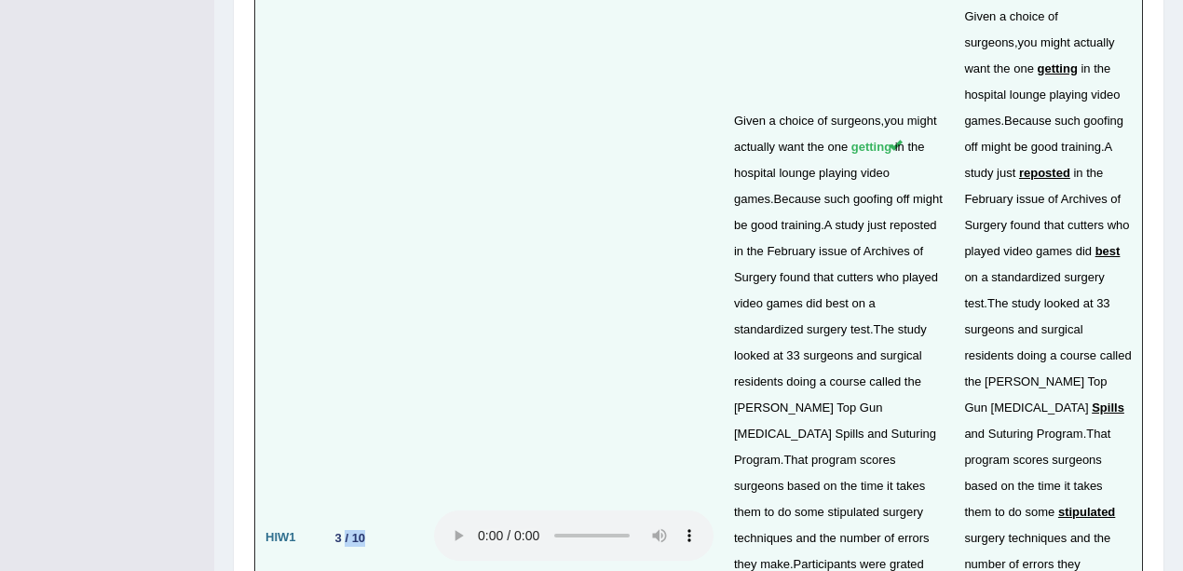
drag, startPoint x: 346, startPoint y: 134, endPoint x: 389, endPoint y: 121, distance: 44.8
click at [389, 121] on td "3 / 10" at bounding box center [371, 538] width 106 height 1091
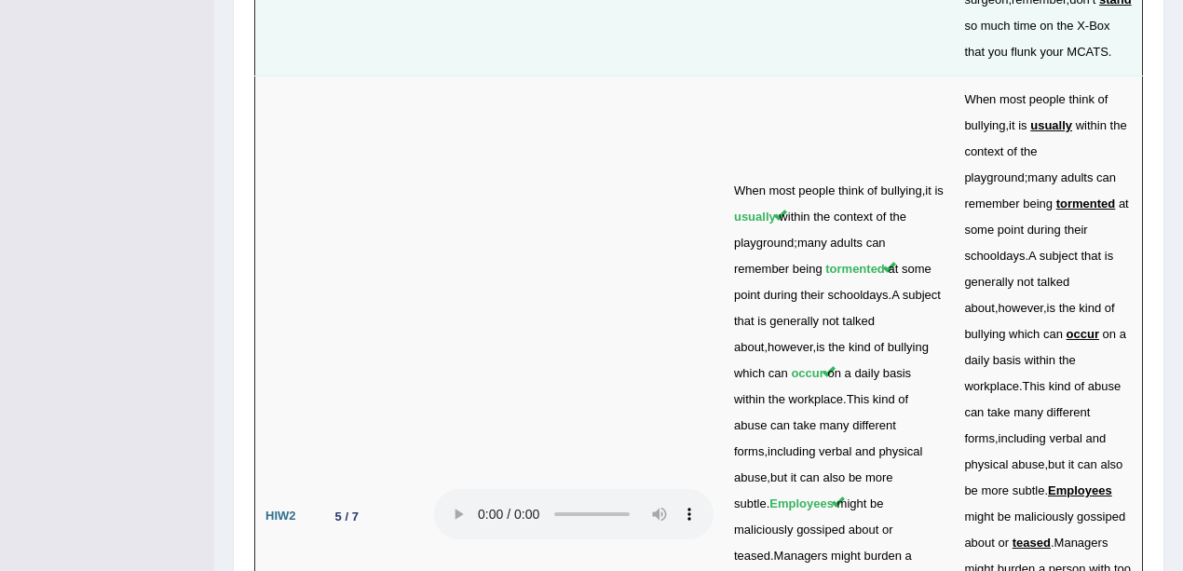
scroll to position [7024, 0]
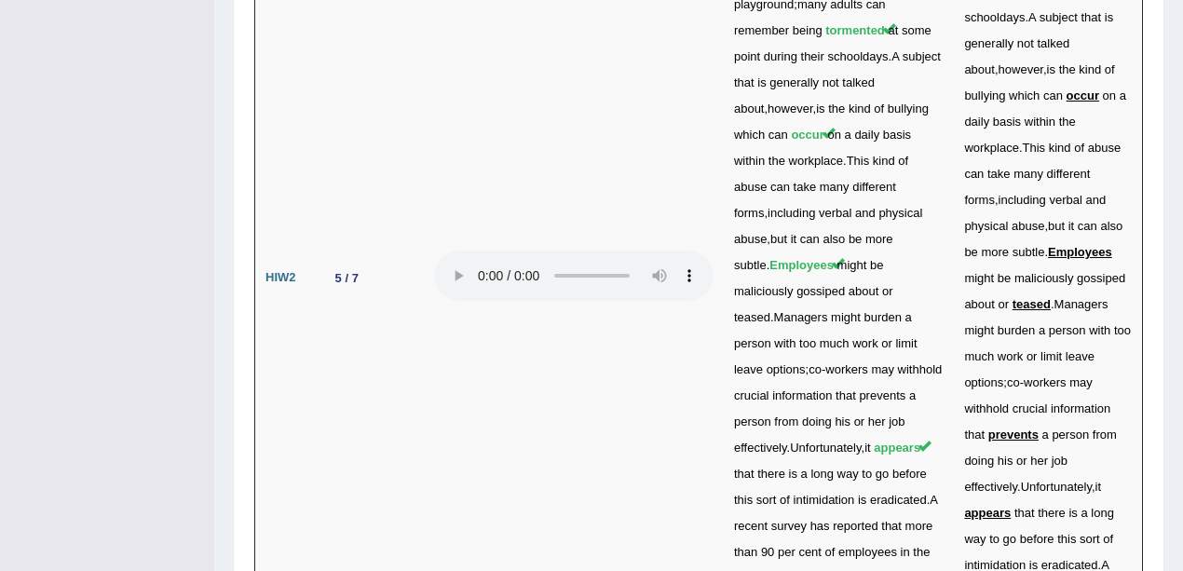
drag, startPoint x: 307, startPoint y: 276, endPoint x: 390, endPoint y: 436, distance: 180.4
